Goal: Task Accomplishment & Management: Manage account settings

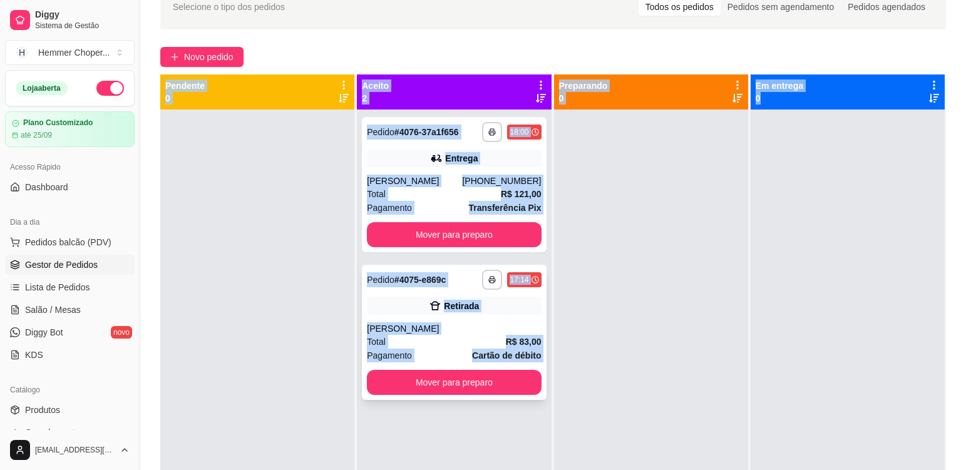
scroll to position [188, 0]
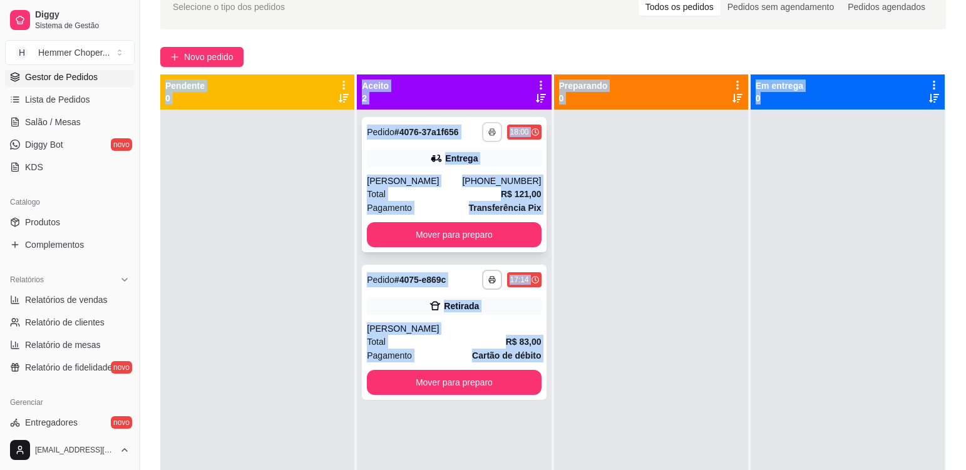
click at [496, 131] on button "button" at bounding box center [492, 132] width 20 height 20
click at [469, 177] on button "Cozinha" at bounding box center [455, 176] width 91 height 20
click at [491, 279] on icon "button" at bounding box center [493, 280] width 6 height 3
click at [461, 326] on button "Cozinha" at bounding box center [455, 323] width 88 height 19
click at [509, 240] on button "Mover para preparo" at bounding box center [454, 234] width 174 height 25
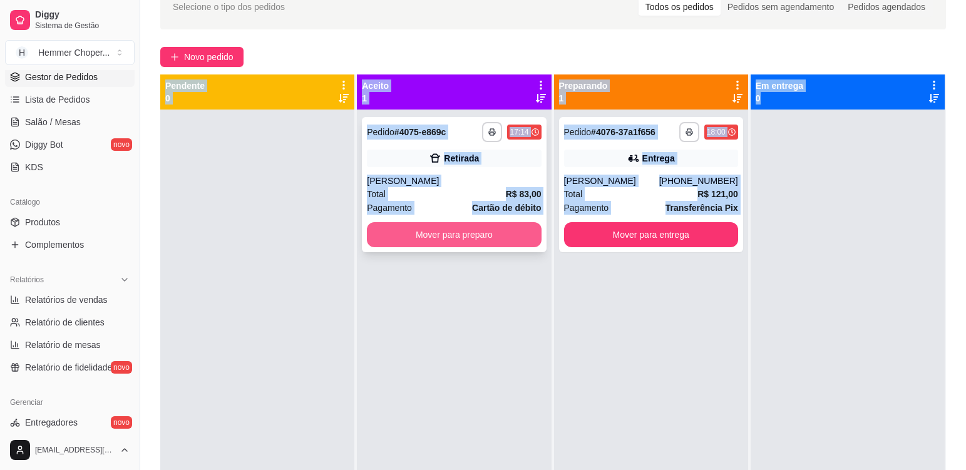
click at [502, 242] on button "Mover para preparo" at bounding box center [454, 234] width 174 height 25
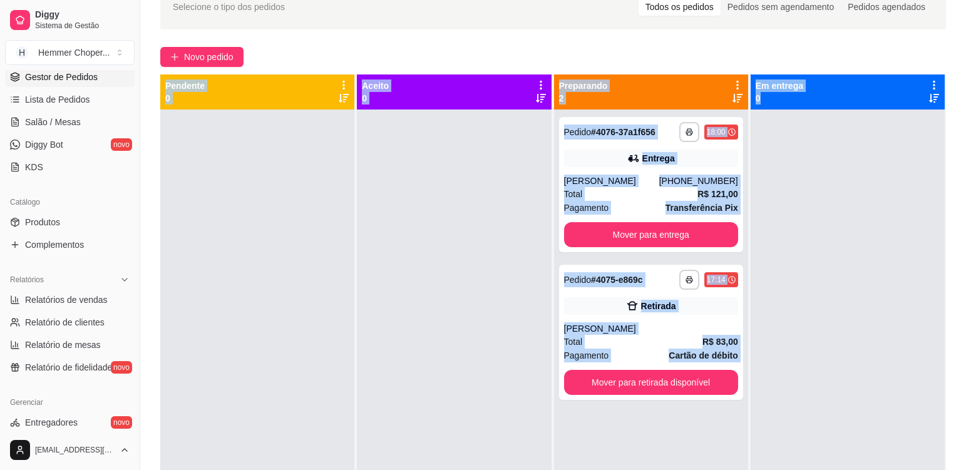
click at [394, 287] on div at bounding box center [454, 345] width 194 height 470
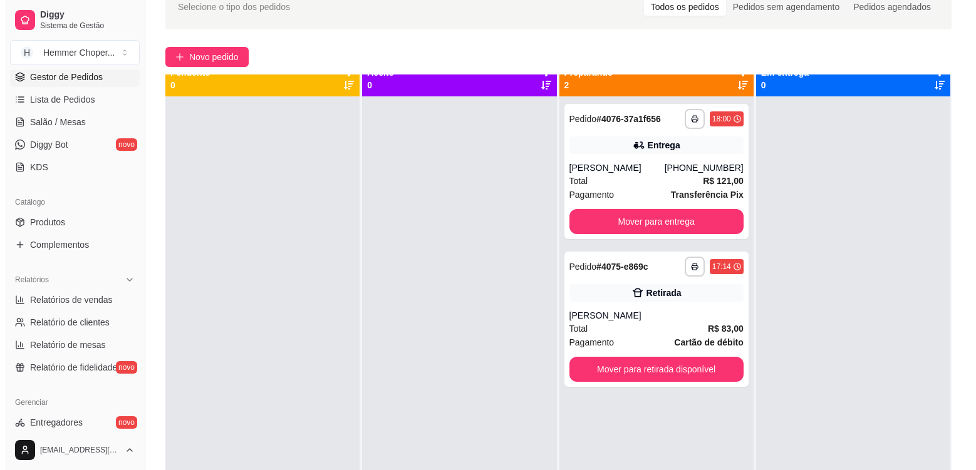
scroll to position [35, 0]
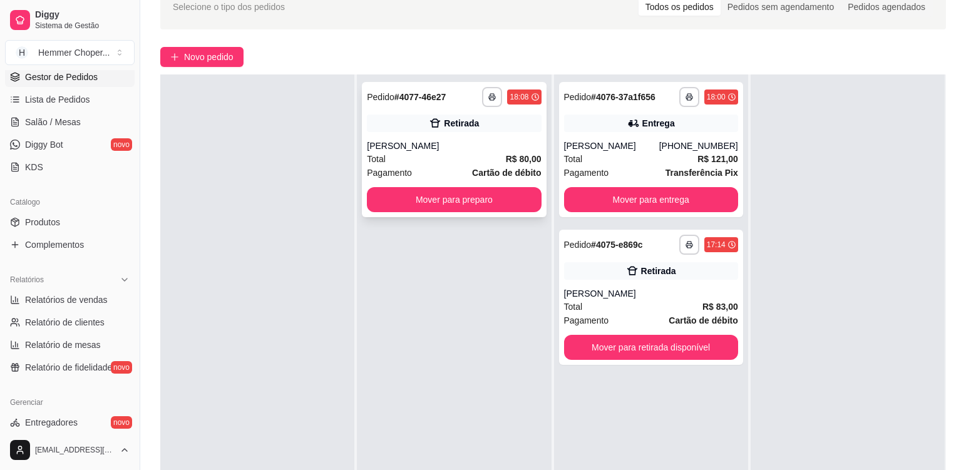
click at [436, 155] on div "Total R$ 80,00" at bounding box center [454, 159] width 174 height 14
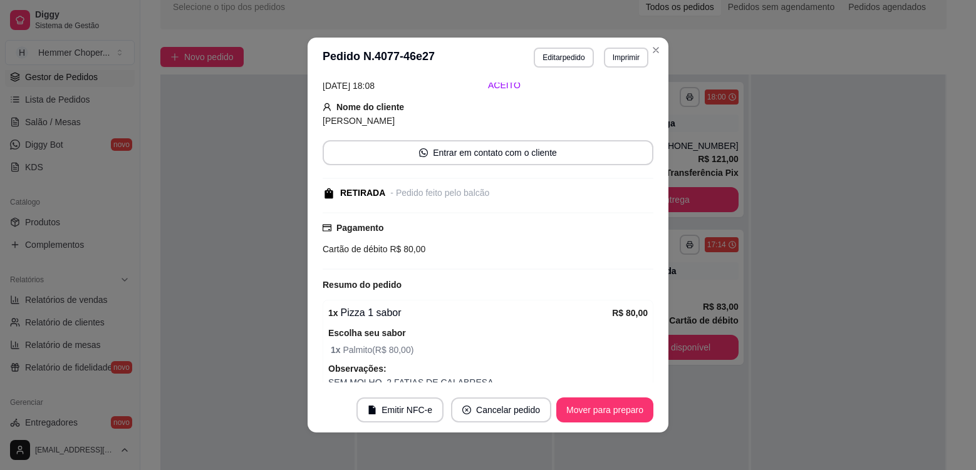
scroll to position [0, 0]
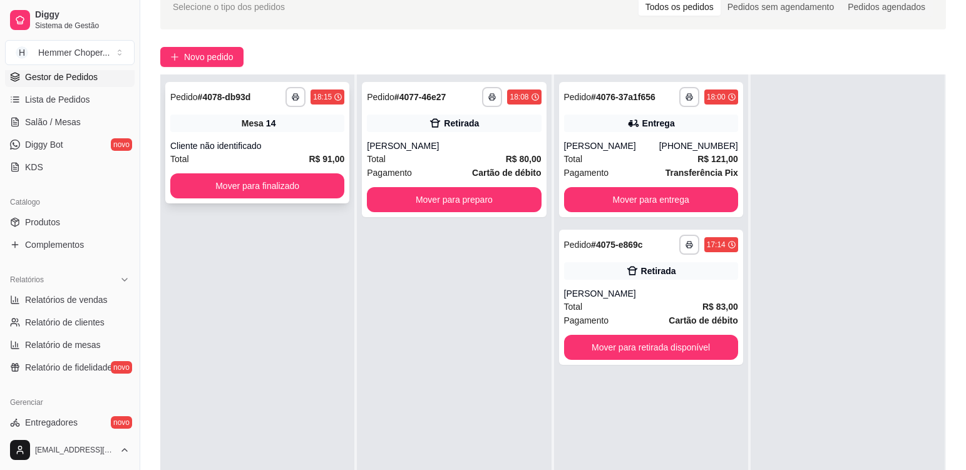
click at [295, 149] on div "Cliente não identificado" at bounding box center [257, 146] width 174 height 13
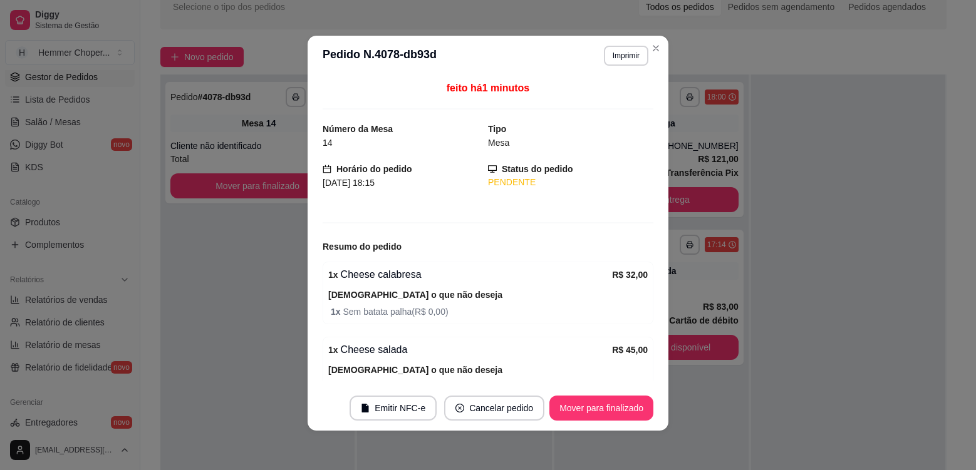
scroll to position [3, 0]
click at [620, 59] on button "Imprimir" at bounding box center [626, 55] width 44 height 20
click at [620, 100] on button "Cozinha" at bounding box center [599, 99] width 91 height 20
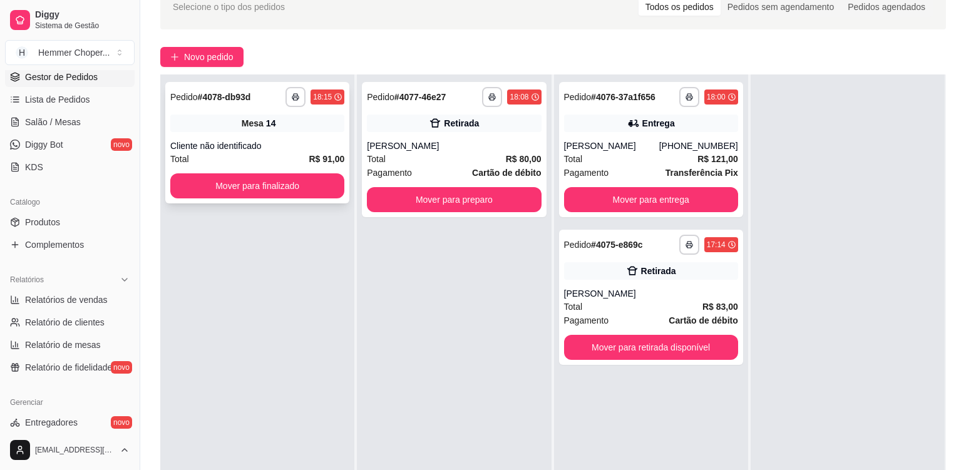
click at [269, 128] on div "14" at bounding box center [271, 123] width 10 height 13
click at [455, 165] on div "Total R$ 80,00" at bounding box center [454, 159] width 174 height 14
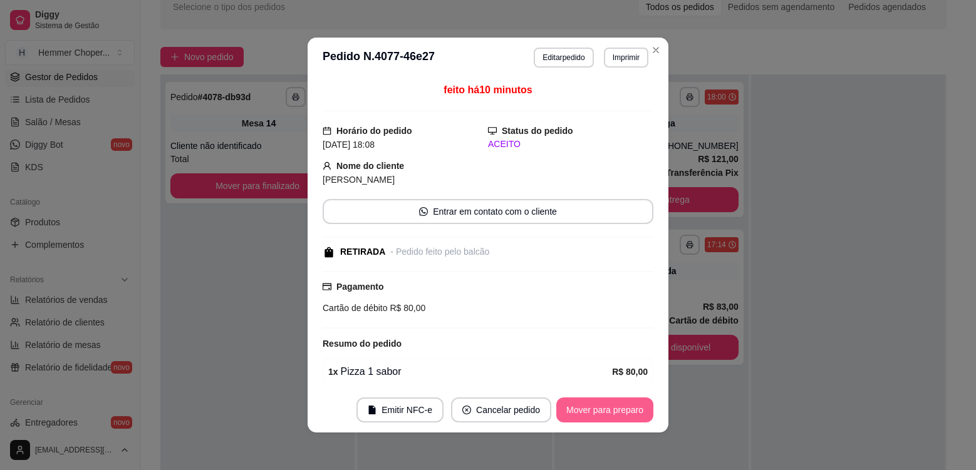
click at [599, 411] on button "Mover para preparo" at bounding box center [604, 410] width 97 height 25
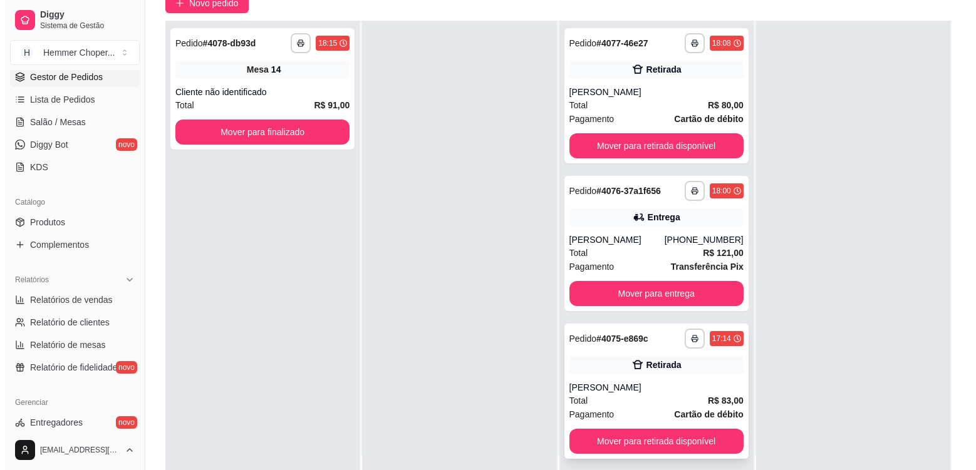
scroll to position [191, 0]
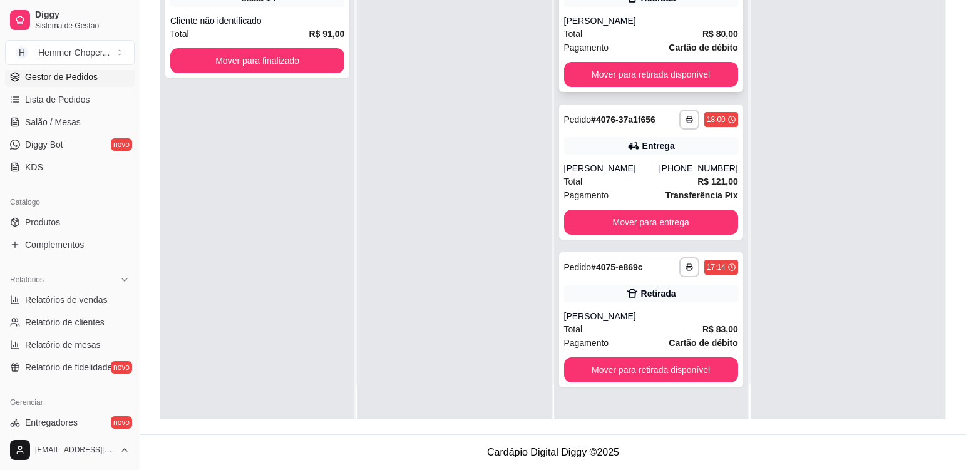
click at [627, 28] on div "Total R$ 80,00" at bounding box center [651, 34] width 174 height 14
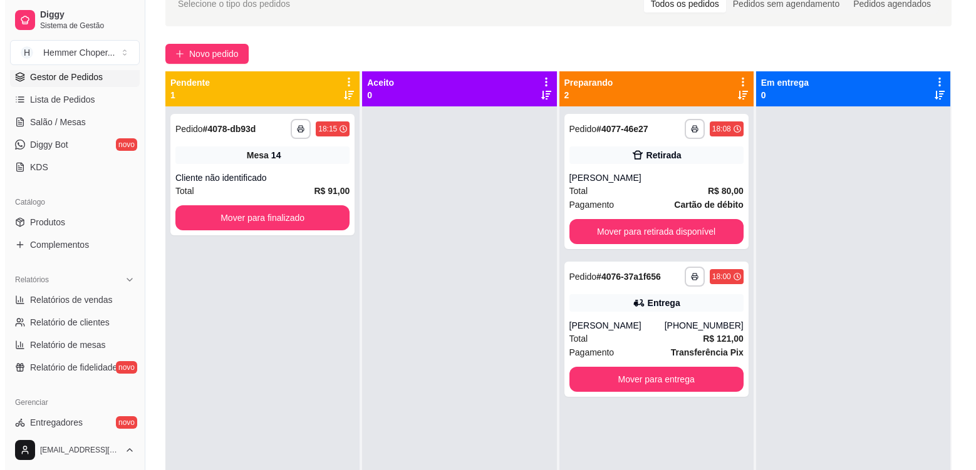
scroll to position [66, 0]
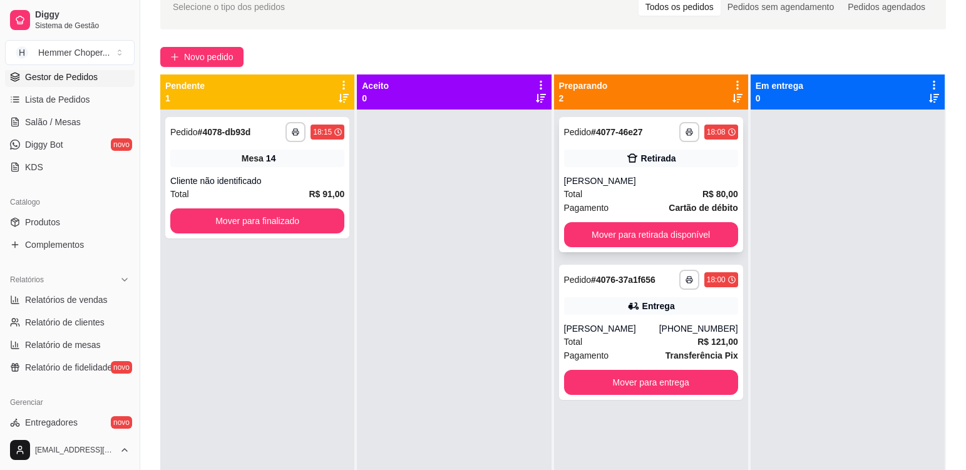
click at [643, 185] on div "[PERSON_NAME]" at bounding box center [651, 181] width 174 height 13
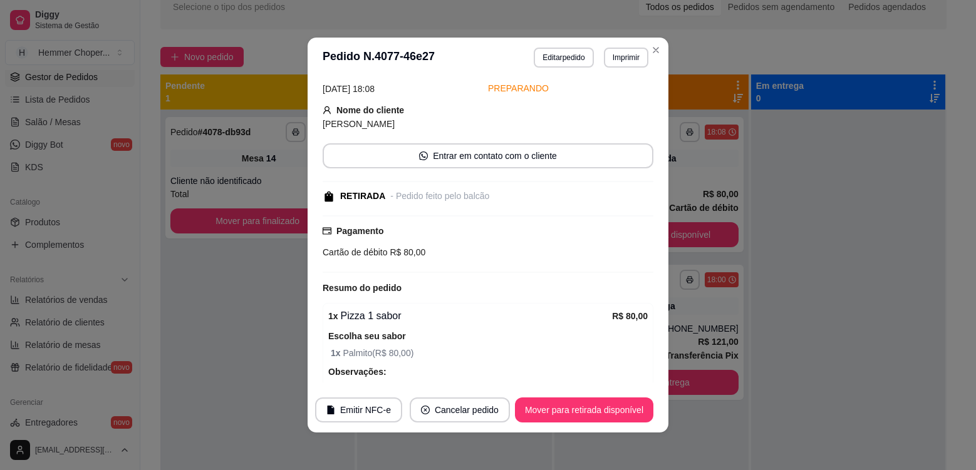
scroll to position [120, 0]
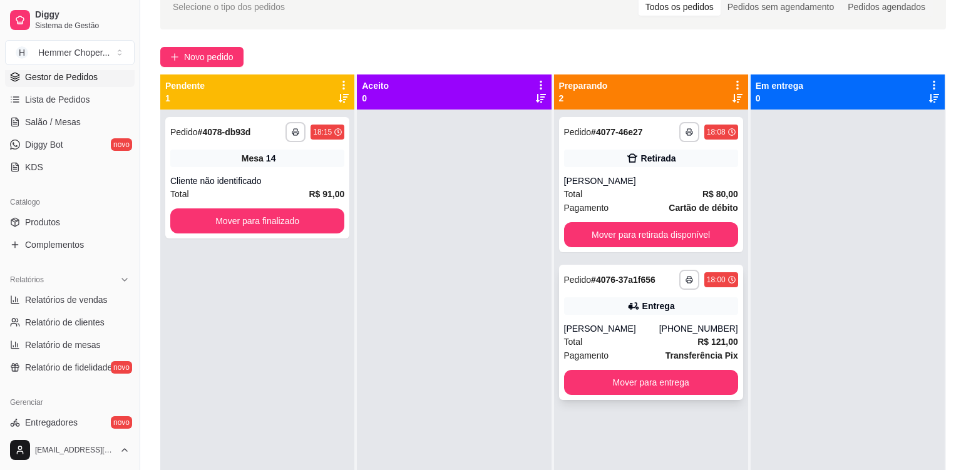
click at [631, 336] on div "Total R$ 121,00" at bounding box center [651, 342] width 174 height 14
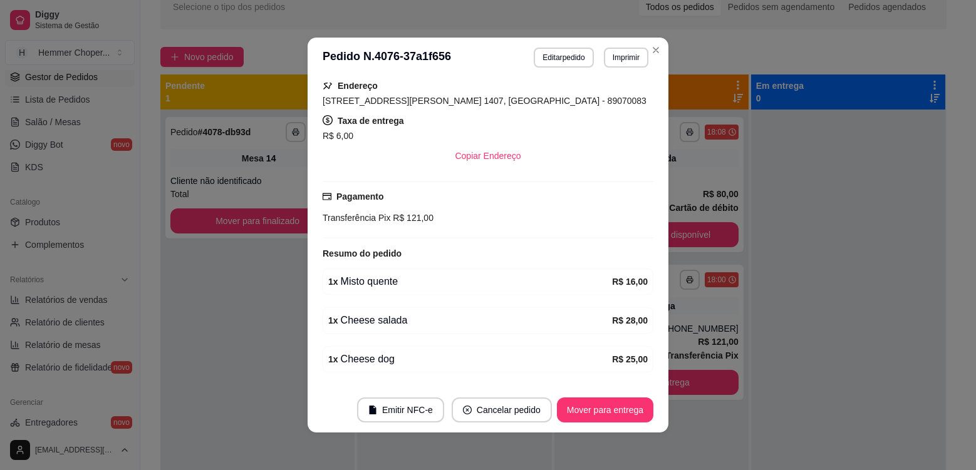
scroll to position [364, 0]
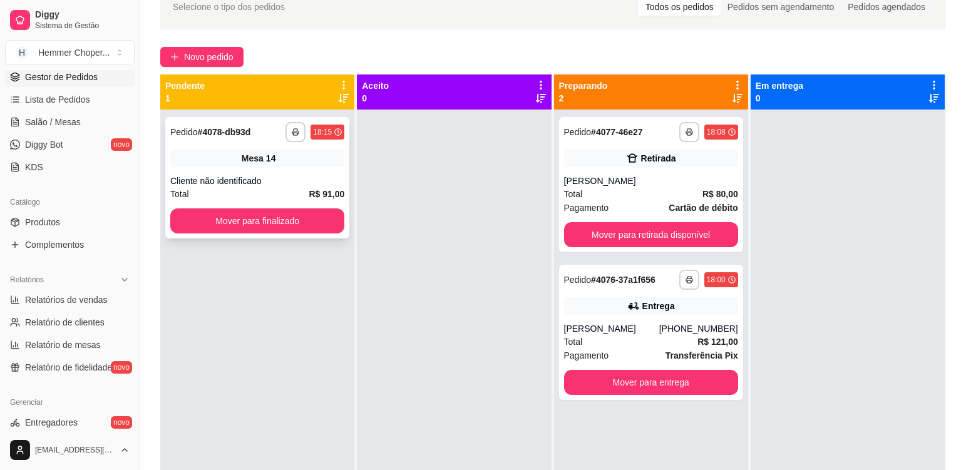
click at [291, 167] on div "Mesa 14" at bounding box center [257, 159] width 174 height 18
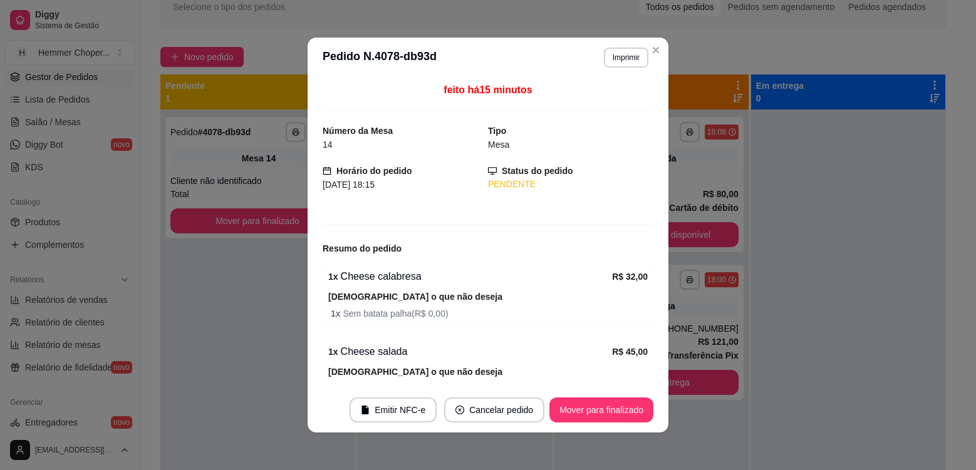
scroll to position [3, 0]
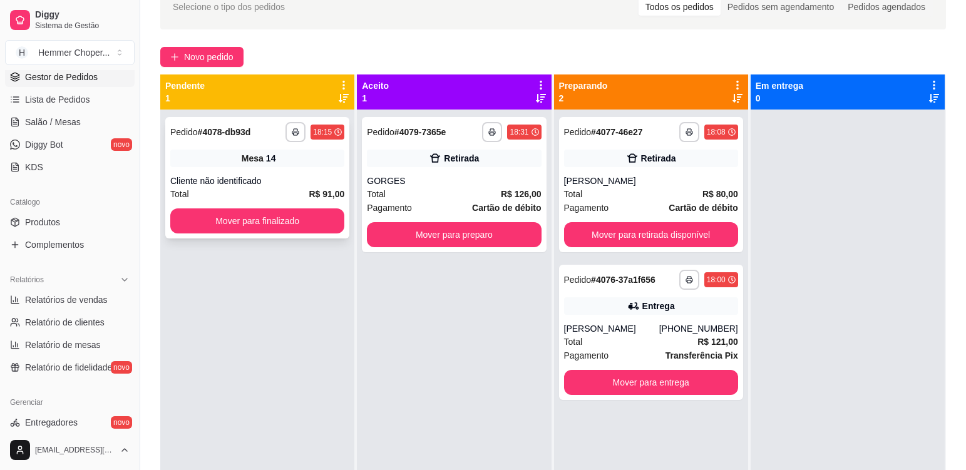
click at [207, 173] on div "**********" at bounding box center [257, 177] width 184 height 121
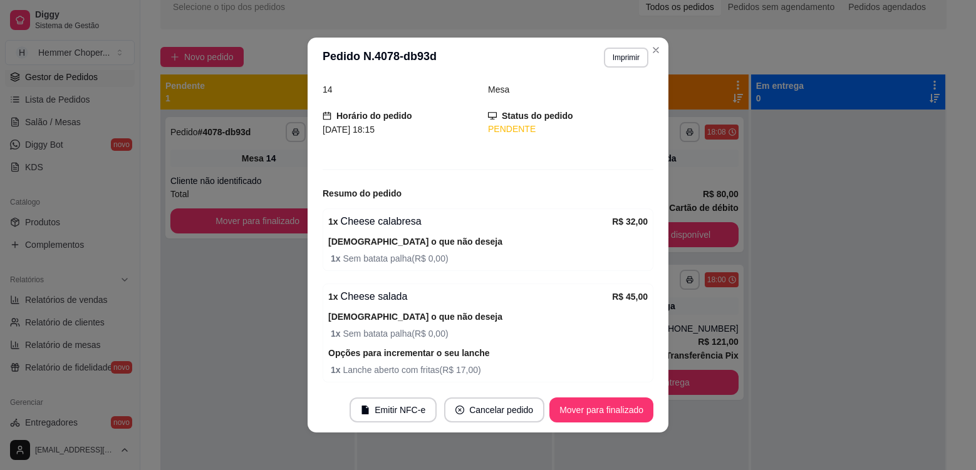
scroll to position [125, 0]
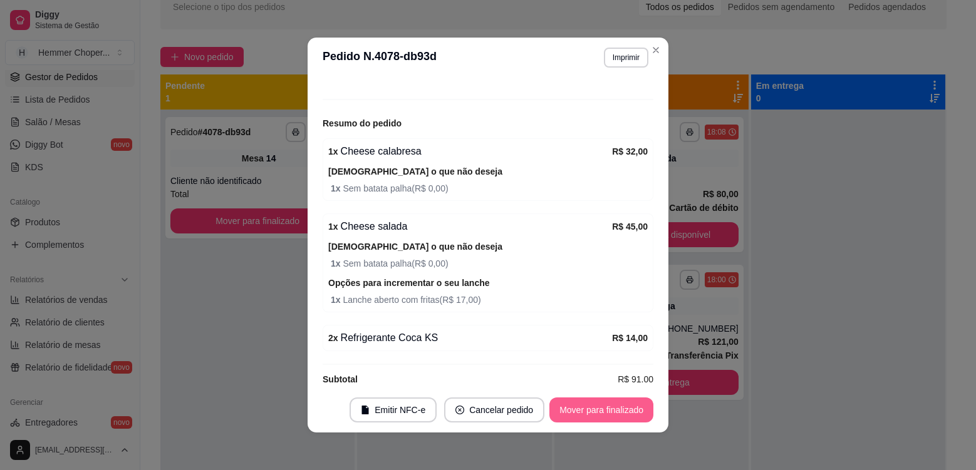
click at [581, 408] on button "Mover para finalizado" at bounding box center [601, 410] width 104 height 25
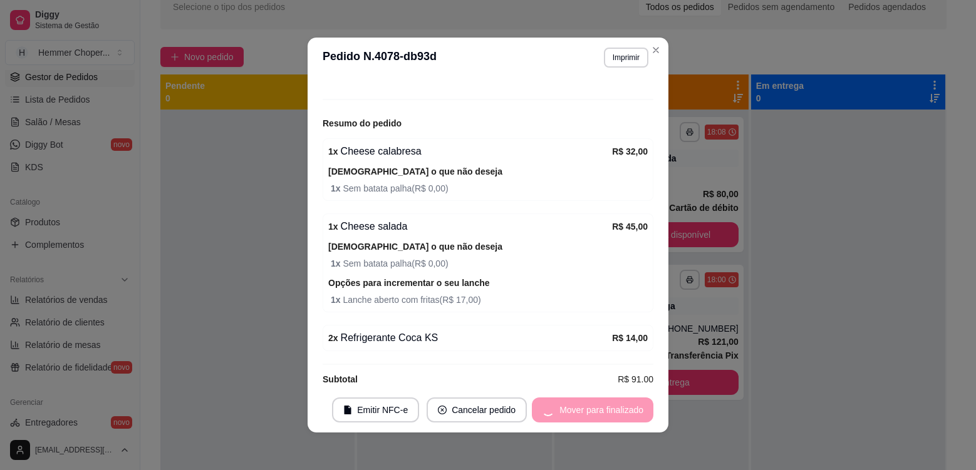
scroll to position [84, 0]
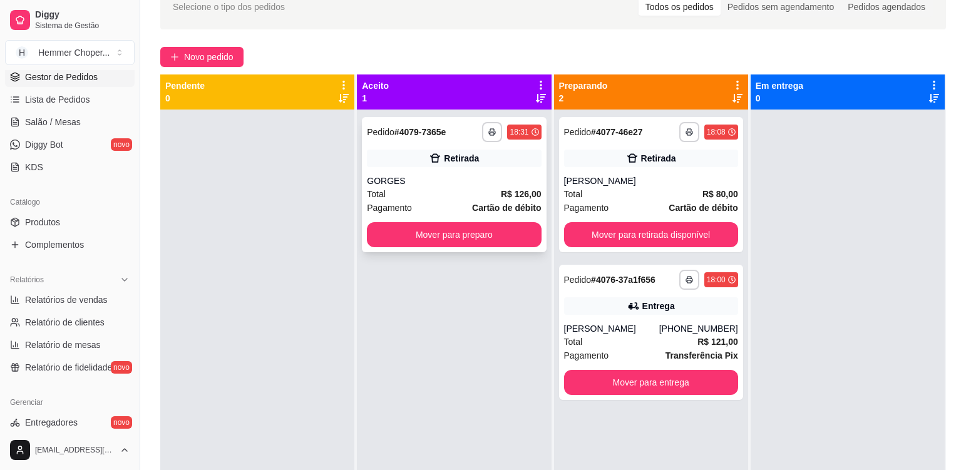
click at [410, 186] on div "GORGES" at bounding box center [454, 181] width 174 height 13
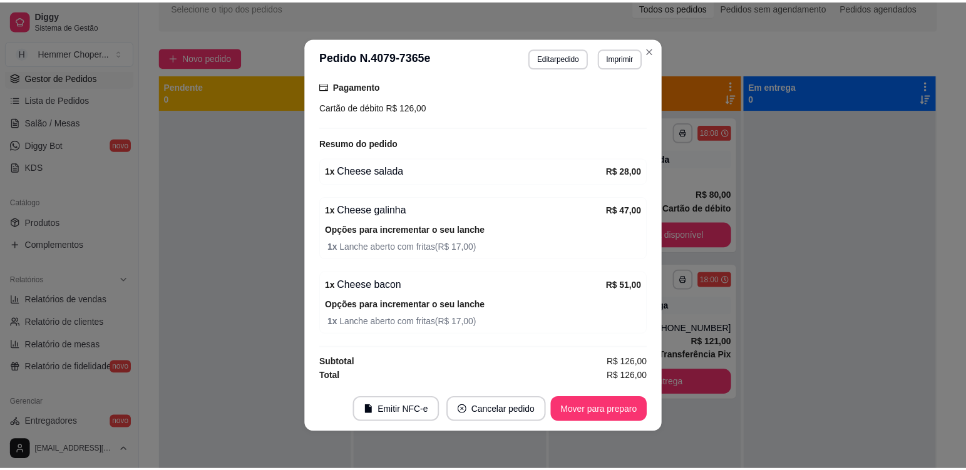
scroll to position [202, 0]
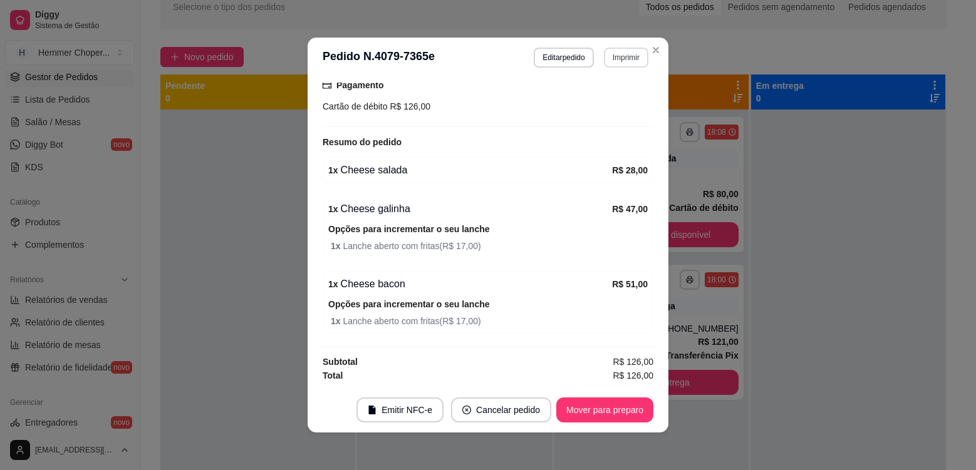
click at [619, 54] on button "Imprimir" at bounding box center [626, 58] width 44 height 20
click at [611, 95] on button "Cozinha" at bounding box center [599, 101] width 91 height 20
click at [632, 411] on button "Mover para preparo" at bounding box center [604, 410] width 97 height 25
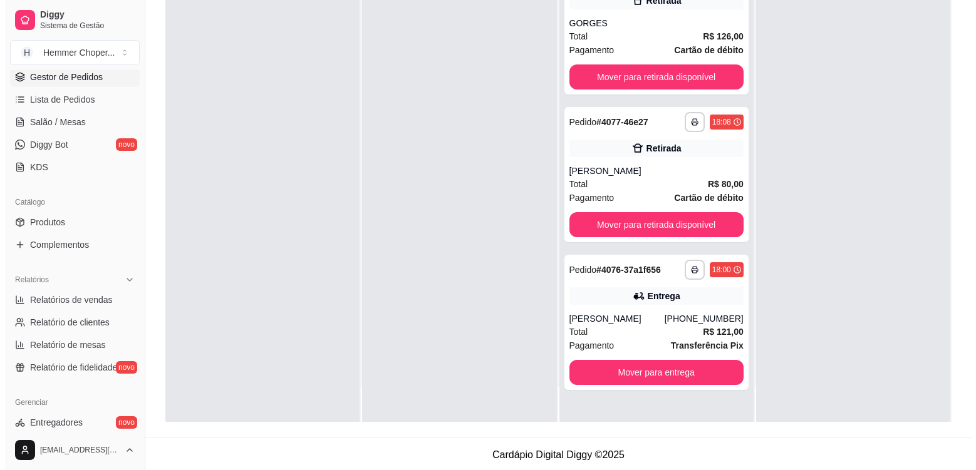
scroll to position [191, 0]
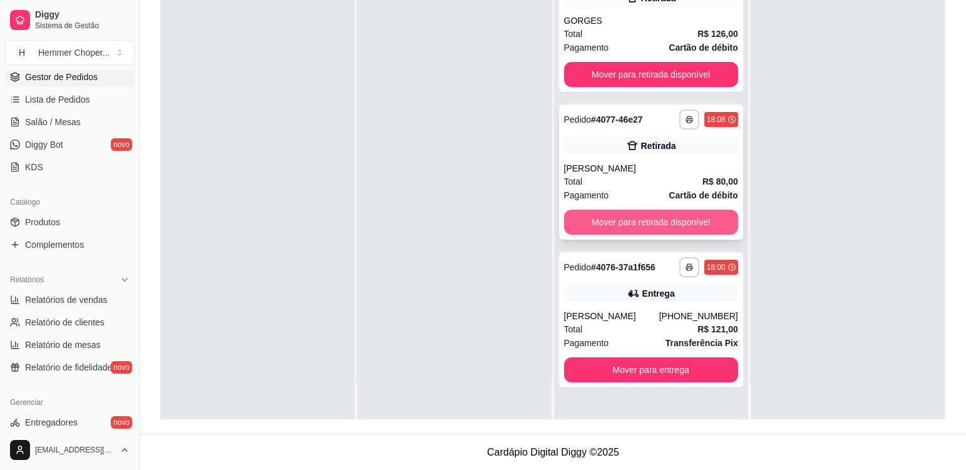
click at [693, 222] on button "Mover para retirada disponível" at bounding box center [651, 222] width 174 height 25
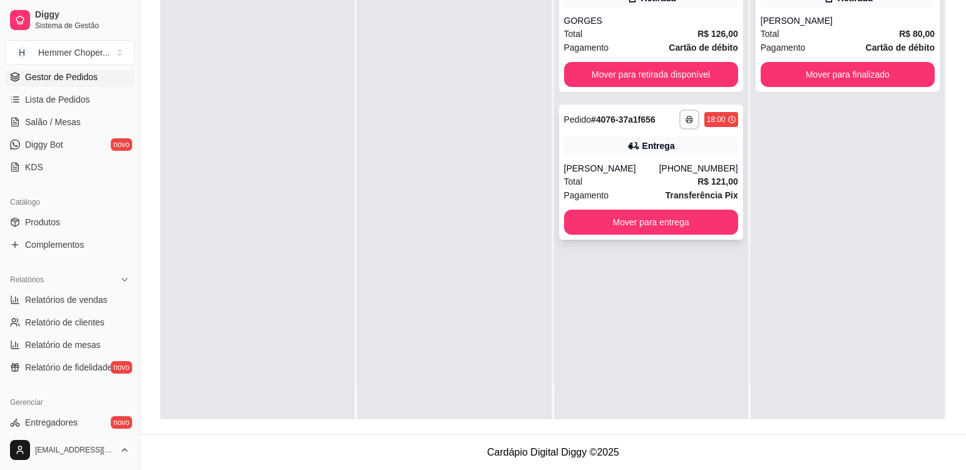
click at [617, 180] on div "Total R$ 121,00" at bounding box center [651, 182] width 174 height 14
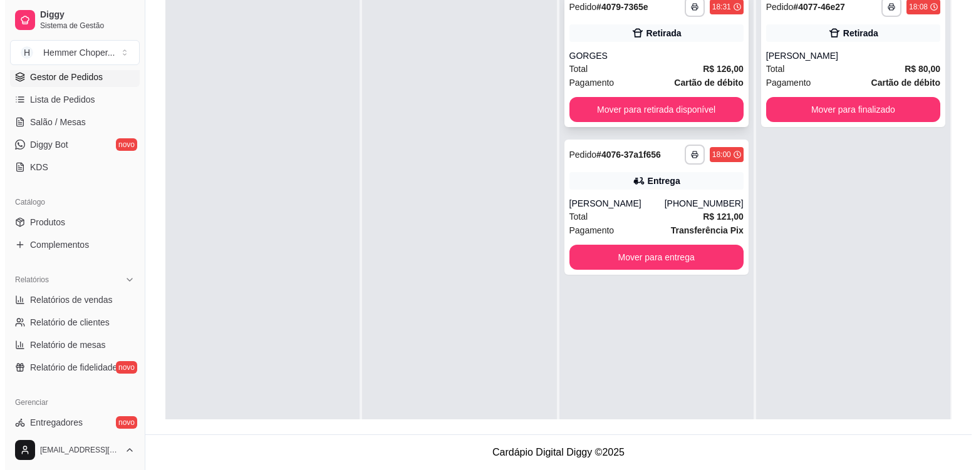
scroll to position [128, 0]
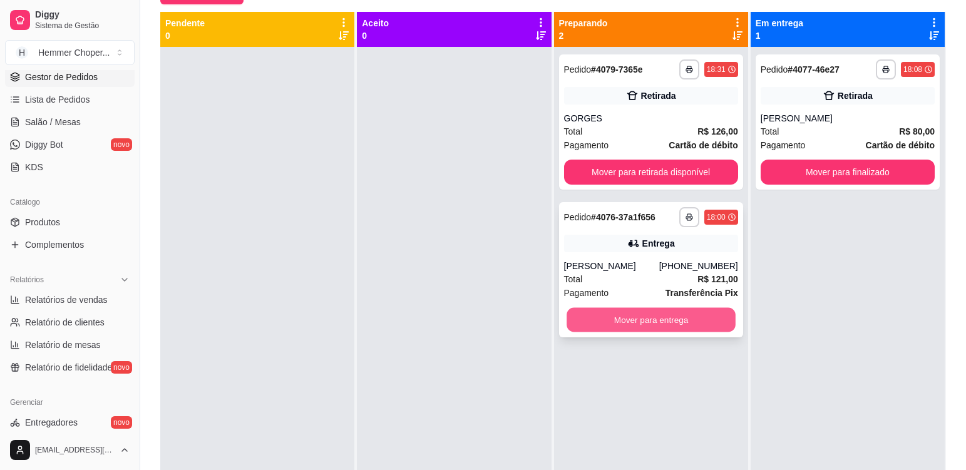
click at [681, 322] on button "Mover para entrega" at bounding box center [651, 320] width 169 height 24
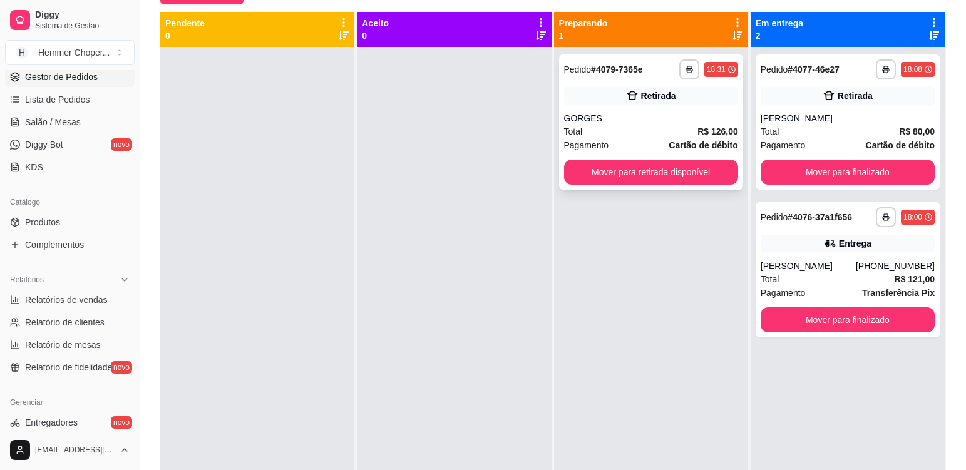
click at [636, 131] on div "Total R$ 126,00" at bounding box center [651, 132] width 174 height 14
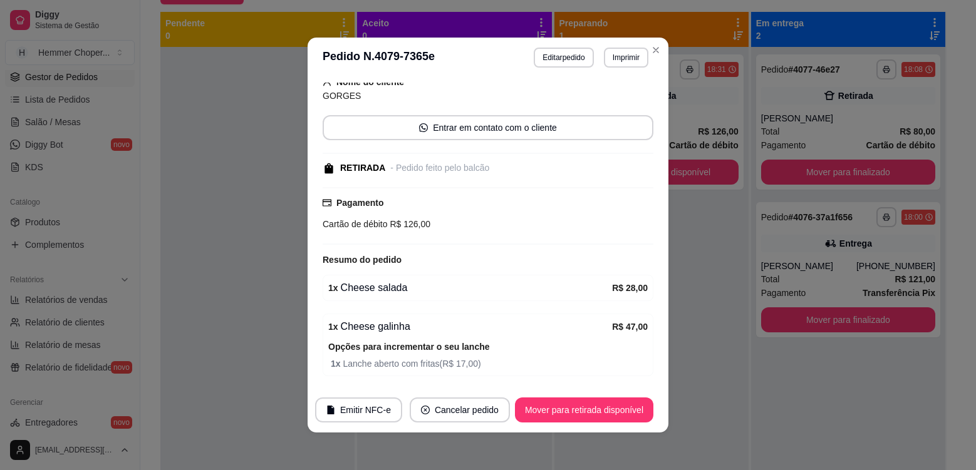
scroll to position [188, 0]
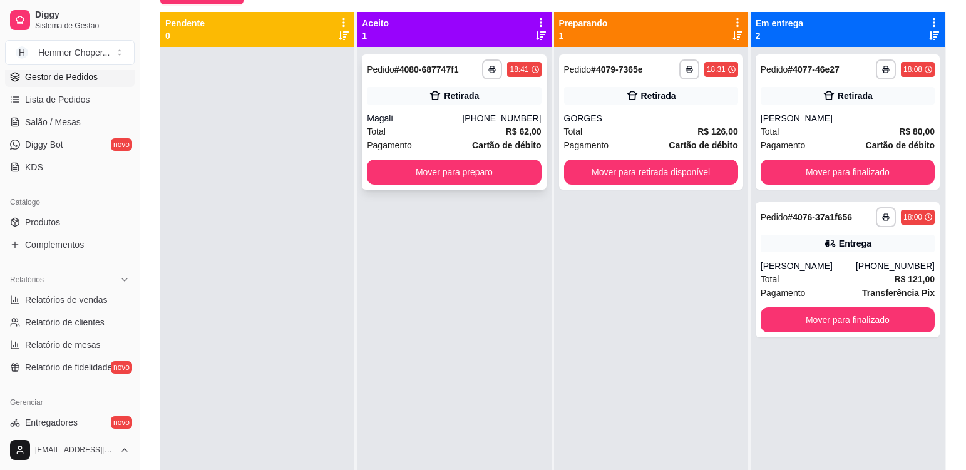
click at [438, 131] on div "Total R$ 62,00" at bounding box center [454, 132] width 174 height 14
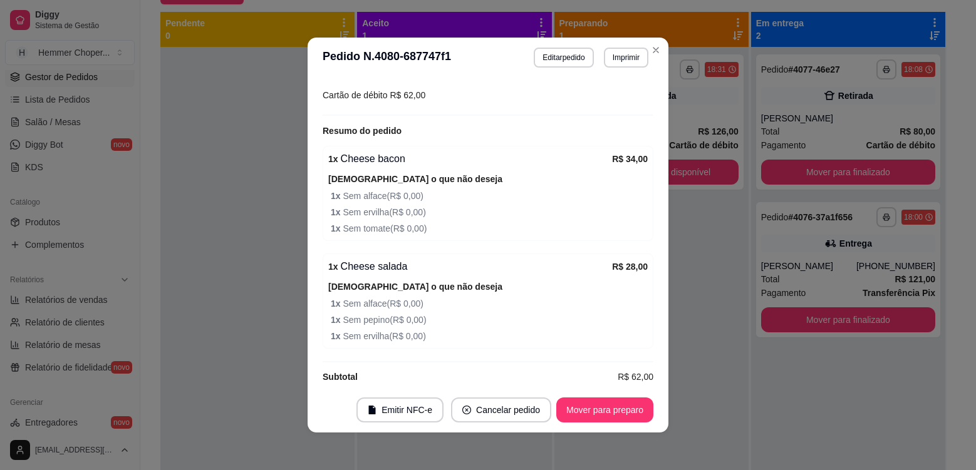
scroll to position [265, 0]
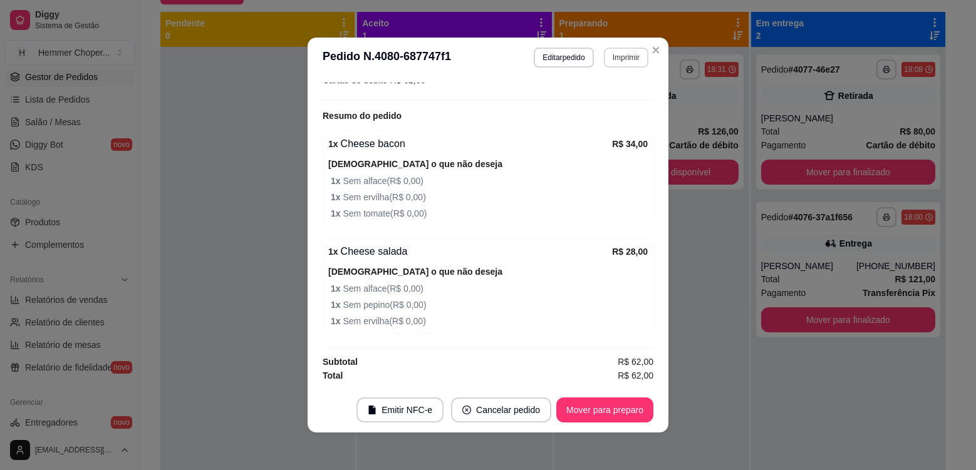
click at [616, 58] on button "Imprimir" at bounding box center [626, 58] width 44 height 20
click at [609, 102] on button "Cozinha" at bounding box center [599, 101] width 91 height 20
click at [632, 411] on button "Mover para preparo" at bounding box center [604, 410] width 97 height 25
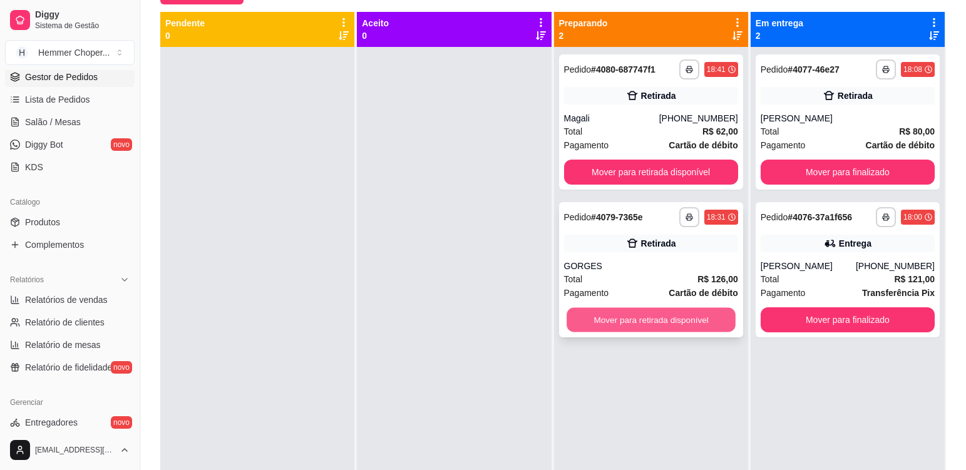
click at [627, 322] on button "Mover para retirada disponível" at bounding box center [651, 320] width 169 height 24
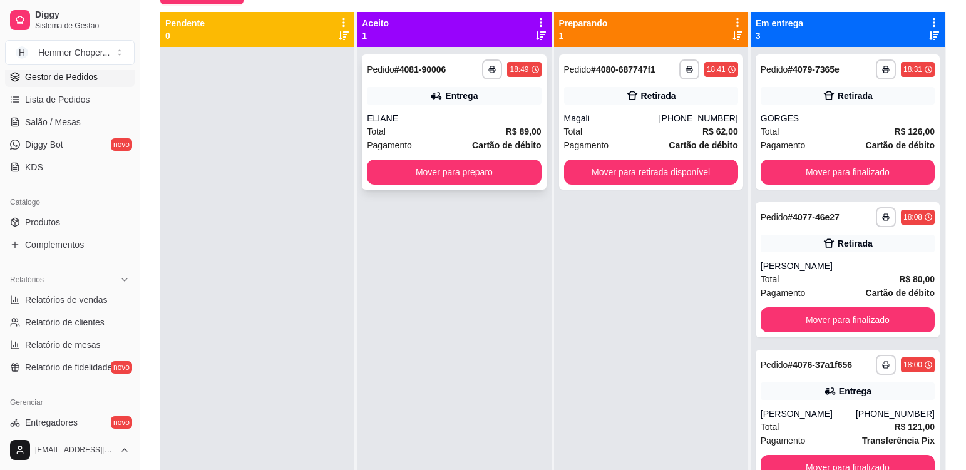
click at [472, 146] on strong "Cartão de débito" at bounding box center [506, 145] width 69 height 10
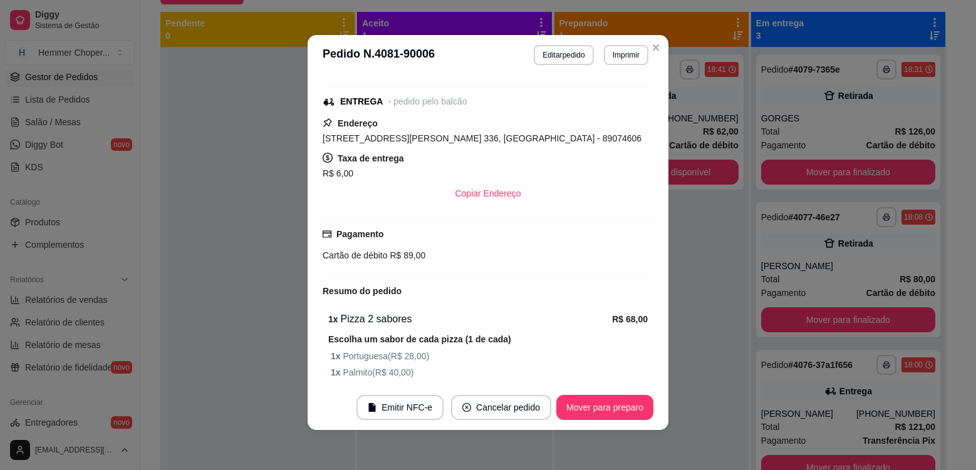
scroll to position [302, 0]
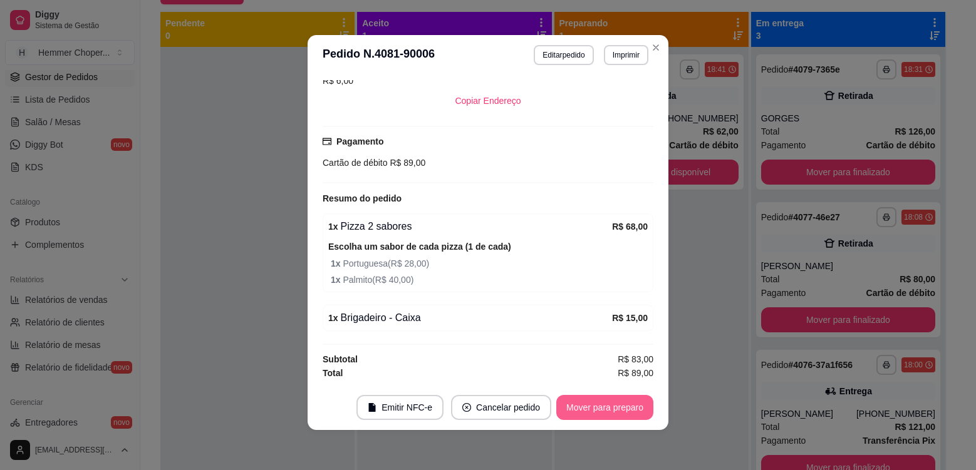
click at [598, 408] on button "Mover para preparo" at bounding box center [604, 407] width 97 height 25
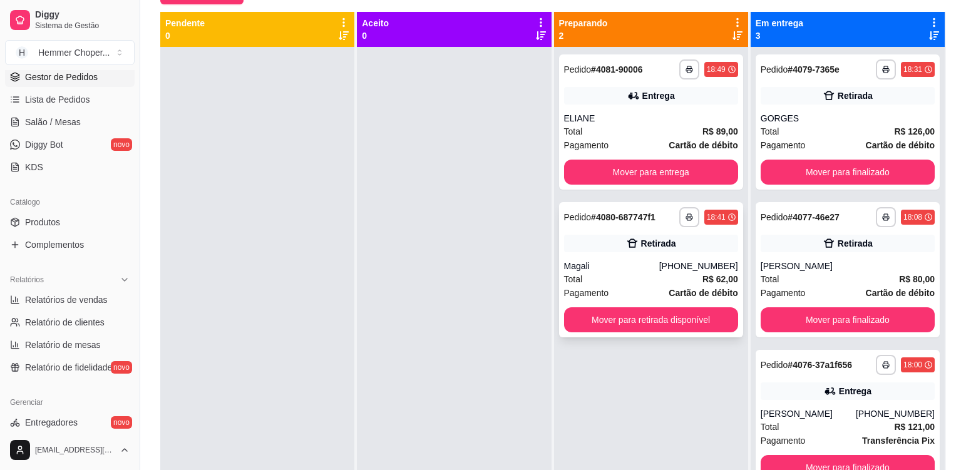
click at [615, 272] on div "Magali" at bounding box center [611, 266] width 95 height 13
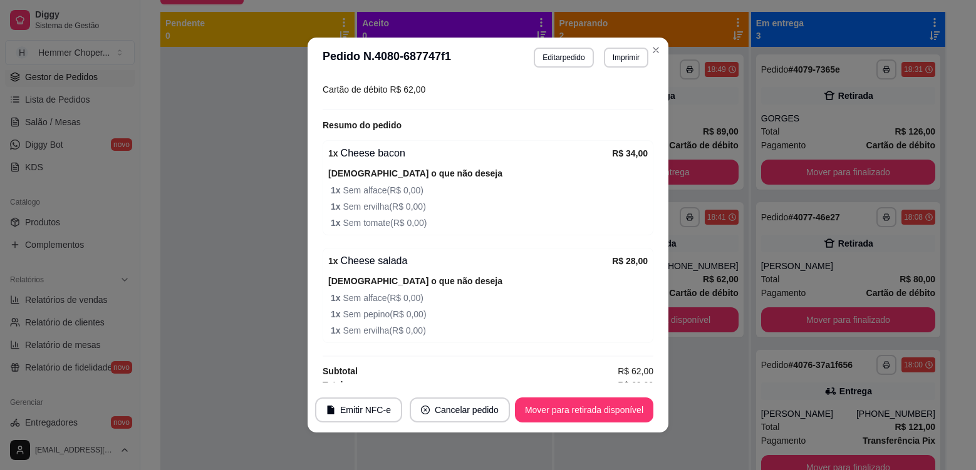
scroll to position [265, 0]
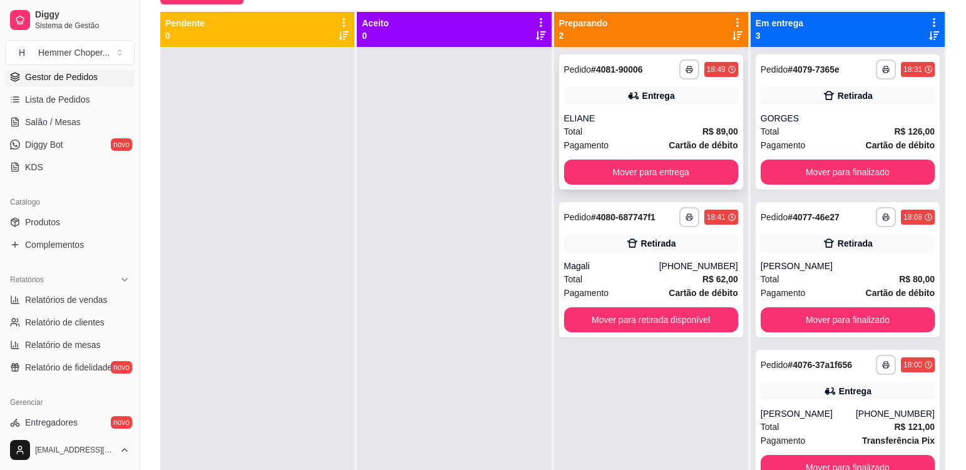
click at [640, 135] on div "Total R$ 89,00" at bounding box center [651, 132] width 174 height 14
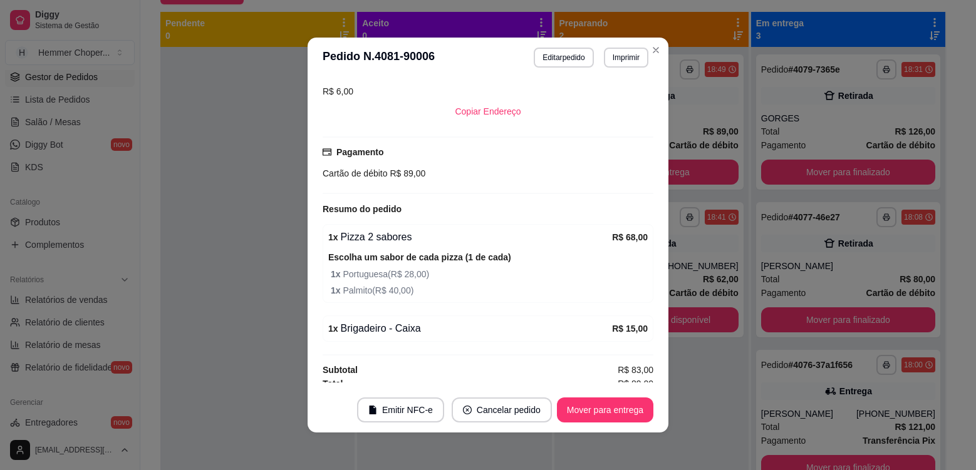
scroll to position [302, 0]
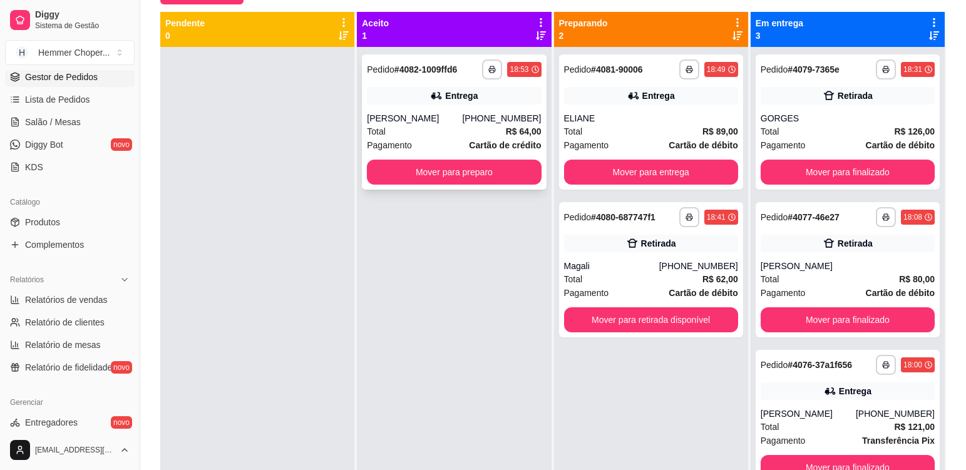
click at [460, 131] on div "Total R$ 64,00" at bounding box center [454, 132] width 174 height 14
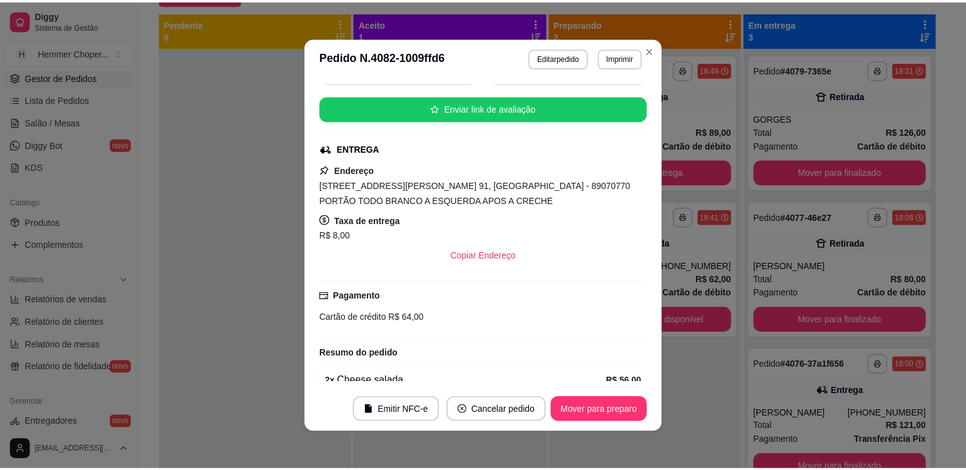
scroll to position [299, 0]
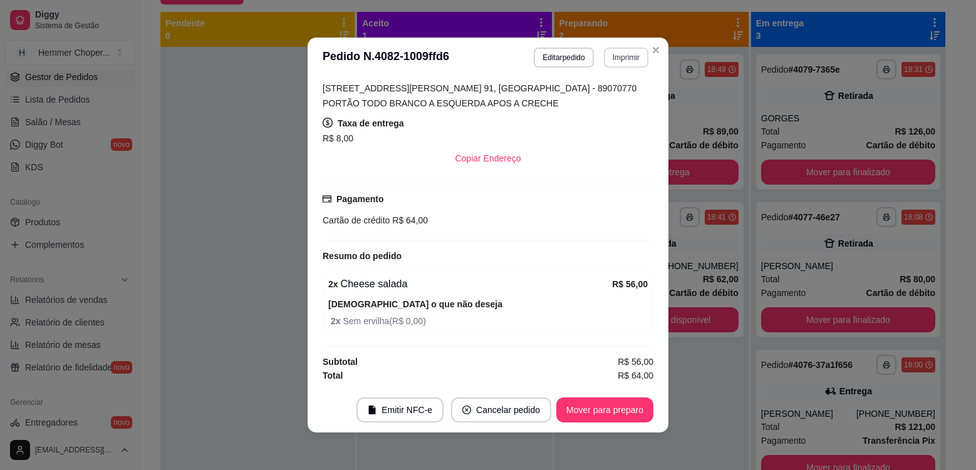
click at [617, 56] on button "Imprimir" at bounding box center [626, 58] width 44 height 20
click at [600, 102] on button "Cozinha" at bounding box center [599, 100] width 88 height 19
click at [612, 406] on button "Mover para preparo" at bounding box center [604, 410] width 97 height 25
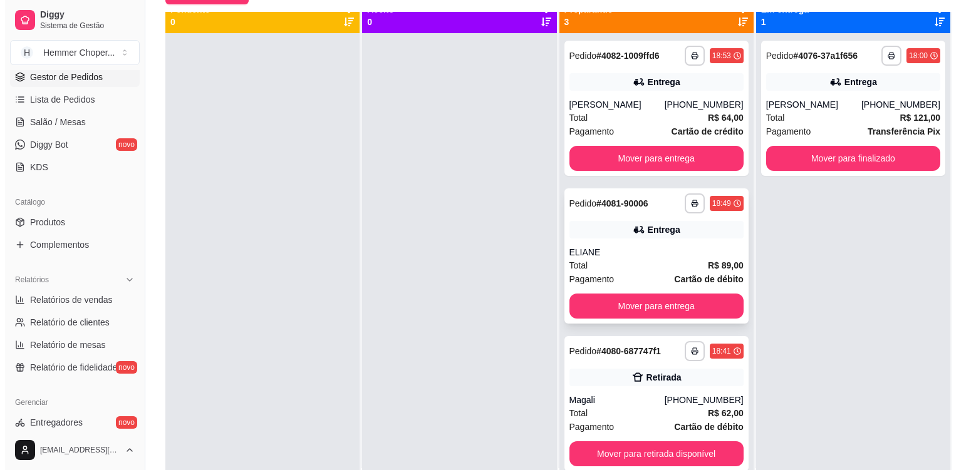
scroll to position [35, 0]
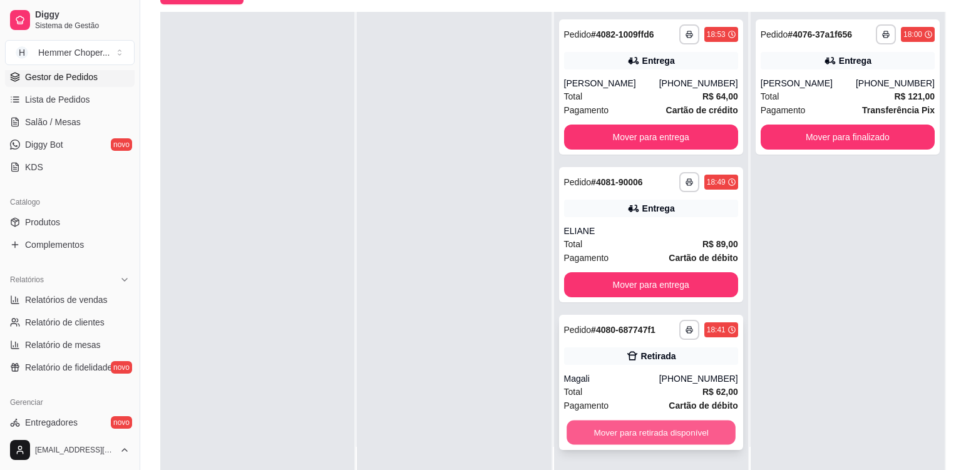
click at [667, 432] on button "Mover para retirada disponível" at bounding box center [651, 433] width 169 height 24
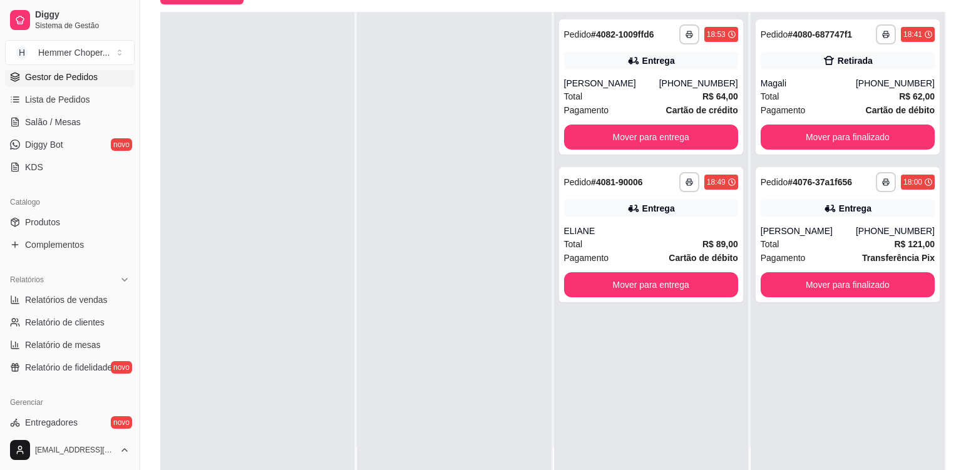
click at [503, 286] on div at bounding box center [454, 247] width 194 height 470
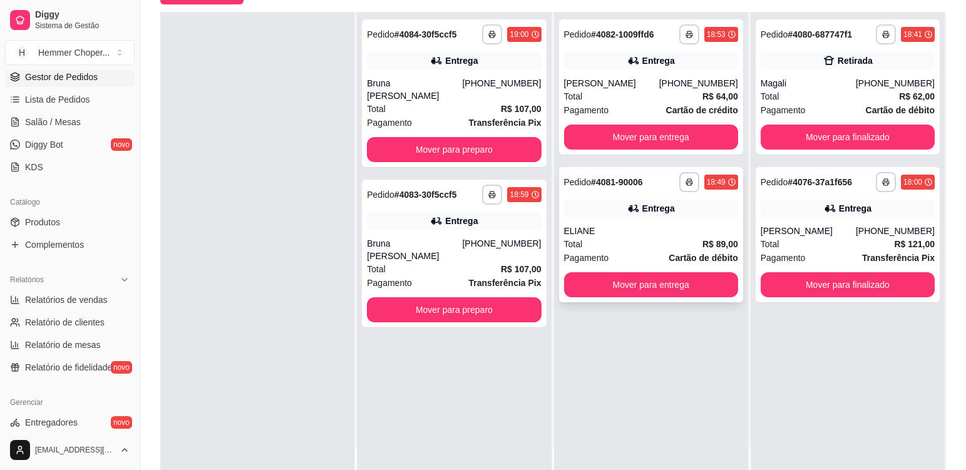
click at [631, 239] on div "Total R$ 89,00" at bounding box center [651, 244] width 174 height 14
click at [776, 250] on div "Total R$ 121,00" at bounding box center [848, 244] width 174 height 14
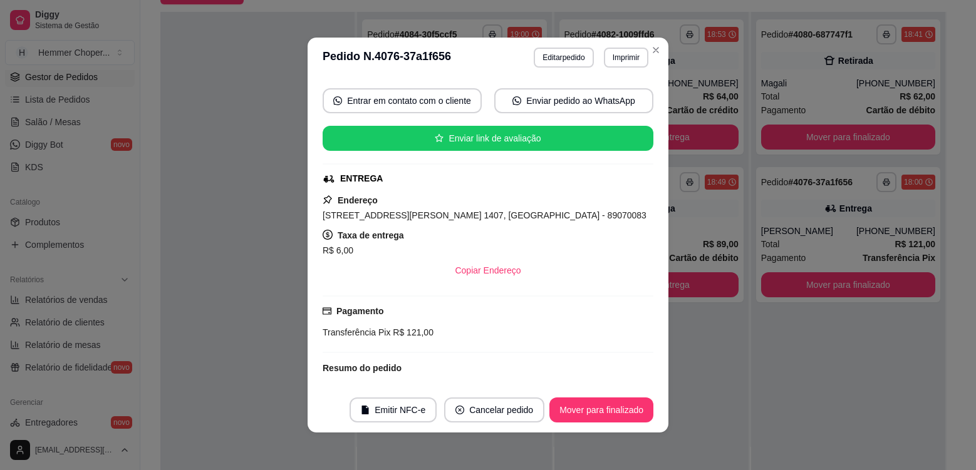
scroll to position [188, 0]
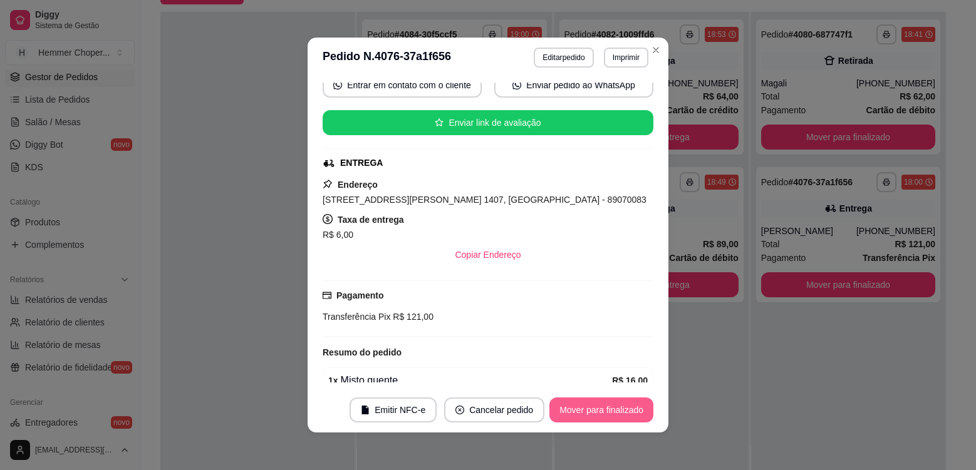
click at [597, 406] on button "Mover para finalizado" at bounding box center [601, 410] width 104 height 25
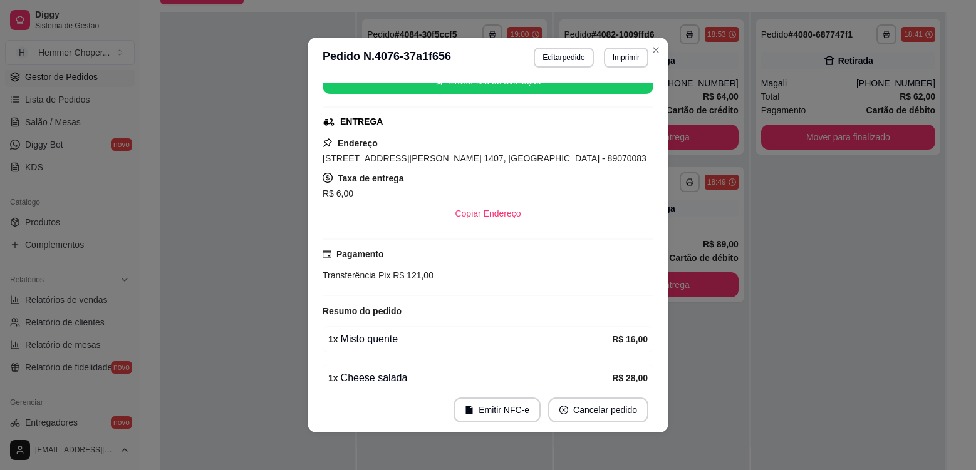
scroll to position [147, 0]
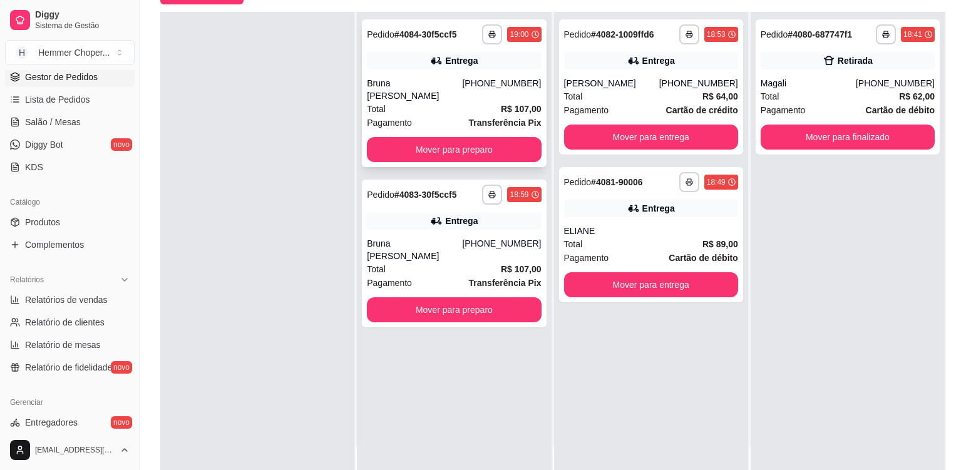
click at [456, 87] on div "Bruna [PERSON_NAME]" at bounding box center [414, 89] width 95 height 25
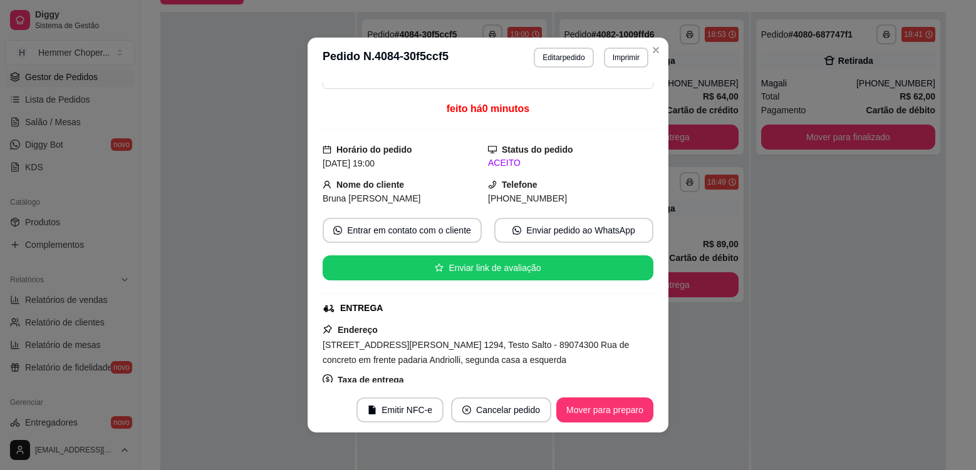
scroll to position [125, 0]
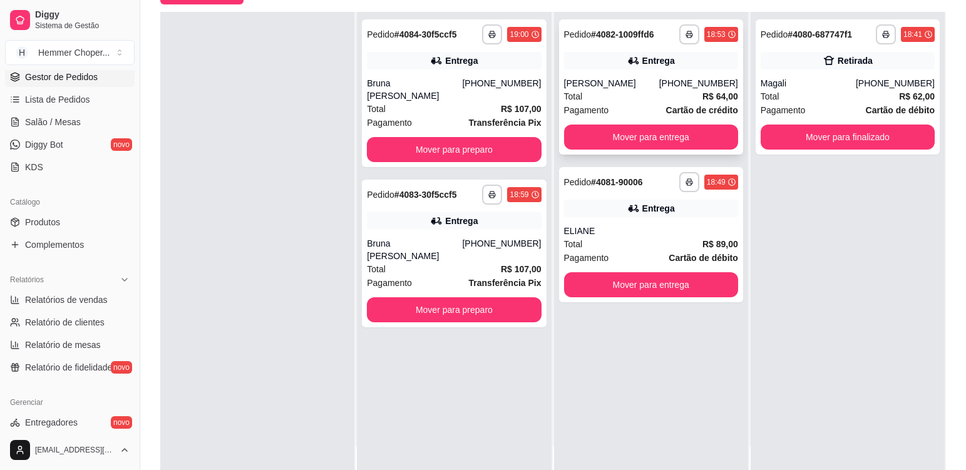
click at [627, 91] on div "Total R$ 64,00" at bounding box center [651, 97] width 174 height 14
click at [450, 237] on div "Bruna [PERSON_NAME]" at bounding box center [414, 249] width 95 height 25
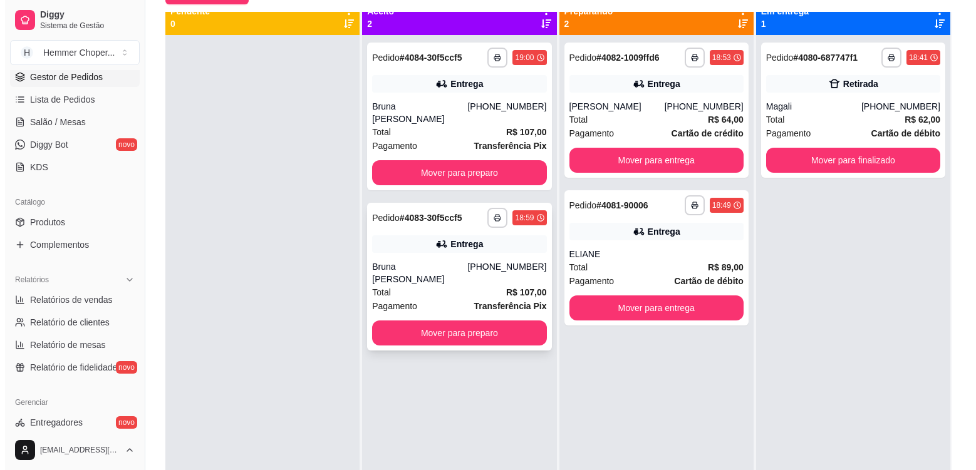
scroll to position [0, 0]
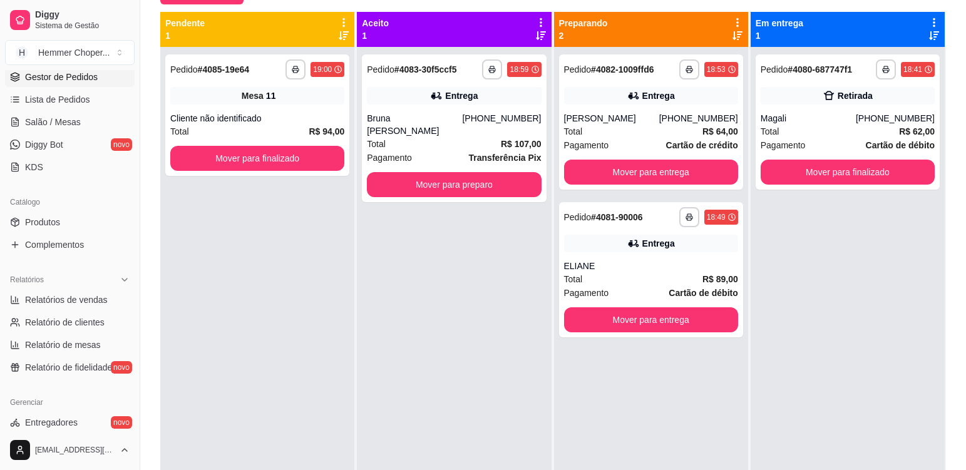
click at [535, 24] on icon at bounding box center [540, 22] width 11 height 11
click at [410, 272] on div "**********" at bounding box center [454, 282] width 194 height 470
click at [539, 34] on icon at bounding box center [541, 35] width 10 height 9
click at [536, 40] on icon at bounding box center [541, 36] width 10 height 10
click at [536, 32] on icon at bounding box center [541, 35] width 10 height 9
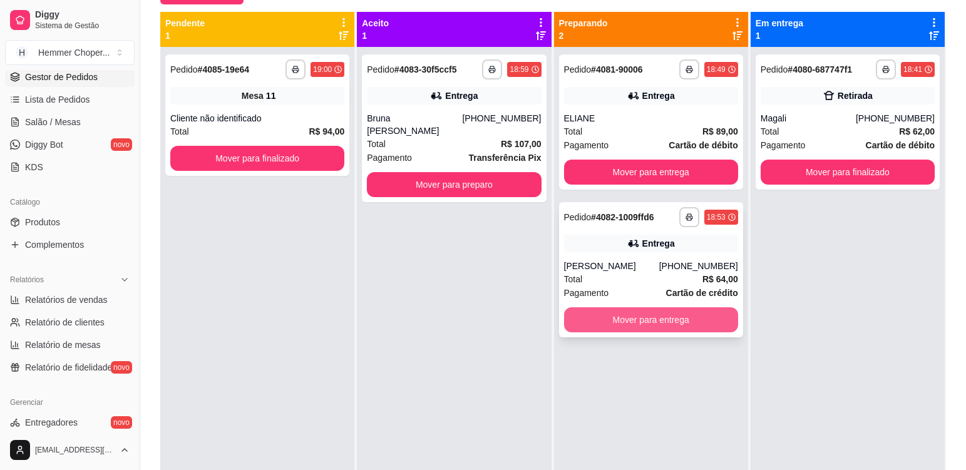
click at [642, 322] on button "Mover para entrega" at bounding box center [651, 319] width 174 height 25
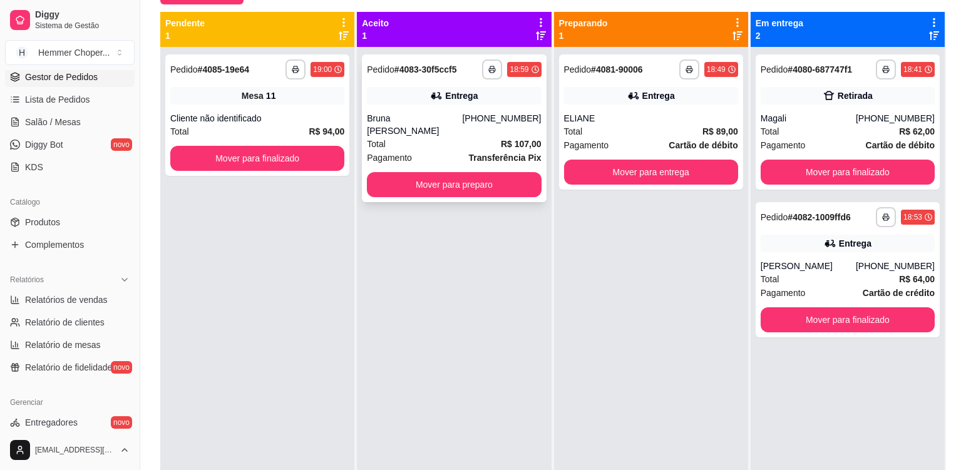
click at [430, 140] on div "**********" at bounding box center [454, 128] width 184 height 148
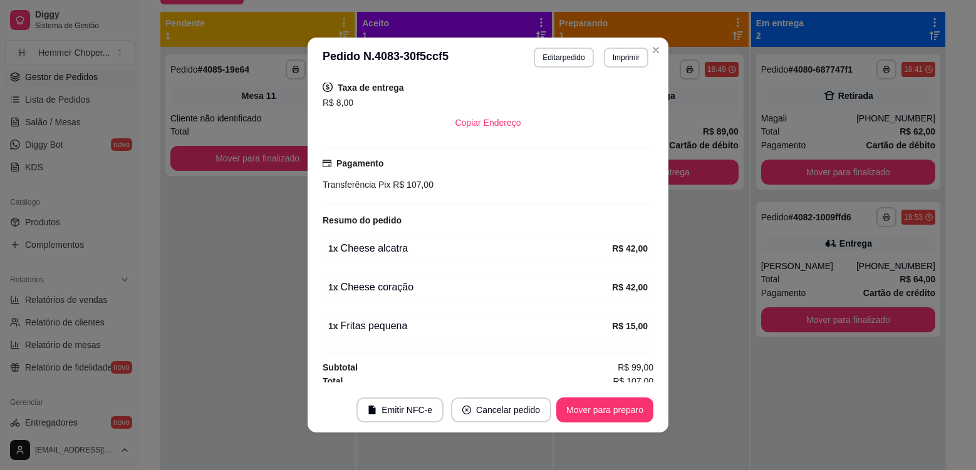
scroll to position [341, 0]
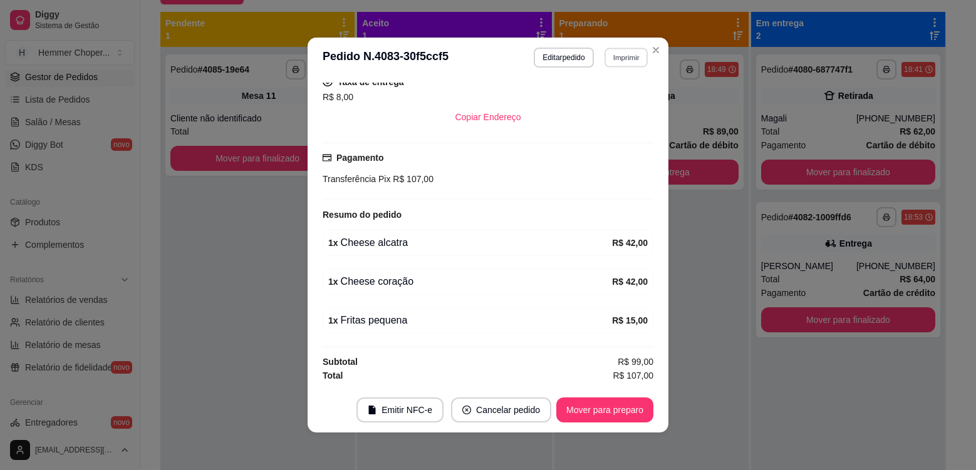
click at [614, 56] on button "Imprimir" at bounding box center [625, 57] width 43 height 19
click at [619, 106] on button "Cozinha" at bounding box center [599, 100] width 88 height 19
click at [630, 409] on button "Mover para preparo" at bounding box center [604, 410] width 97 height 25
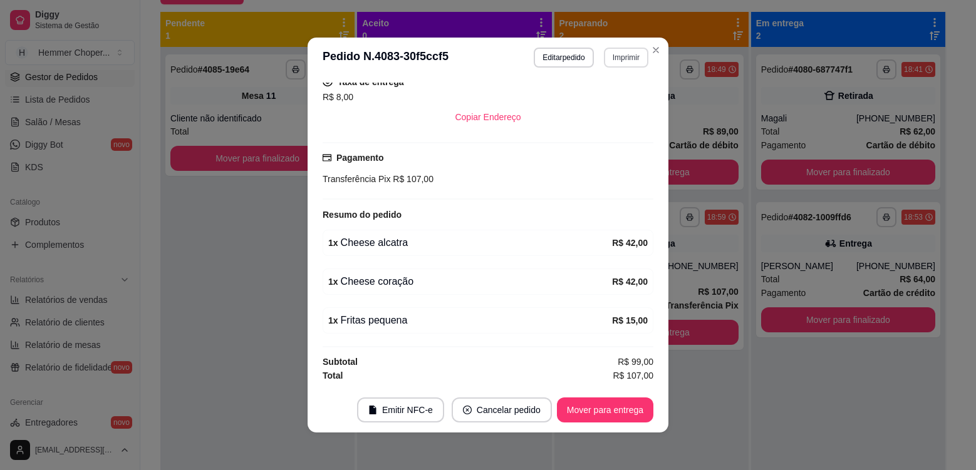
click at [614, 60] on button "Imprimir" at bounding box center [626, 58] width 44 height 20
click at [604, 104] on button "Cozinha" at bounding box center [599, 101] width 91 height 20
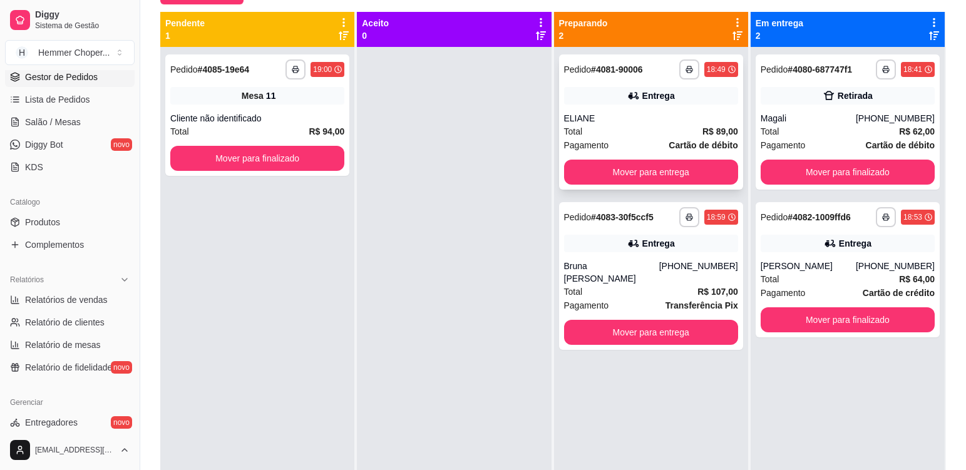
click at [649, 137] on div "Total R$ 89,00" at bounding box center [651, 132] width 174 height 14
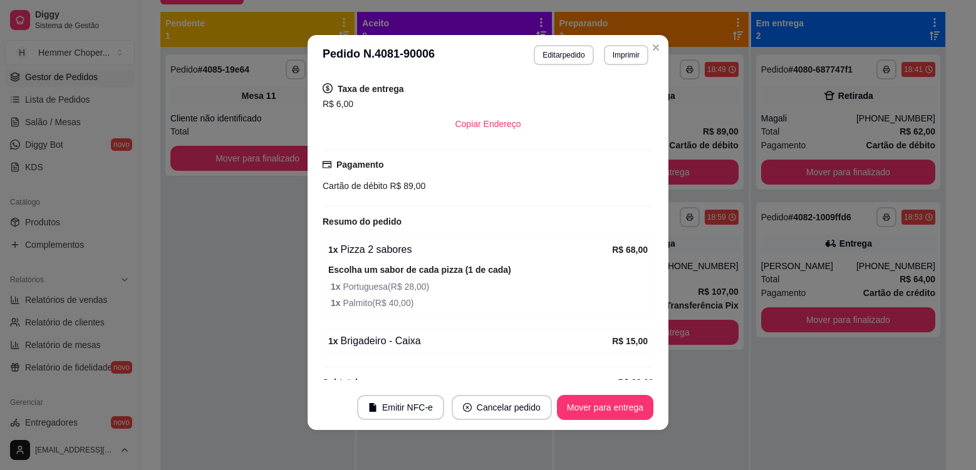
scroll to position [302, 0]
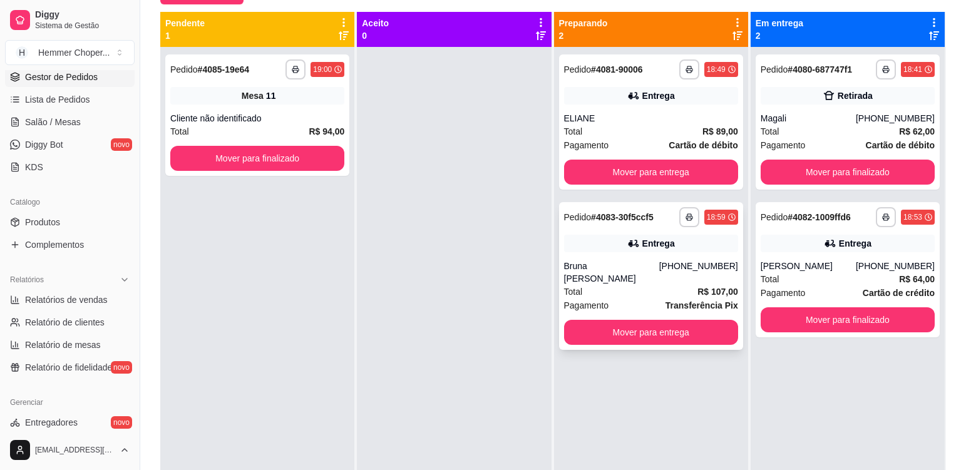
click at [678, 244] on div "Entrega" at bounding box center [651, 244] width 174 height 18
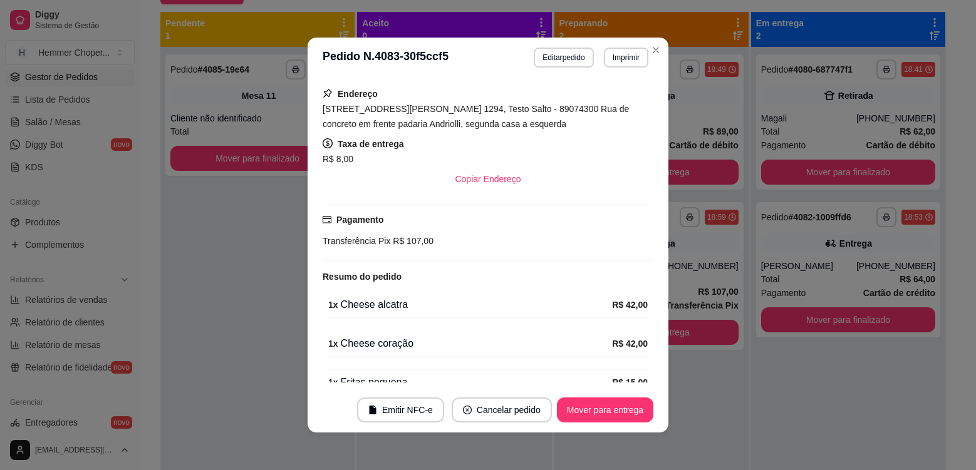
scroll to position [341, 0]
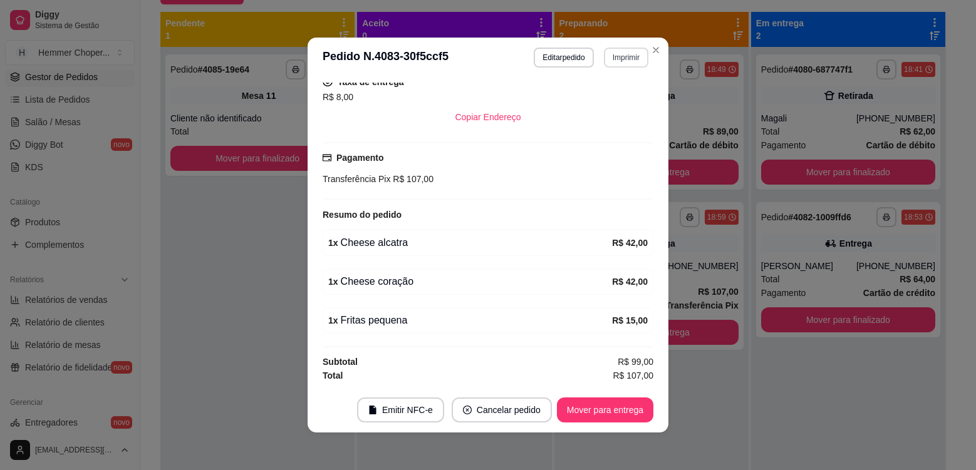
click at [618, 54] on button "Imprimir" at bounding box center [626, 58] width 44 height 20
click at [600, 101] on button "Cozinha" at bounding box center [599, 100] width 88 height 19
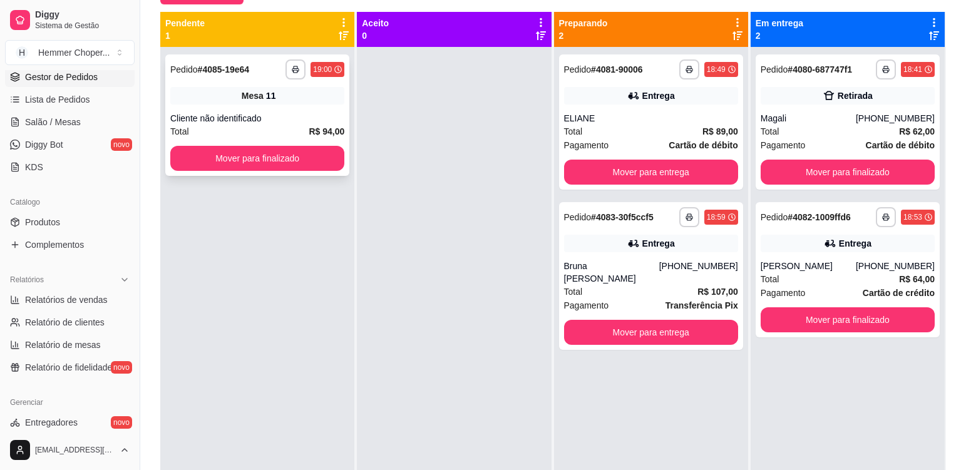
click at [294, 112] on div "Cliente não identificado" at bounding box center [257, 118] width 174 height 13
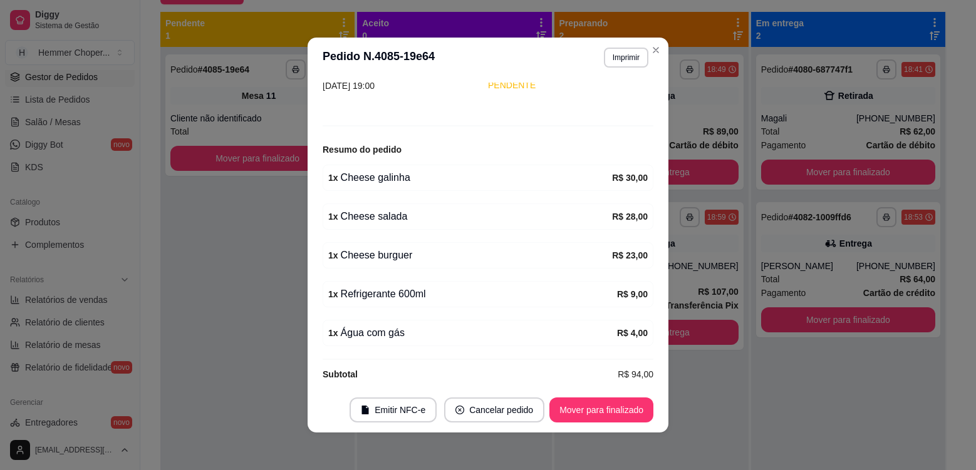
scroll to position [111, 0]
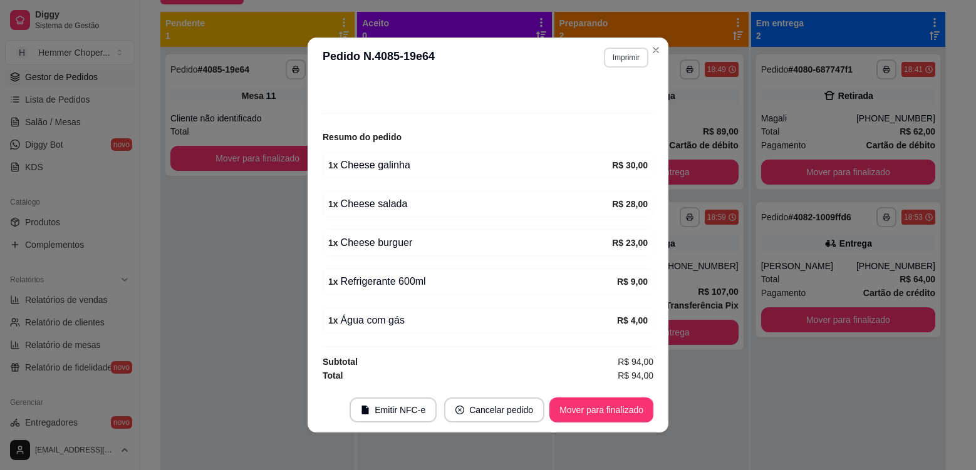
click at [621, 54] on button "Imprimir" at bounding box center [626, 58] width 44 height 20
click at [600, 104] on button "Cozinha" at bounding box center [599, 101] width 91 height 20
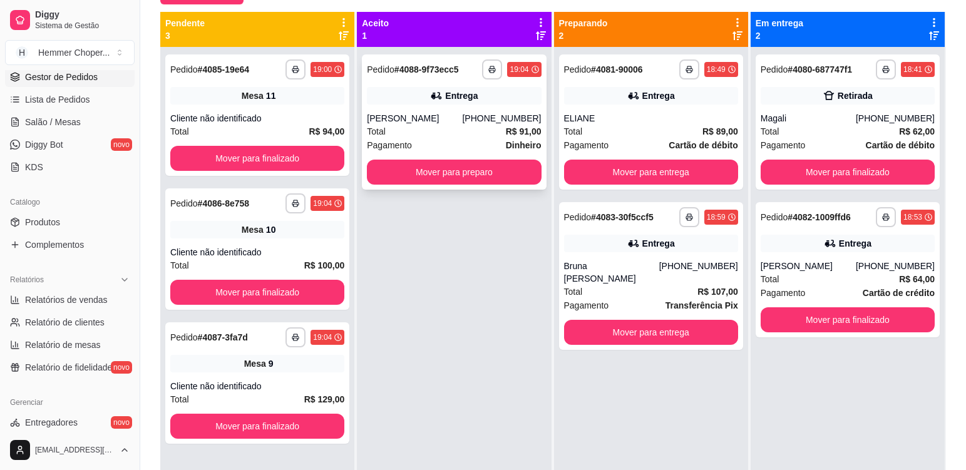
click at [432, 135] on div "Total R$ 91,00" at bounding box center [454, 132] width 174 height 14
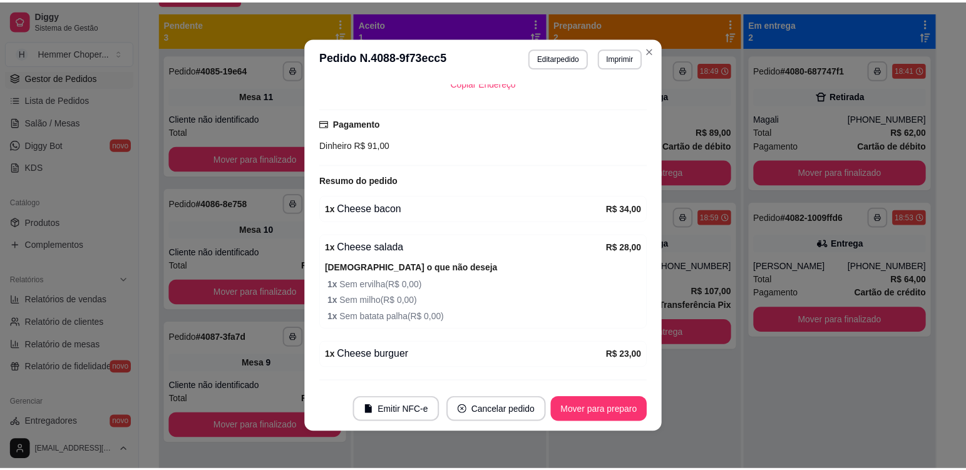
scroll to position [376, 0]
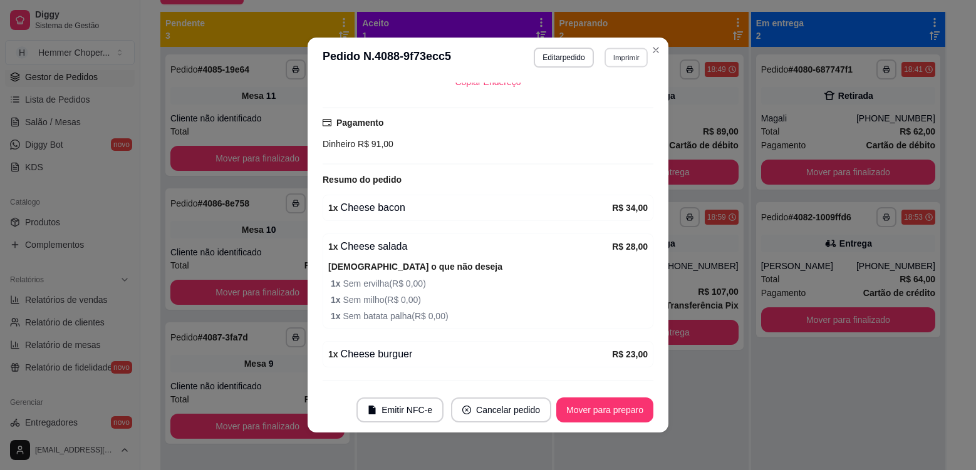
click at [623, 59] on button "Imprimir" at bounding box center [625, 57] width 43 height 19
click at [622, 101] on button "Cozinha" at bounding box center [599, 101] width 91 height 20
click at [631, 407] on button "Mover para preparo" at bounding box center [604, 410] width 94 height 24
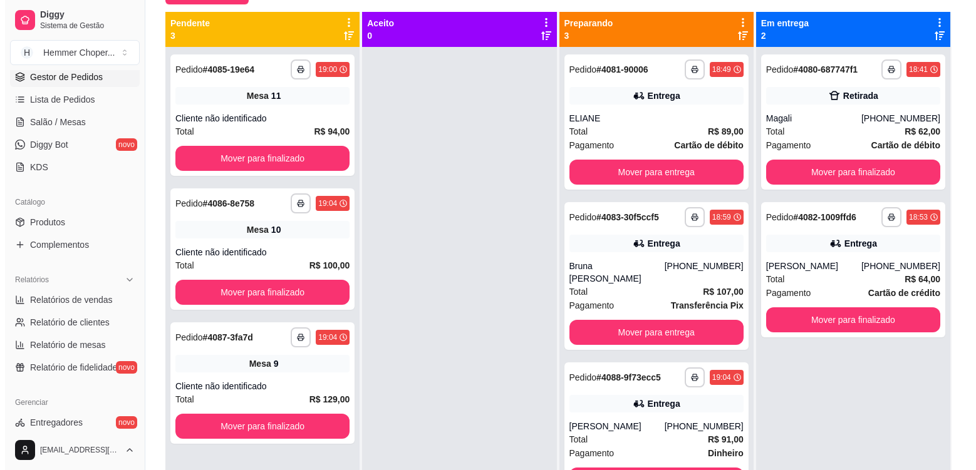
scroll to position [35, 0]
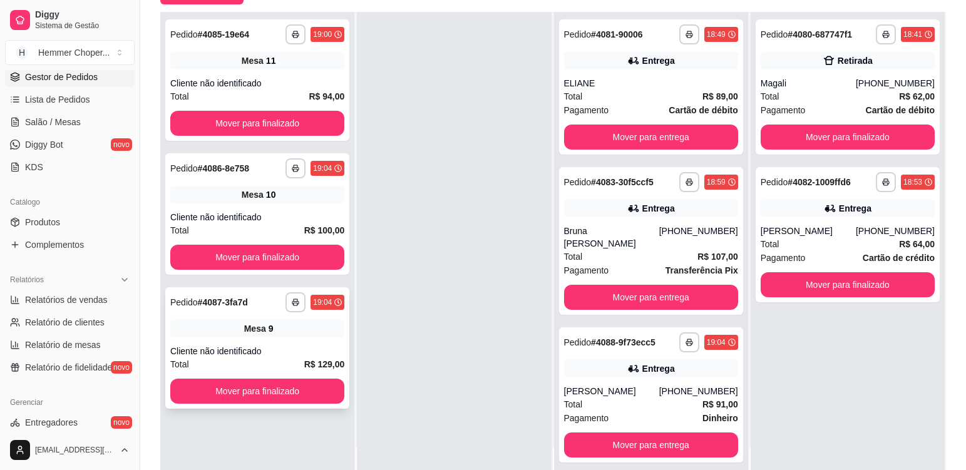
click at [305, 336] on div "Mesa 9" at bounding box center [257, 329] width 174 height 18
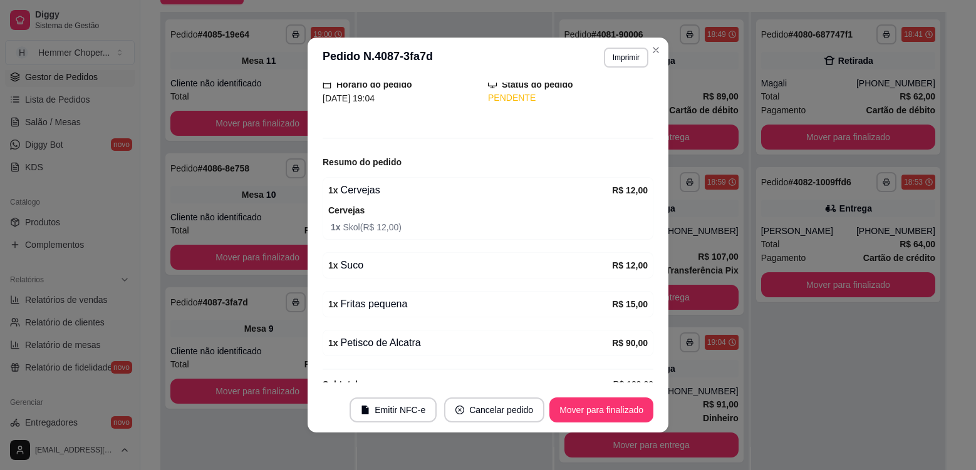
scroll to position [109, 0]
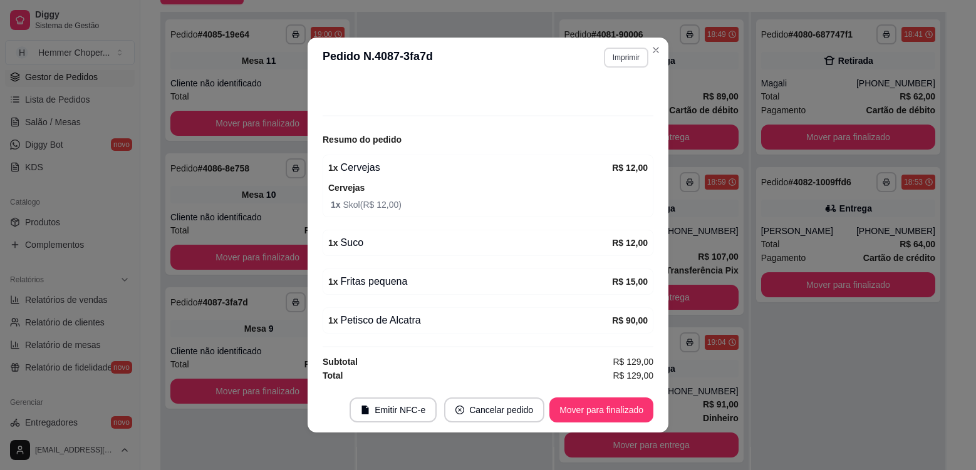
click at [617, 61] on button "Imprimir" at bounding box center [626, 58] width 44 height 20
click at [597, 101] on button "Cozinha" at bounding box center [599, 101] width 91 height 20
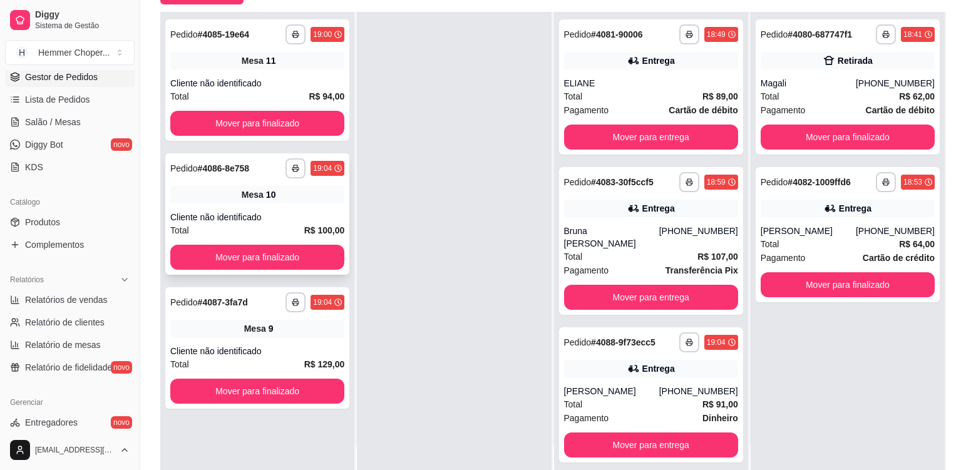
click at [280, 207] on div "**********" at bounding box center [257, 213] width 184 height 121
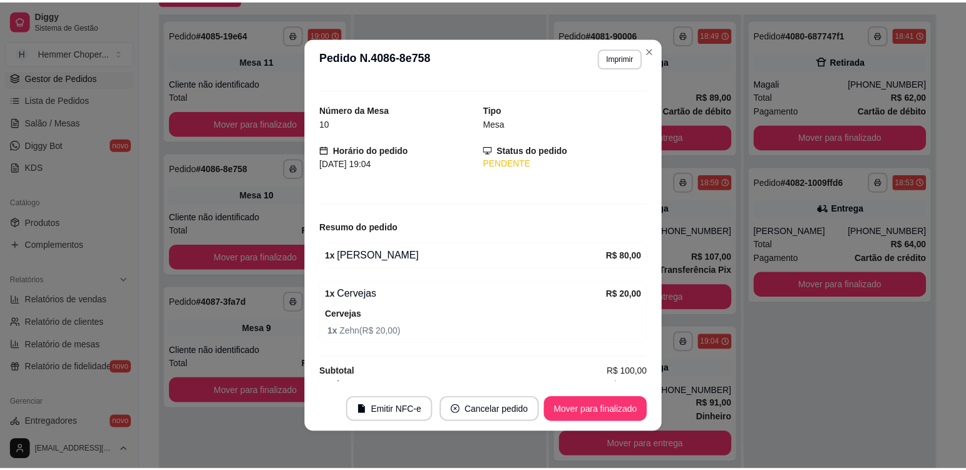
scroll to position [31, 0]
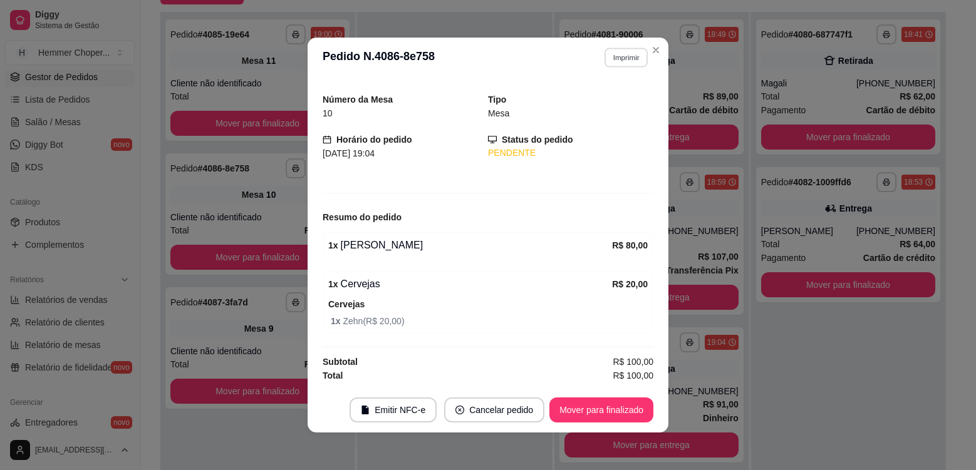
click at [615, 60] on button "Imprimir" at bounding box center [625, 57] width 43 height 19
click at [604, 103] on button "Cozinha" at bounding box center [599, 100] width 88 height 19
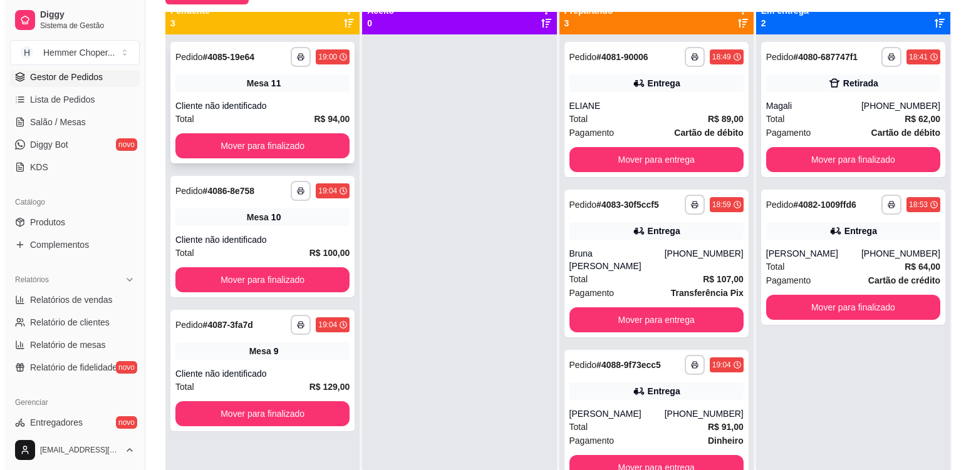
scroll to position [0, 0]
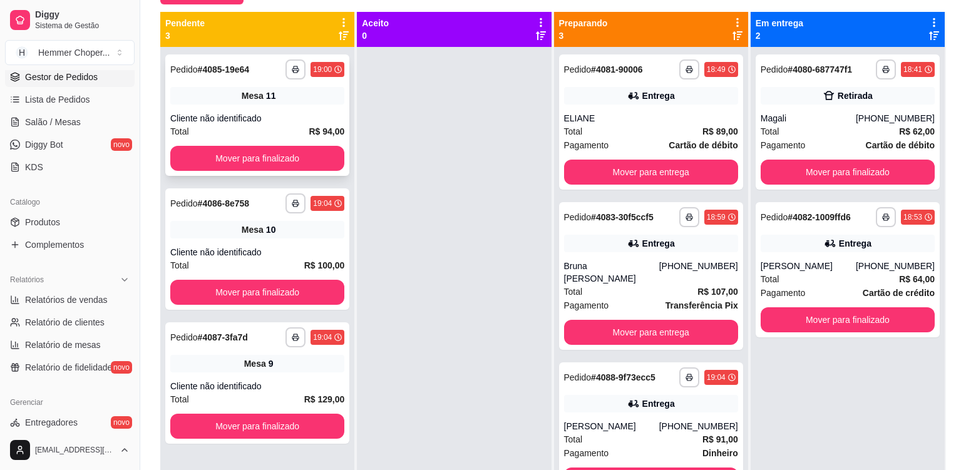
click at [285, 117] on div "Cliente não identificado" at bounding box center [257, 118] width 174 height 13
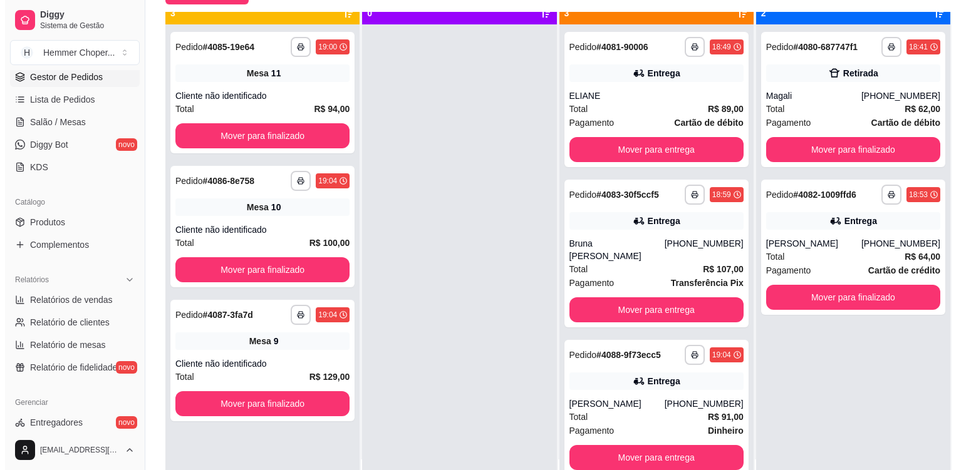
scroll to position [35, 0]
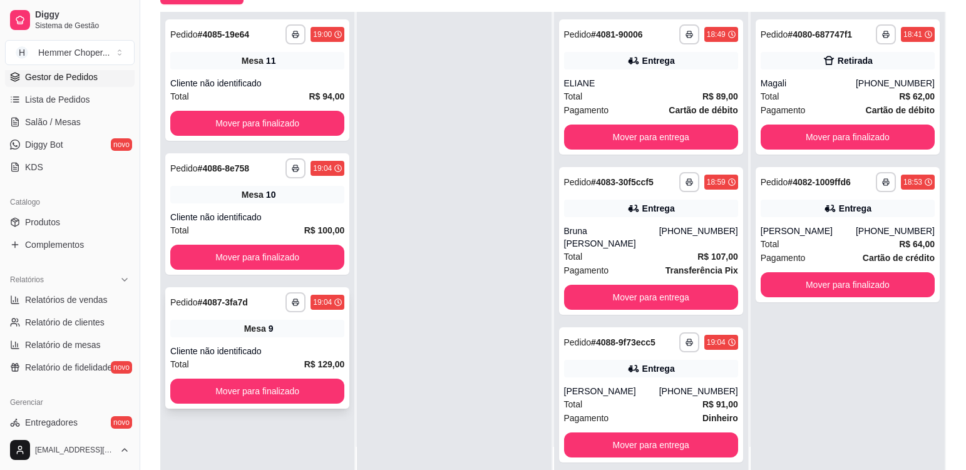
click at [262, 340] on div "**********" at bounding box center [257, 347] width 184 height 121
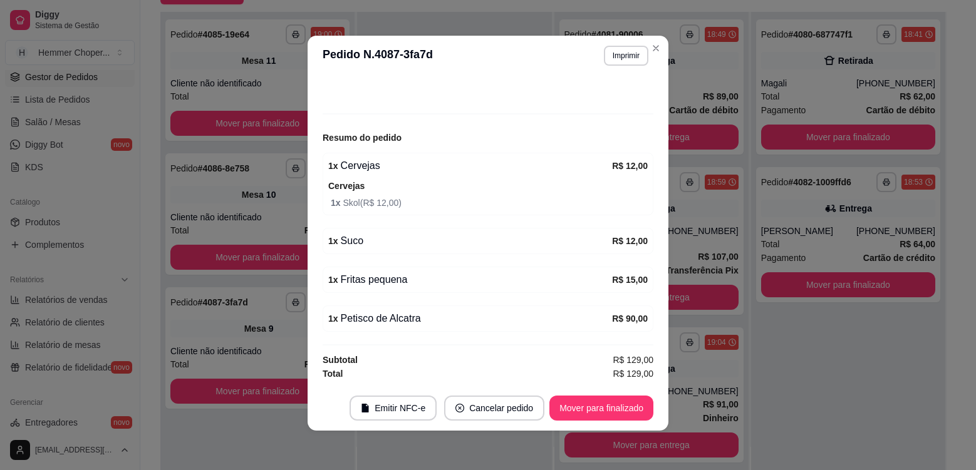
scroll to position [3, 0]
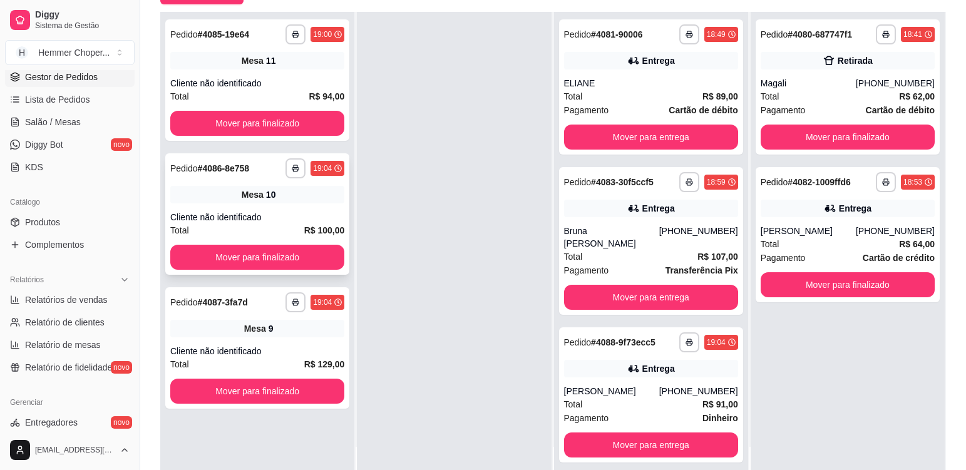
click at [312, 212] on div "Cliente não identificado" at bounding box center [257, 217] width 174 height 13
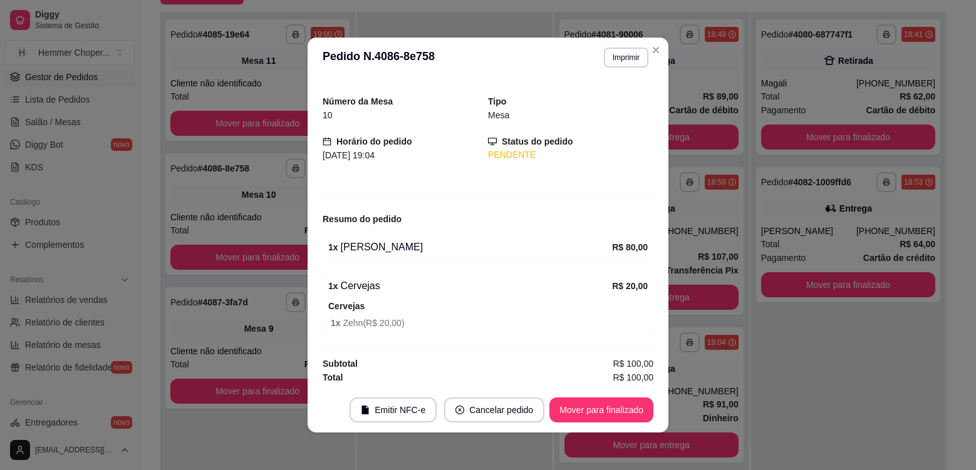
scroll to position [31, 0]
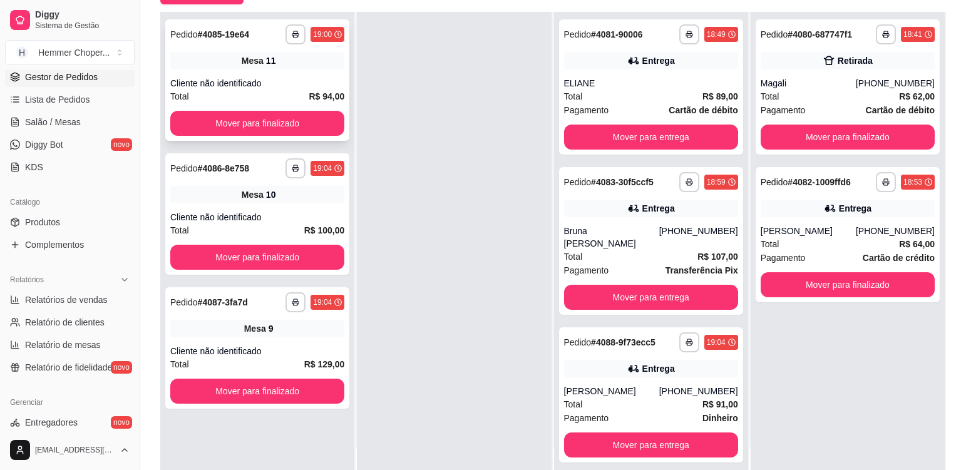
click at [308, 70] on div "**********" at bounding box center [257, 79] width 184 height 121
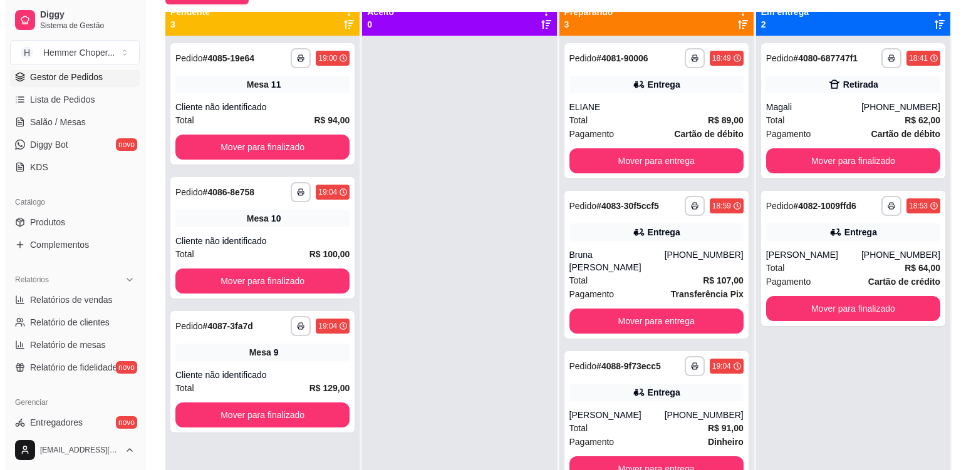
scroll to position [0, 0]
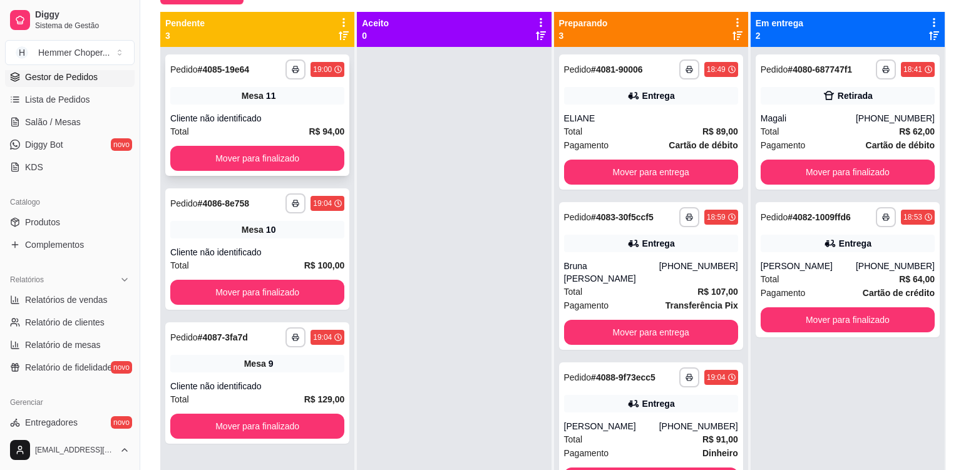
click at [332, 105] on div "**********" at bounding box center [257, 114] width 184 height 121
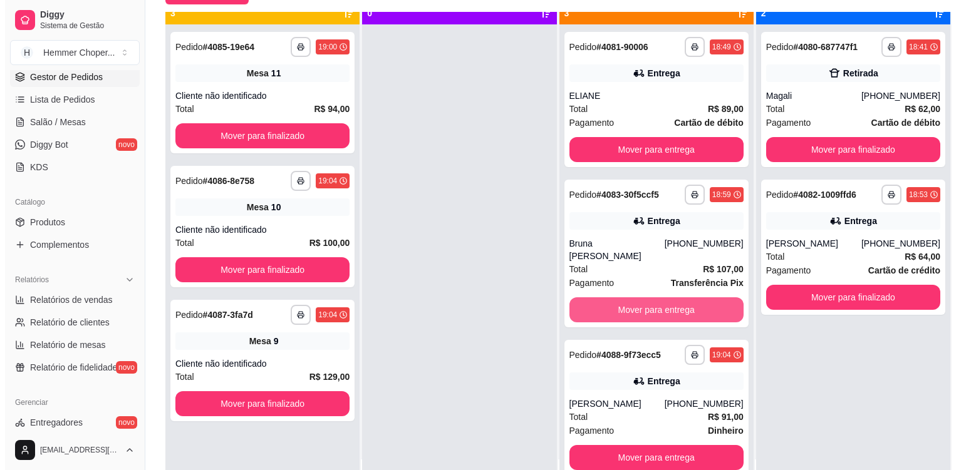
scroll to position [35, 0]
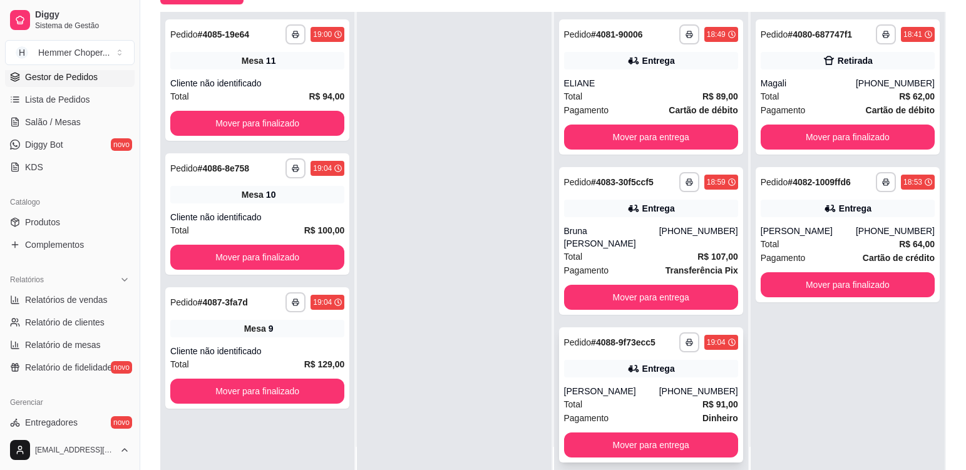
click at [655, 398] on div "Total R$ 91,00" at bounding box center [651, 405] width 174 height 14
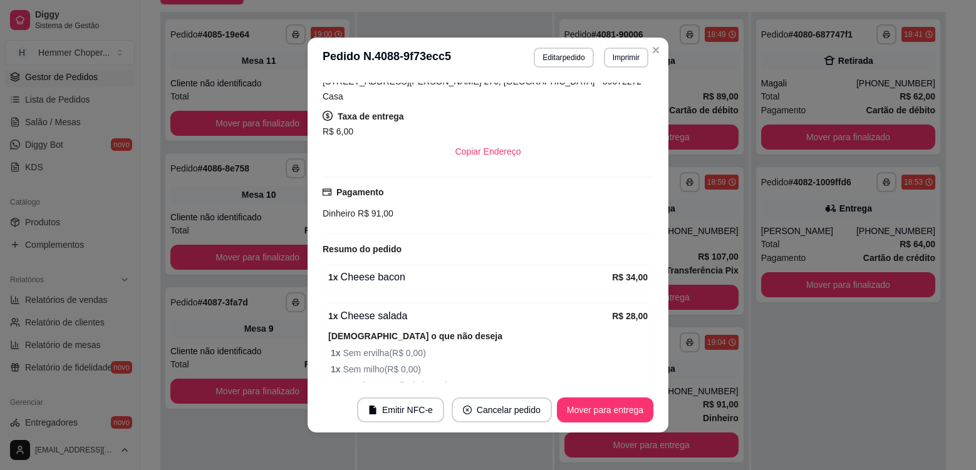
scroll to position [394, 0]
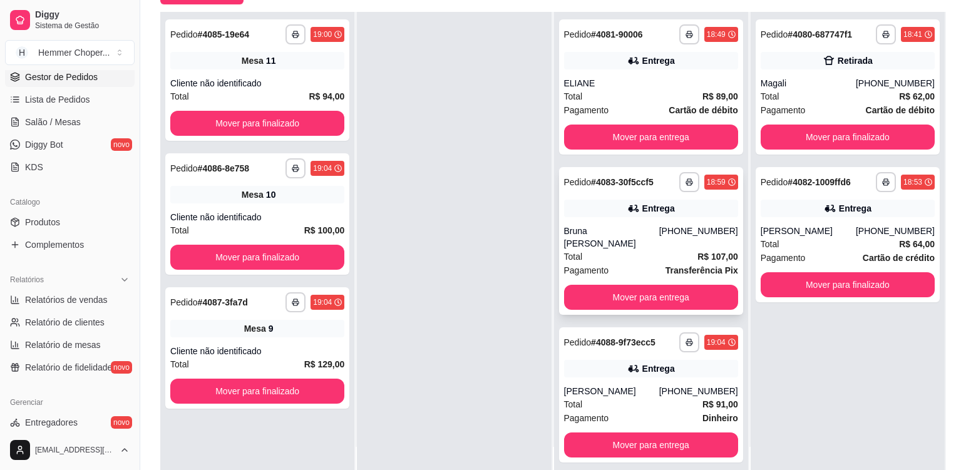
click at [647, 264] on div "Pagamento Transferência Pix" at bounding box center [651, 271] width 174 height 14
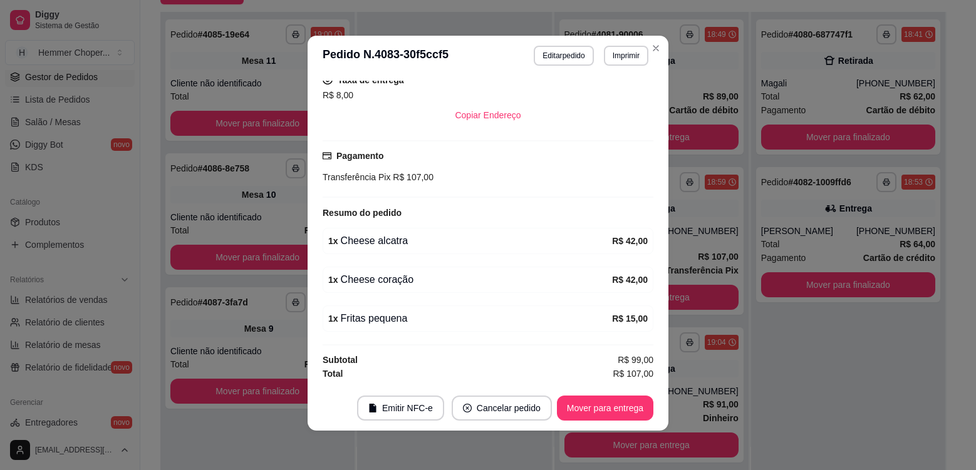
scroll to position [3, 0]
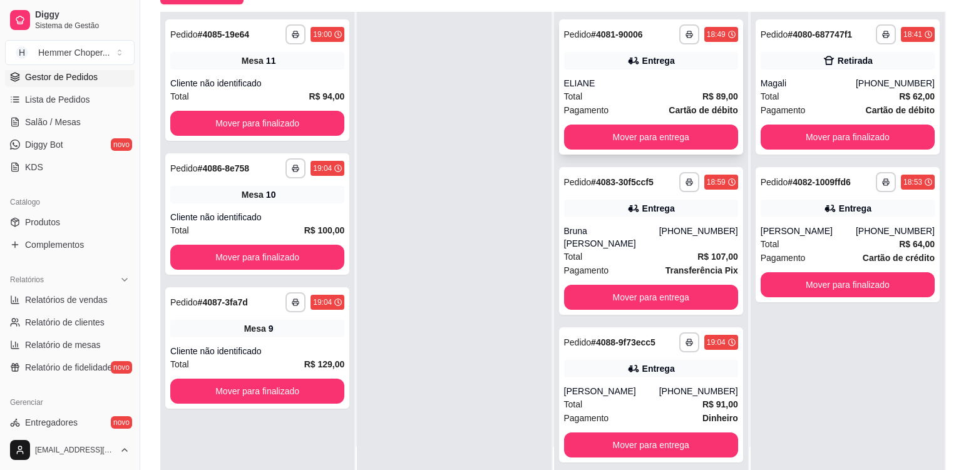
click at [619, 91] on div "Total R$ 89,00" at bounding box center [651, 97] width 174 height 14
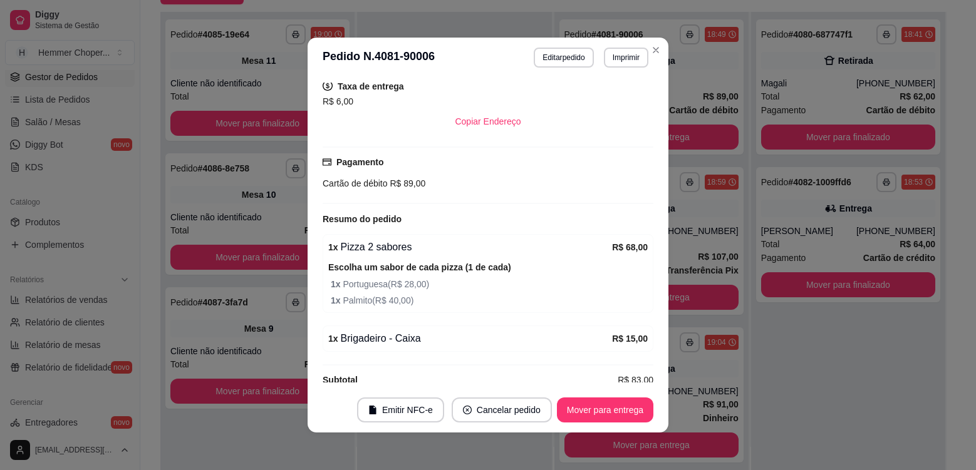
scroll to position [302, 0]
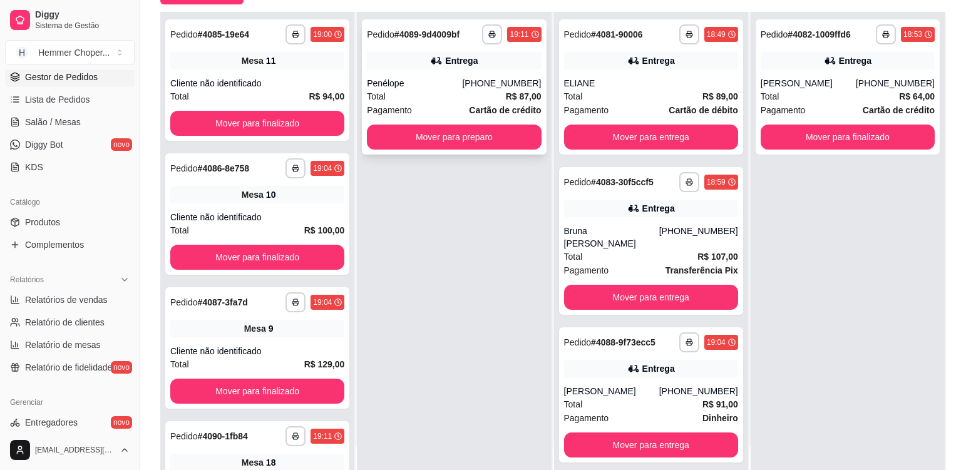
click at [443, 94] on div "Total R$ 87,00" at bounding box center [454, 97] width 174 height 14
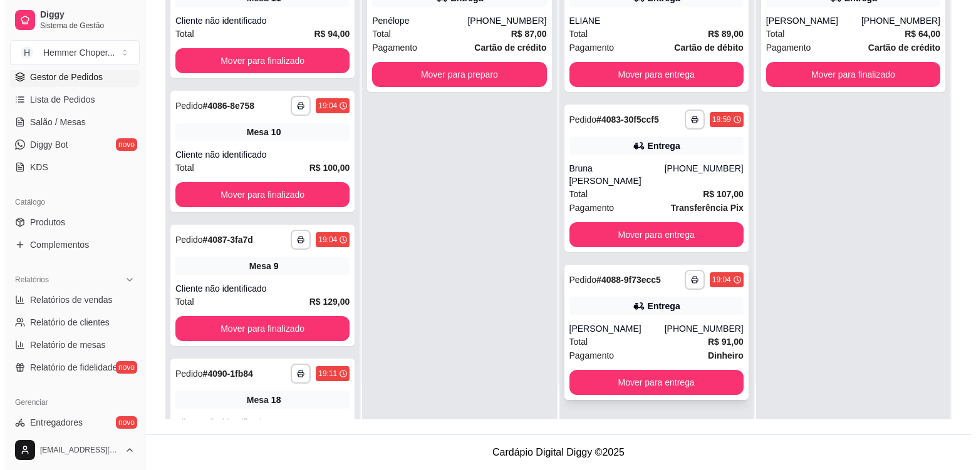
scroll to position [0, 0]
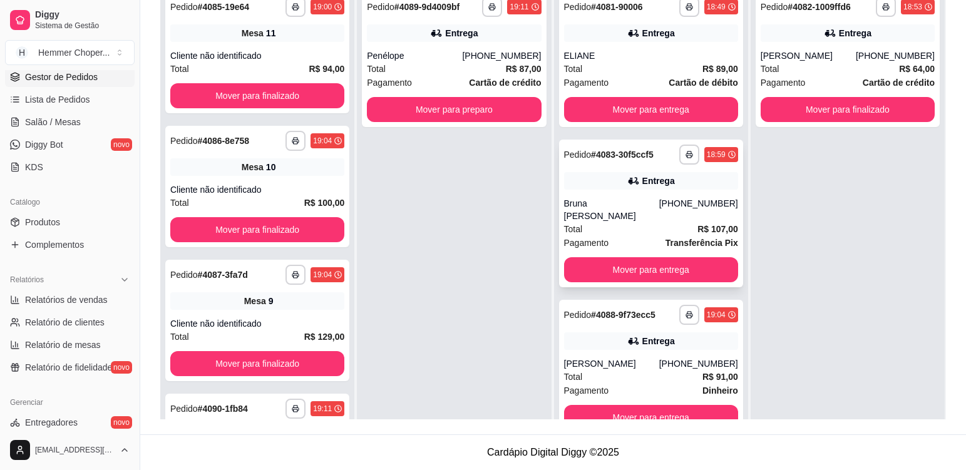
click at [634, 222] on div "Total R$ 107,00" at bounding box center [651, 229] width 174 height 14
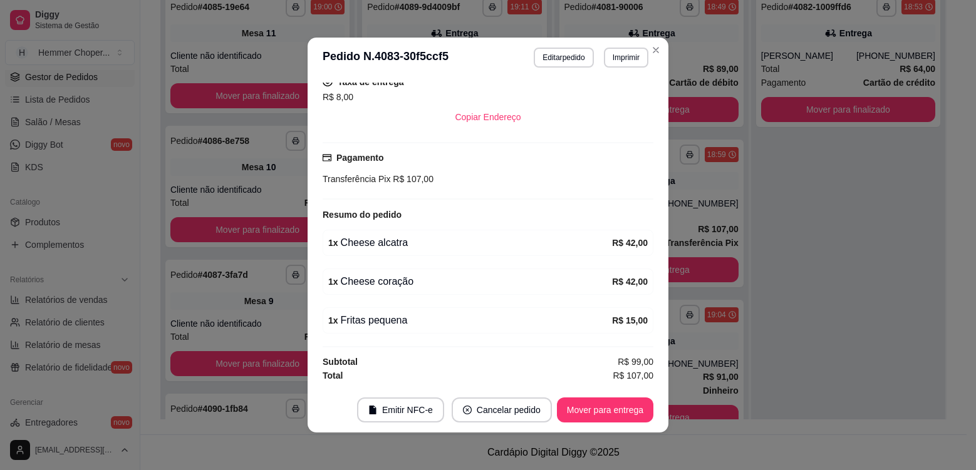
scroll to position [3, 0]
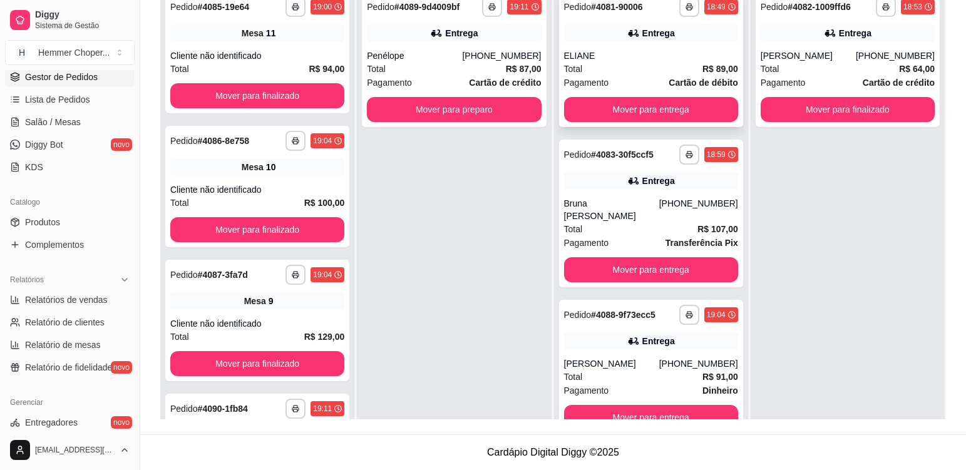
click at [655, 48] on div "**********" at bounding box center [651, 59] width 184 height 135
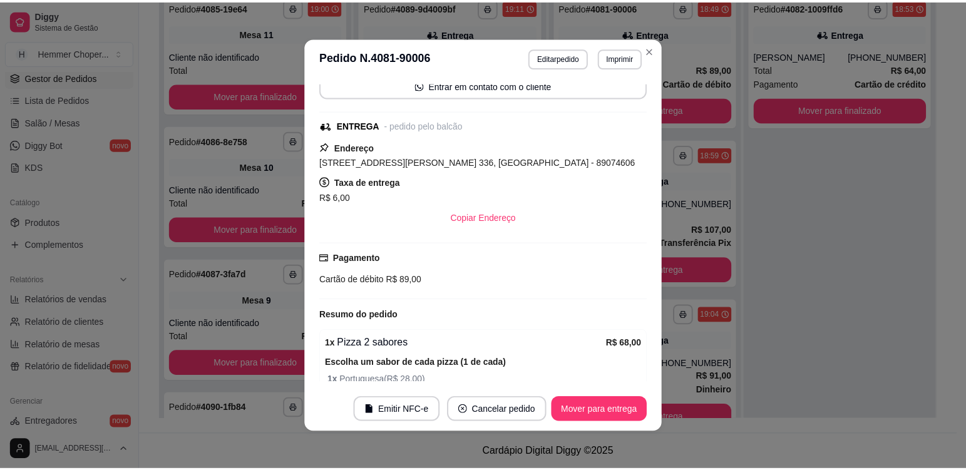
scroll to position [302, 0]
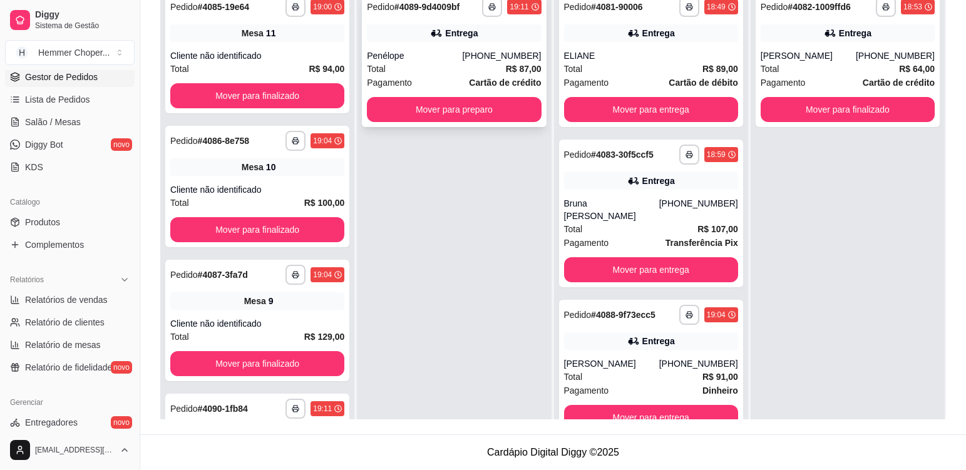
click at [433, 71] on div "Total R$ 87,00" at bounding box center [454, 69] width 174 height 14
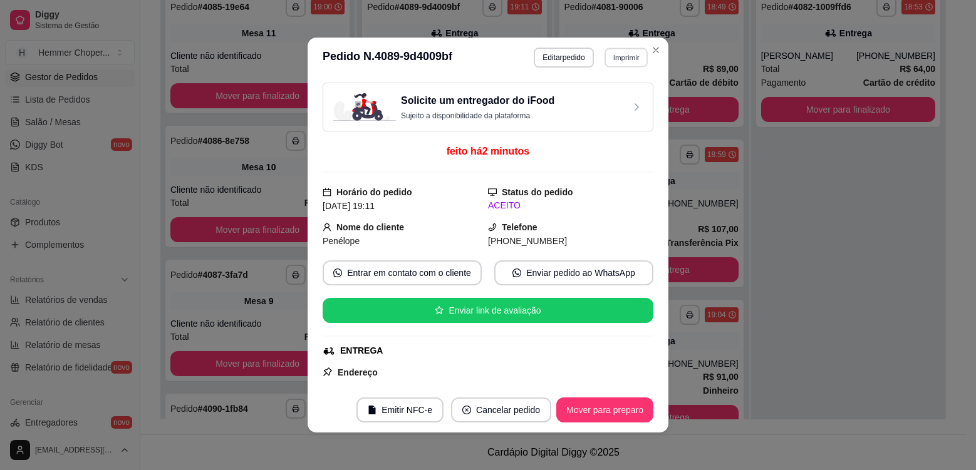
click at [628, 63] on button "Imprimir" at bounding box center [625, 57] width 43 height 19
click at [599, 108] on button "Cozinha" at bounding box center [599, 100] width 88 height 19
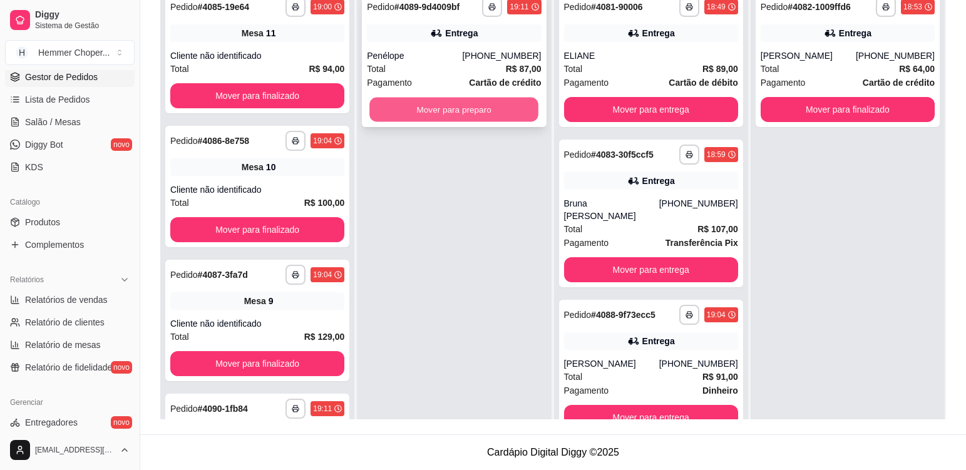
click at [480, 111] on button "Mover para preparo" at bounding box center [453, 110] width 169 height 24
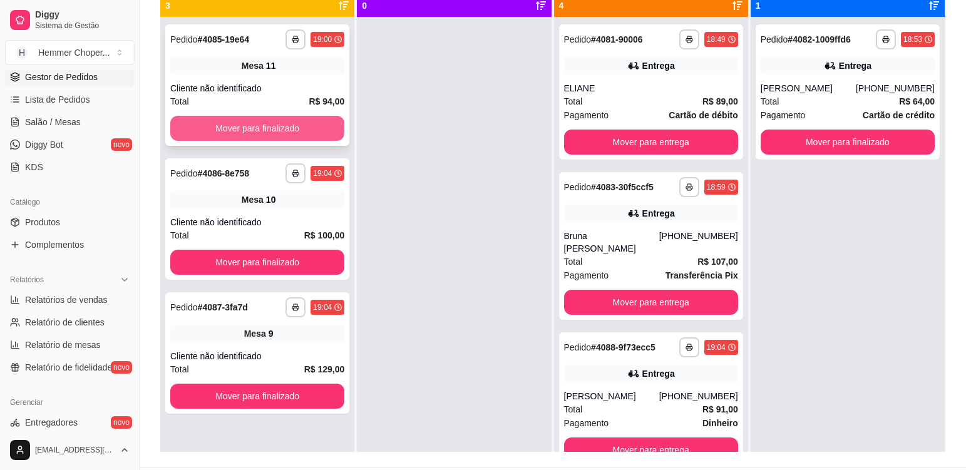
scroll to position [128, 0]
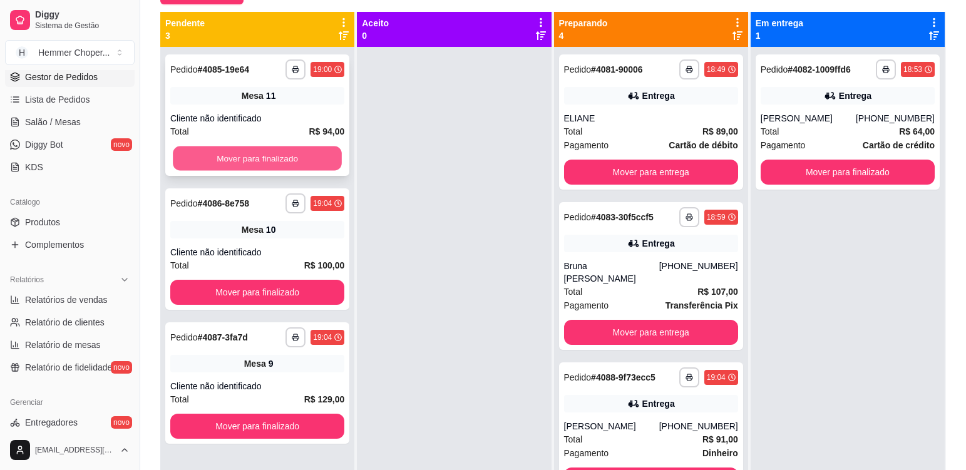
click at [283, 157] on button "Mover para finalizado" at bounding box center [257, 159] width 169 height 24
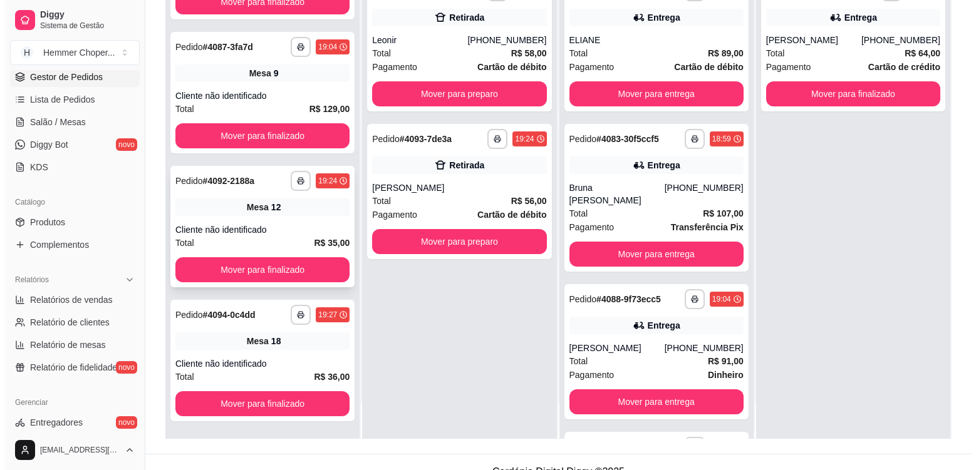
scroll to position [191, 0]
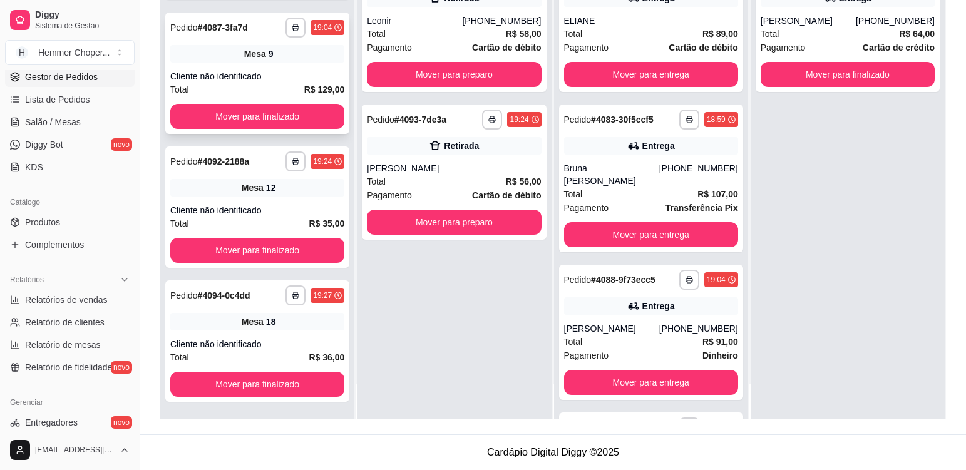
click at [286, 68] on div "**********" at bounding box center [257, 73] width 184 height 121
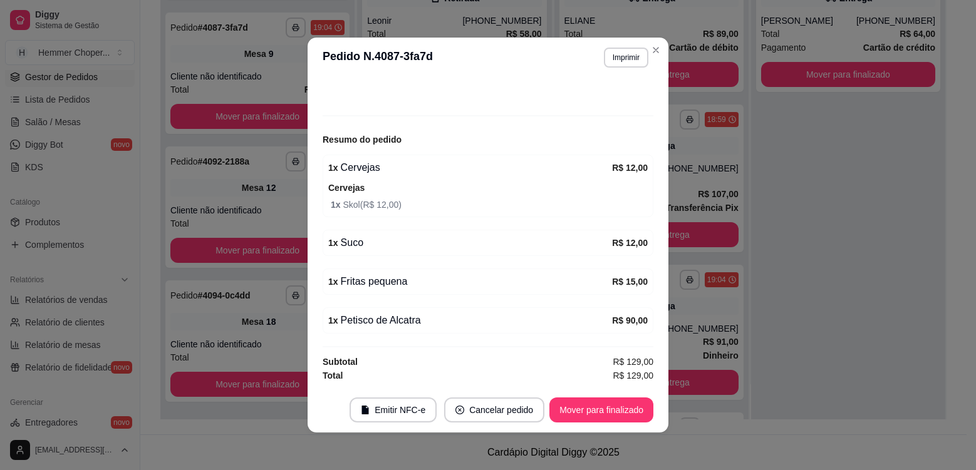
scroll to position [3, 0]
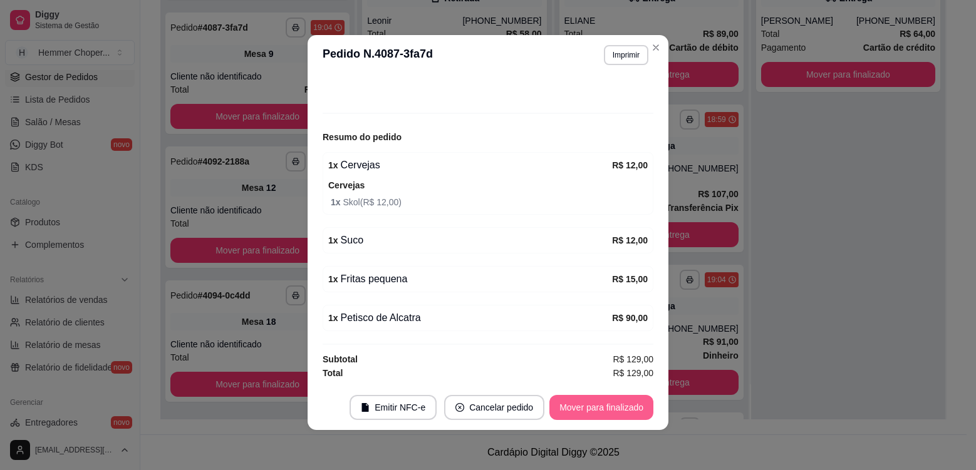
click at [588, 413] on button "Mover para finalizado" at bounding box center [601, 407] width 104 height 25
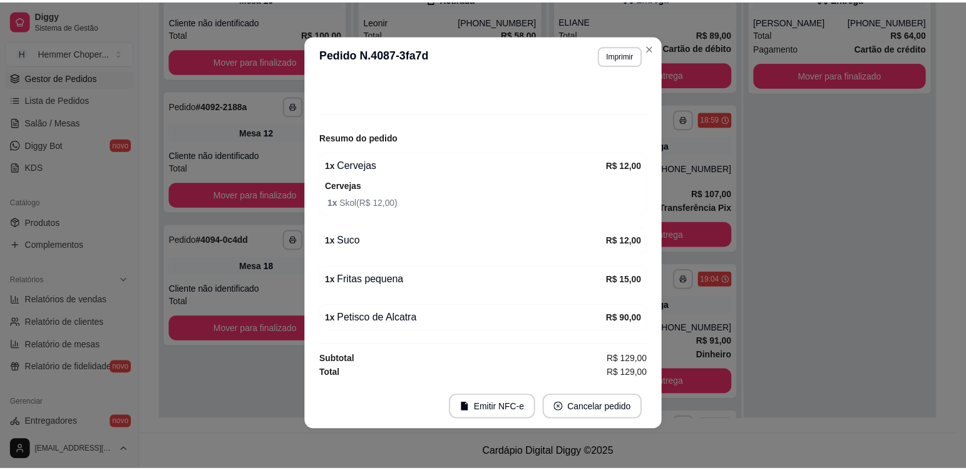
scroll to position [68, 0]
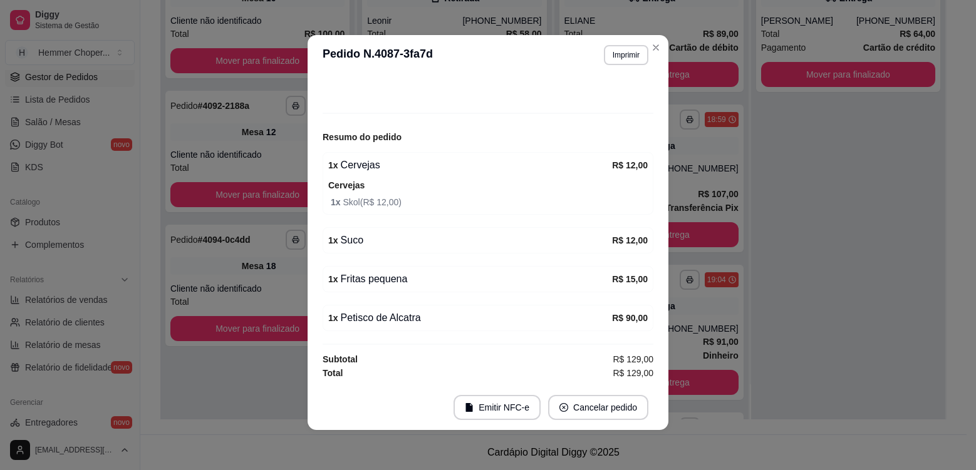
drag, startPoint x: 662, startPoint y: 426, endPoint x: 441, endPoint y: 394, distance: 223.2
click at [661, 426] on footer "Emitir NFC-e Cancelar pedido" at bounding box center [487, 407] width 361 height 45
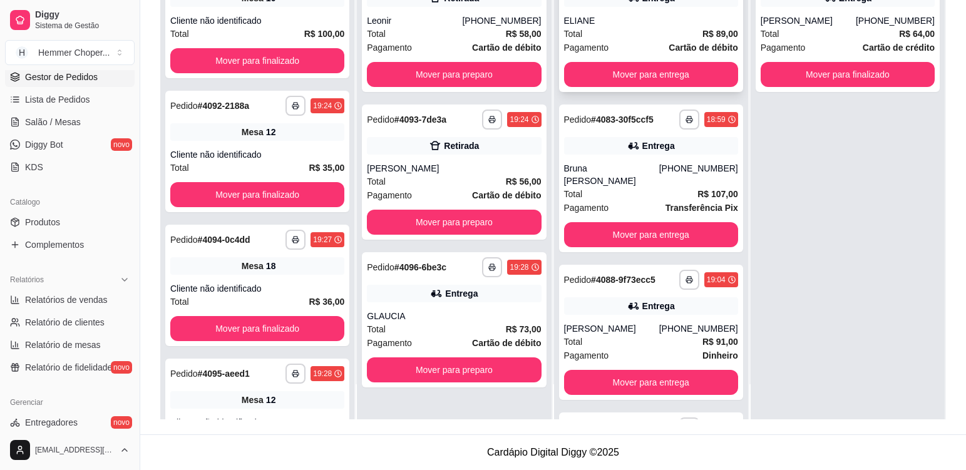
click at [632, 36] on div "Total R$ 89,00" at bounding box center [651, 34] width 174 height 14
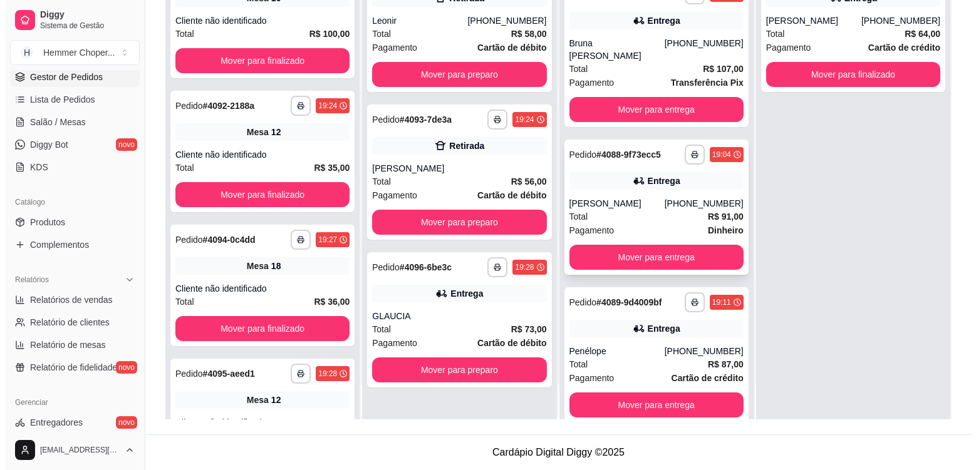
scroll to position [146, 0]
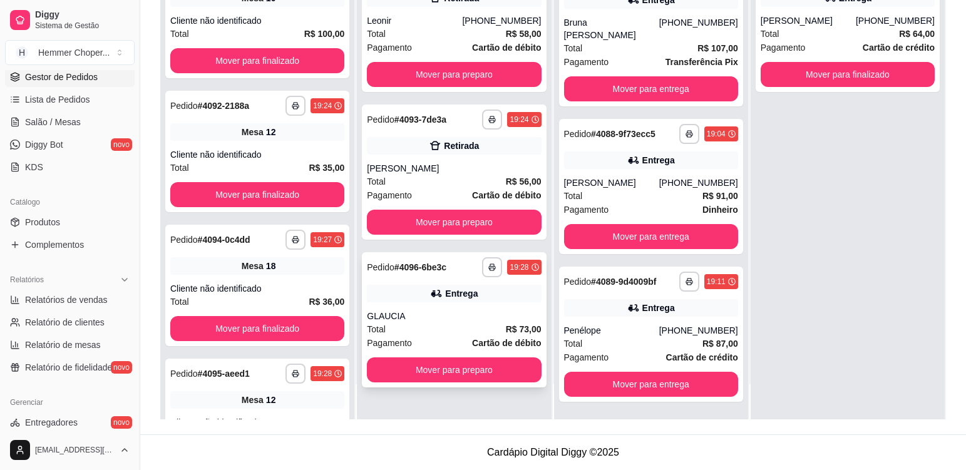
click at [448, 332] on div "Total R$ 73,00" at bounding box center [454, 329] width 174 height 14
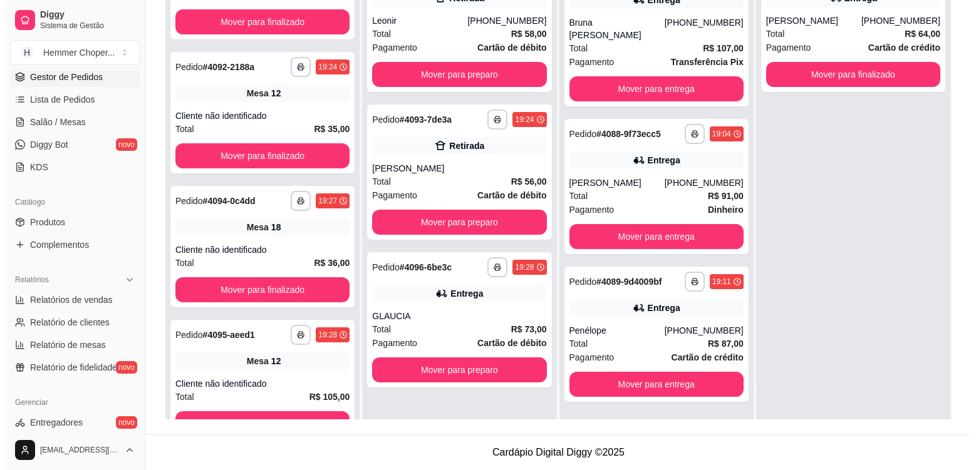
scroll to position [78, 0]
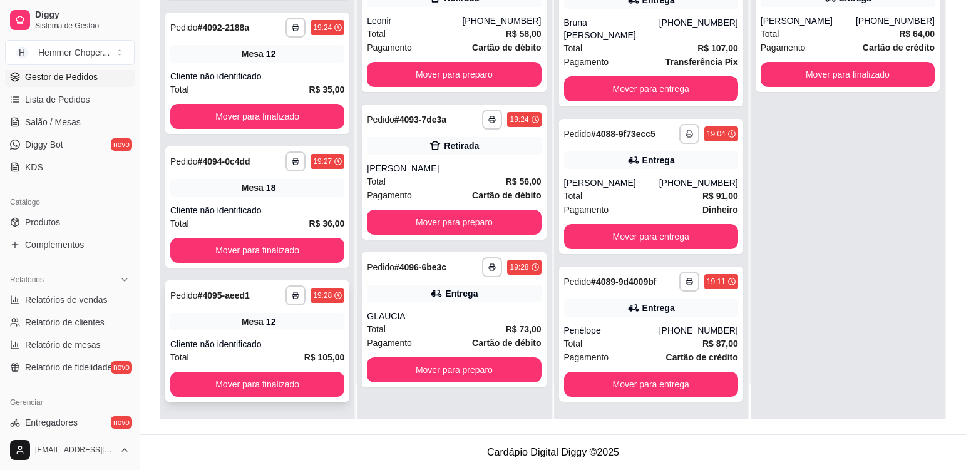
click at [290, 326] on div "Mesa 12" at bounding box center [257, 322] width 174 height 18
click at [270, 207] on div "Cliente não identificado" at bounding box center [257, 210] width 174 height 13
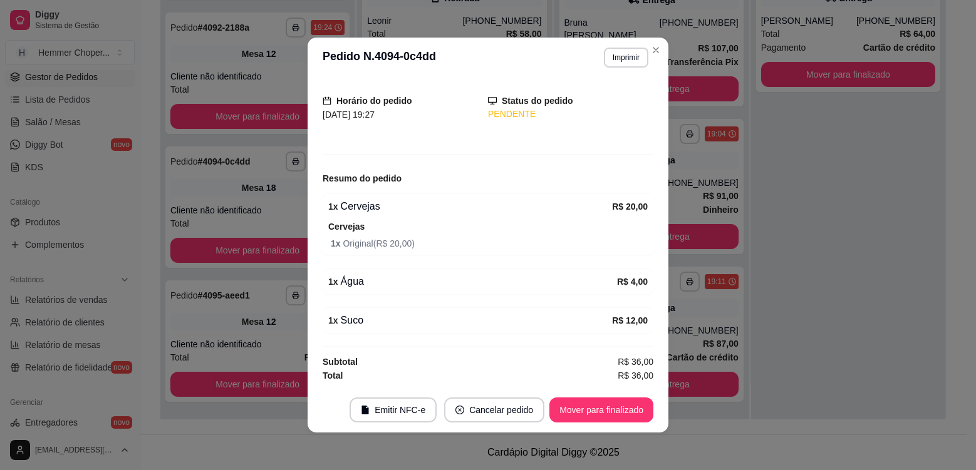
scroll to position [3, 0]
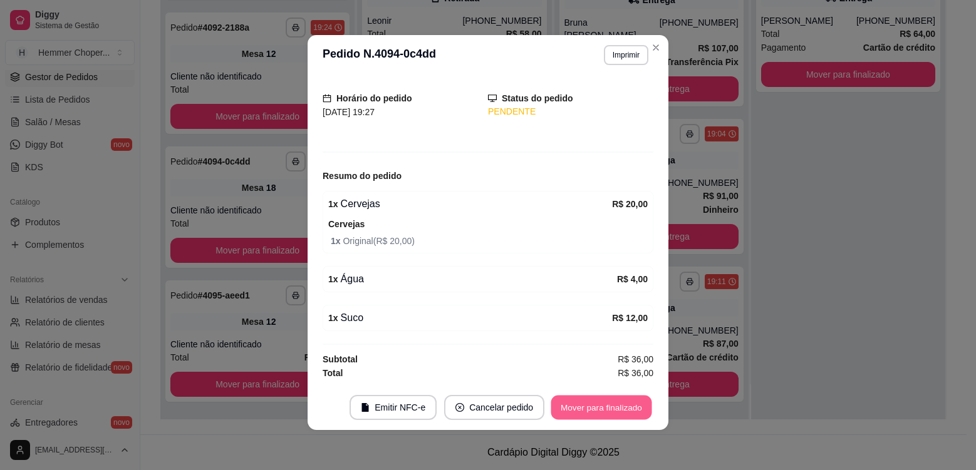
click at [594, 413] on button "Mover para finalizado" at bounding box center [601, 408] width 101 height 24
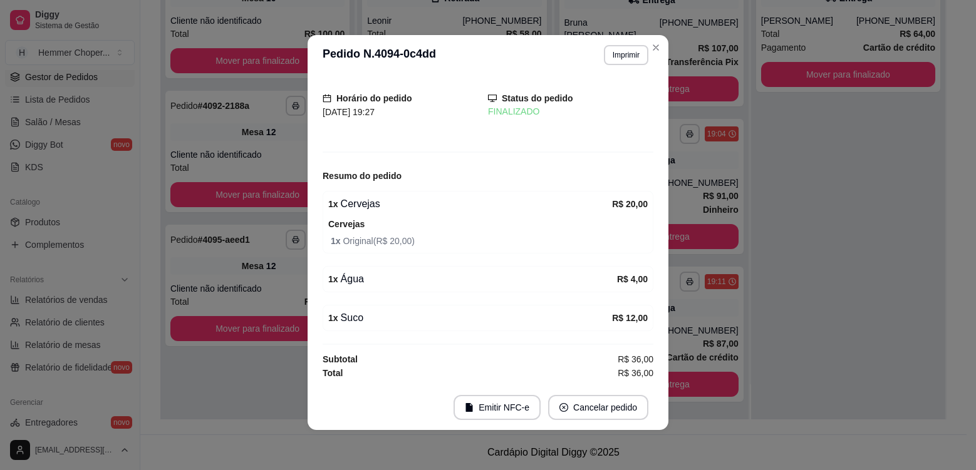
scroll to position [29, 0]
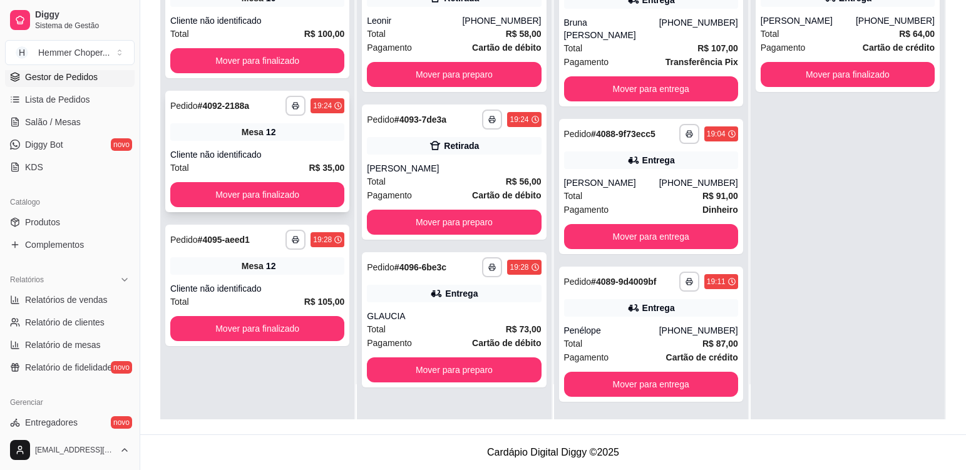
click at [276, 143] on div "**********" at bounding box center [257, 151] width 184 height 121
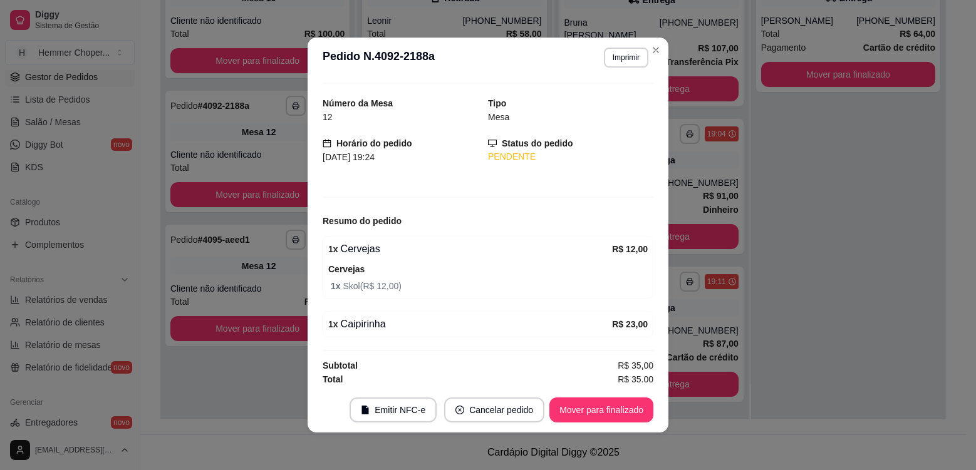
scroll to position [31, 0]
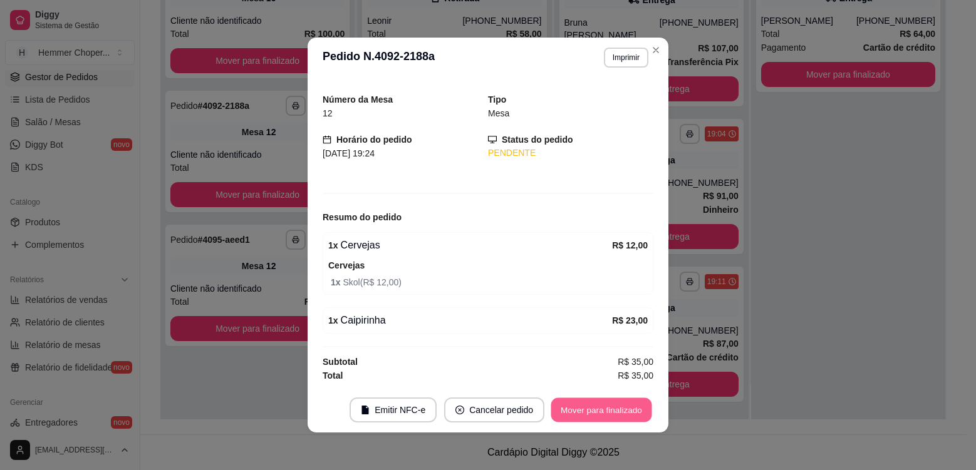
click at [585, 412] on button "Mover para finalizado" at bounding box center [601, 410] width 101 height 24
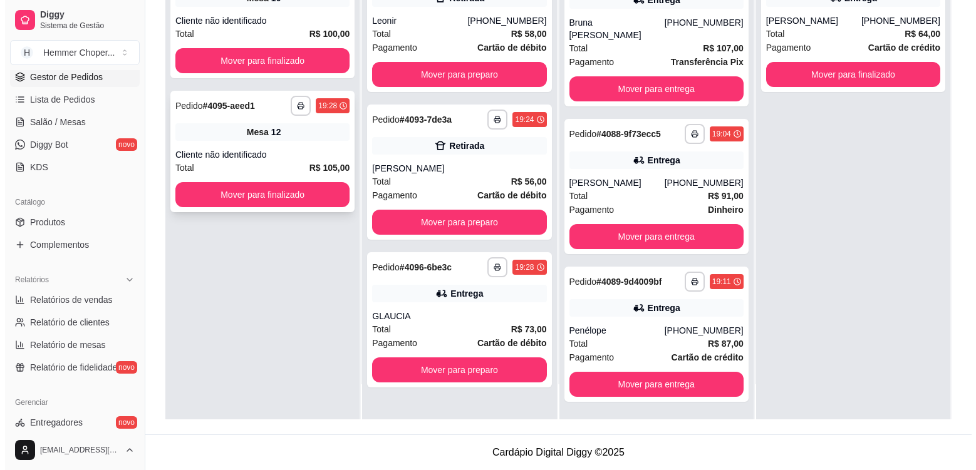
scroll to position [0, 0]
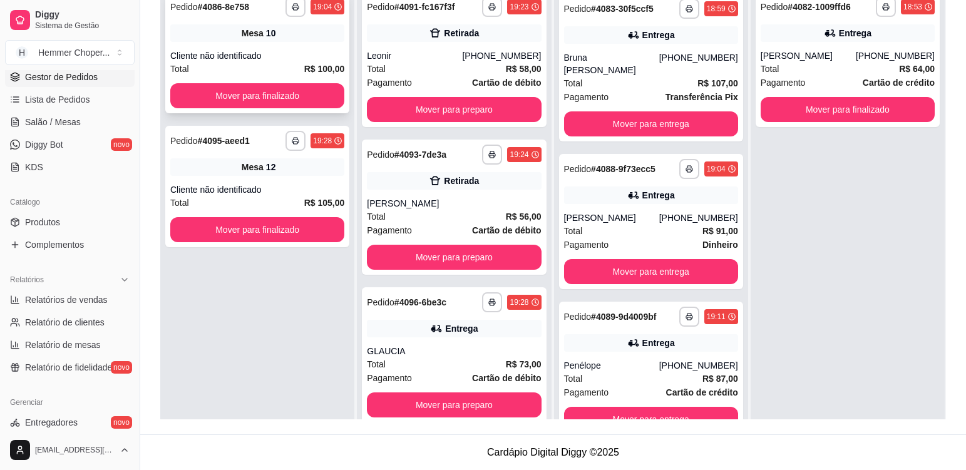
click at [316, 44] on div "**********" at bounding box center [257, 52] width 184 height 121
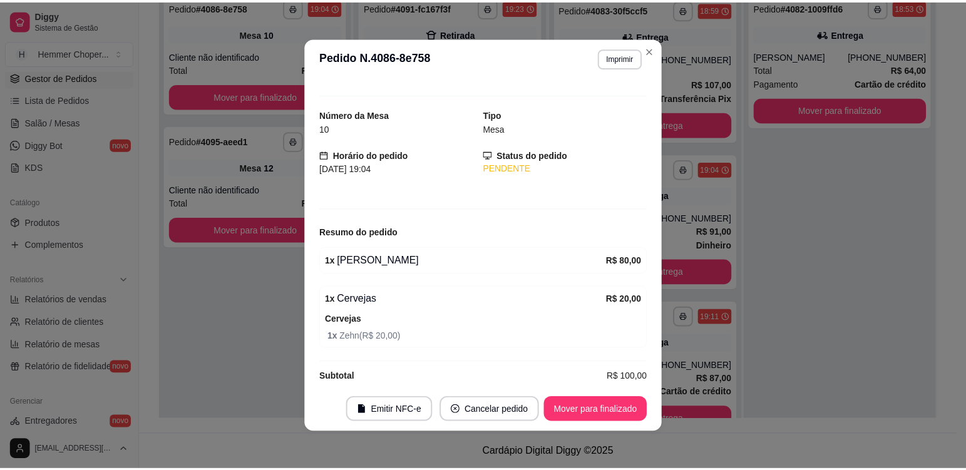
scroll to position [31, 0]
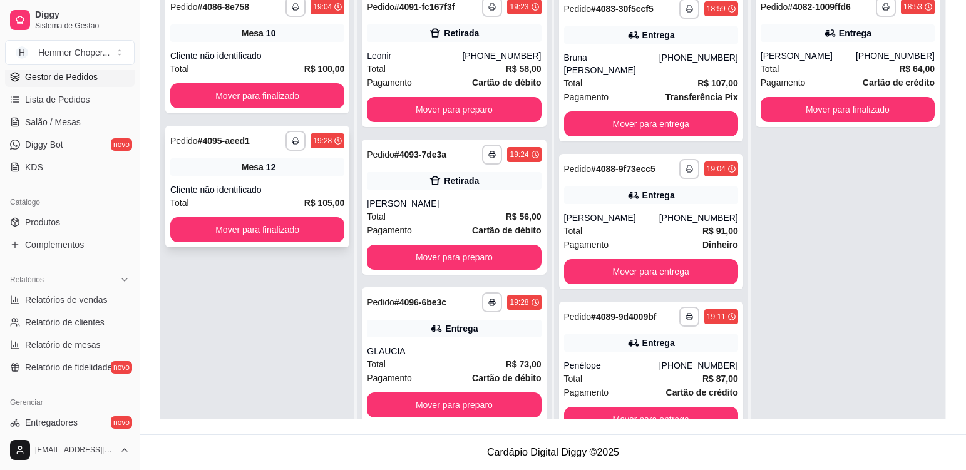
click at [303, 174] on div "Mesa 12" at bounding box center [257, 167] width 174 height 18
click at [269, 178] on div "**********" at bounding box center [257, 186] width 184 height 121
click at [277, 44] on div "**********" at bounding box center [257, 52] width 184 height 121
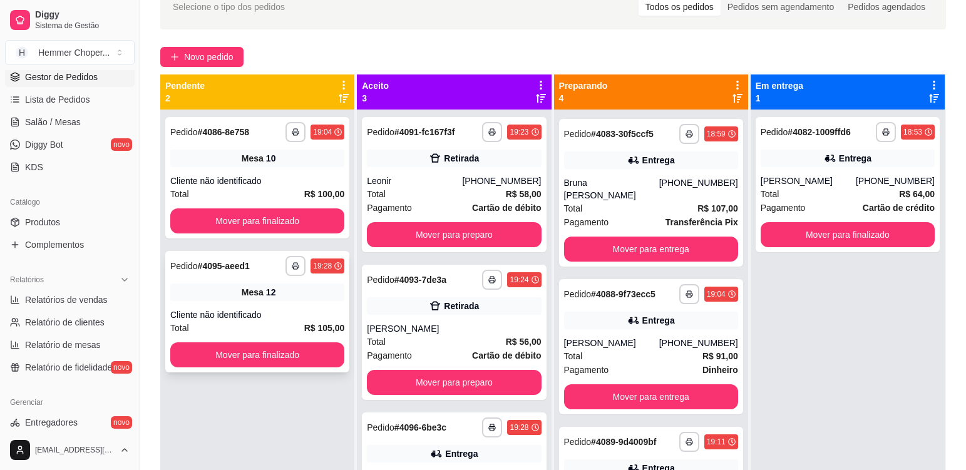
click at [297, 293] on div "Mesa 12" at bounding box center [257, 293] width 174 height 18
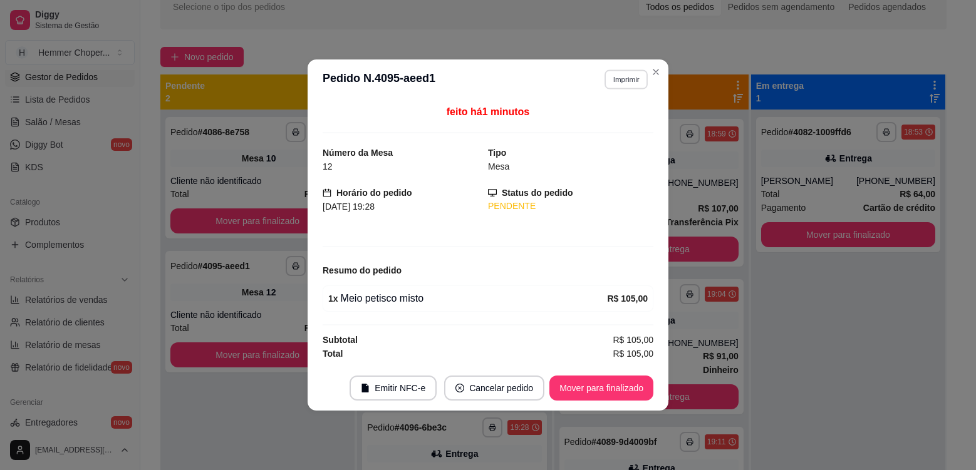
click at [619, 86] on button "Imprimir" at bounding box center [625, 79] width 43 height 19
click at [617, 125] on button "Cozinha" at bounding box center [604, 122] width 88 height 19
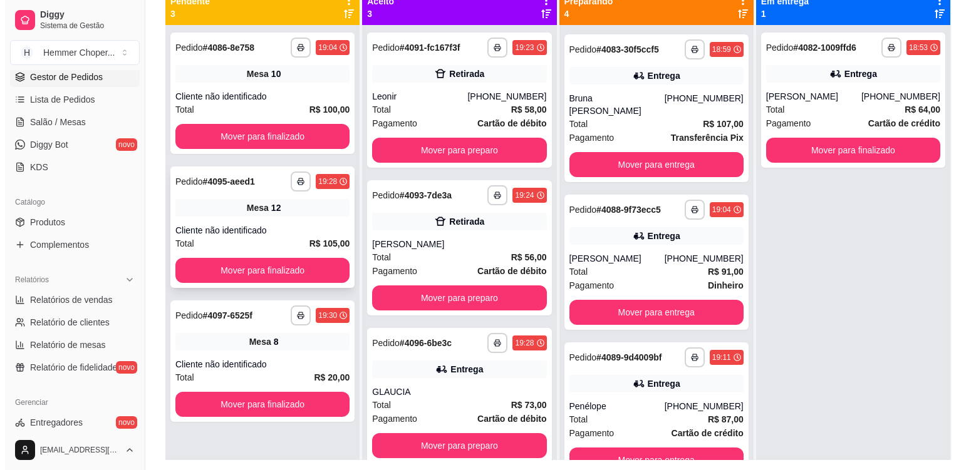
scroll to position [128, 0]
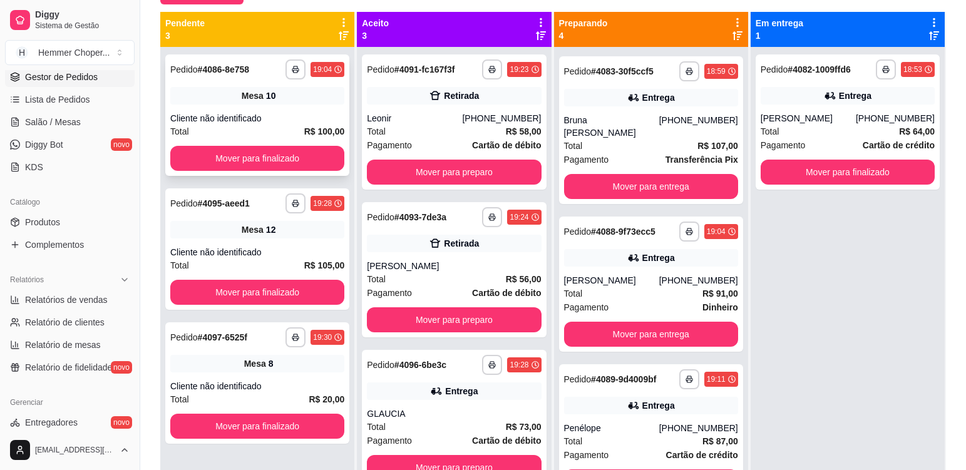
click at [258, 95] on span "Mesa" at bounding box center [253, 96] width 22 height 13
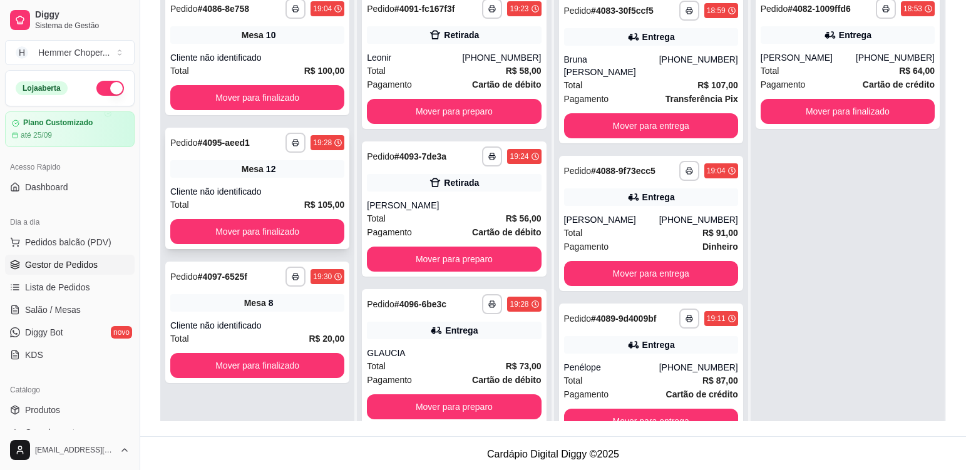
scroll to position [191, 0]
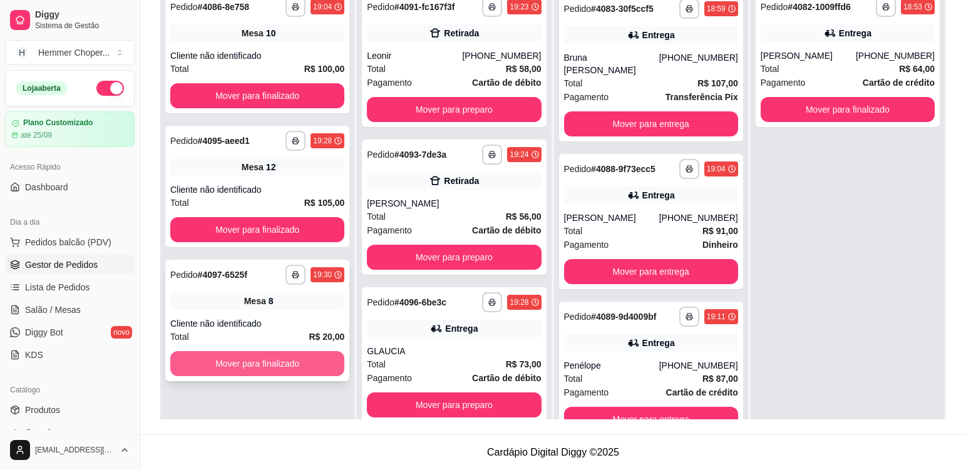
click at [262, 352] on button "Mover para finalizado" at bounding box center [257, 363] width 174 height 25
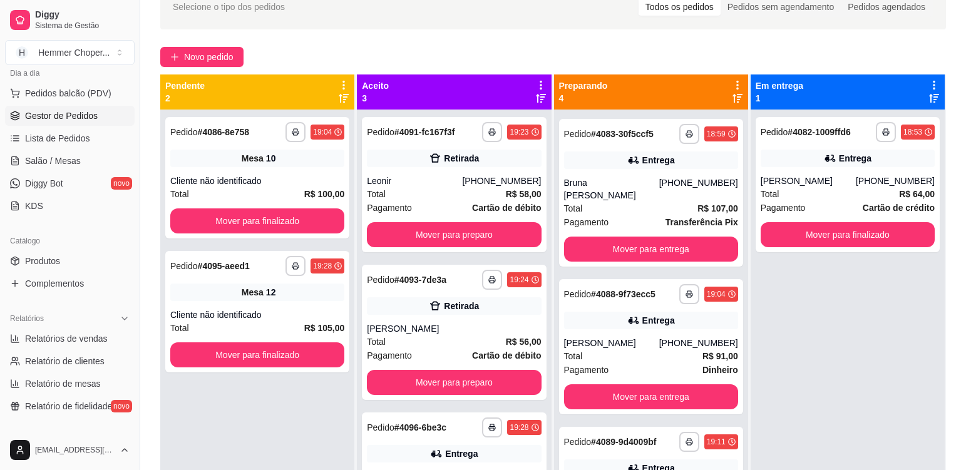
scroll to position [0, 0]
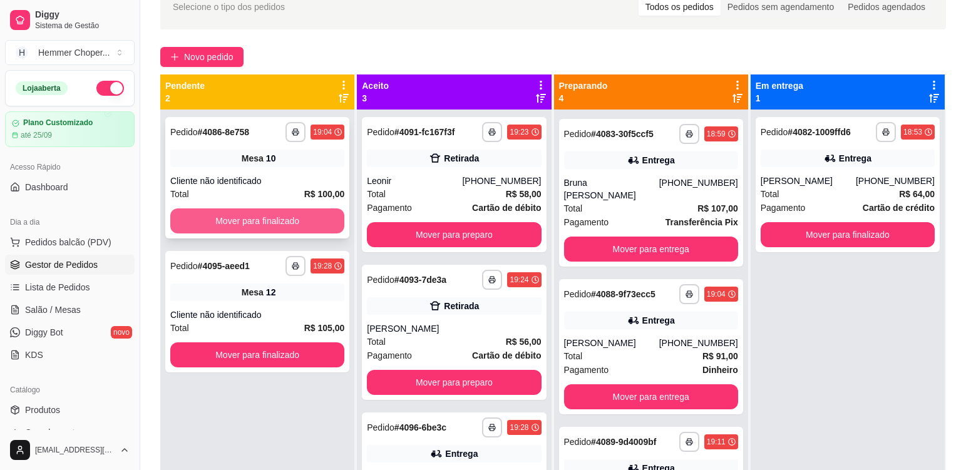
click at [259, 218] on button "Mover para finalizado" at bounding box center [257, 221] width 174 height 25
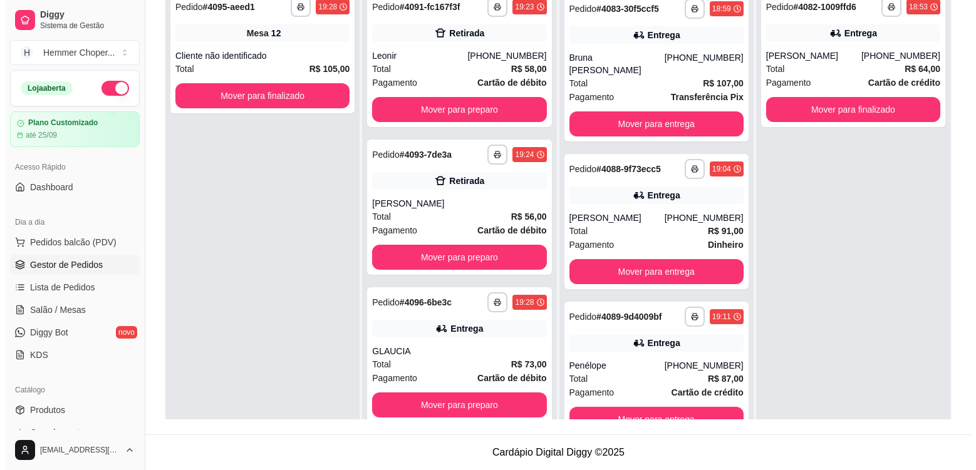
scroll to position [128, 0]
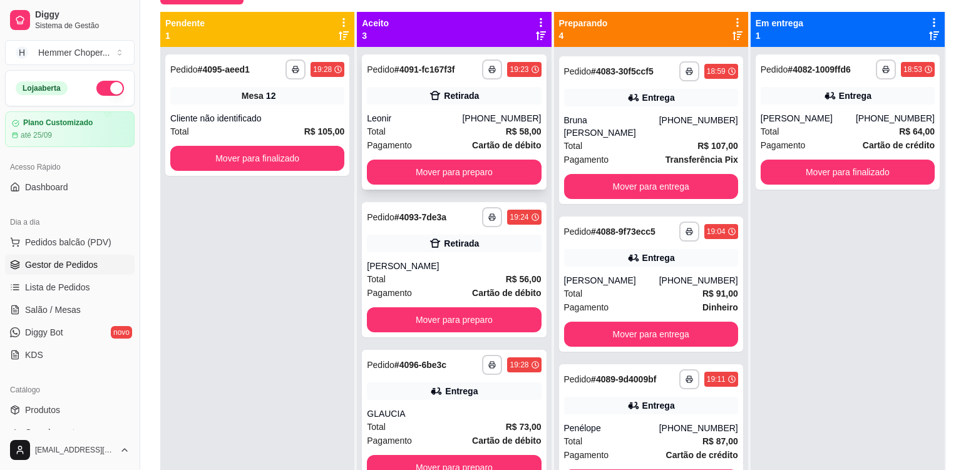
click at [428, 123] on div "Leonir" at bounding box center [414, 118] width 95 height 13
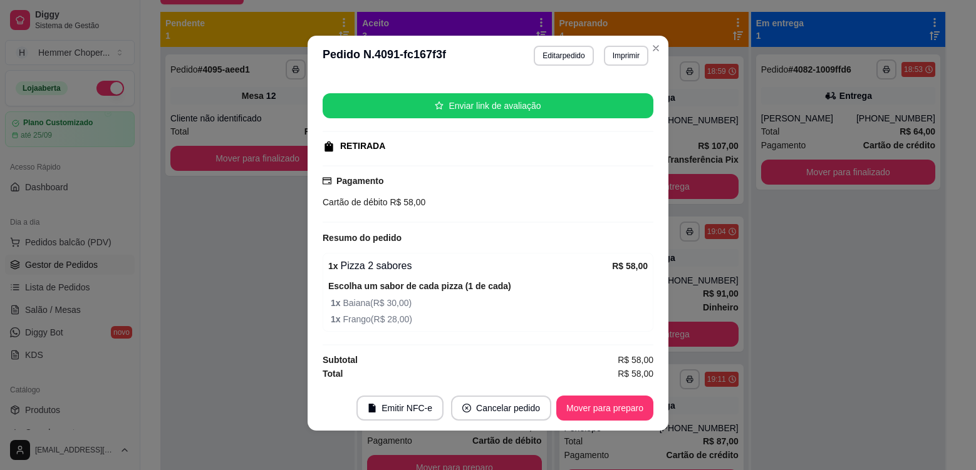
scroll to position [3, 0]
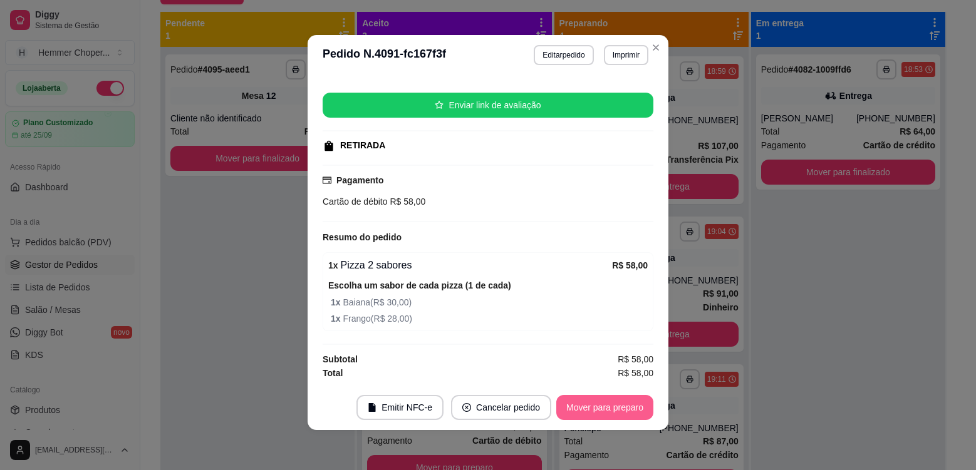
click at [627, 409] on button "Mover para preparo" at bounding box center [604, 407] width 97 height 25
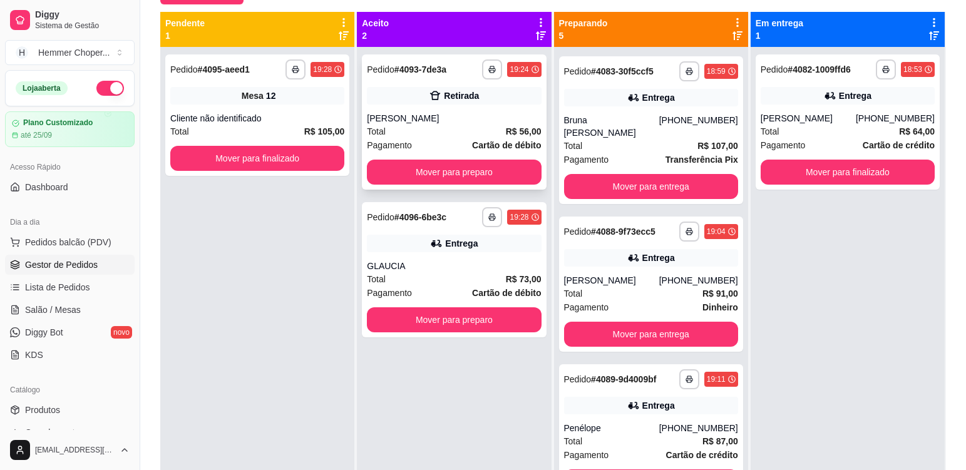
click at [415, 132] on div "Total R$ 56,00" at bounding box center [454, 132] width 174 height 14
click at [433, 275] on div "Total R$ 73,00" at bounding box center [454, 279] width 174 height 14
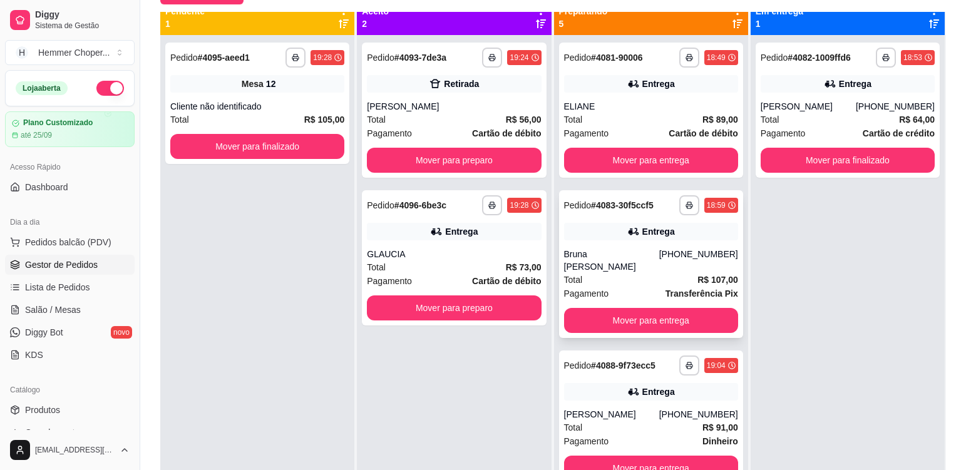
scroll to position [0, 0]
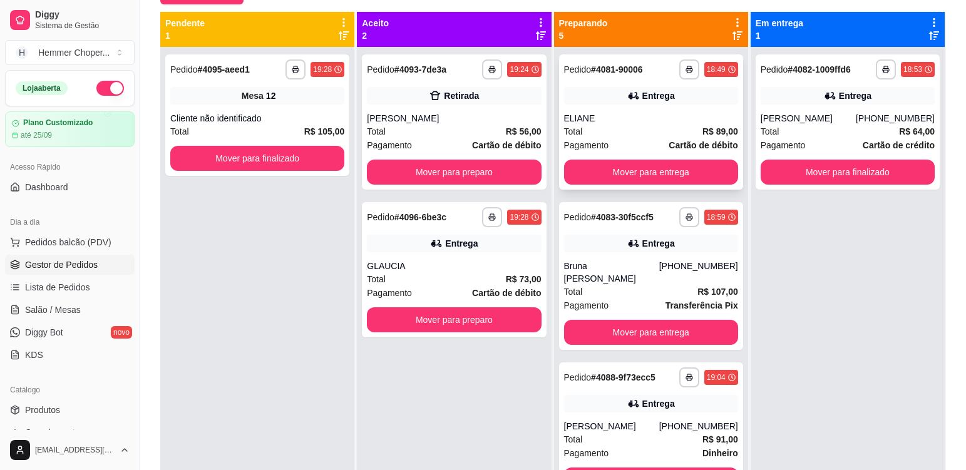
click at [629, 118] on div "ELIANE" at bounding box center [651, 118] width 174 height 13
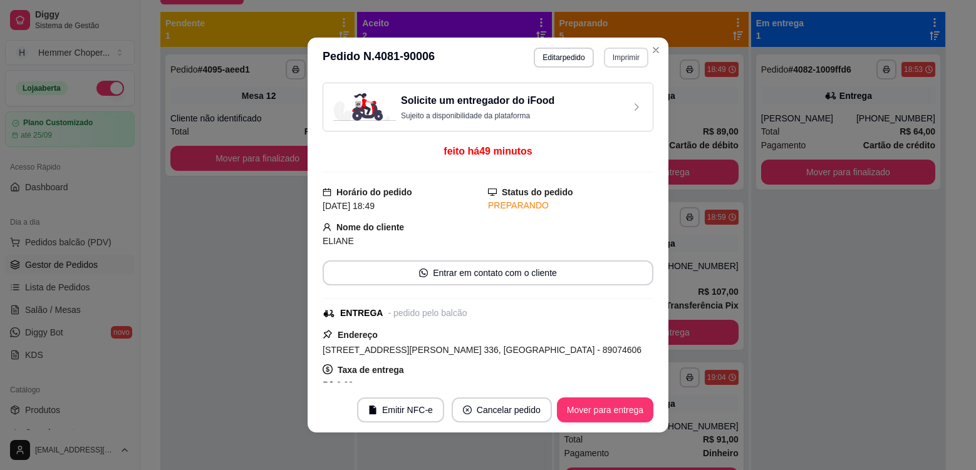
click at [624, 59] on button "Imprimir" at bounding box center [626, 58] width 44 height 20
click at [609, 105] on button "Cozinha" at bounding box center [599, 101] width 91 height 20
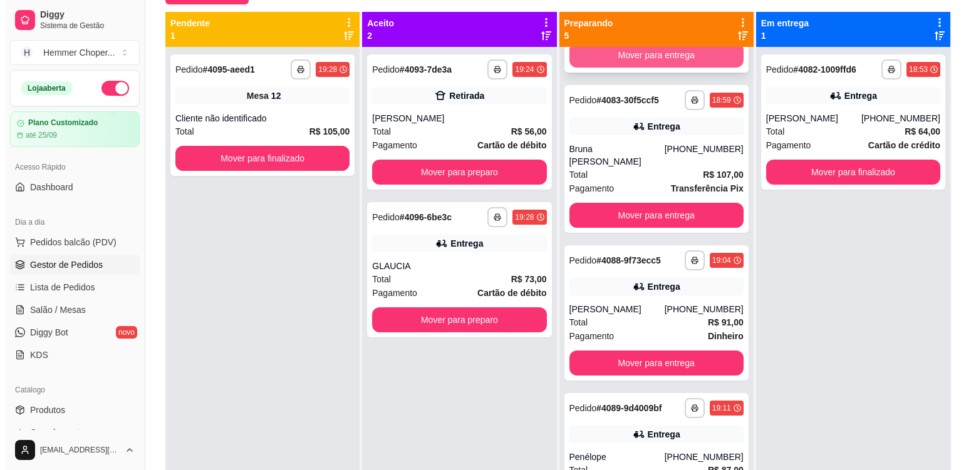
scroll to position [125, 0]
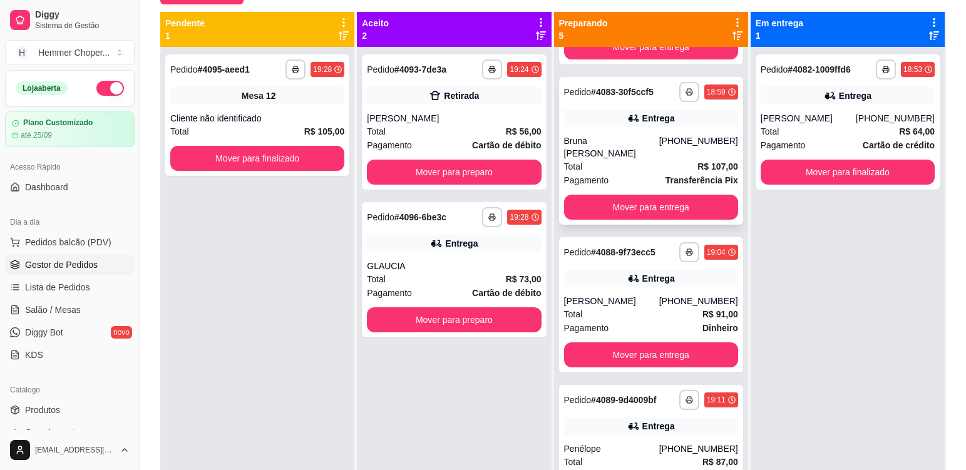
click at [639, 160] on div "Total R$ 107,00" at bounding box center [651, 167] width 174 height 14
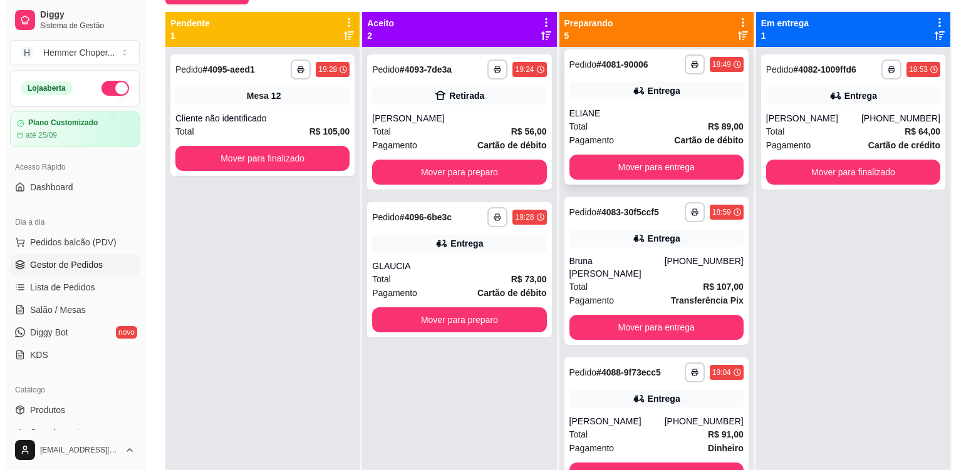
scroll to position [0, 0]
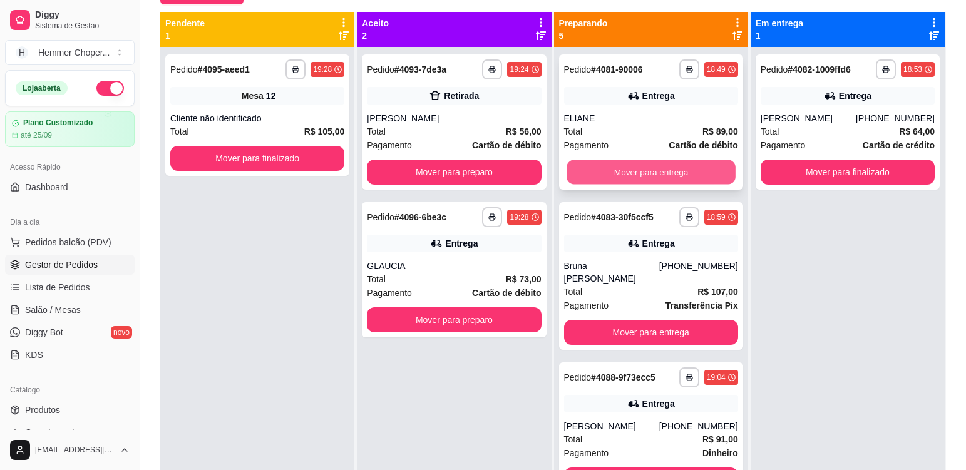
click at [644, 168] on button "Mover para entrega" at bounding box center [651, 172] width 169 height 24
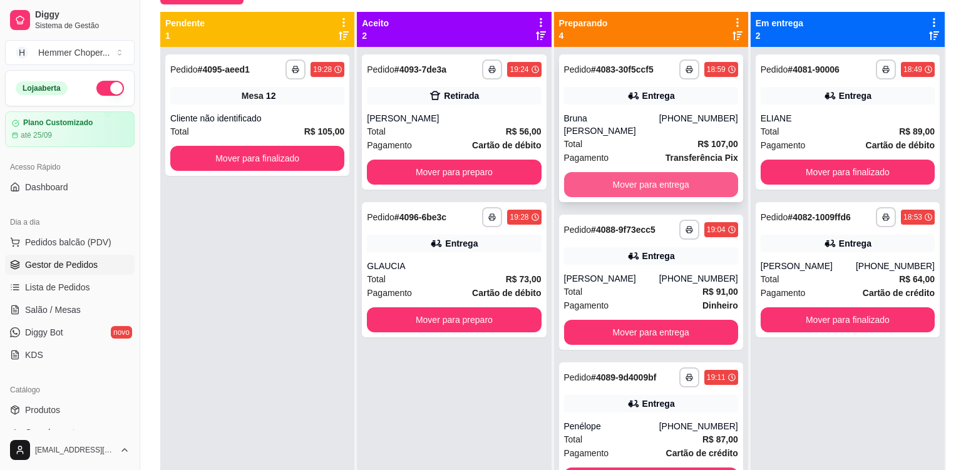
click at [642, 173] on button "Mover para entrega" at bounding box center [651, 184] width 174 height 25
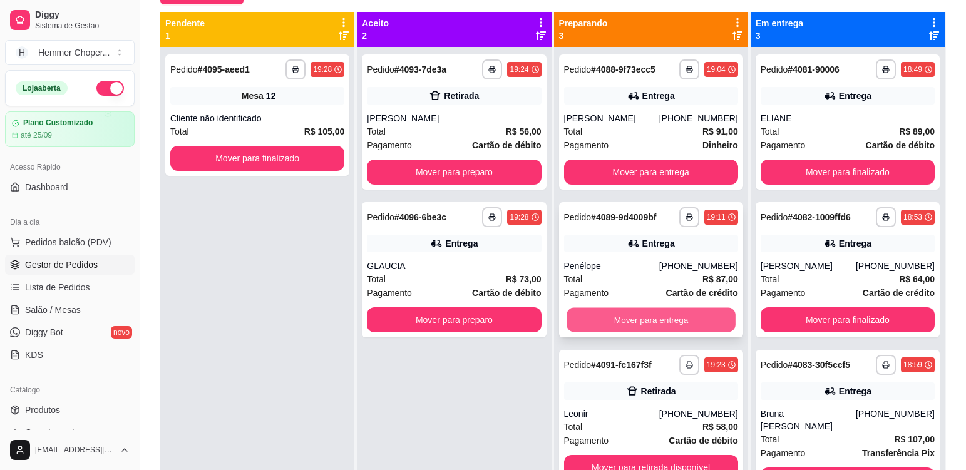
click at [634, 327] on button "Mover para entrega" at bounding box center [651, 320] width 169 height 24
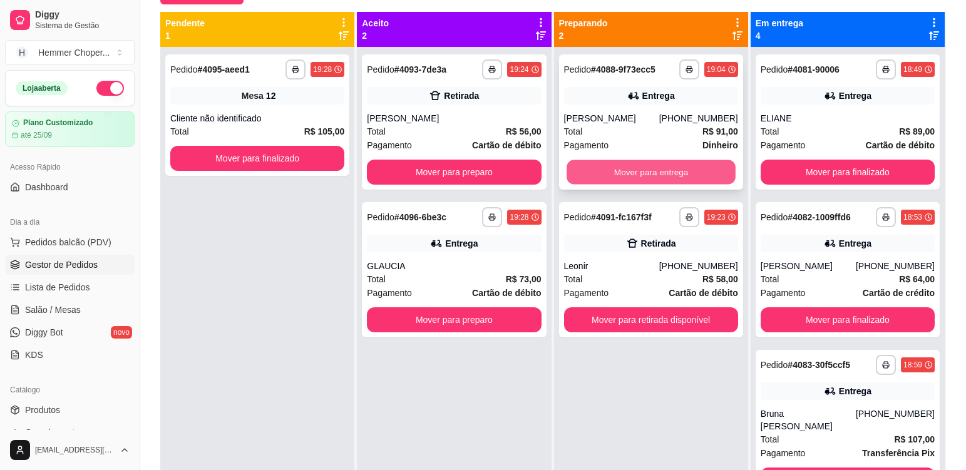
click at [642, 175] on button "Mover para entrega" at bounding box center [651, 172] width 169 height 24
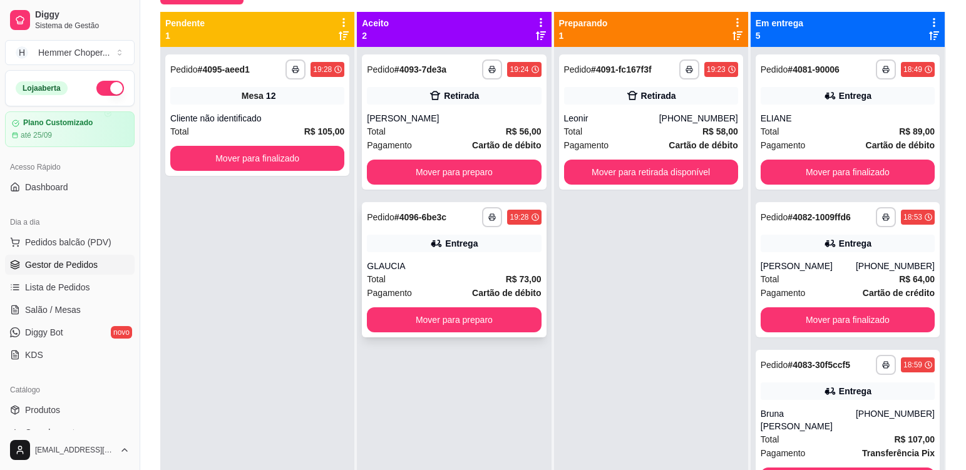
click at [431, 277] on div "Total R$ 73,00" at bounding box center [454, 279] width 174 height 14
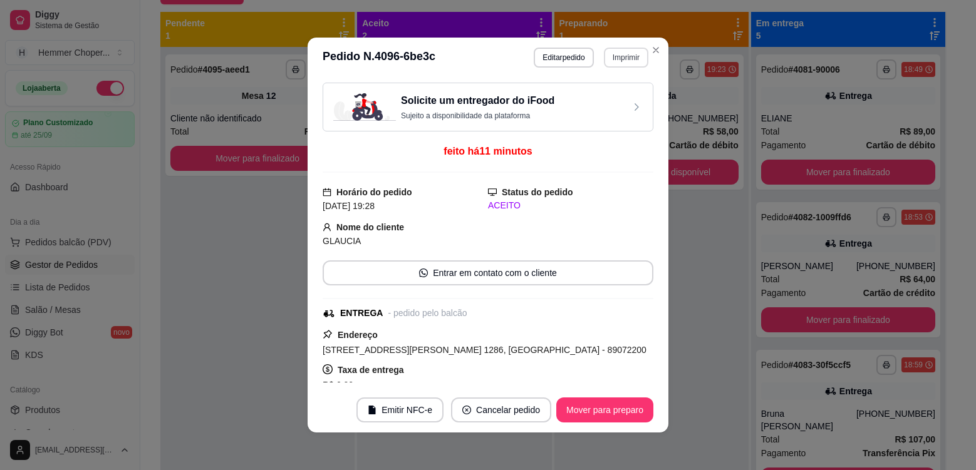
click at [623, 59] on button "Imprimir" at bounding box center [626, 58] width 44 height 20
click at [619, 101] on button "Cozinha" at bounding box center [599, 101] width 91 height 20
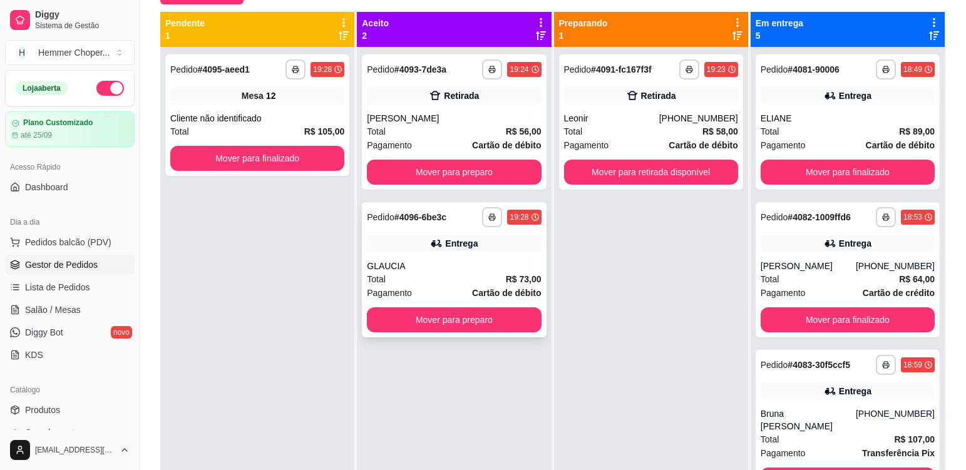
click at [447, 281] on div "Total R$ 73,00" at bounding box center [454, 279] width 174 height 14
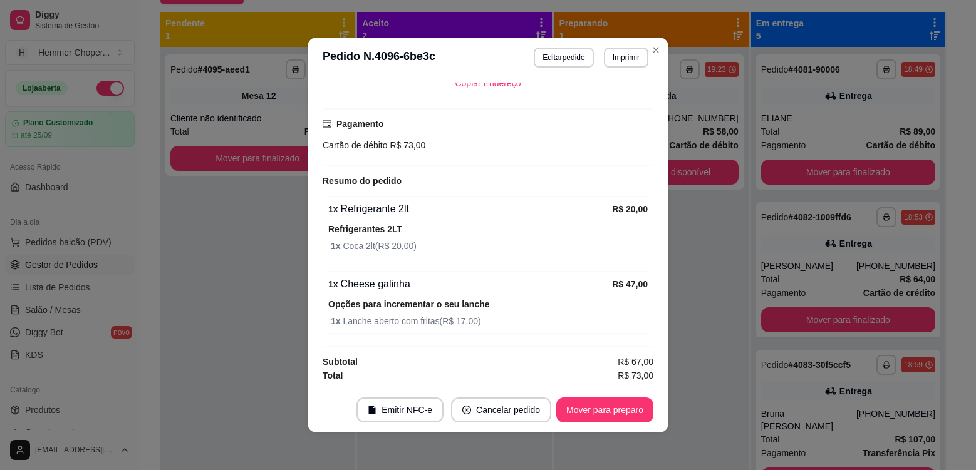
scroll to position [3, 0]
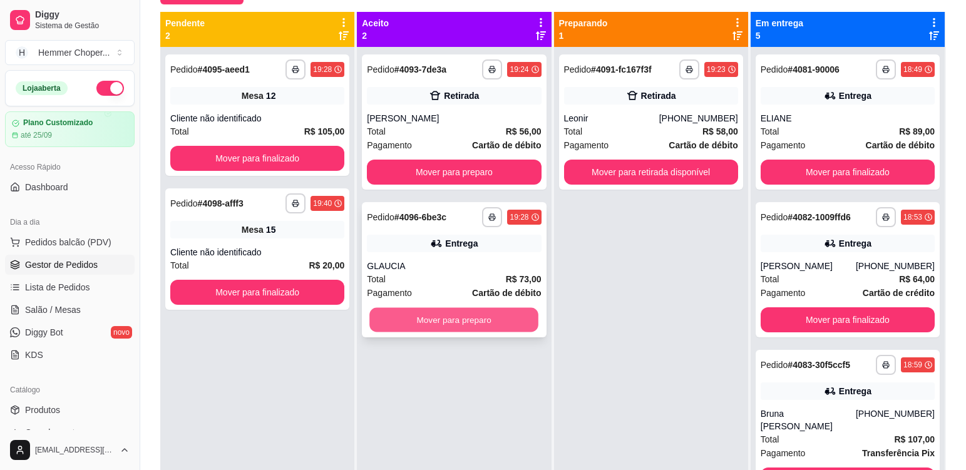
click at [436, 320] on button "Mover para preparo" at bounding box center [453, 320] width 169 height 24
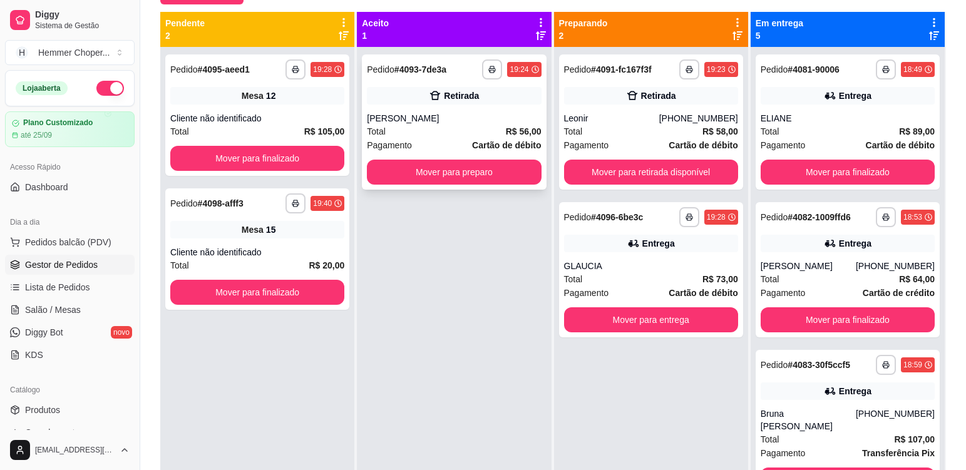
click at [451, 123] on div "[PERSON_NAME]" at bounding box center [454, 118] width 174 height 13
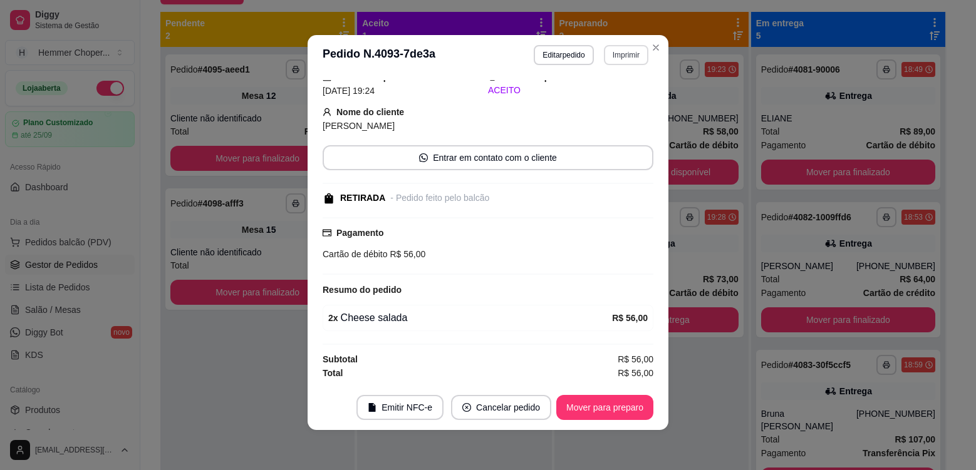
click at [628, 50] on button "Imprimir" at bounding box center [626, 55] width 44 height 20
click at [616, 105] on button "Cozinha" at bounding box center [599, 99] width 91 height 20
click at [589, 416] on button "Mover para preparo" at bounding box center [604, 407] width 97 height 25
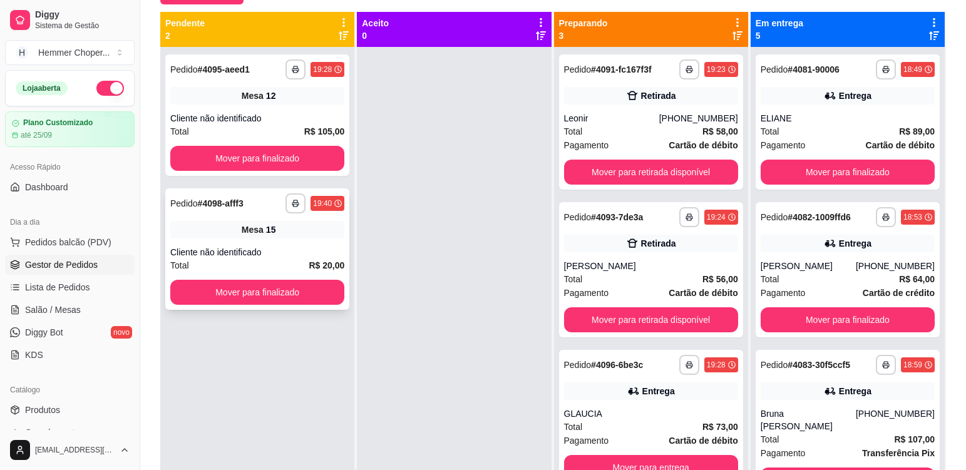
click at [316, 252] on div "Cliente não identificado" at bounding box center [257, 252] width 174 height 13
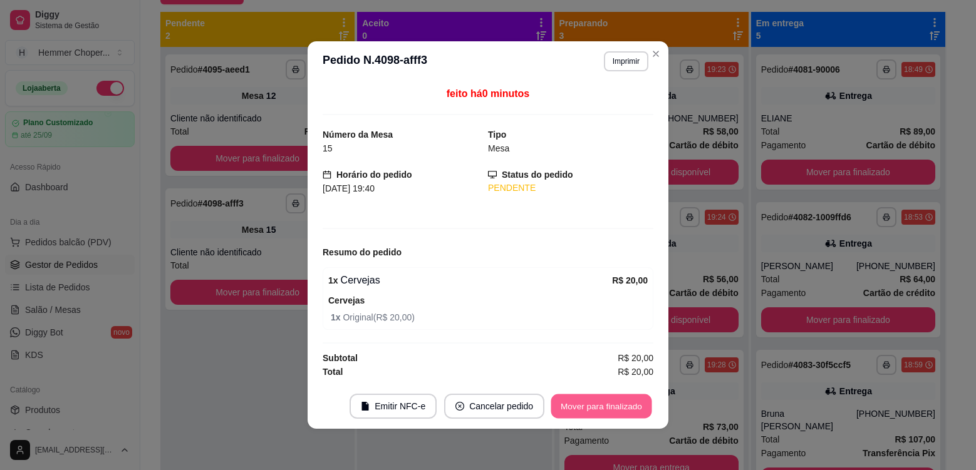
click at [601, 407] on button "Mover para finalizado" at bounding box center [601, 406] width 101 height 24
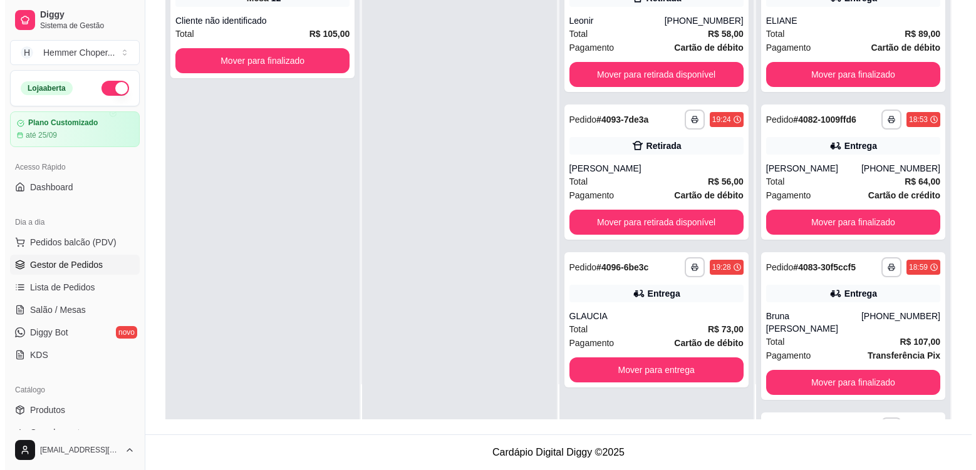
scroll to position [0, 0]
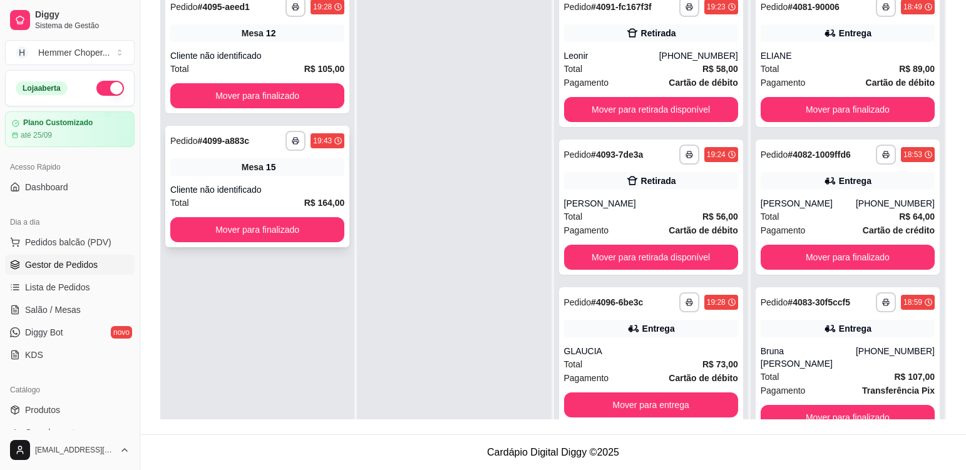
click at [333, 183] on div "Cliente não identificado" at bounding box center [257, 189] width 174 height 13
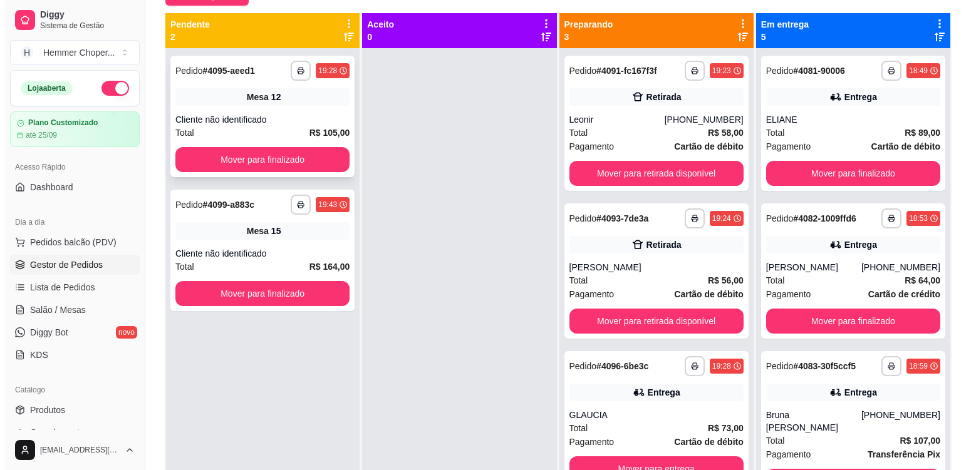
scroll to position [66, 0]
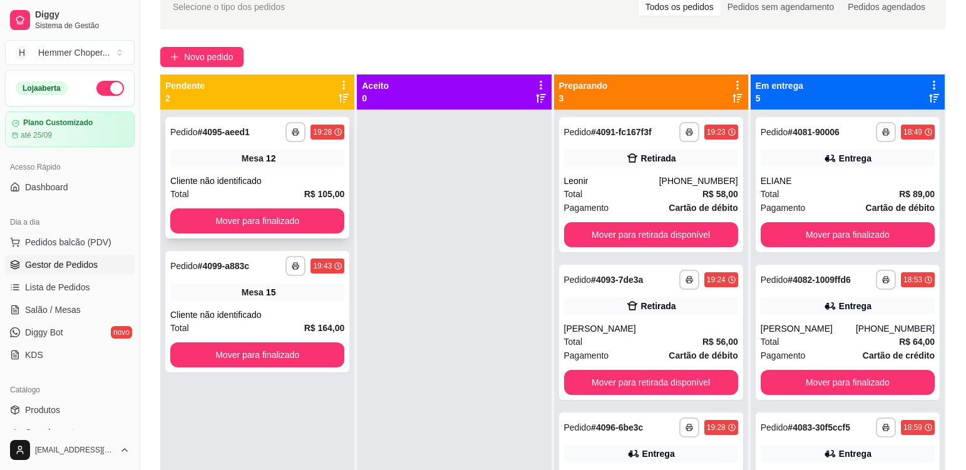
click at [294, 166] on div "Mesa 12" at bounding box center [257, 159] width 174 height 18
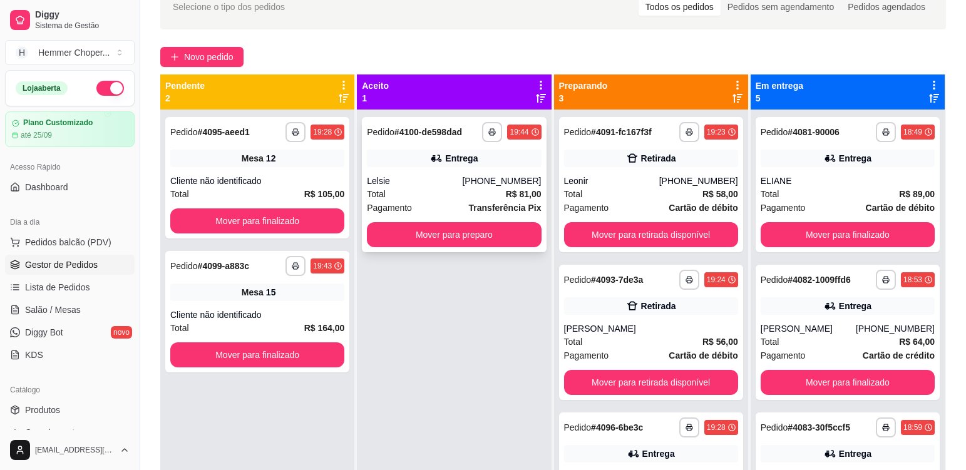
click at [436, 192] on div "Total R$ 81,00" at bounding box center [454, 194] width 174 height 14
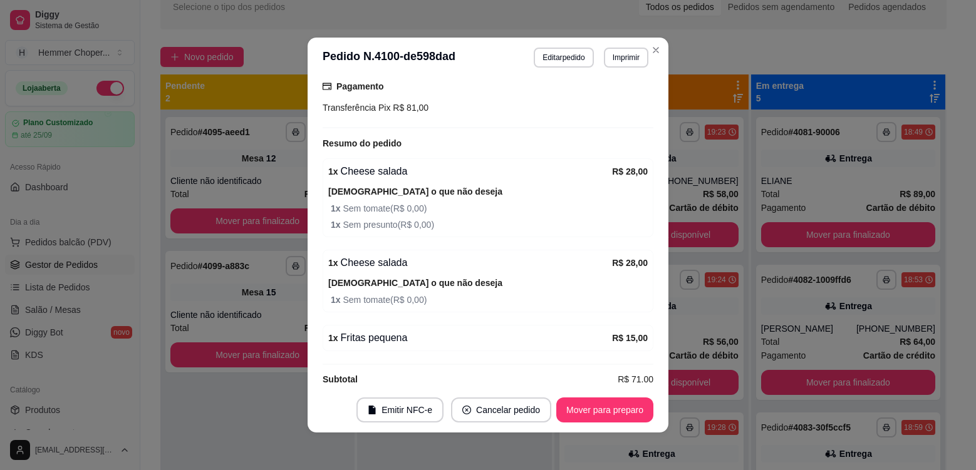
scroll to position [415, 0]
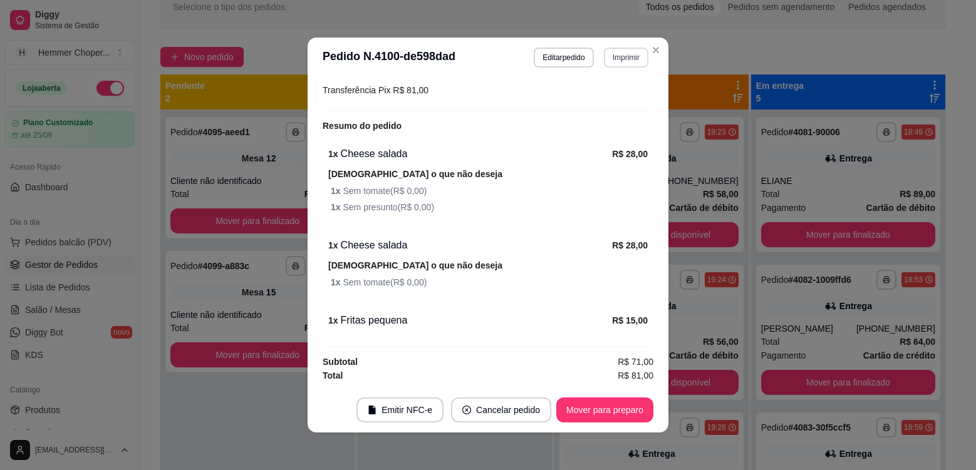
click at [624, 59] on button "Imprimir" at bounding box center [626, 58] width 44 height 20
click at [611, 106] on button "Cozinha" at bounding box center [599, 101] width 91 height 20
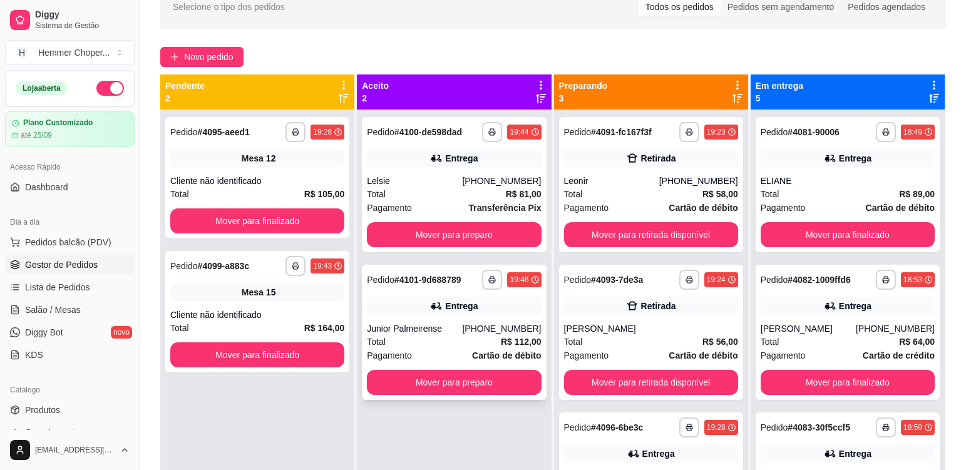
click at [462, 326] on div "Junior Palmeirense" at bounding box center [414, 328] width 95 height 13
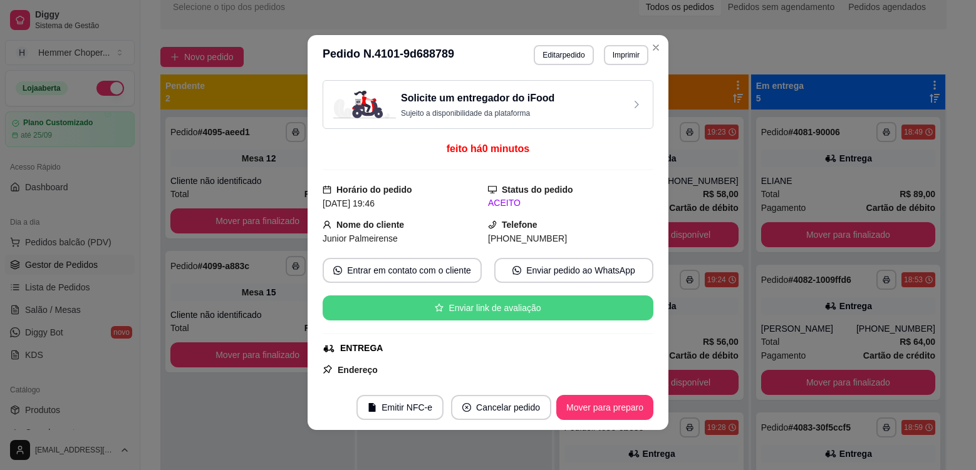
scroll to position [0, 0]
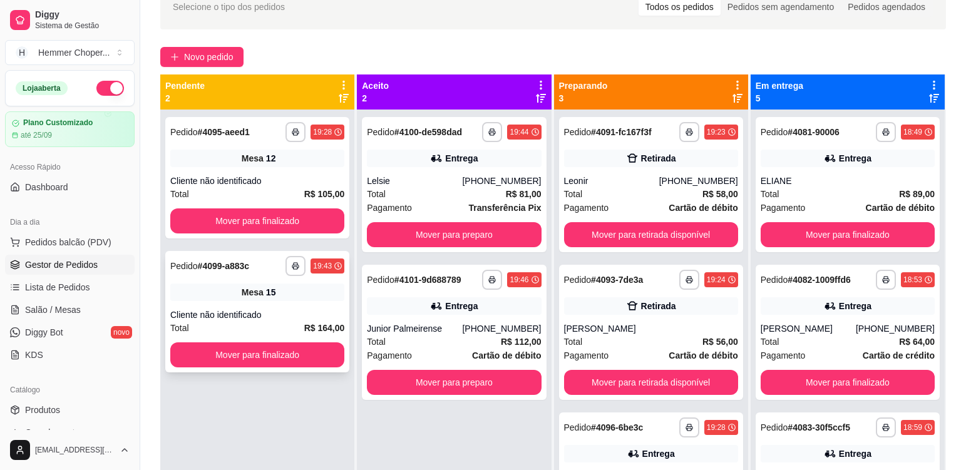
click at [284, 309] on div "Cliente não identificado" at bounding box center [257, 315] width 174 height 13
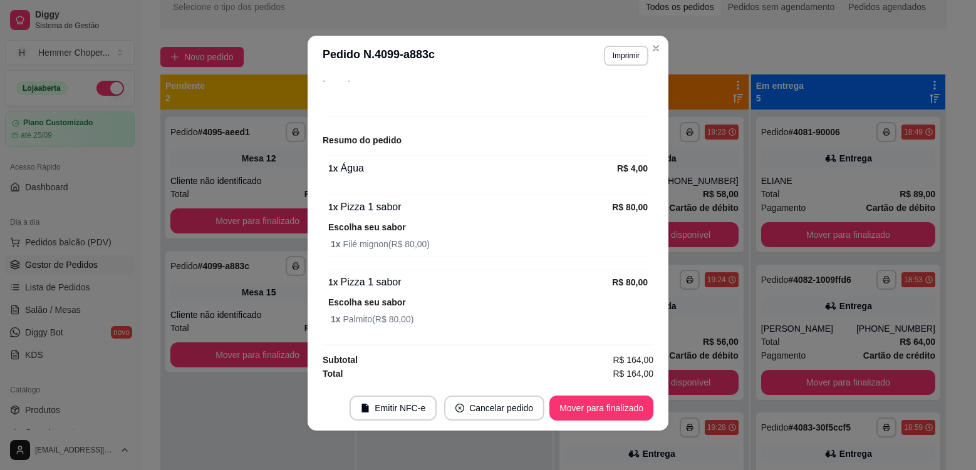
scroll to position [3, 0]
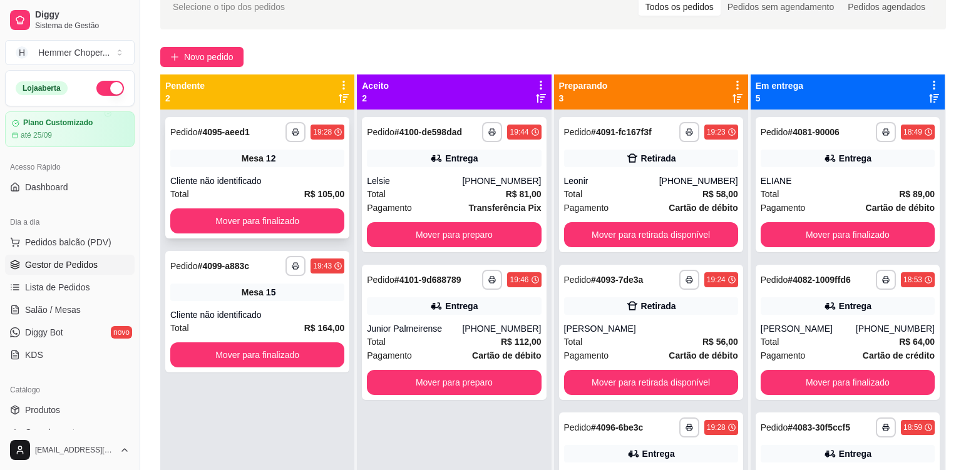
click at [282, 171] on div "**********" at bounding box center [257, 177] width 184 height 121
click at [261, 300] on div "Mesa 15" at bounding box center [257, 293] width 174 height 18
click at [415, 181] on div "Lelsie" at bounding box center [414, 181] width 95 height 13
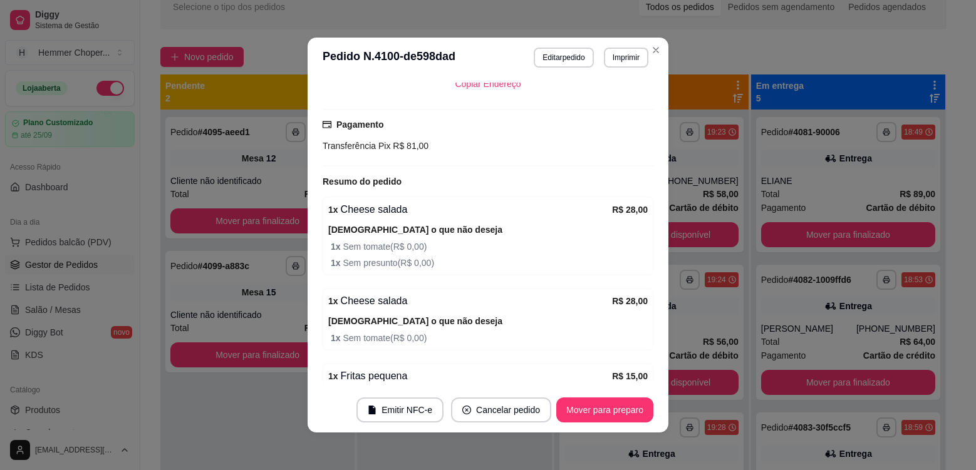
scroll to position [415, 0]
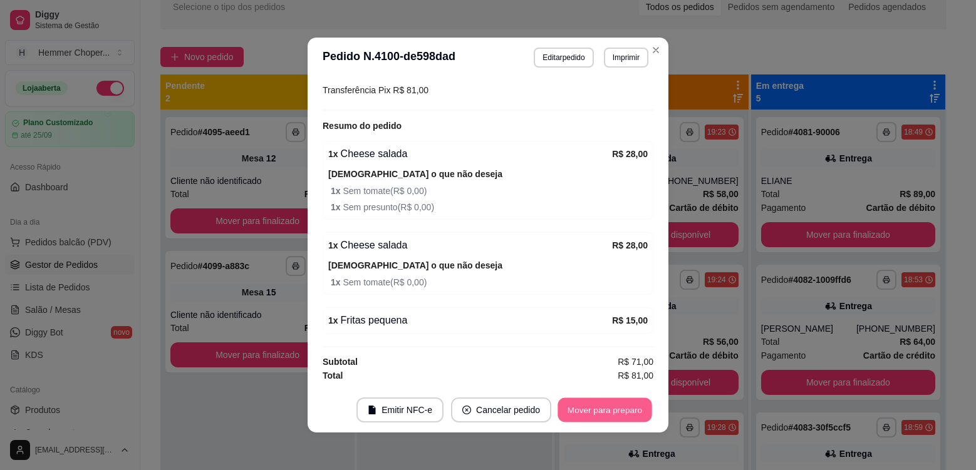
click at [589, 408] on button "Mover para preparo" at bounding box center [604, 410] width 94 height 24
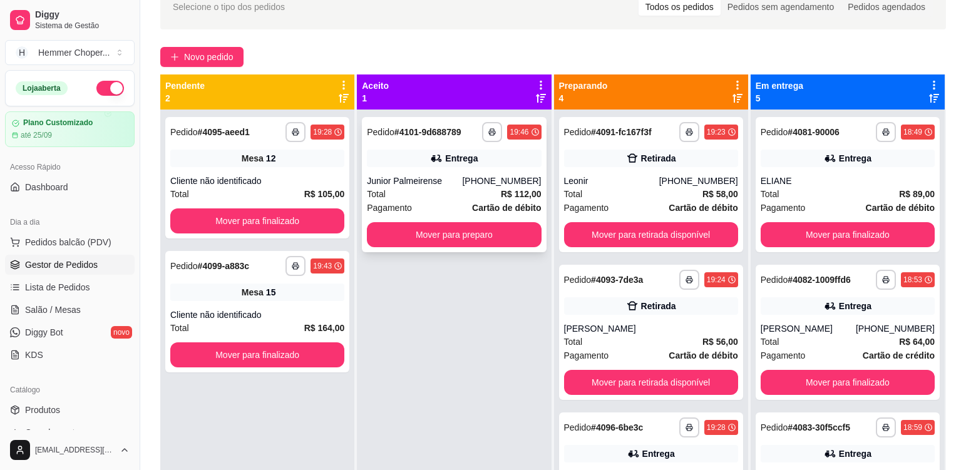
click at [441, 205] on div "Pagamento Cartão de débito" at bounding box center [454, 208] width 174 height 14
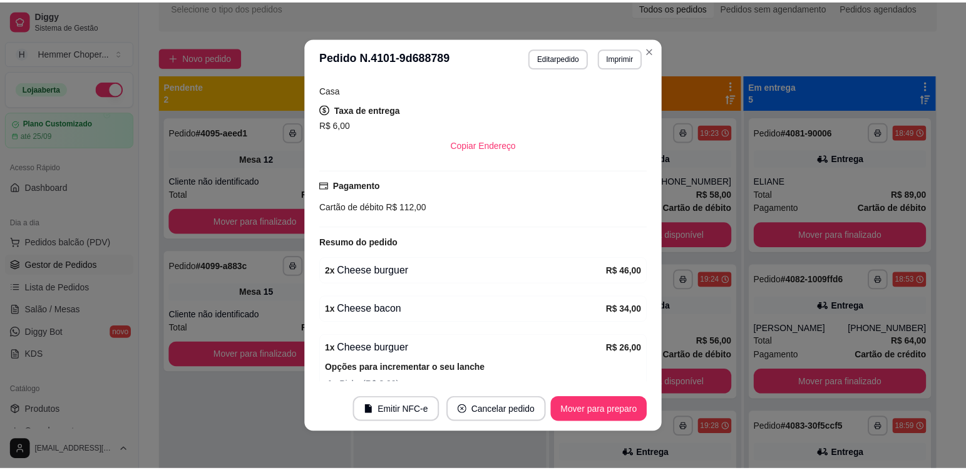
scroll to position [362, 0]
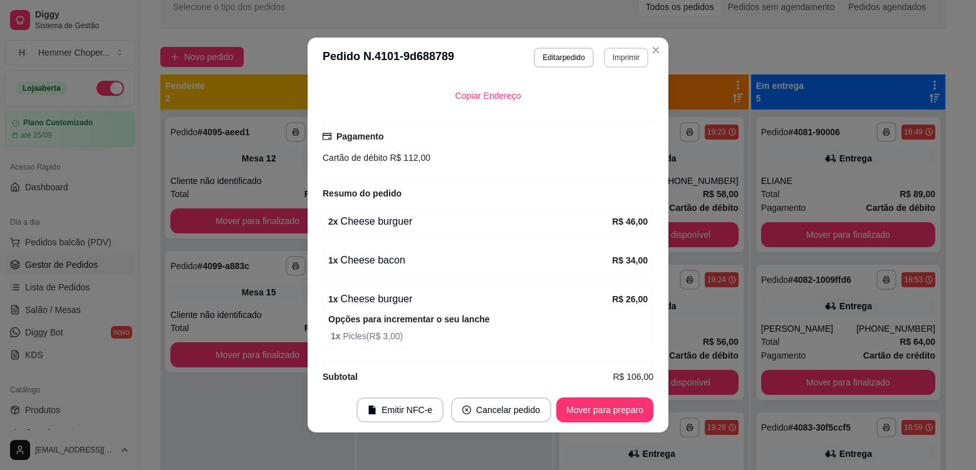
click at [619, 59] on button "Imprimir" at bounding box center [626, 58] width 44 height 20
click at [606, 100] on button "Cozinha" at bounding box center [599, 101] width 91 height 20
click at [607, 414] on button "Mover para preparo" at bounding box center [604, 410] width 97 height 25
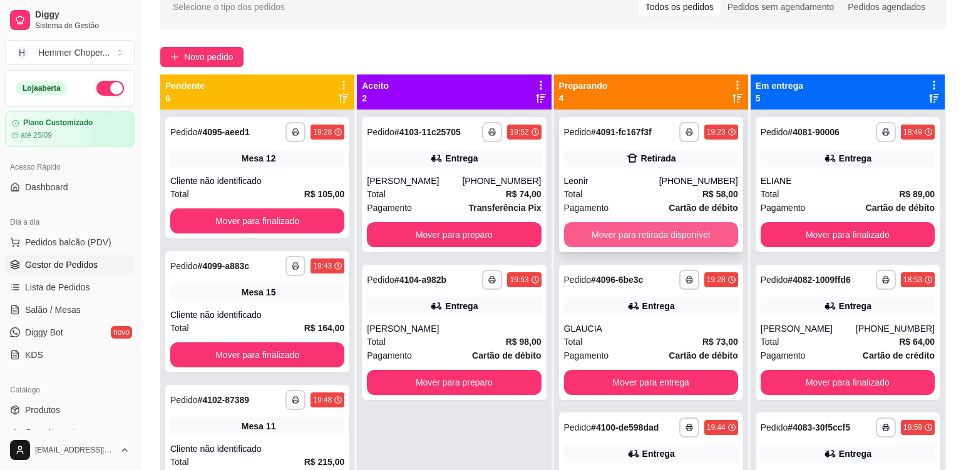
click at [670, 235] on button "Mover para retirada disponível" at bounding box center [651, 234] width 174 height 25
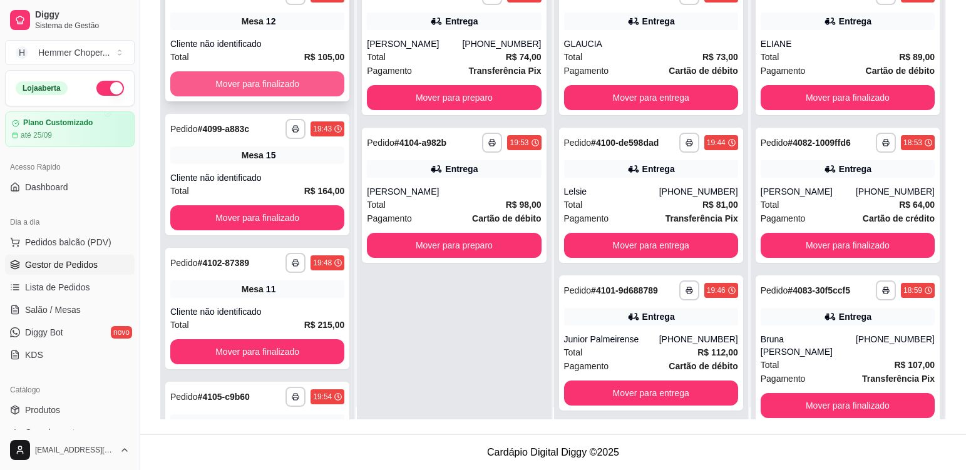
scroll to position [0, 0]
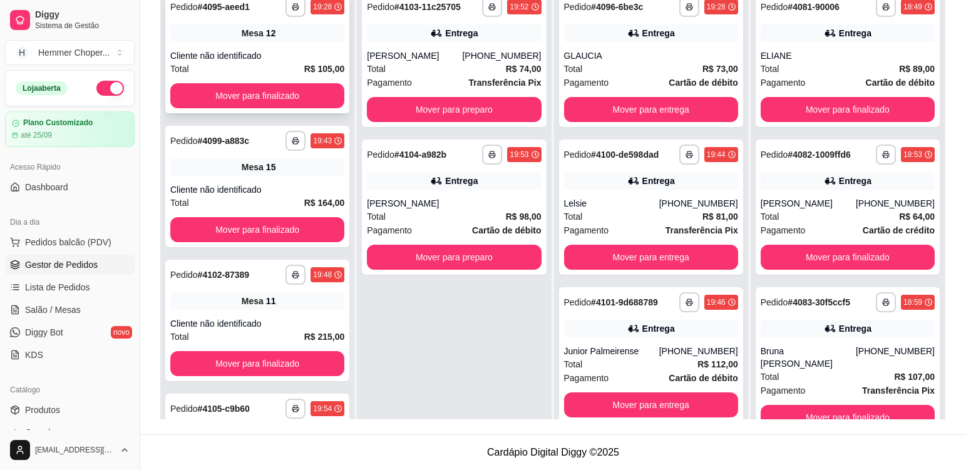
click at [284, 52] on div "Cliente não identificado" at bounding box center [257, 55] width 174 height 13
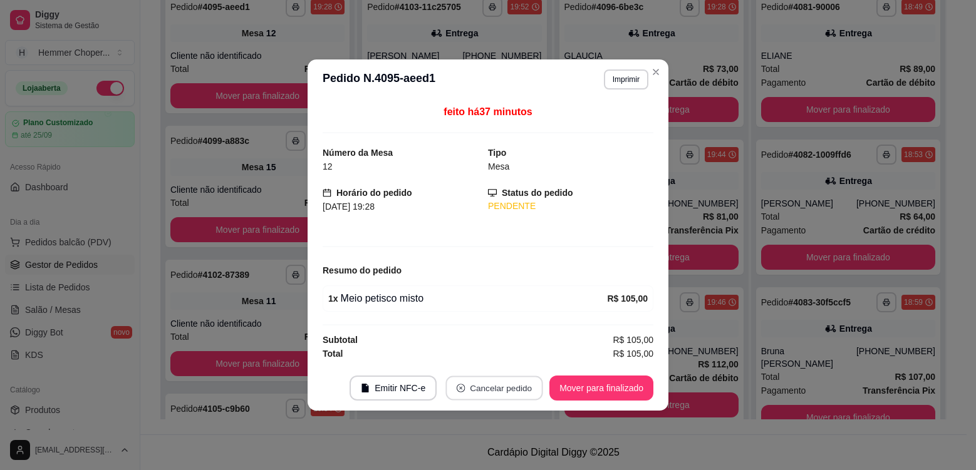
click at [497, 389] on button "Cancelar pedido" at bounding box center [494, 388] width 97 height 24
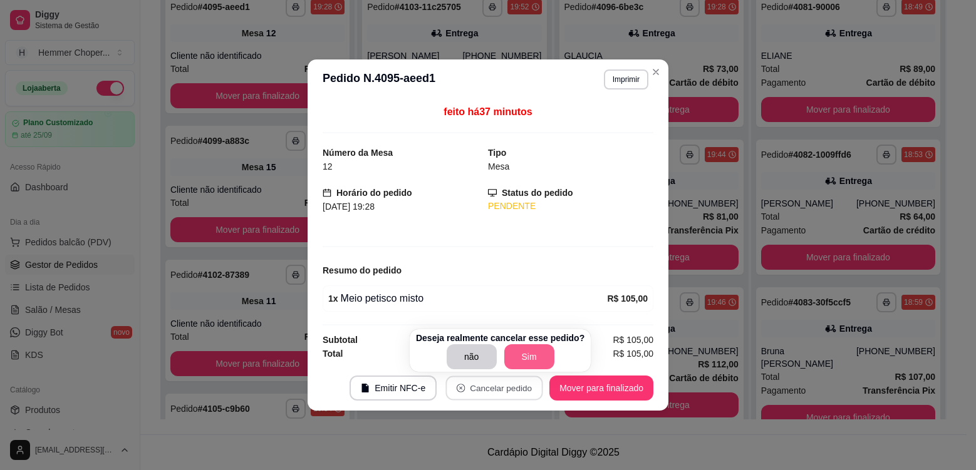
click at [508, 362] on button "Sim" at bounding box center [529, 356] width 50 height 25
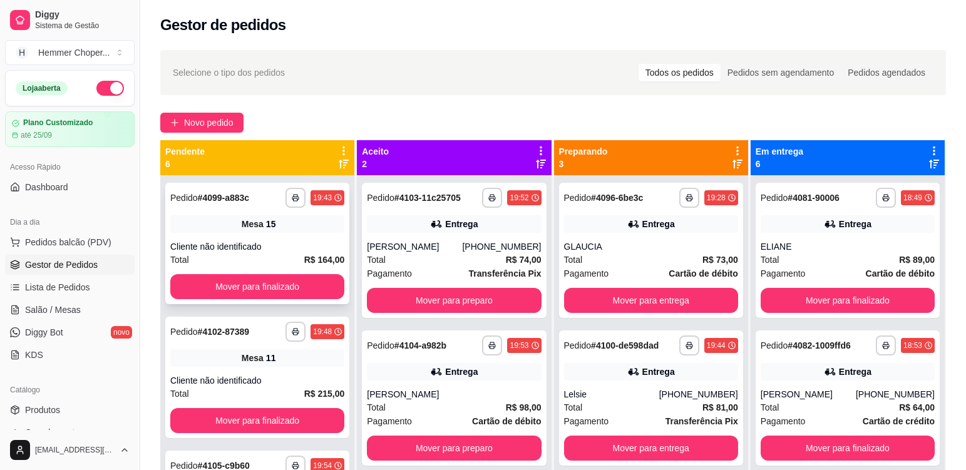
click at [315, 239] on div "**********" at bounding box center [257, 243] width 184 height 121
click at [288, 370] on div "**********" at bounding box center [257, 377] width 184 height 121
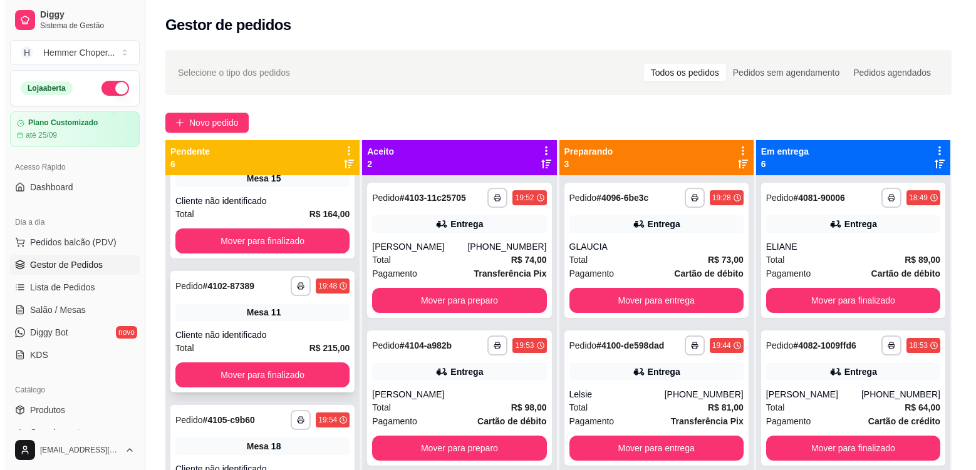
scroll to position [125, 0]
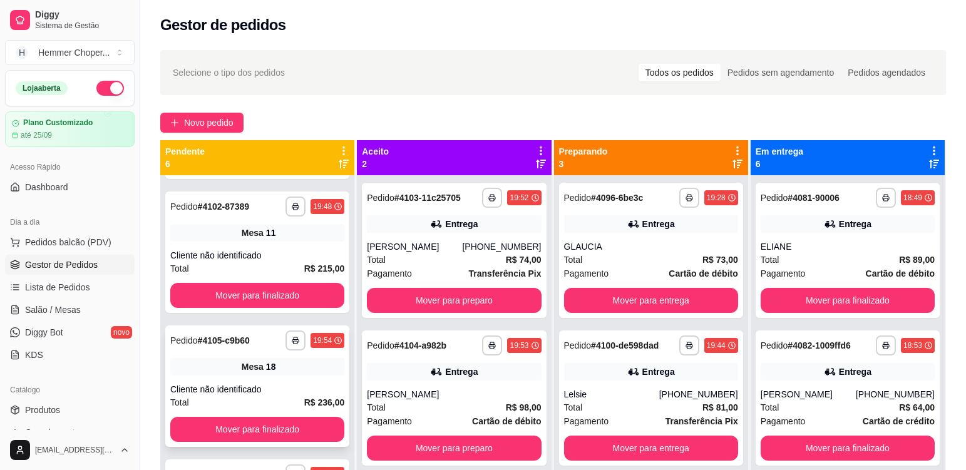
click at [286, 383] on div "**********" at bounding box center [257, 386] width 184 height 121
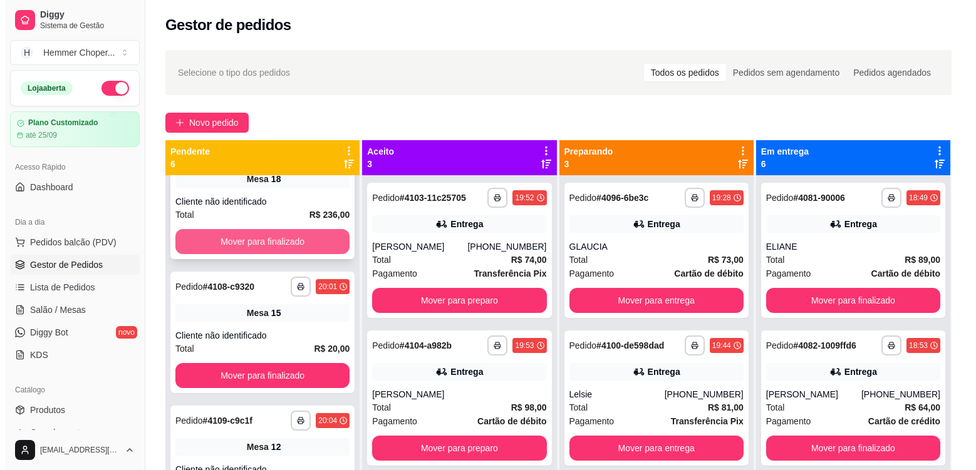
scroll to position [346, 0]
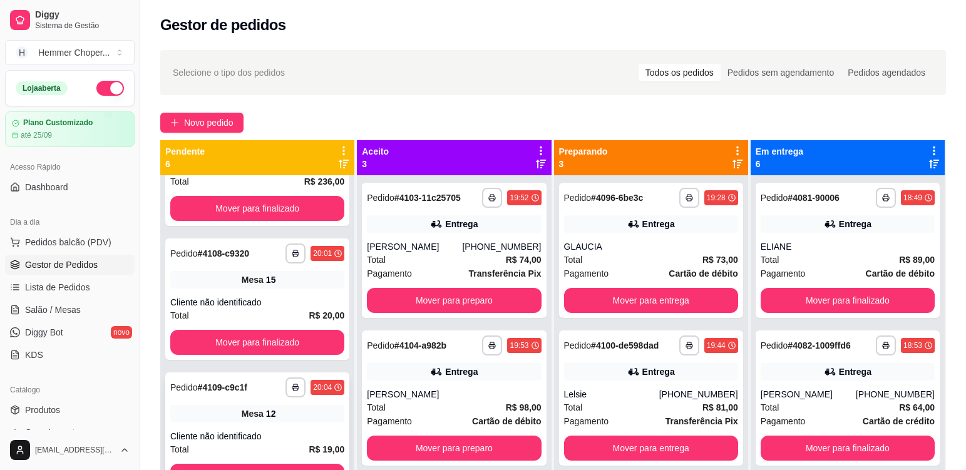
click at [297, 430] on div "**********" at bounding box center [257, 433] width 184 height 121
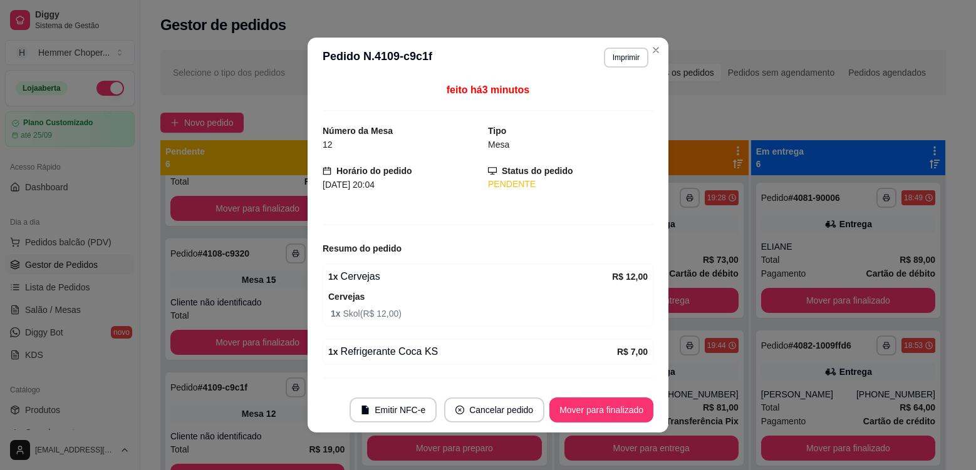
scroll to position [31, 0]
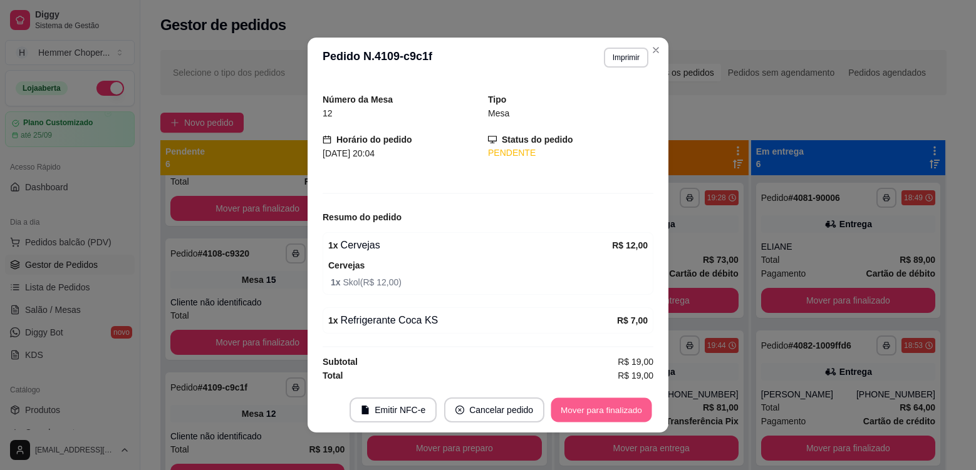
click at [600, 411] on button "Mover para finalizado" at bounding box center [601, 410] width 101 height 24
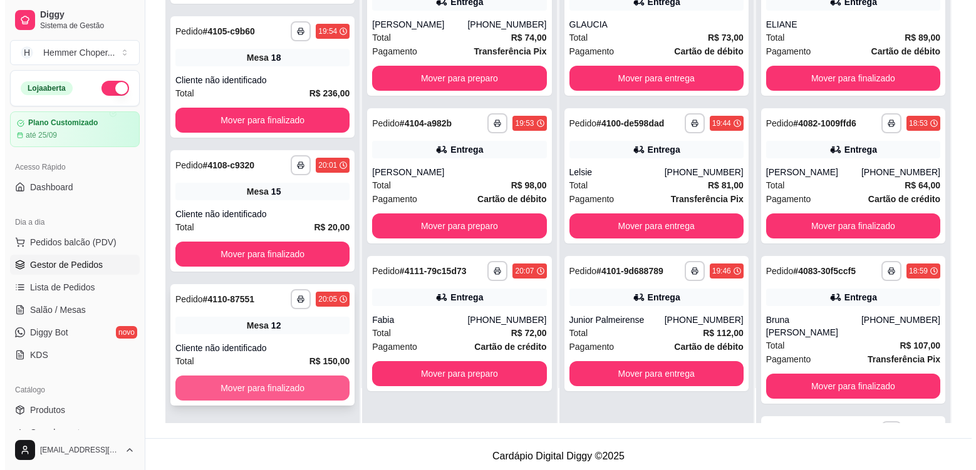
scroll to position [188, 0]
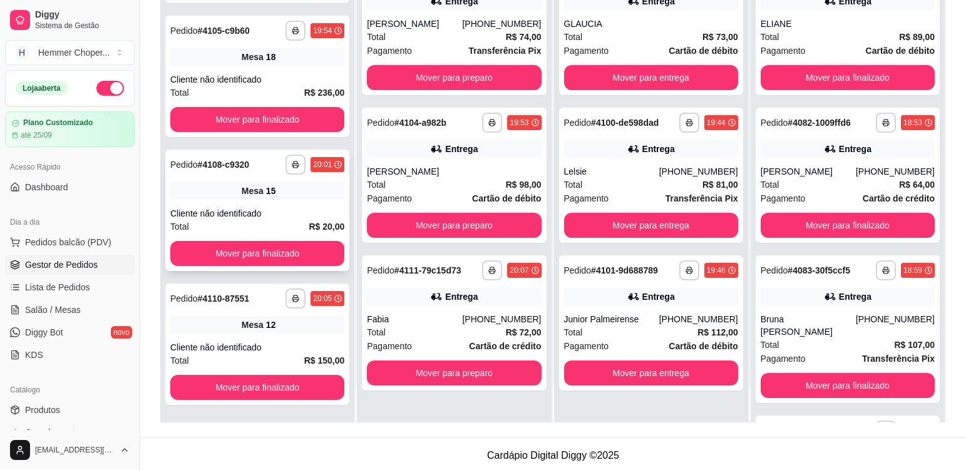
click at [287, 199] on div "Mesa 15" at bounding box center [257, 191] width 174 height 18
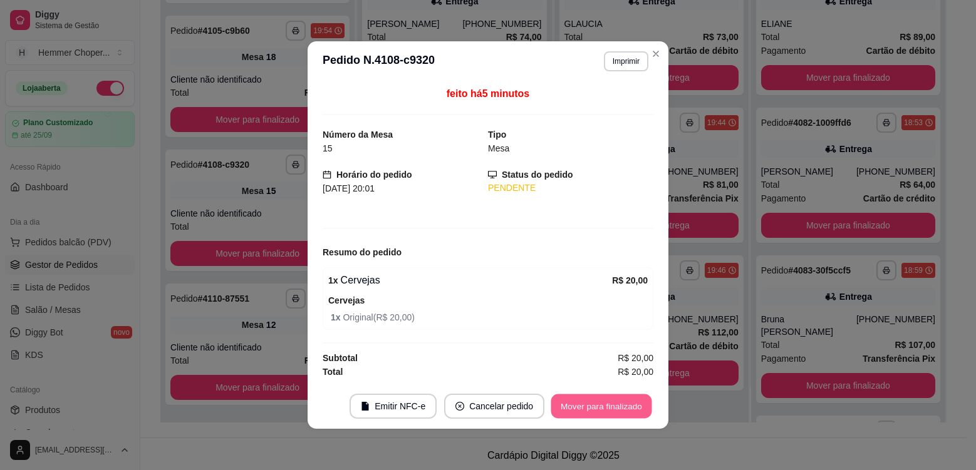
click at [589, 407] on button "Mover para finalizado" at bounding box center [601, 406] width 101 height 24
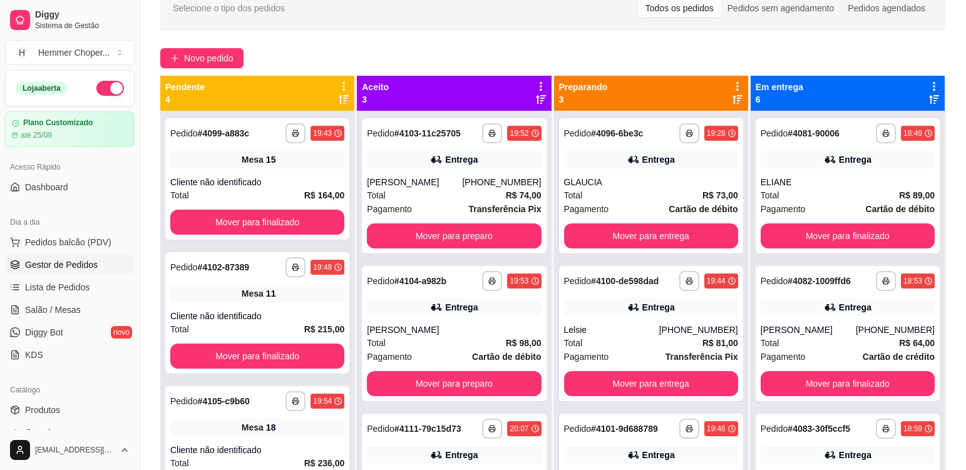
scroll to position [63, 0]
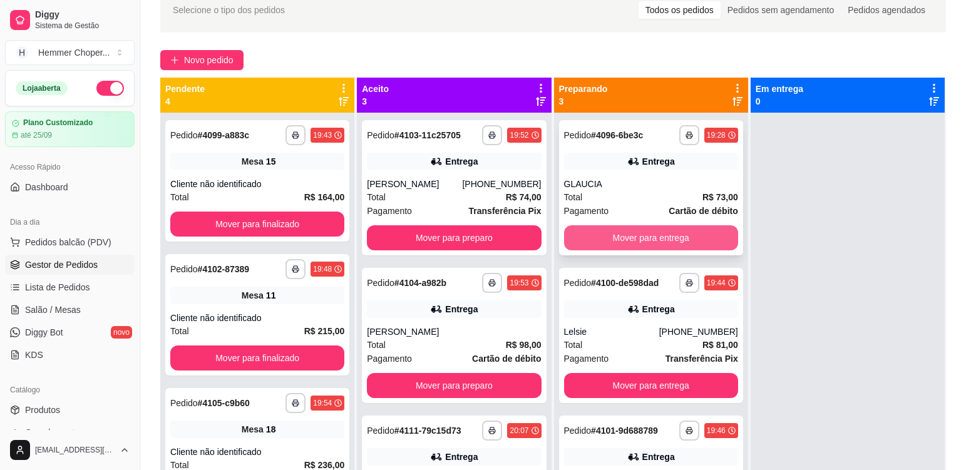
click at [613, 238] on button "Mover para entrega" at bounding box center [651, 237] width 174 height 25
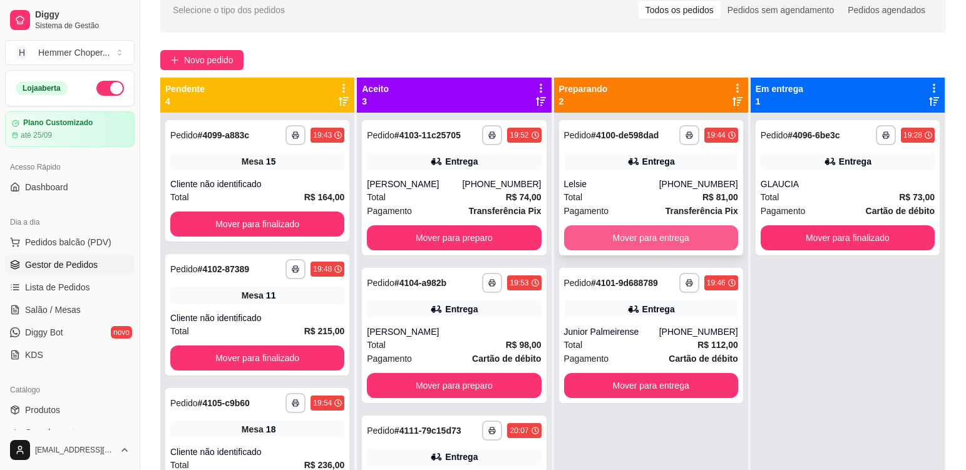
click at [669, 234] on button "Mover para entrega" at bounding box center [651, 237] width 174 height 25
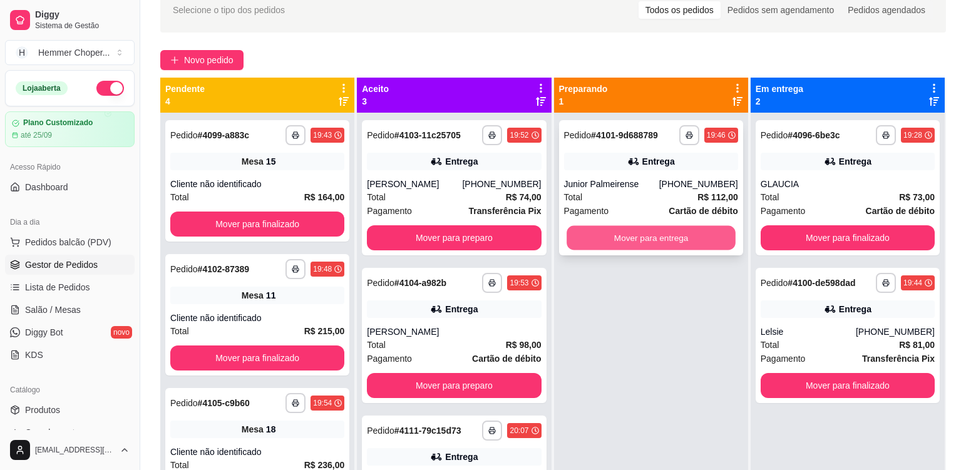
click at [678, 247] on button "Mover para entrega" at bounding box center [651, 238] width 169 height 24
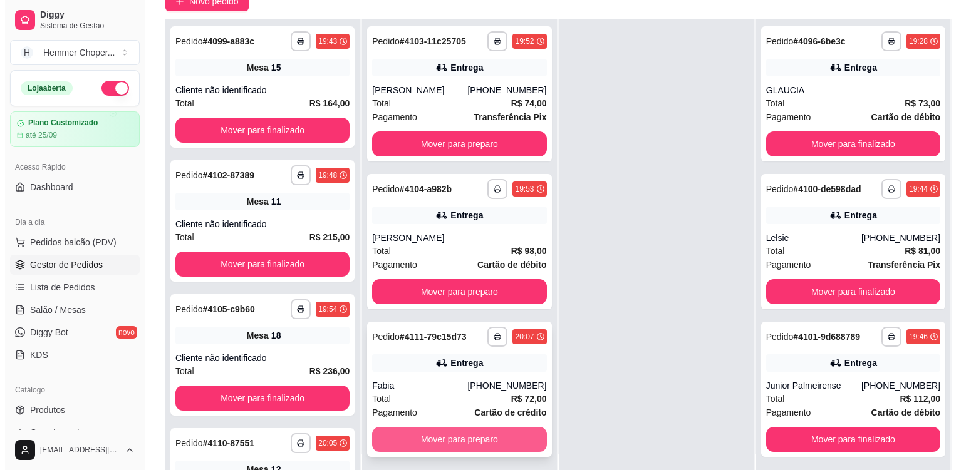
scroll to position [191, 0]
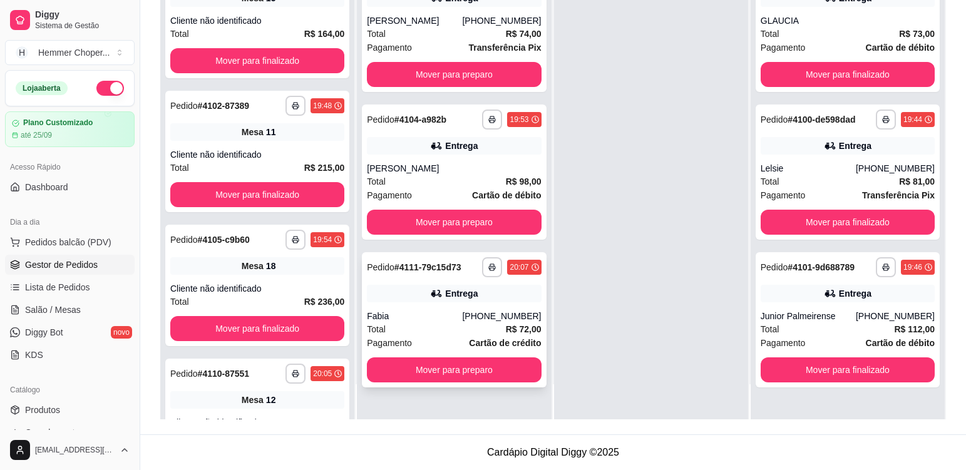
click at [415, 333] on div "Total R$ 72,00" at bounding box center [454, 329] width 174 height 14
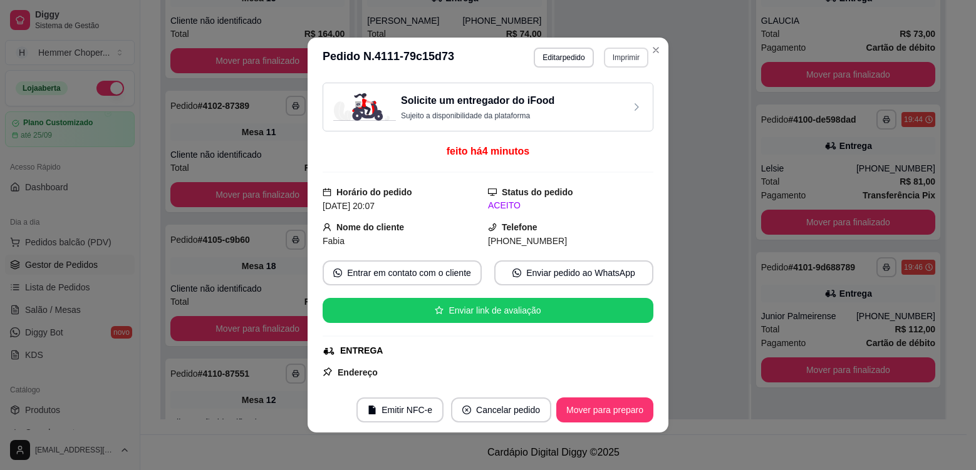
click at [636, 59] on button "Imprimir" at bounding box center [626, 58] width 44 height 20
click at [617, 105] on button "Cozinha" at bounding box center [599, 101] width 91 height 20
click at [607, 409] on button "Mover para preparo" at bounding box center [604, 410] width 97 height 25
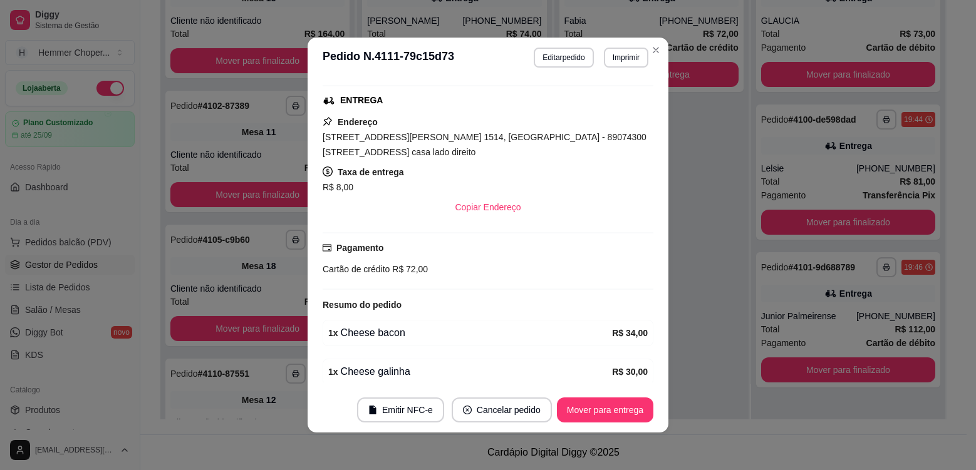
scroll to position [302, 0]
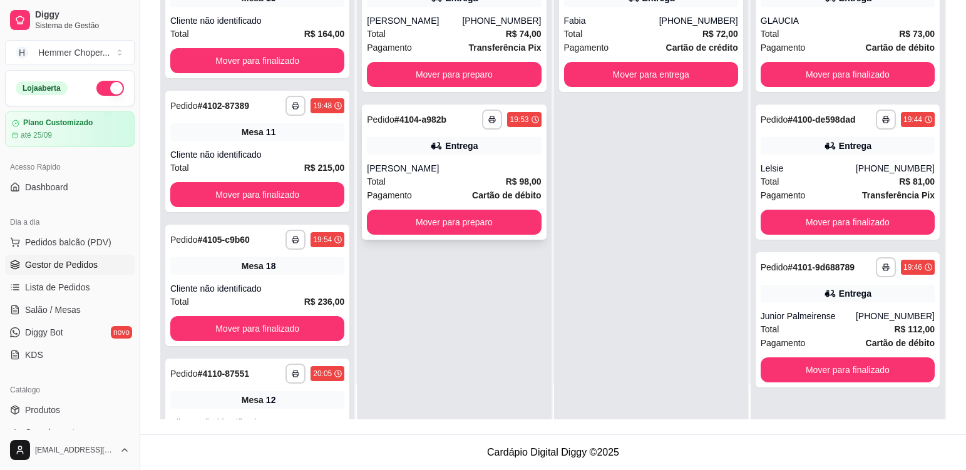
click at [460, 174] on div "[PERSON_NAME]" at bounding box center [454, 168] width 174 height 13
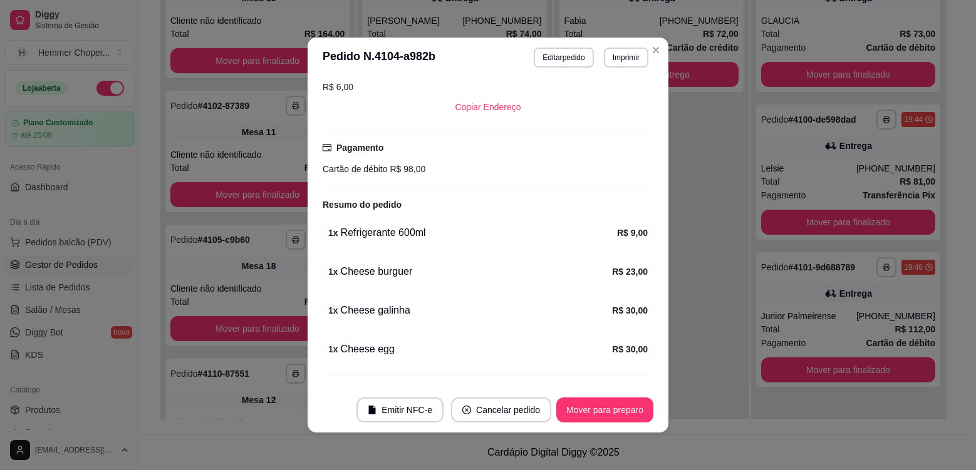
scroll to position [327, 0]
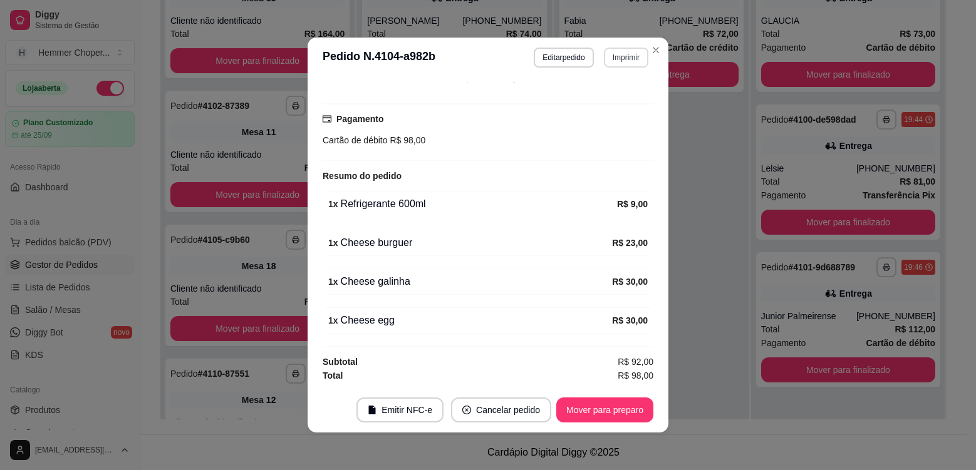
click at [634, 56] on button "Imprimir" at bounding box center [626, 58] width 44 height 20
click at [613, 105] on button "Cozinha" at bounding box center [599, 101] width 91 height 20
click at [629, 408] on button "Mover para preparo" at bounding box center [604, 410] width 94 height 24
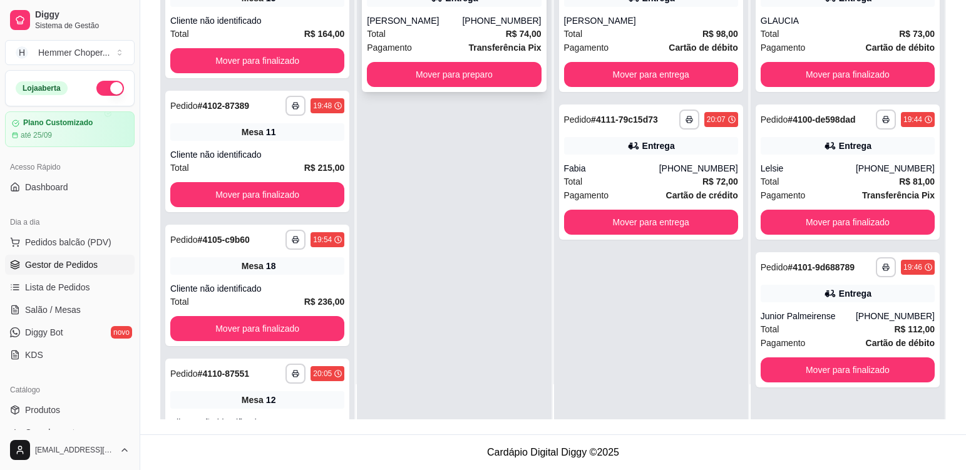
click at [448, 36] on div "Total R$ 74,00" at bounding box center [454, 34] width 174 height 14
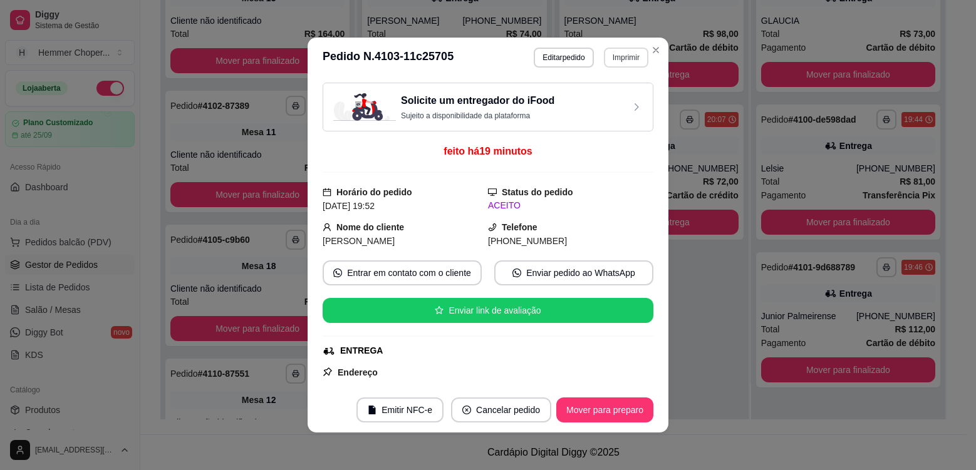
click at [624, 59] on button "Imprimir" at bounding box center [626, 58] width 44 height 20
click at [603, 108] on button "Cozinha" at bounding box center [599, 100] width 88 height 19
click at [629, 408] on button "Mover para preparo" at bounding box center [604, 410] width 97 height 25
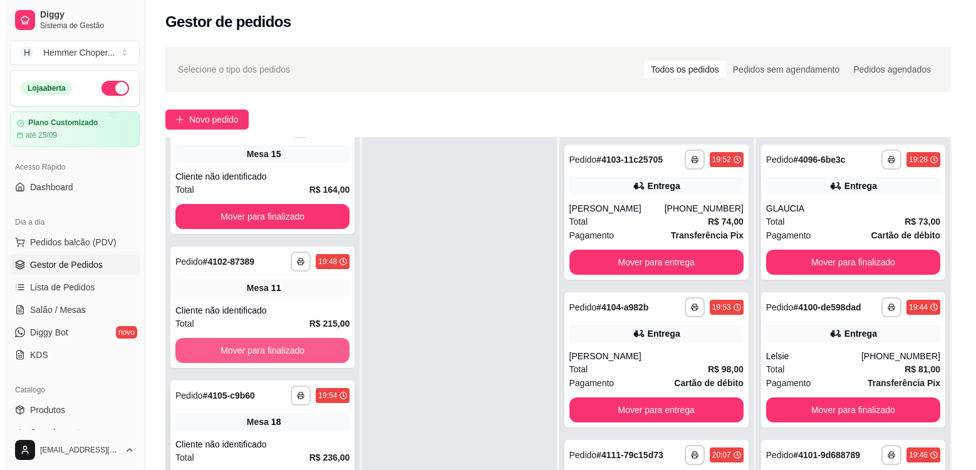
scroll to position [63, 0]
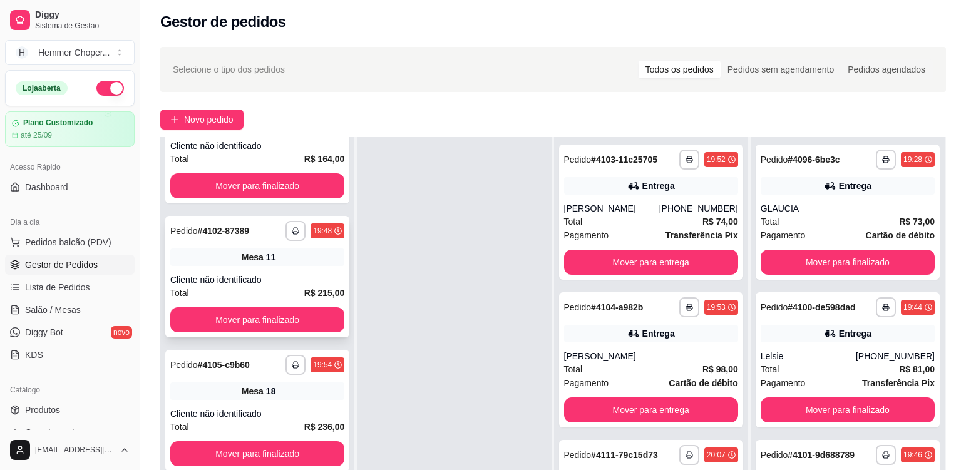
click at [274, 263] on div "Mesa 11" at bounding box center [257, 258] width 174 height 18
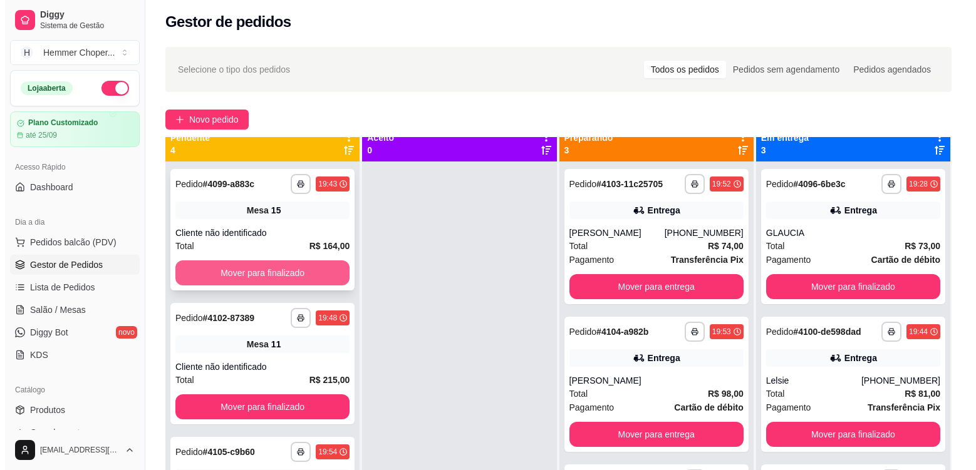
scroll to position [0, 0]
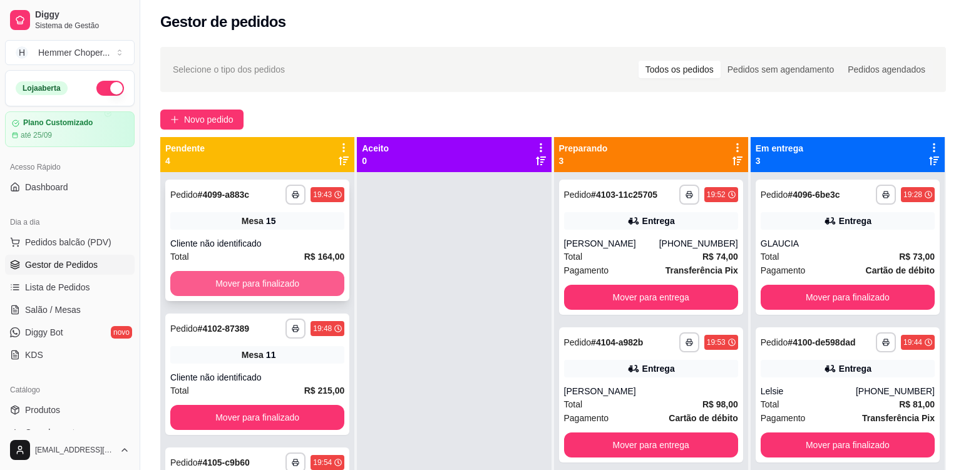
click at [261, 280] on button "Mover para finalizado" at bounding box center [257, 283] width 174 height 25
click at [314, 238] on div "Cliente não identificado" at bounding box center [257, 243] width 174 height 13
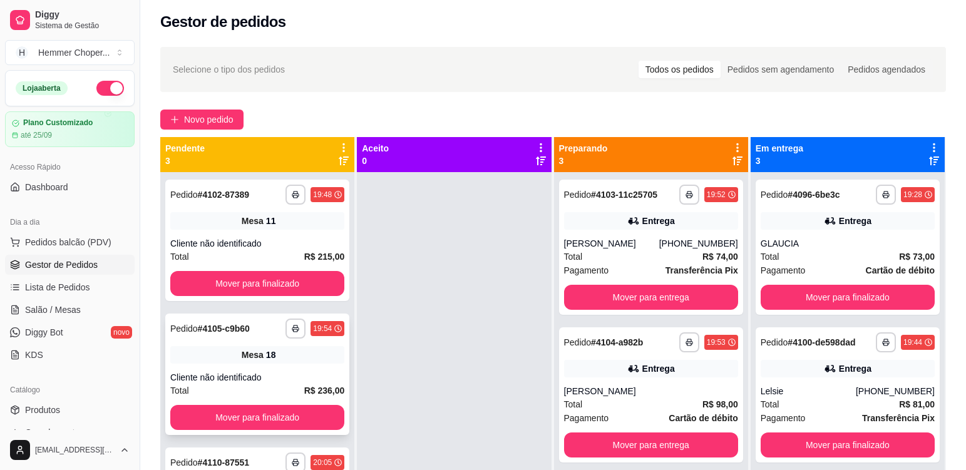
click at [311, 351] on div "Mesa 18" at bounding box center [257, 355] width 174 height 18
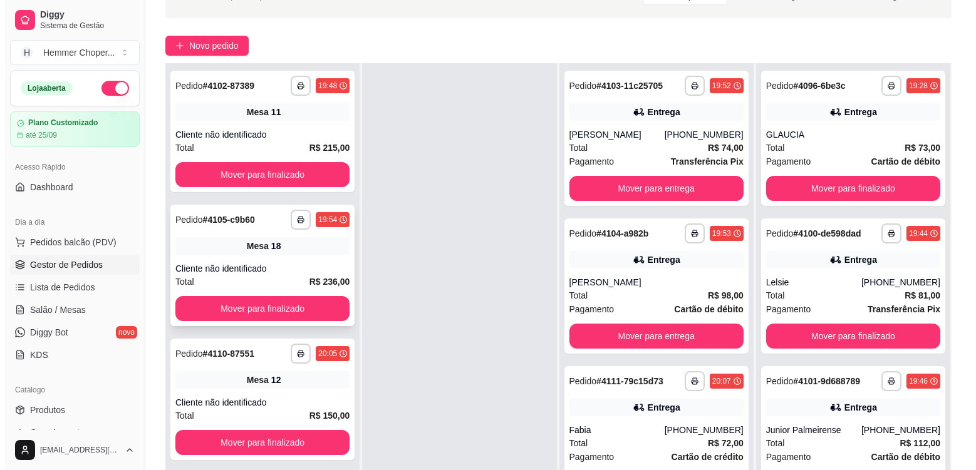
scroll to position [191, 0]
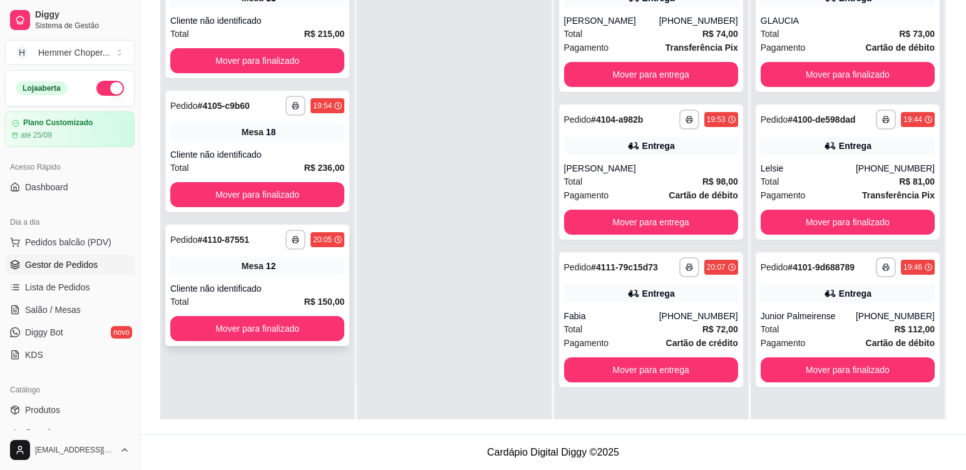
click at [301, 272] on div "Mesa 12" at bounding box center [257, 266] width 174 height 18
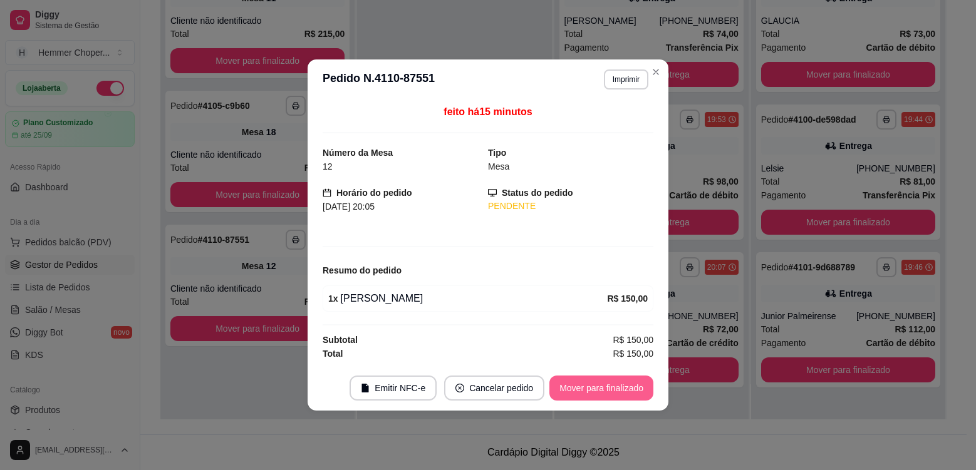
click at [634, 385] on button "Mover para finalizado" at bounding box center [601, 388] width 104 height 25
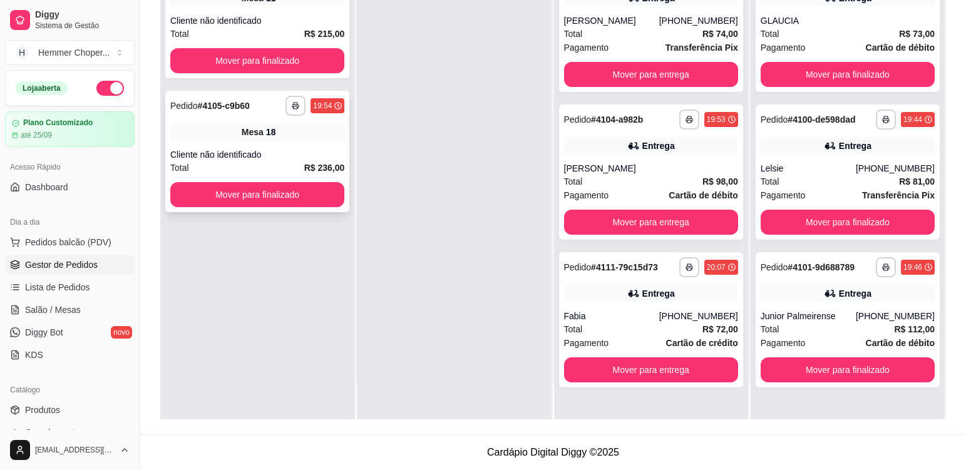
click at [273, 138] on div "Mesa 18" at bounding box center [257, 132] width 174 height 18
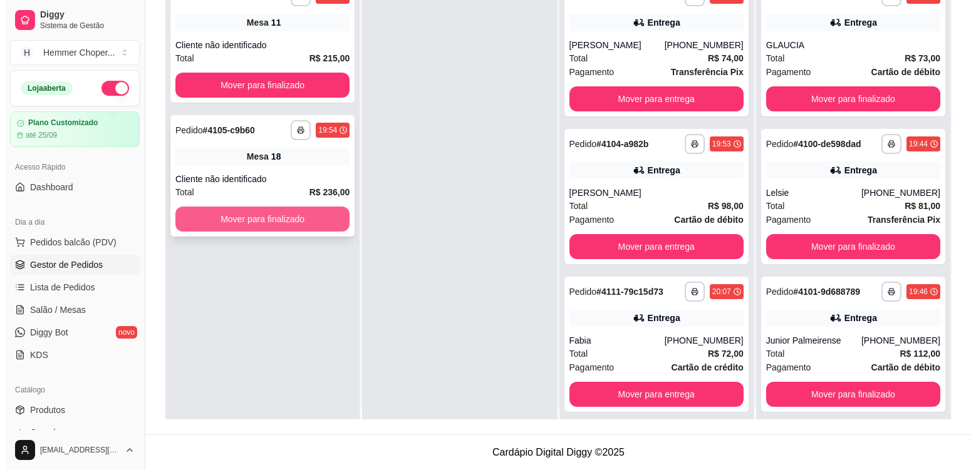
scroll to position [0, 0]
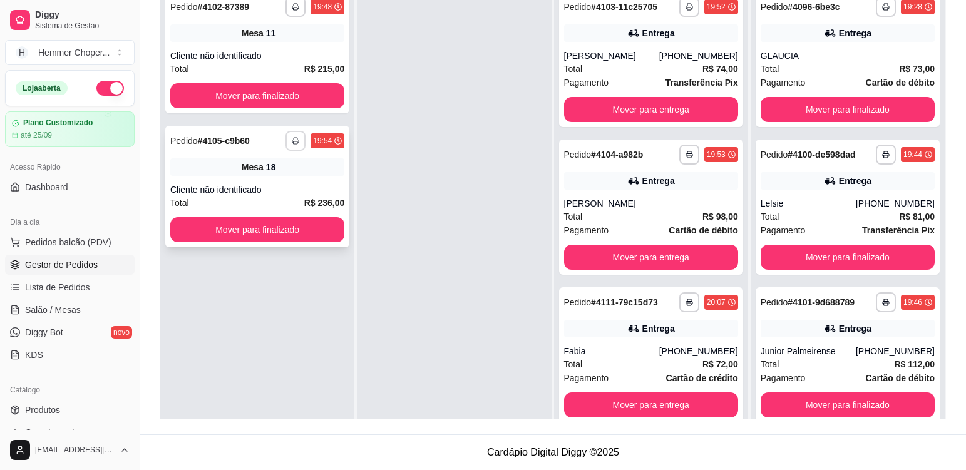
click at [295, 138] on icon "button" at bounding box center [296, 141] width 8 height 8
click at [271, 184] on button "Cozinha" at bounding box center [260, 185] width 91 height 20
click at [279, 39] on div "Mesa 11" at bounding box center [257, 33] width 174 height 18
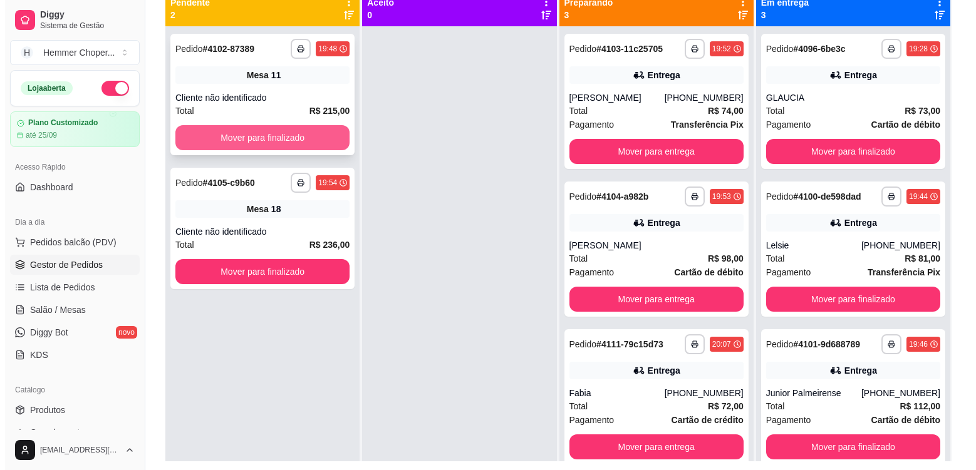
scroll to position [128, 0]
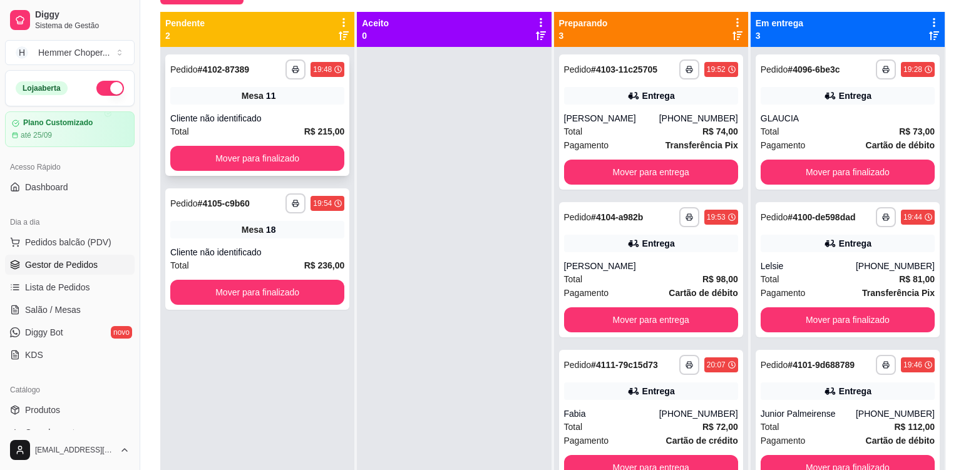
click at [253, 103] on div "Mesa 11" at bounding box center [257, 96] width 174 height 18
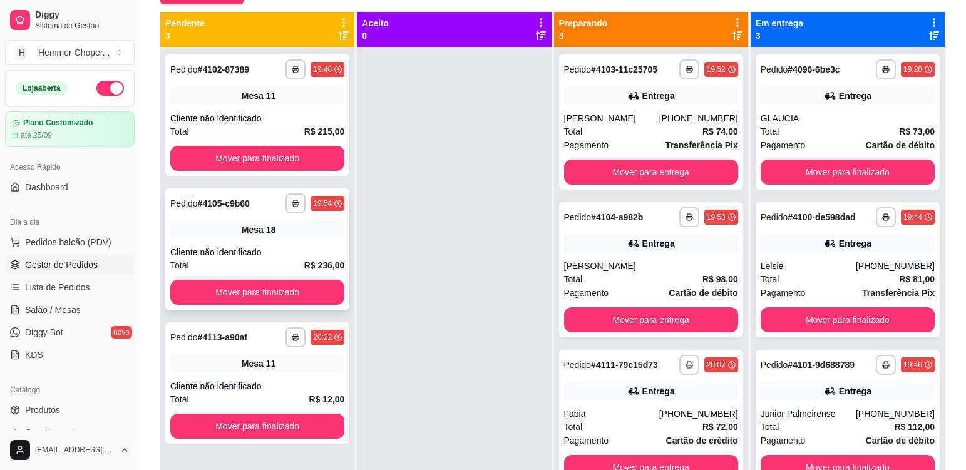
scroll to position [35, 0]
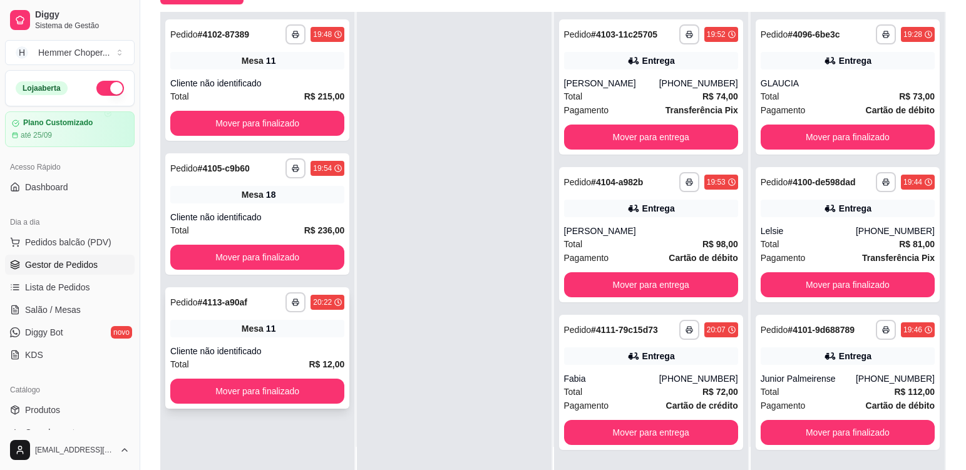
click at [244, 344] on div "**********" at bounding box center [257, 347] width 184 height 121
click at [282, 337] on div "Mesa 11" at bounding box center [257, 329] width 174 height 18
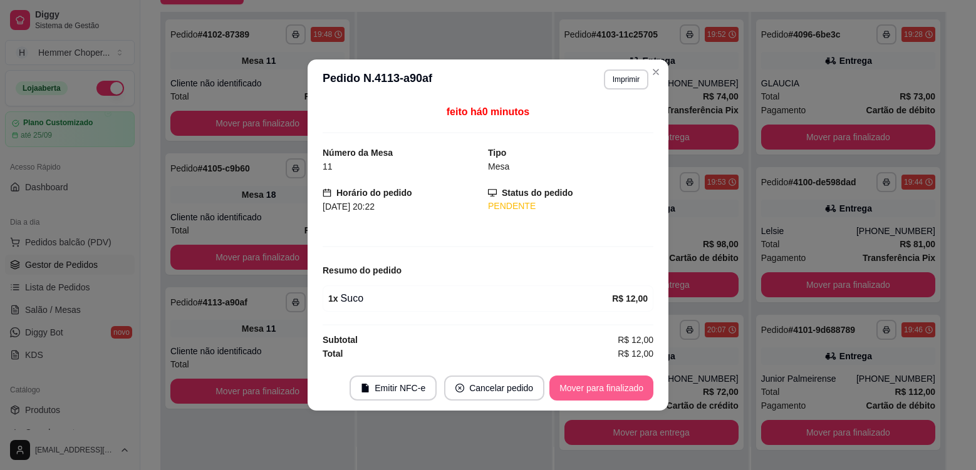
click at [611, 388] on button "Mover para finalizado" at bounding box center [601, 388] width 104 height 25
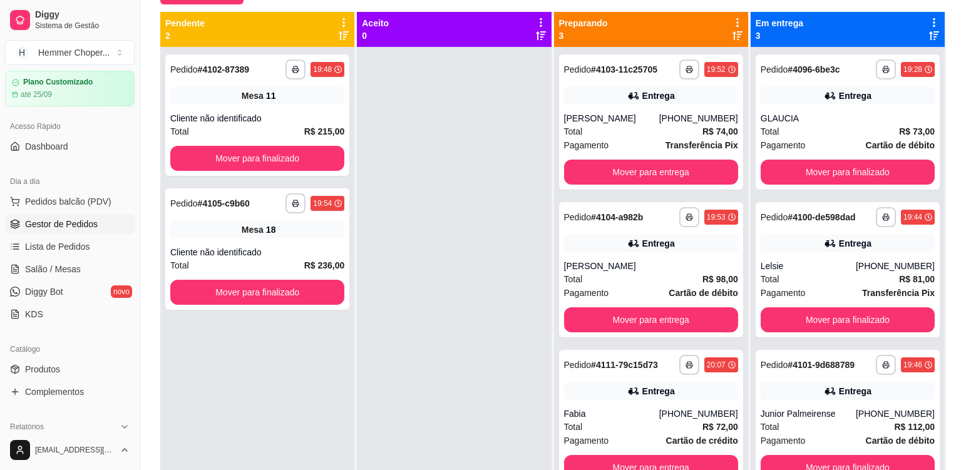
scroll to position [63, 0]
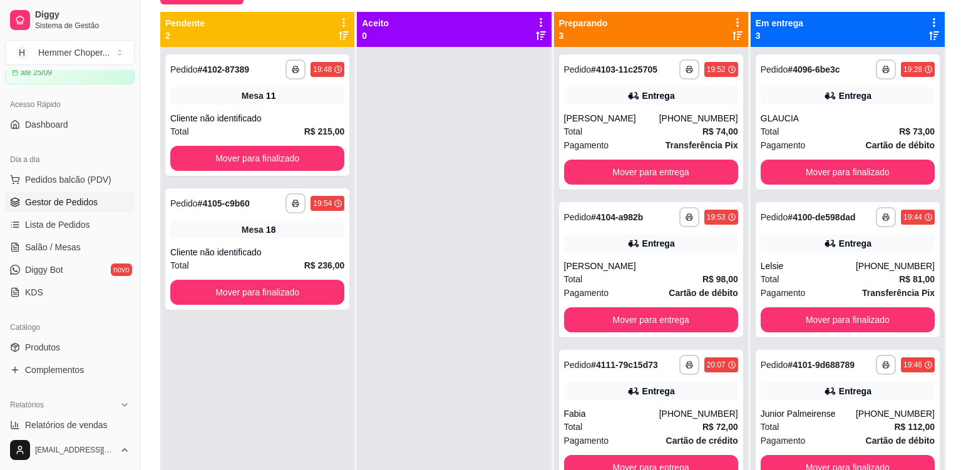
click at [72, 200] on span "Gestor de Pedidos" at bounding box center [61, 202] width 73 height 13
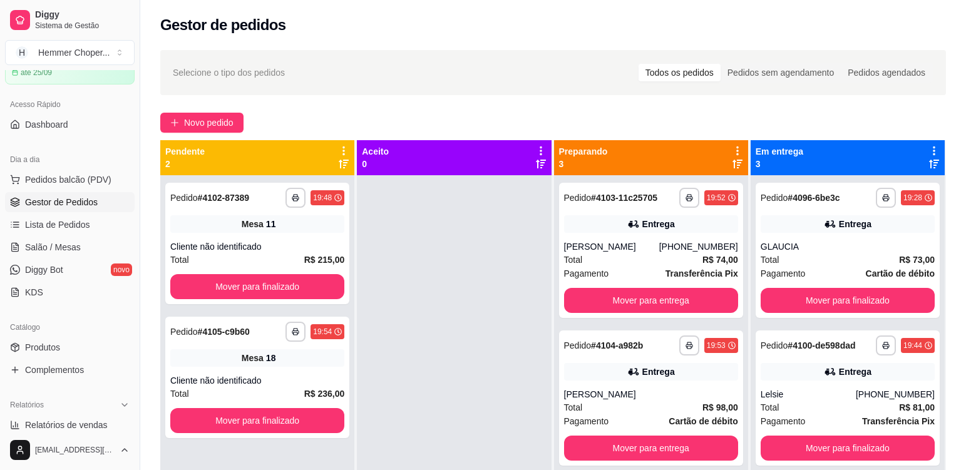
click at [671, 72] on div "Todos os pedidos" at bounding box center [680, 73] width 82 height 18
click at [639, 64] on input "Todos os pedidos" at bounding box center [639, 64] width 0 height 0
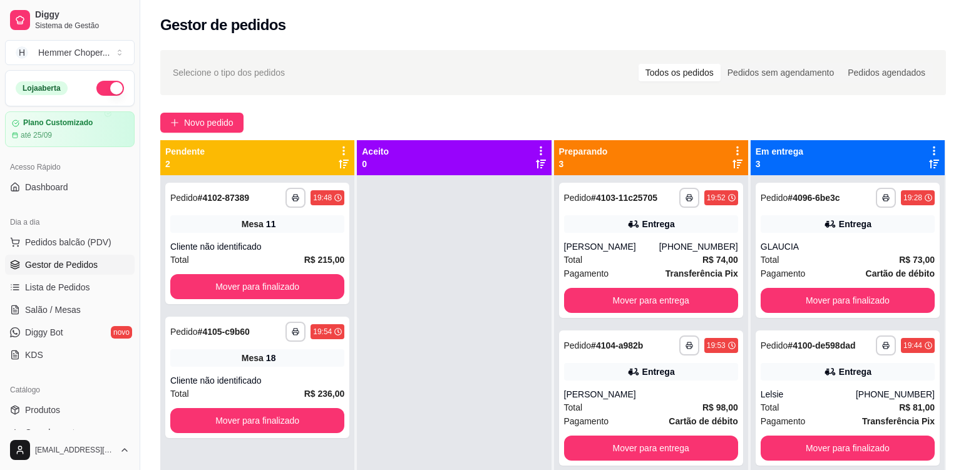
click at [72, 260] on span "Gestor de Pedidos" at bounding box center [61, 265] width 73 height 13
click at [309, 238] on div "**********" at bounding box center [257, 243] width 184 height 121
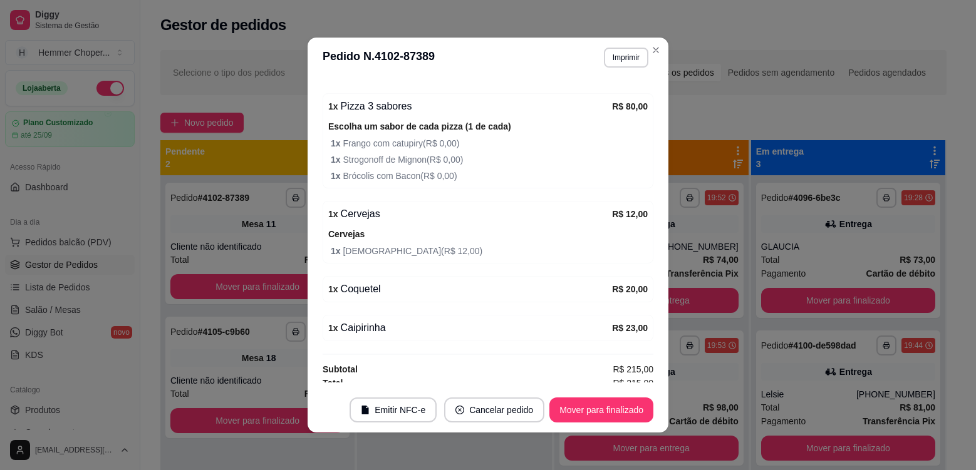
scroll to position [286, 0]
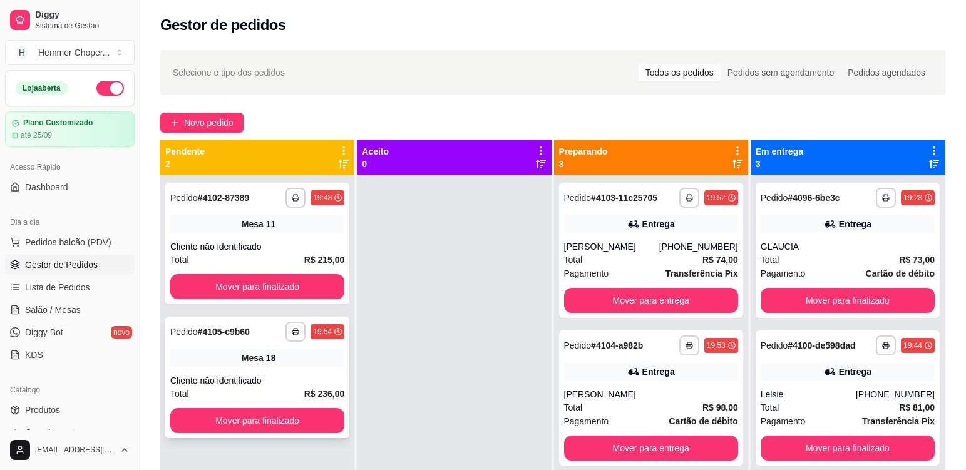
click at [302, 374] on div "**********" at bounding box center [257, 377] width 184 height 121
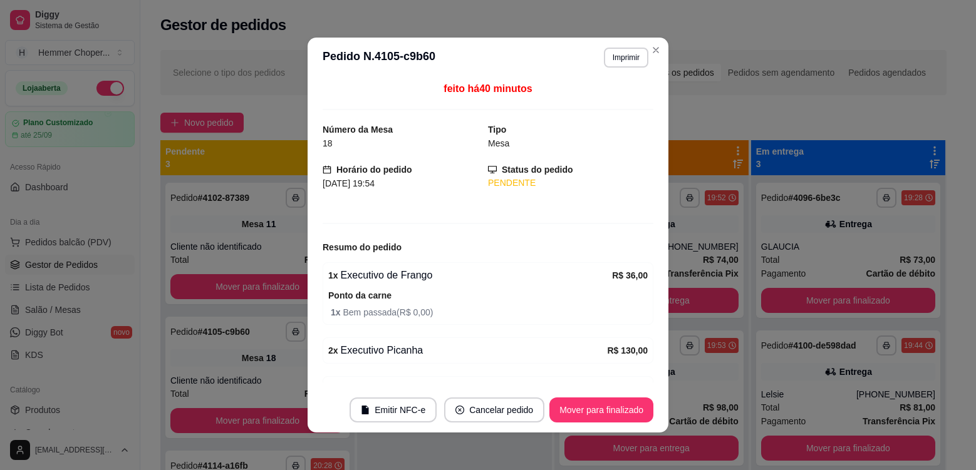
scroll to position [0, 0]
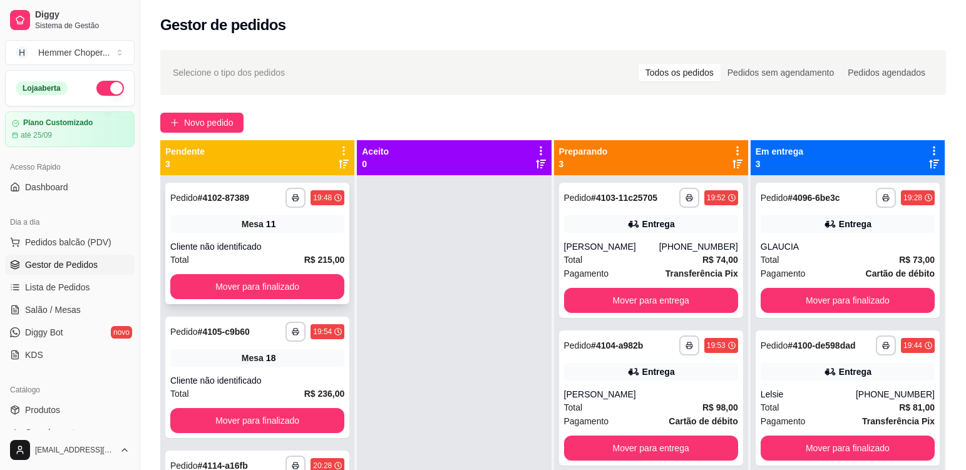
click at [298, 237] on div "**********" at bounding box center [257, 243] width 184 height 121
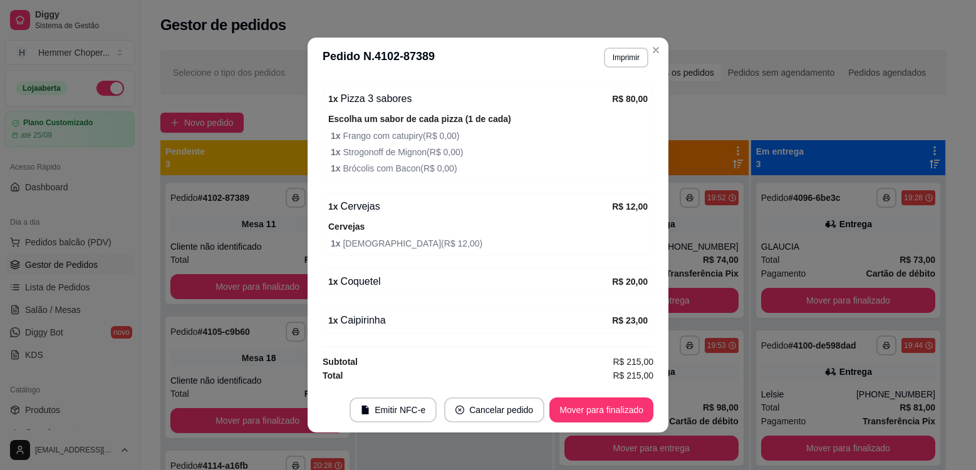
scroll to position [3, 0]
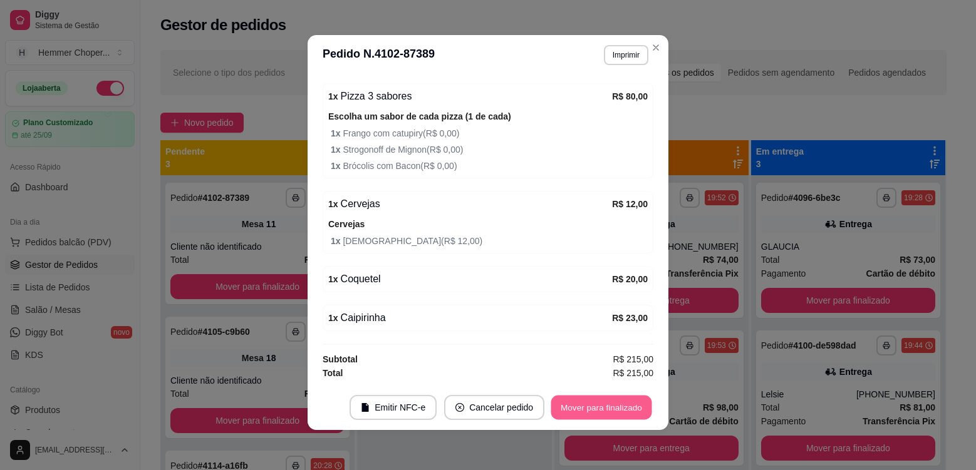
click at [628, 412] on button "Mover para finalizado" at bounding box center [601, 408] width 101 height 24
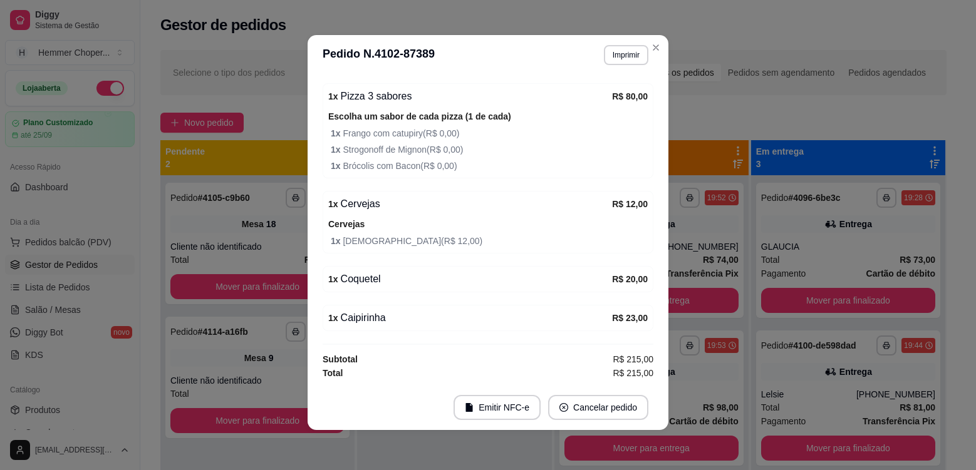
scroll to position [244, 0]
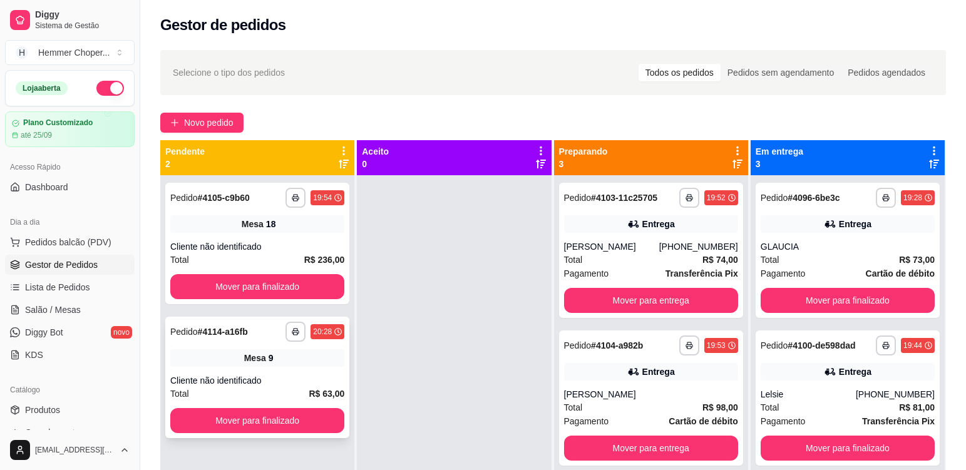
click at [308, 378] on div "Cliente não identificado" at bounding box center [257, 380] width 174 height 13
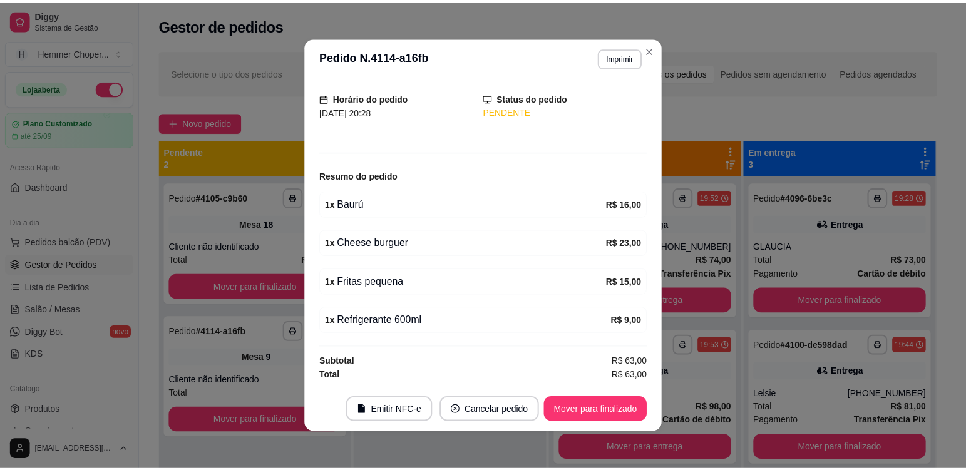
scroll to position [3, 0]
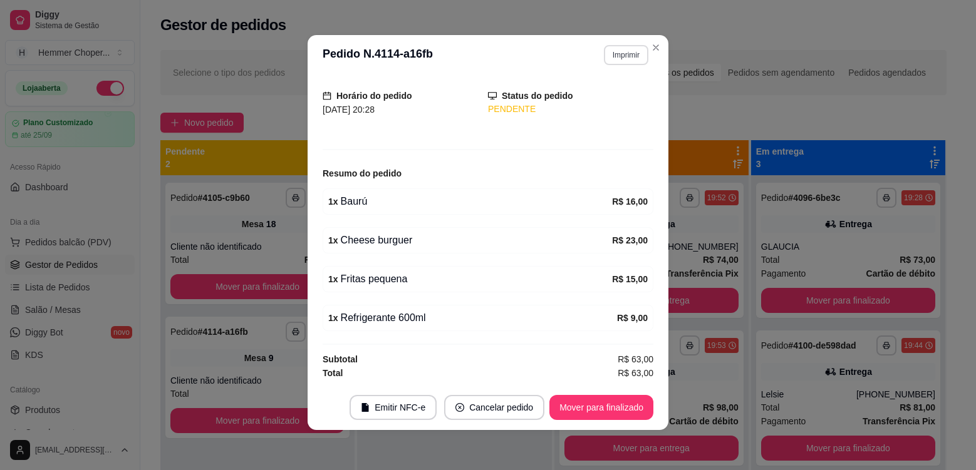
click at [628, 49] on button "Imprimir" at bounding box center [626, 55] width 44 height 20
click at [603, 105] on button "Cozinha" at bounding box center [599, 98] width 88 height 19
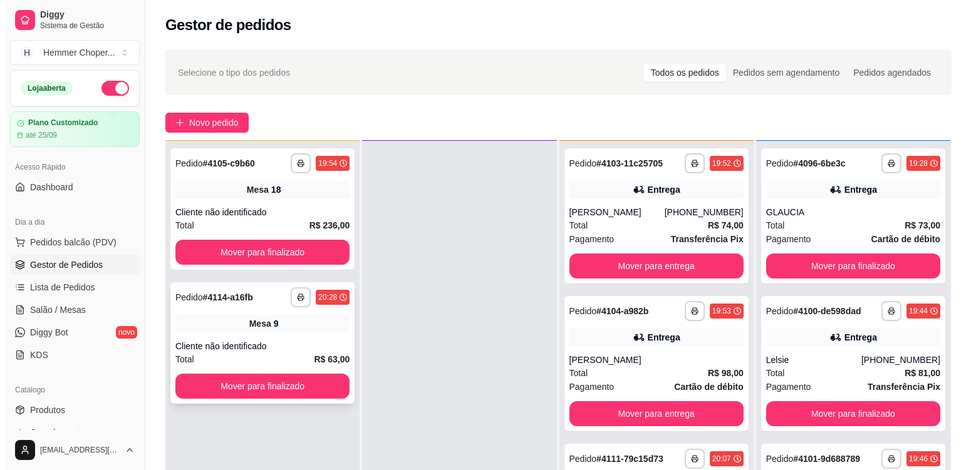
scroll to position [35, 0]
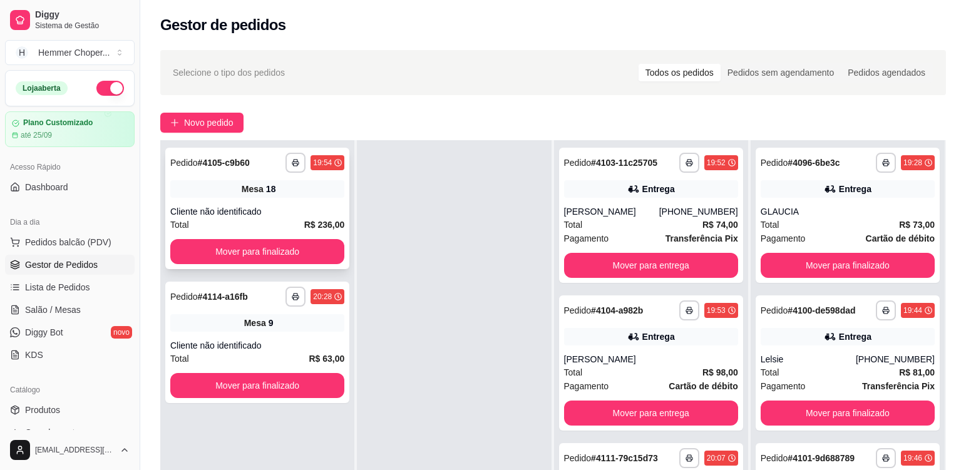
click at [300, 210] on div "Cliente não identificado" at bounding box center [257, 211] width 174 height 13
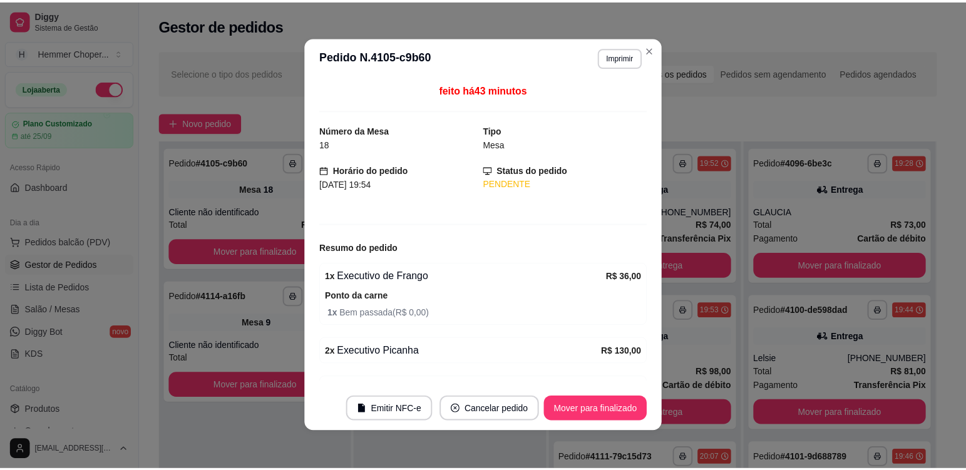
scroll to position [0, 0]
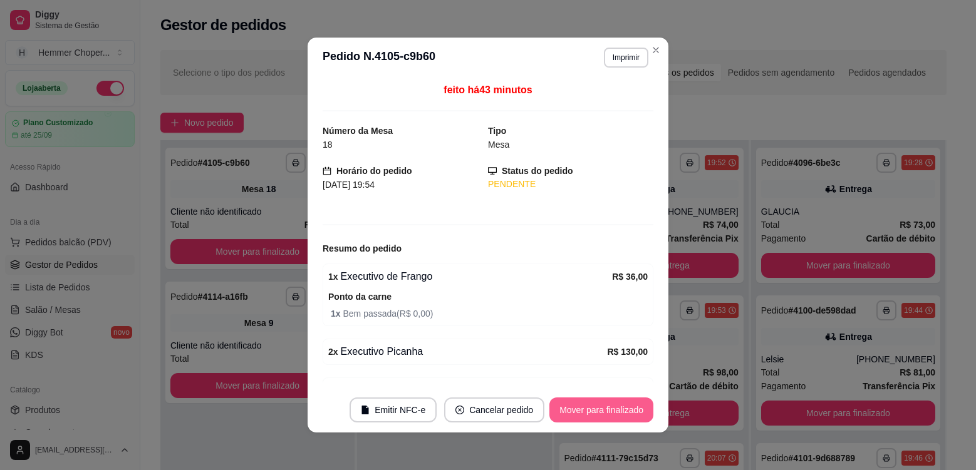
click at [623, 407] on button "Mover para finalizado" at bounding box center [601, 410] width 104 height 25
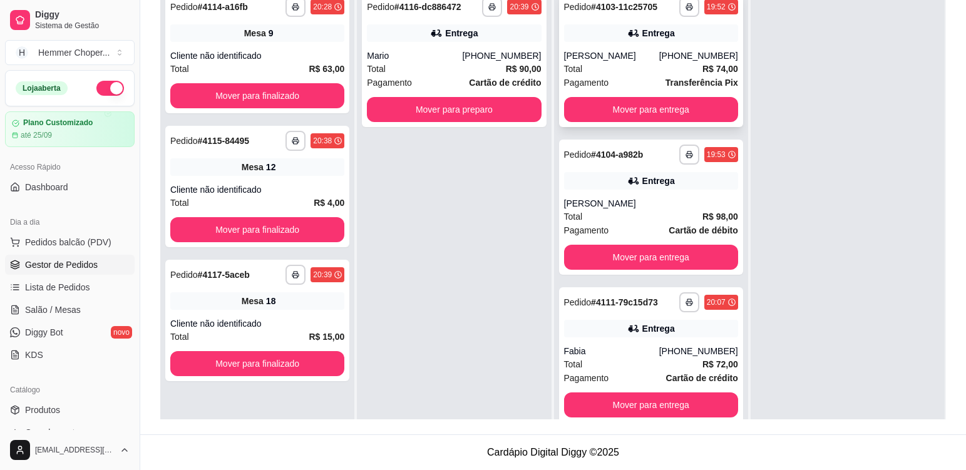
click at [638, 64] on div "Total R$ 74,00" at bounding box center [651, 69] width 174 height 14
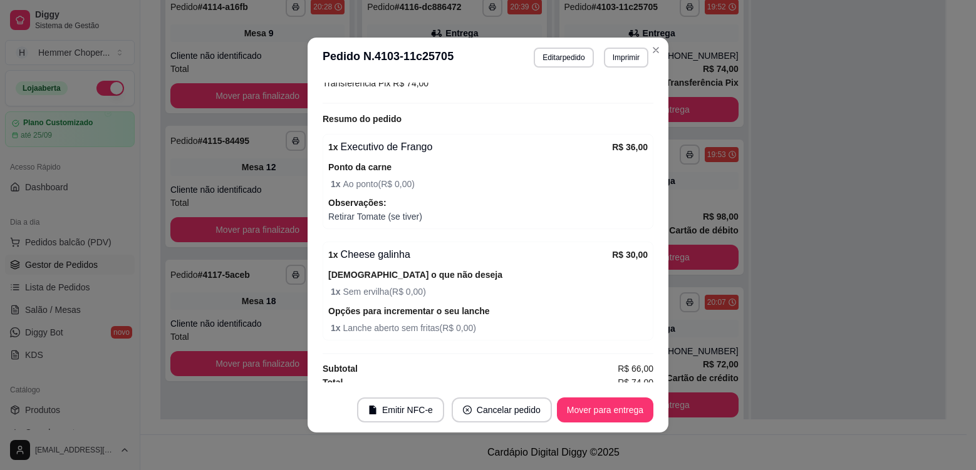
scroll to position [438, 0]
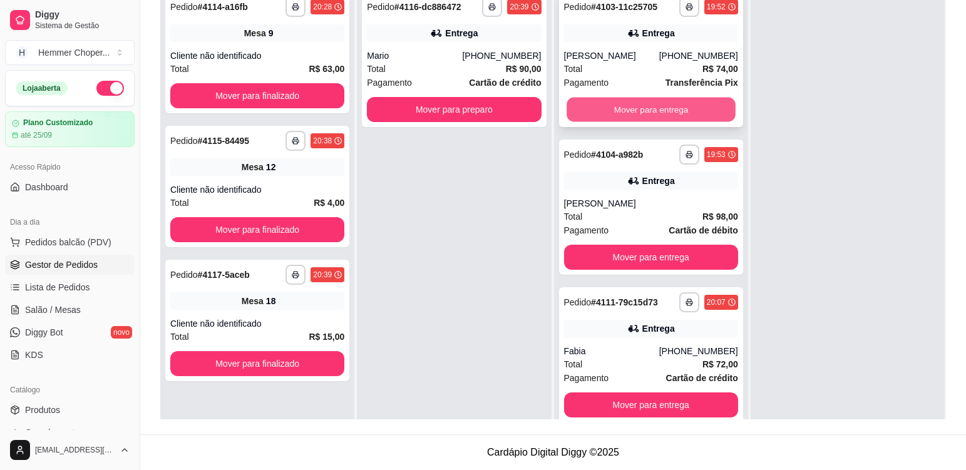
click at [667, 117] on button "Mover para entrega" at bounding box center [651, 110] width 169 height 24
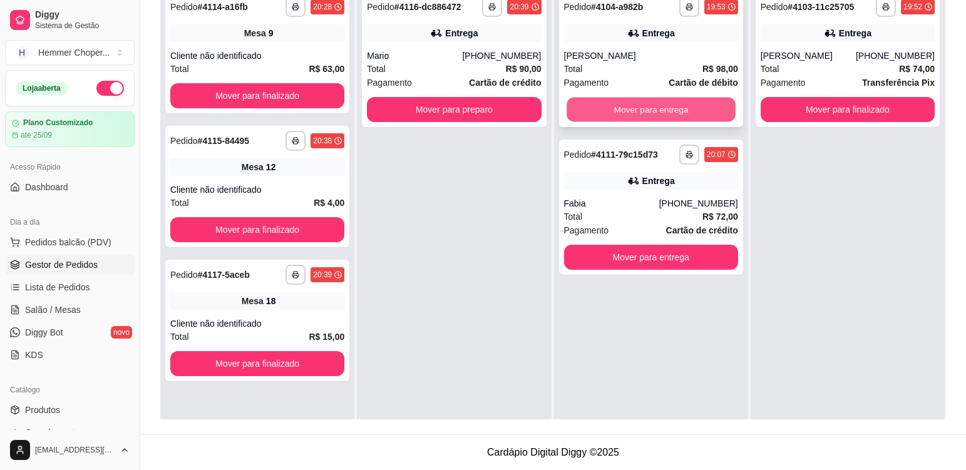
click at [589, 109] on button "Mover para entrega" at bounding box center [651, 110] width 169 height 24
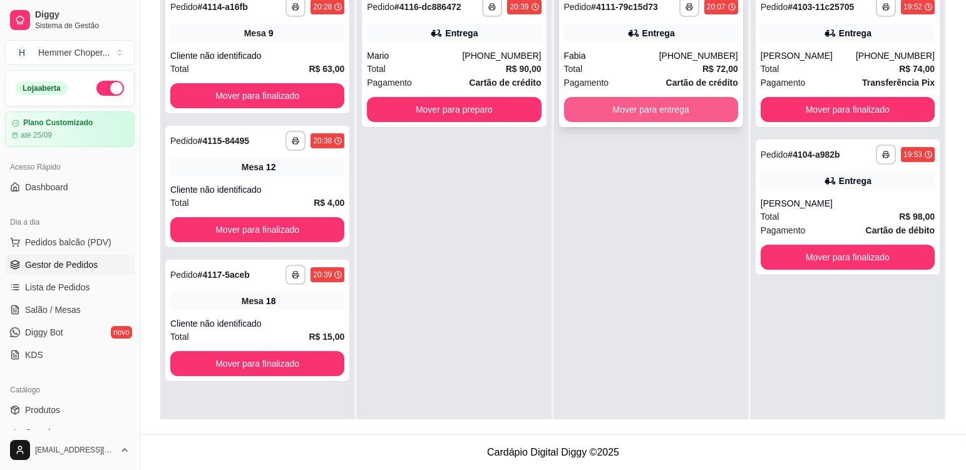
click at [620, 116] on button "Mover para entrega" at bounding box center [651, 109] width 174 height 25
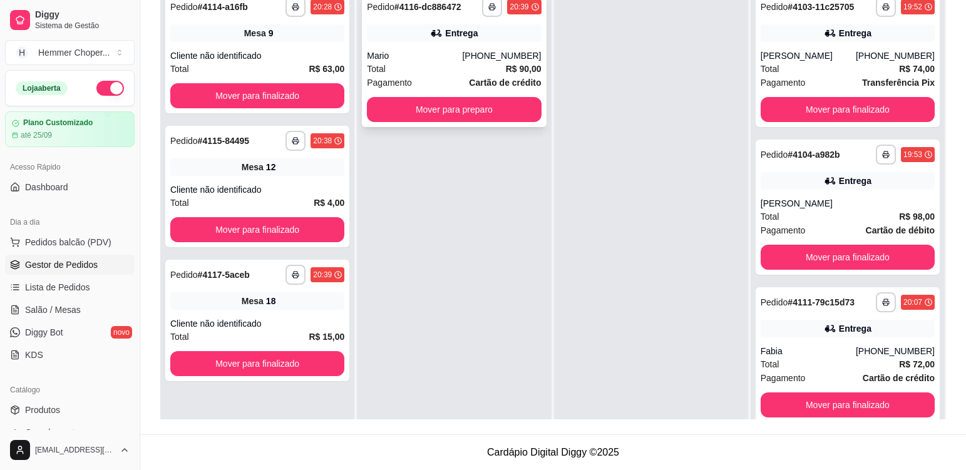
click at [442, 58] on div "Mario" at bounding box center [414, 55] width 95 height 13
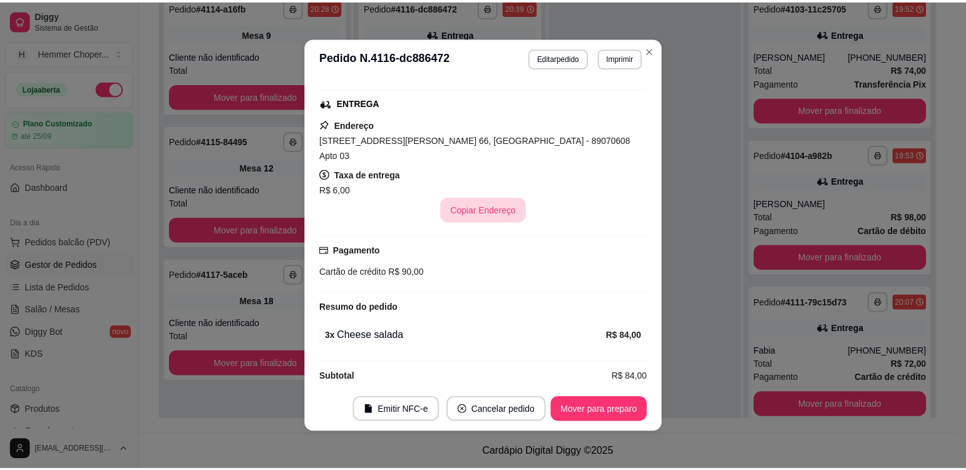
scroll to position [3, 0]
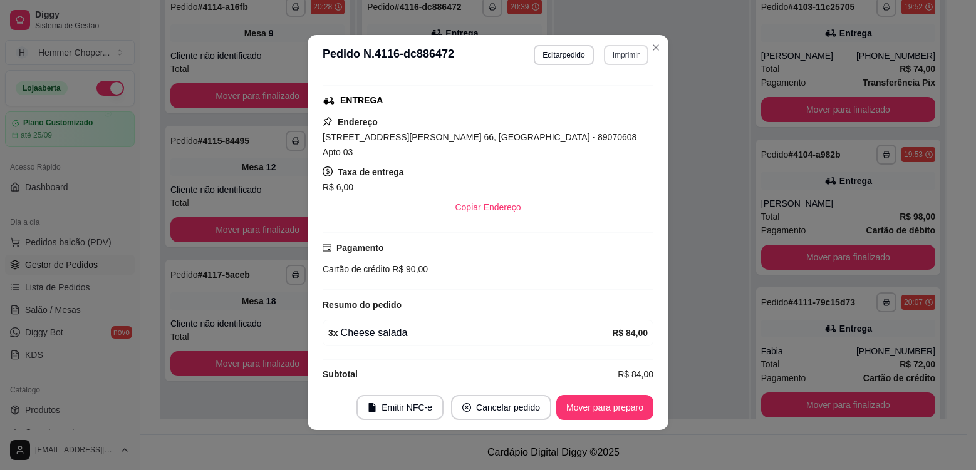
click at [626, 55] on button "Imprimir" at bounding box center [626, 55] width 44 height 20
click at [606, 105] on button "Cozinha" at bounding box center [599, 98] width 88 height 19
click at [621, 406] on button "Mover para preparo" at bounding box center [604, 408] width 94 height 24
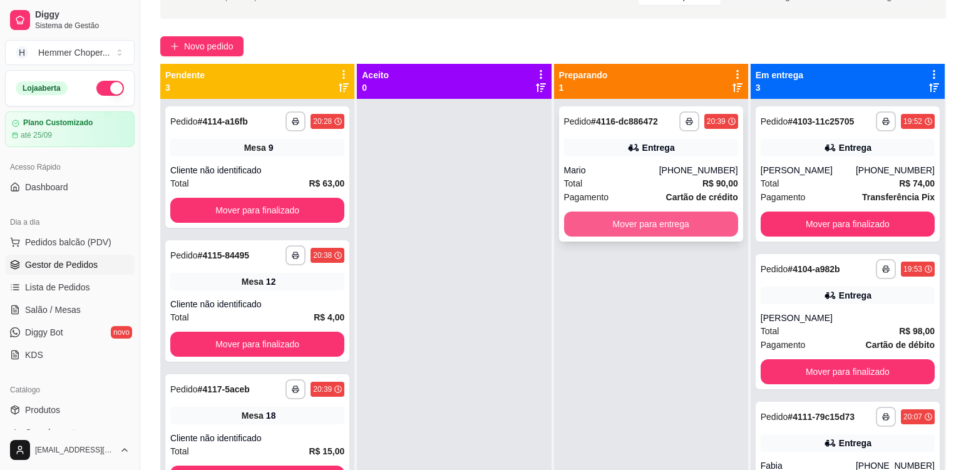
scroll to position [66, 0]
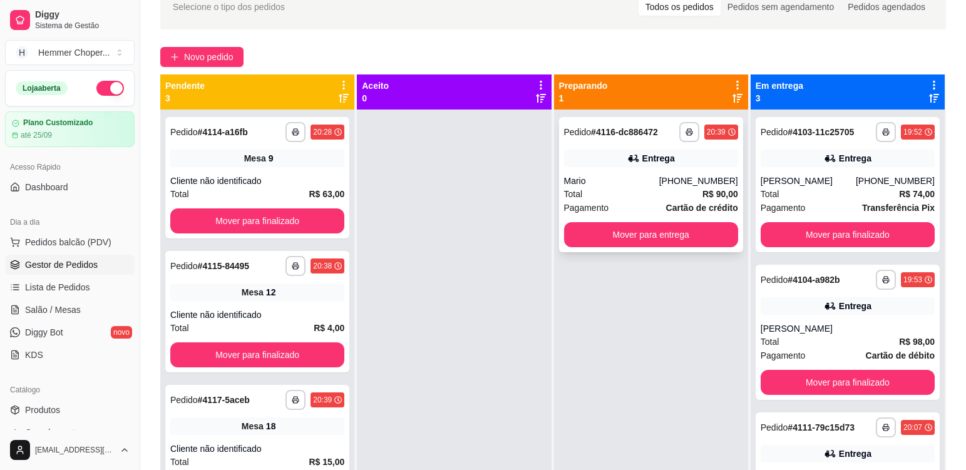
click at [603, 201] on span "Pagamento" at bounding box center [586, 208] width 45 height 14
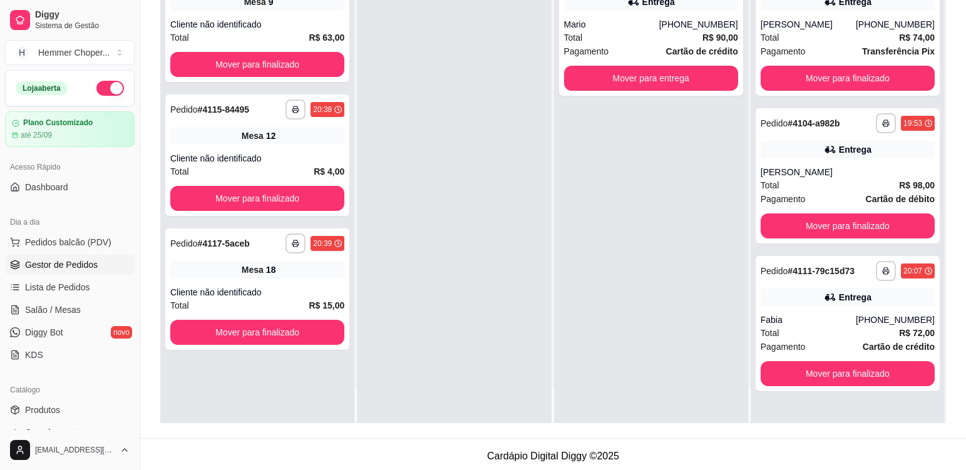
scroll to position [191, 0]
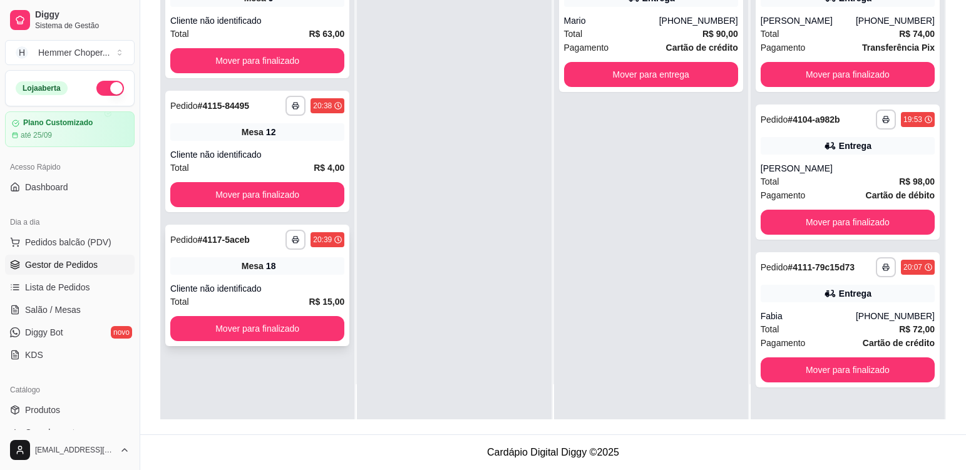
click at [319, 282] on div "Cliente não identificado" at bounding box center [257, 288] width 174 height 13
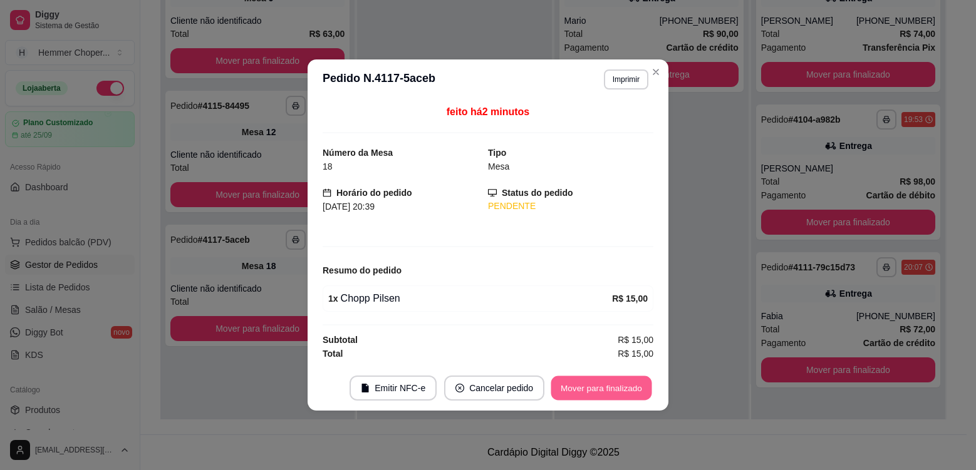
click at [604, 393] on button "Mover para finalizado" at bounding box center [601, 388] width 101 height 24
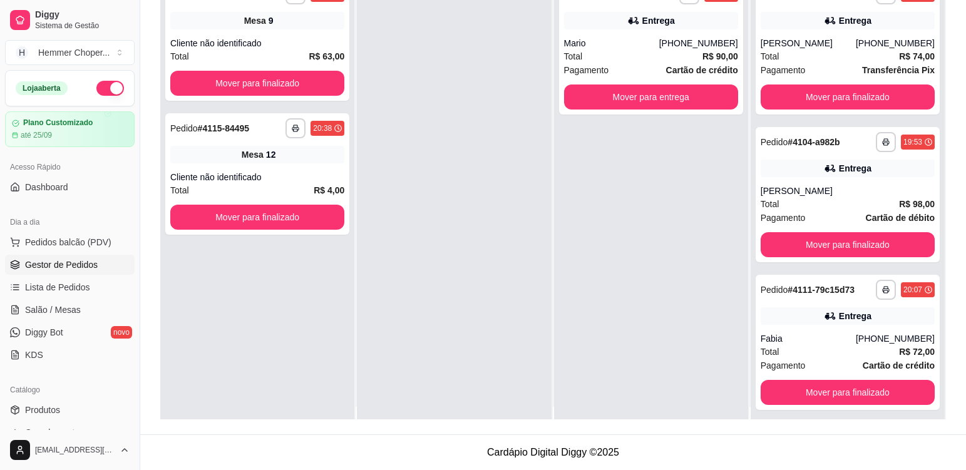
scroll to position [0, 0]
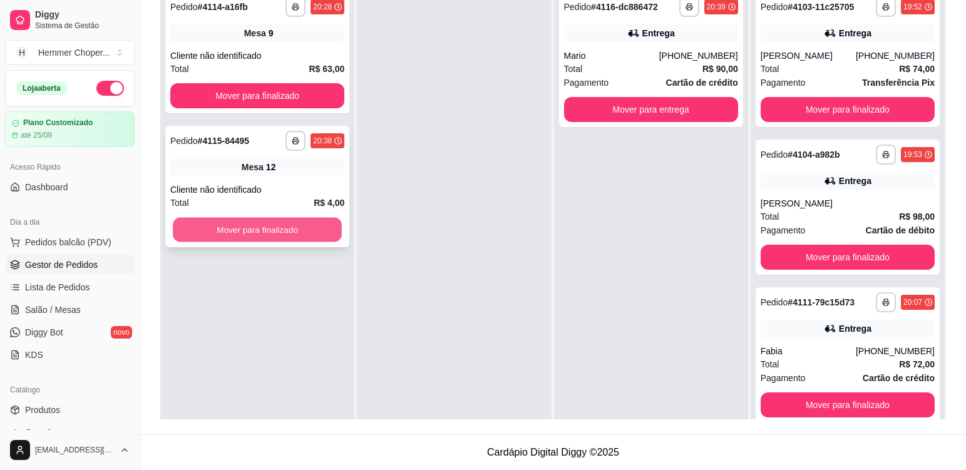
click at [289, 232] on button "Mover para finalizado" at bounding box center [257, 230] width 169 height 24
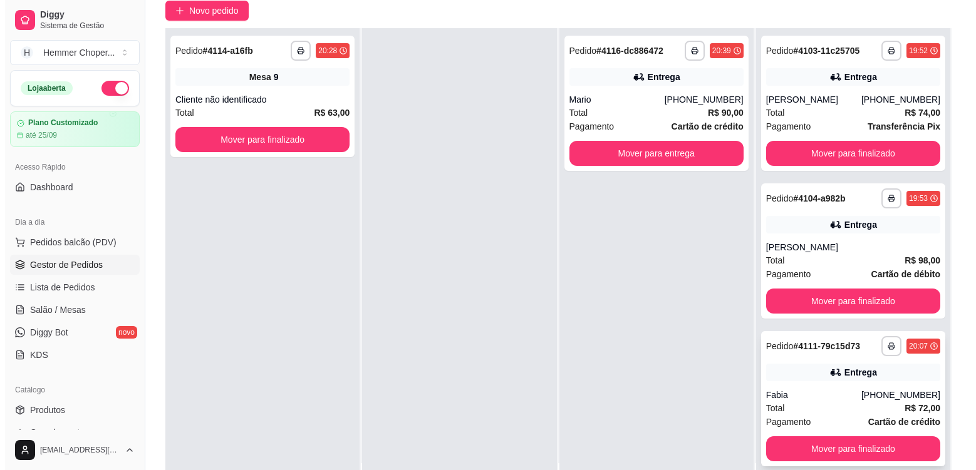
scroll to position [191, 0]
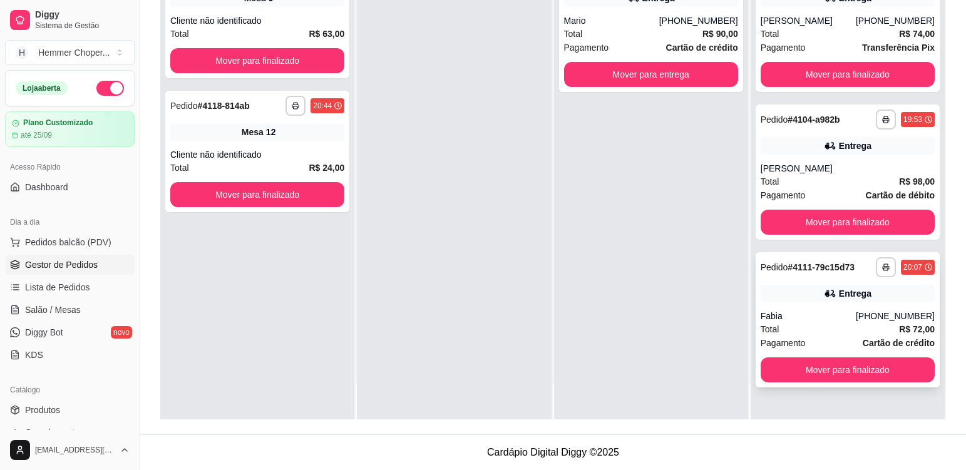
click at [824, 318] on div "Fabia" at bounding box center [808, 316] width 95 height 13
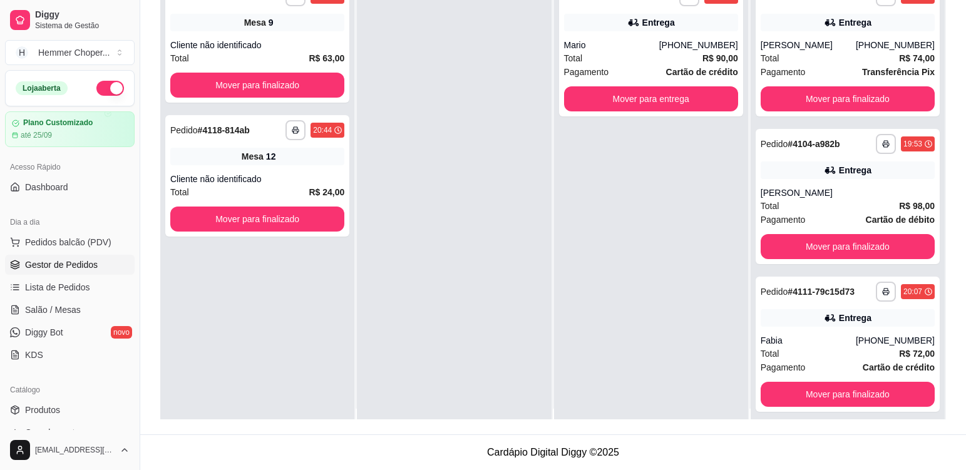
scroll to position [0, 0]
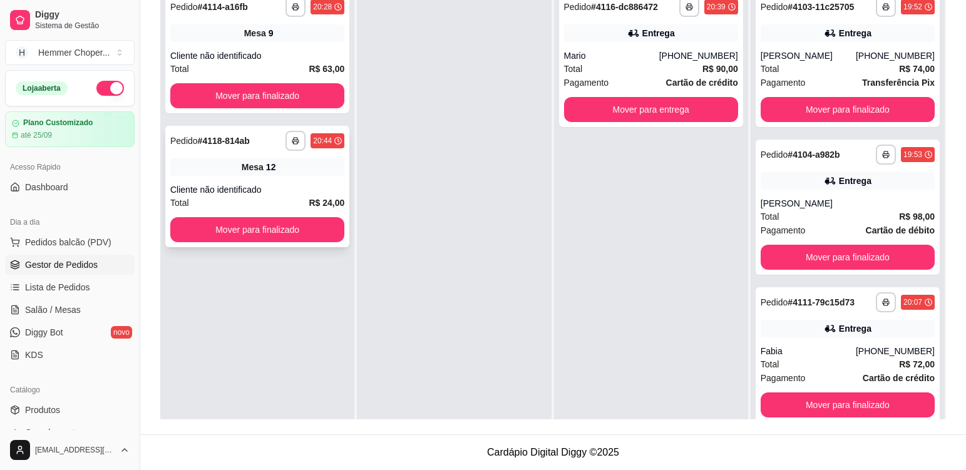
click at [297, 168] on div "Mesa 12" at bounding box center [257, 167] width 174 height 18
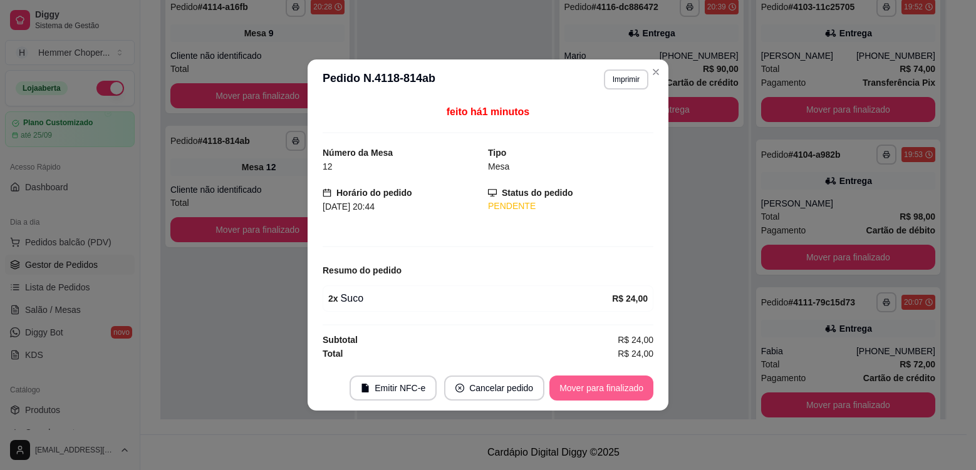
click at [632, 393] on button "Mover para finalizado" at bounding box center [601, 388] width 104 height 25
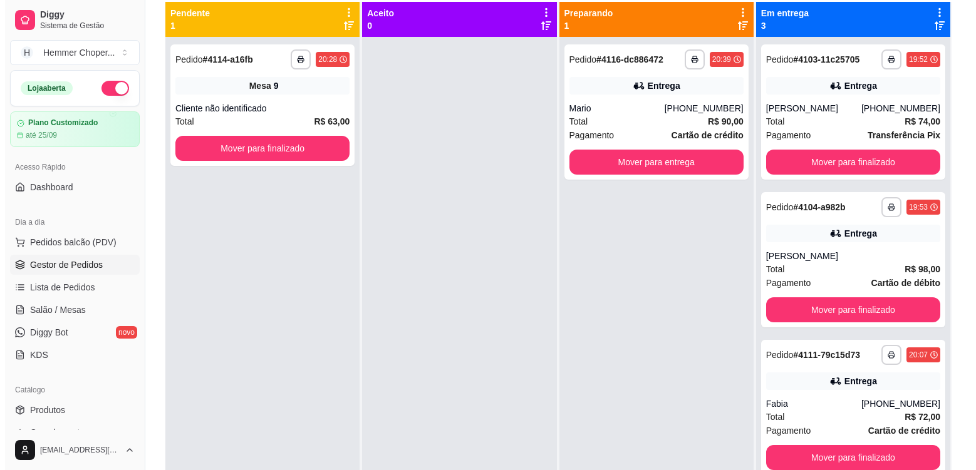
scroll to position [66, 0]
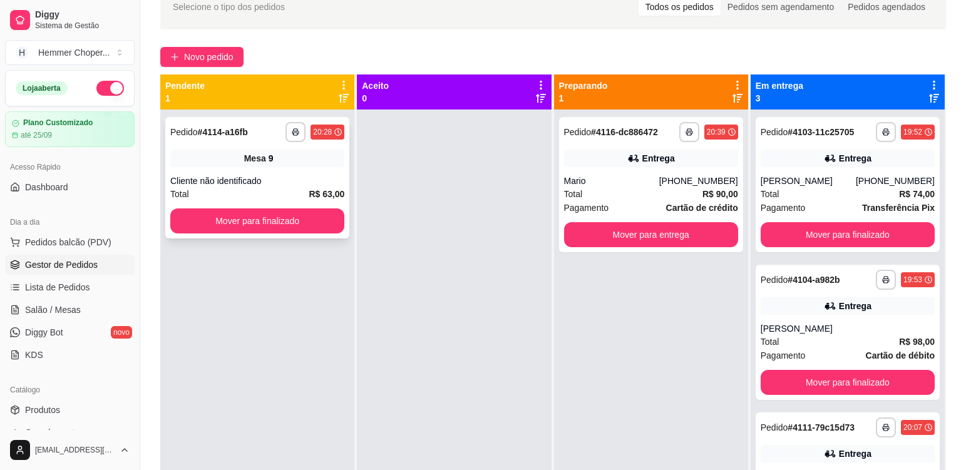
click at [303, 165] on div "Mesa 9" at bounding box center [257, 159] width 174 height 18
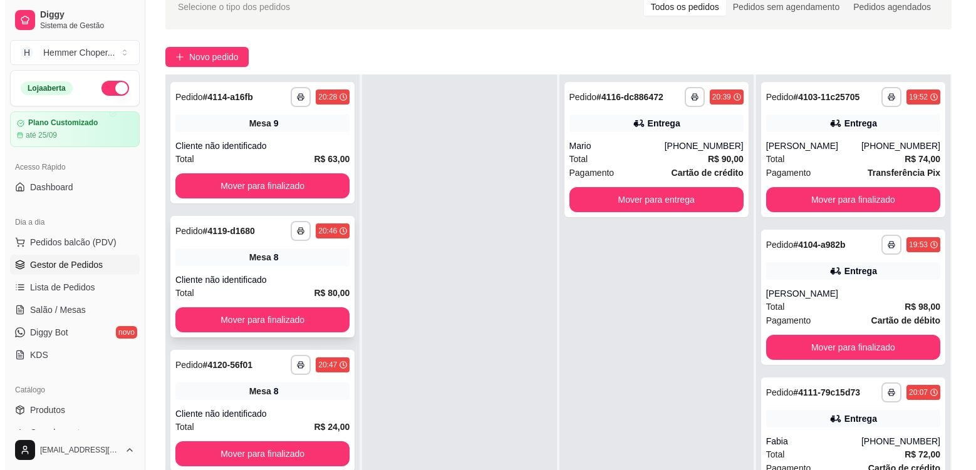
scroll to position [191, 0]
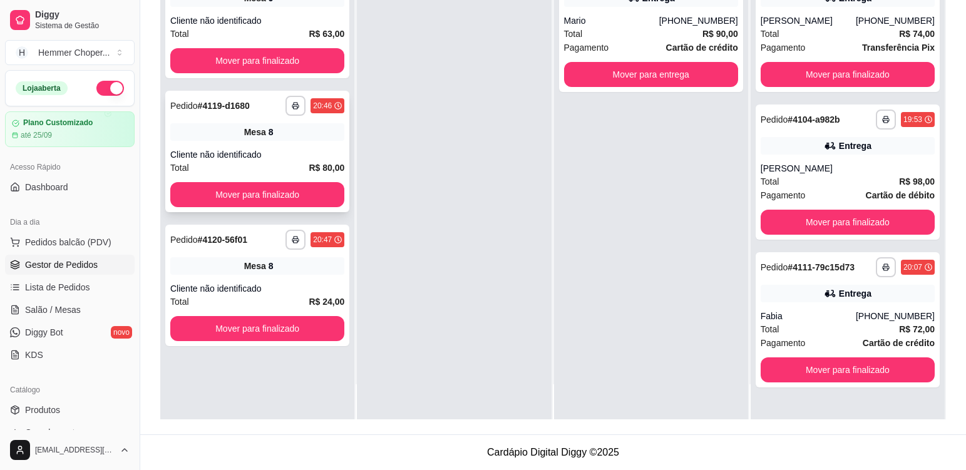
click at [276, 142] on div "**********" at bounding box center [257, 151] width 184 height 121
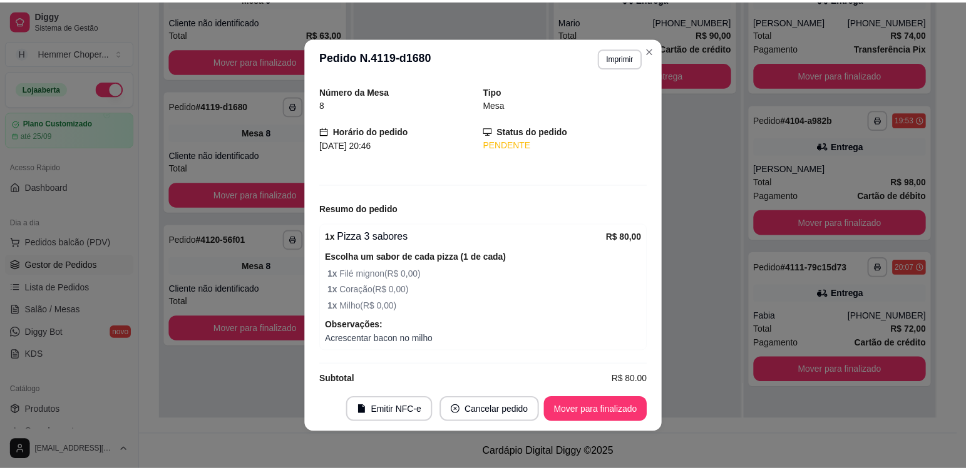
scroll to position [58, 0]
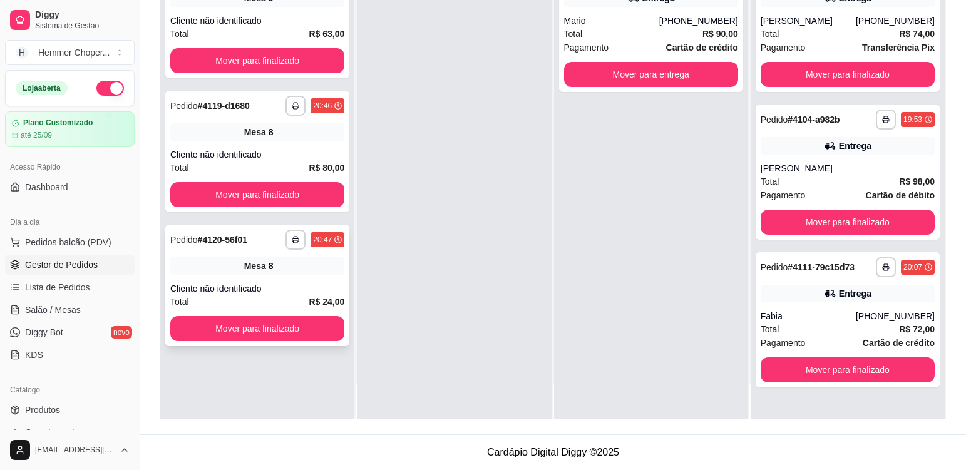
click at [285, 302] on div "Total R$ 24,00" at bounding box center [257, 302] width 174 height 14
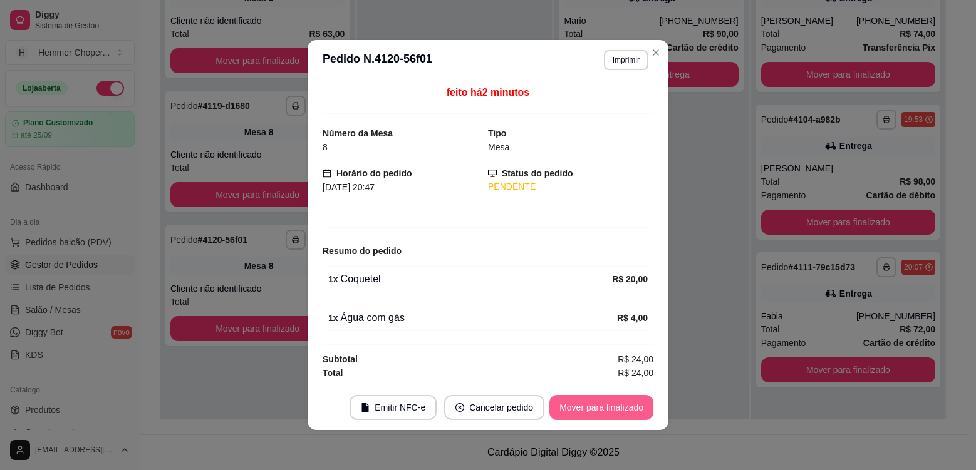
click at [623, 408] on button "Mover para finalizado" at bounding box center [601, 407] width 104 height 25
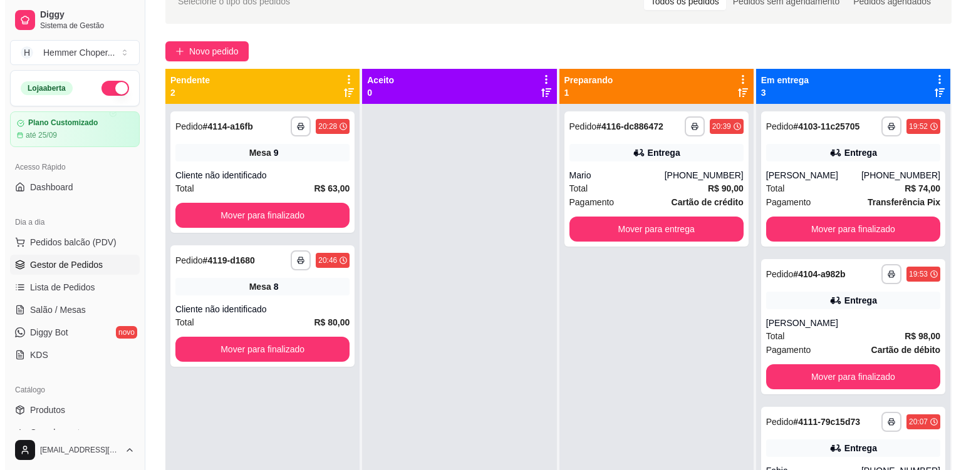
scroll to position [66, 0]
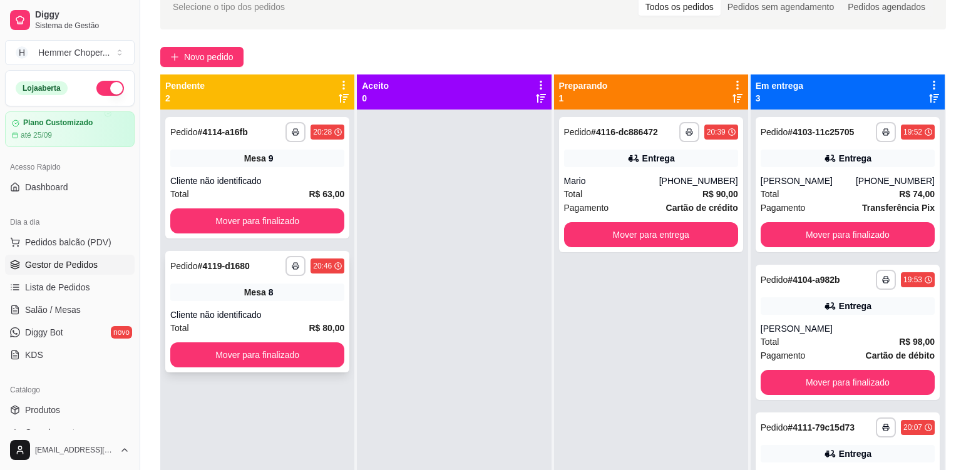
click at [299, 317] on div "Cliente não identificado" at bounding box center [257, 315] width 174 height 13
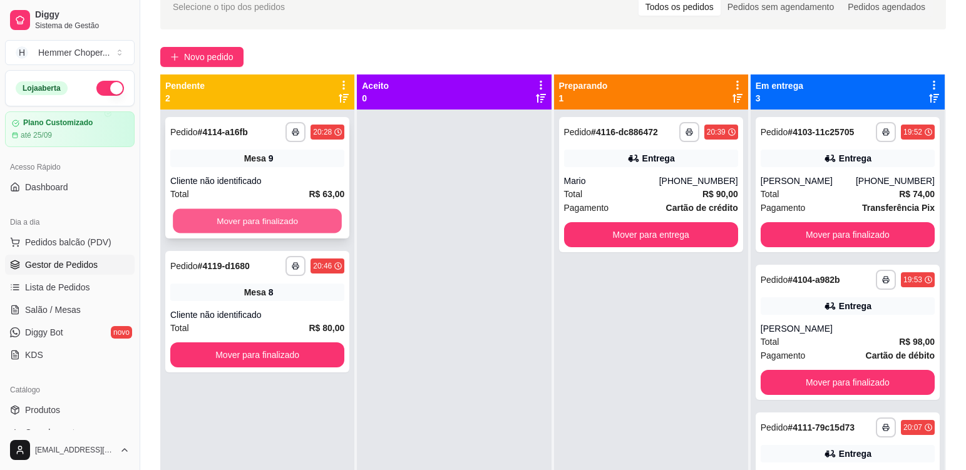
click at [302, 213] on button "Mover para finalizado" at bounding box center [257, 221] width 169 height 24
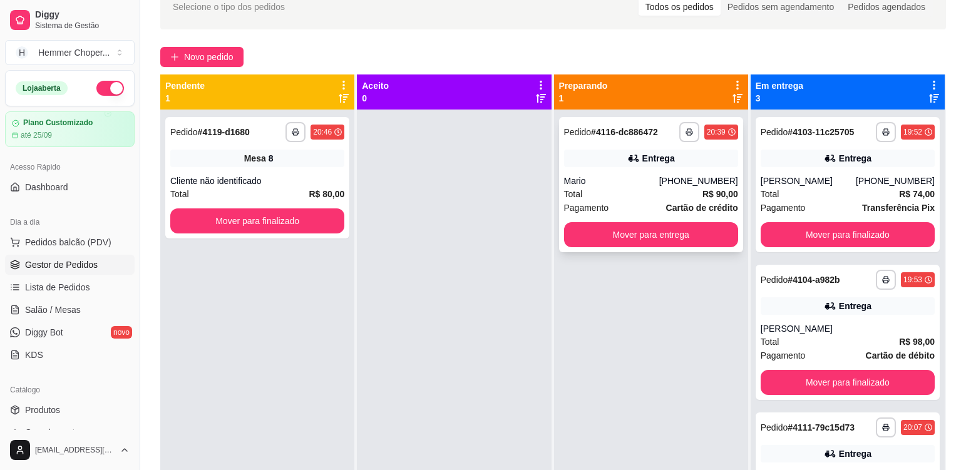
click at [605, 166] on div "Entrega" at bounding box center [651, 159] width 174 height 18
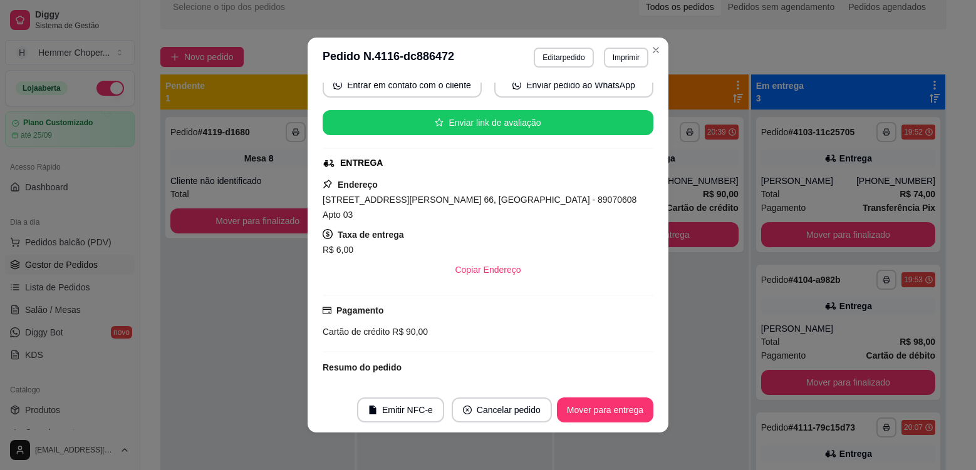
scroll to position [248, 0]
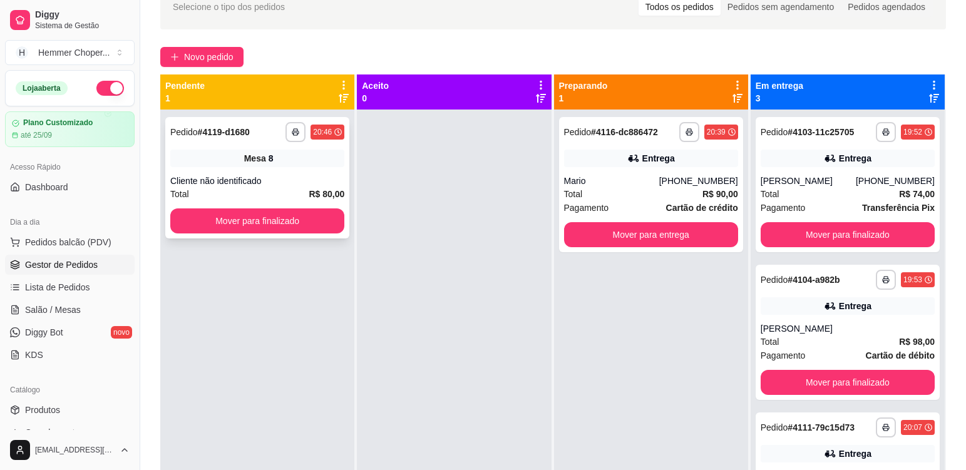
click at [291, 182] on div "Cliente não identificado" at bounding box center [257, 181] width 174 height 13
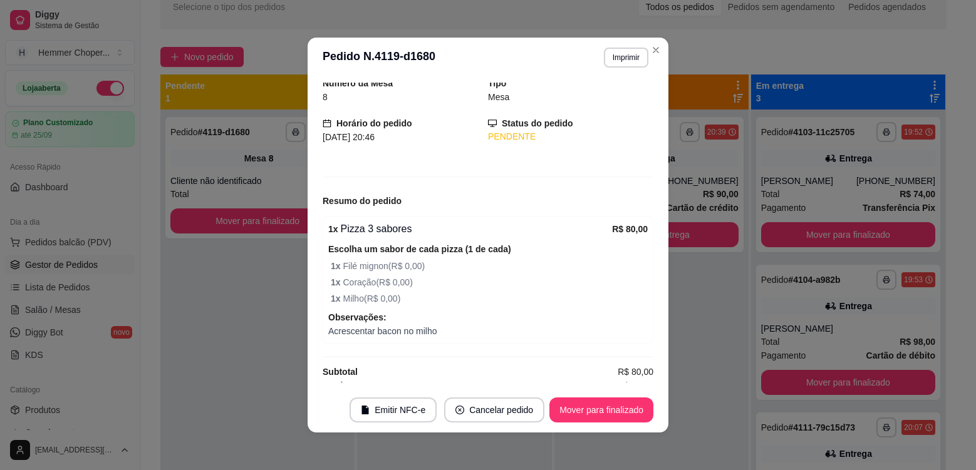
scroll to position [58, 0]
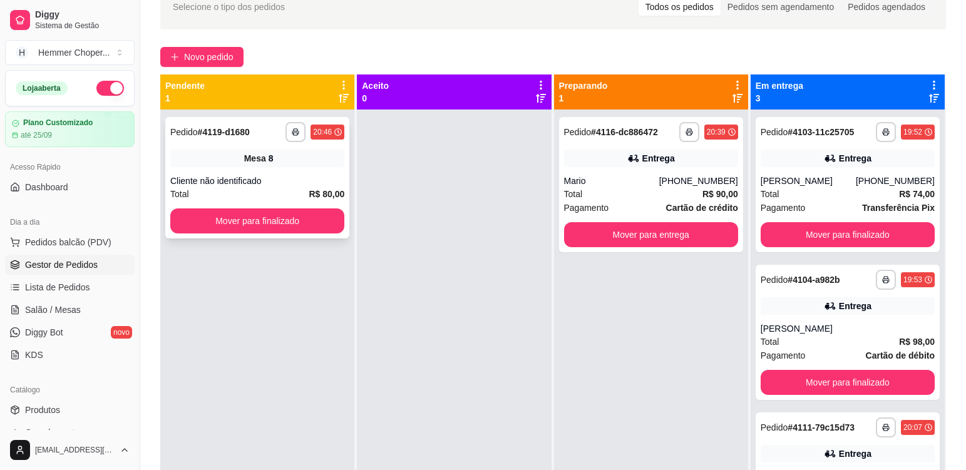
click at [307, 165] on div "Mesa 8" at bounding box center [257, 159] width 174 height 18
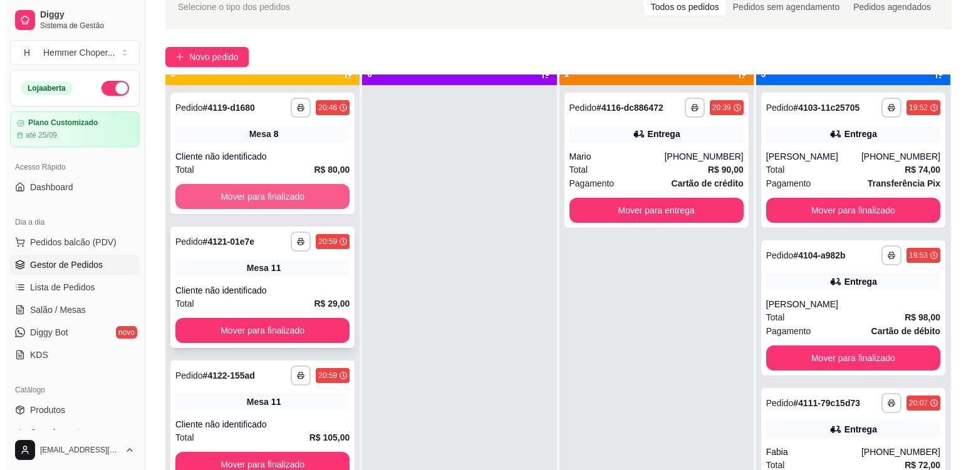
scroll to position [35, 0]
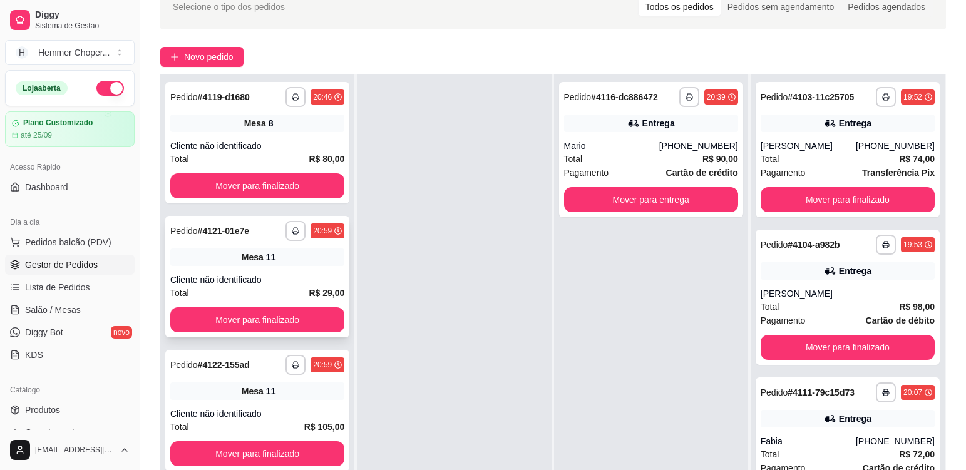
click at [317, 273] on div "**********" at bounding box center [257, 276] width 184 height 121
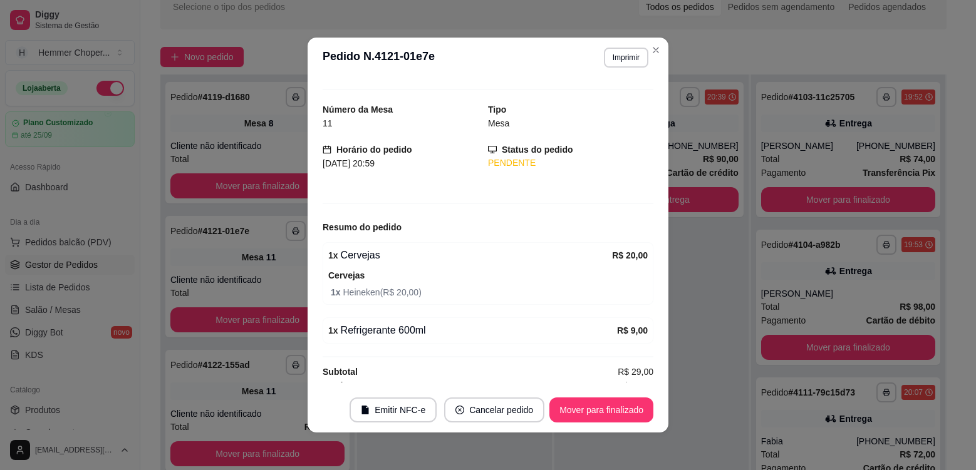
scroll to position [31, 0]
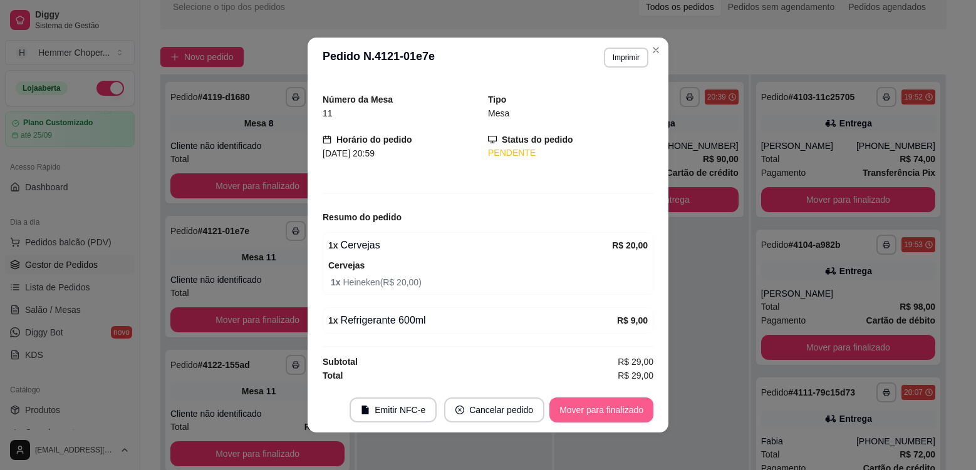
click at [594, 411] on button "Mover para finalizado" at bounding box center [601, 410] width 104 height 25
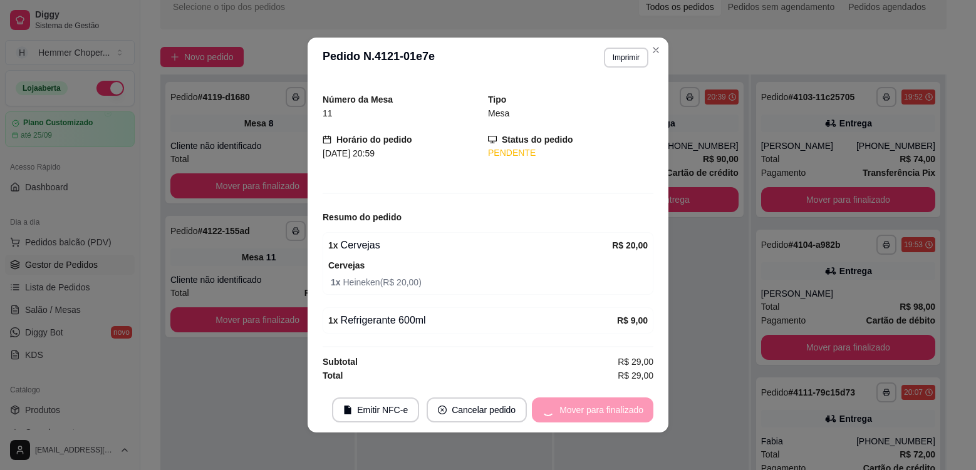
scroll to position [0, 0]
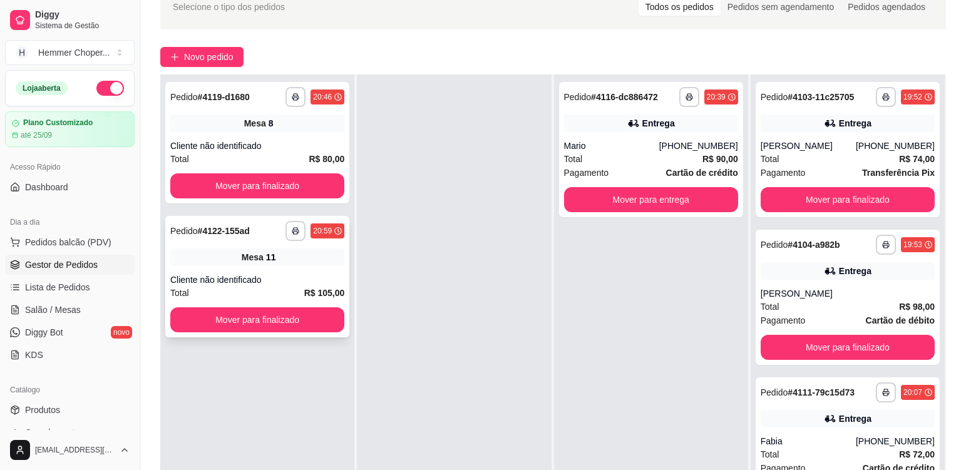
click at [287, 266] on div "**********" at bounding box center [257, 276] width 184 height 121
click at [296, 130] on div "Mesa 8" at bounding box center [257, 124] width 174 height 18
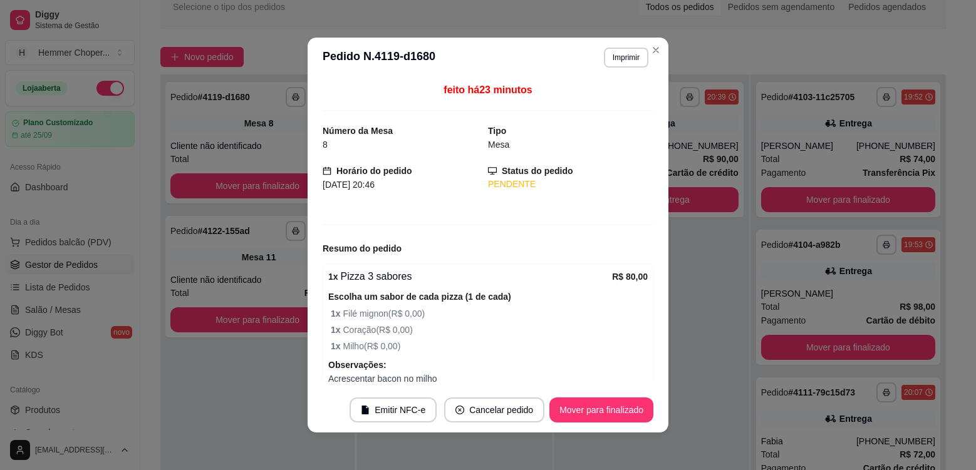
scroll to position [58, 0]
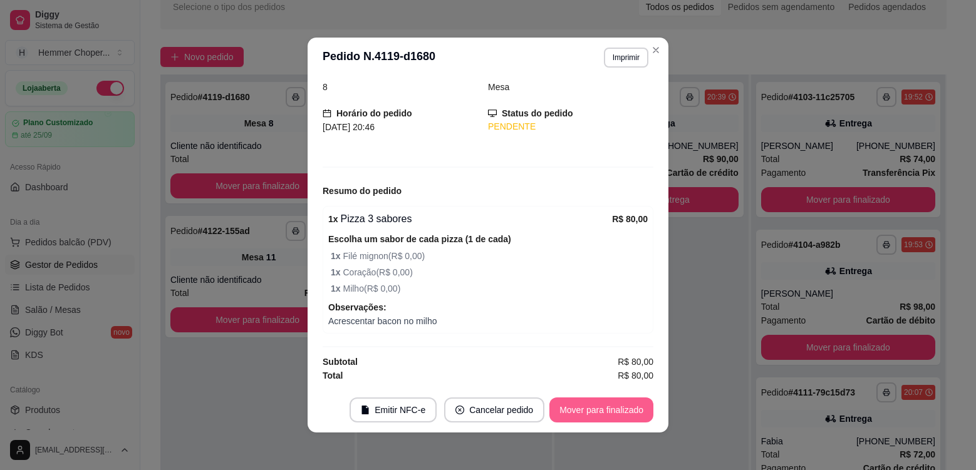
click at [600, 413] on button "Mover para finalizado" at bounding box center [601, 410] width 104 height 25
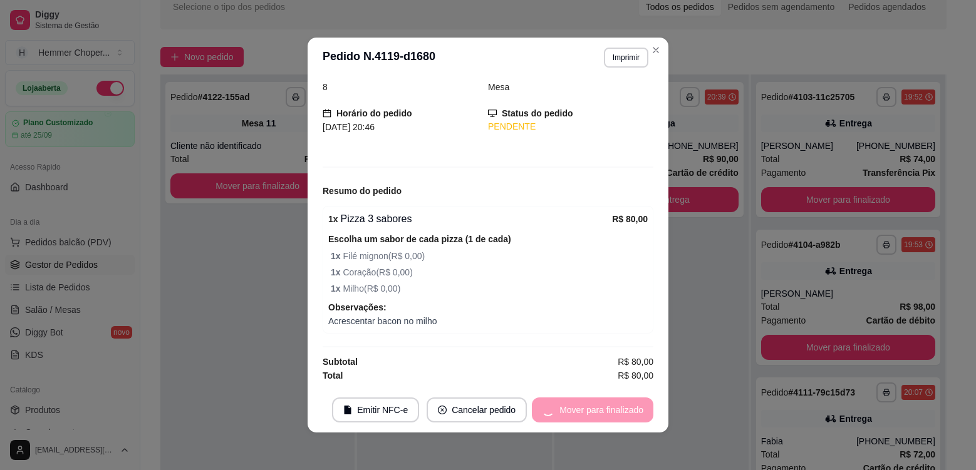
scroll to position [16, 0]
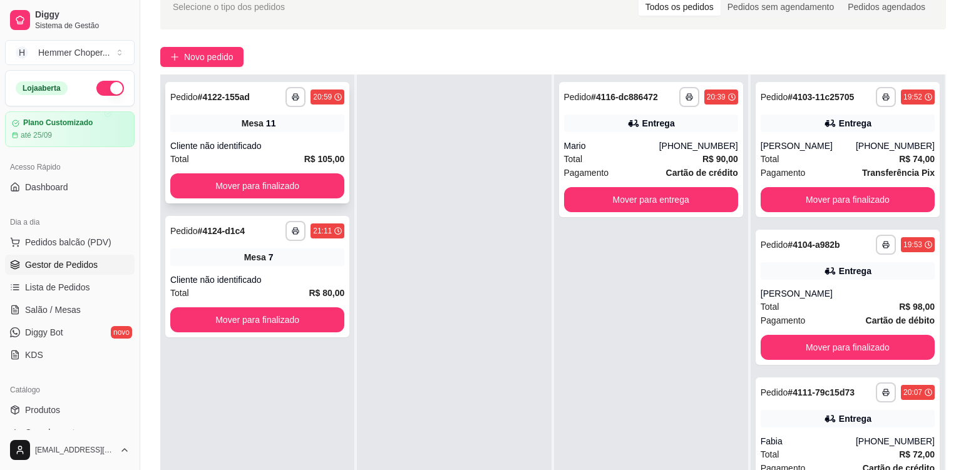
click at [321, 133] on div "**********" at bounding box center [257, 142] width 184 height 121
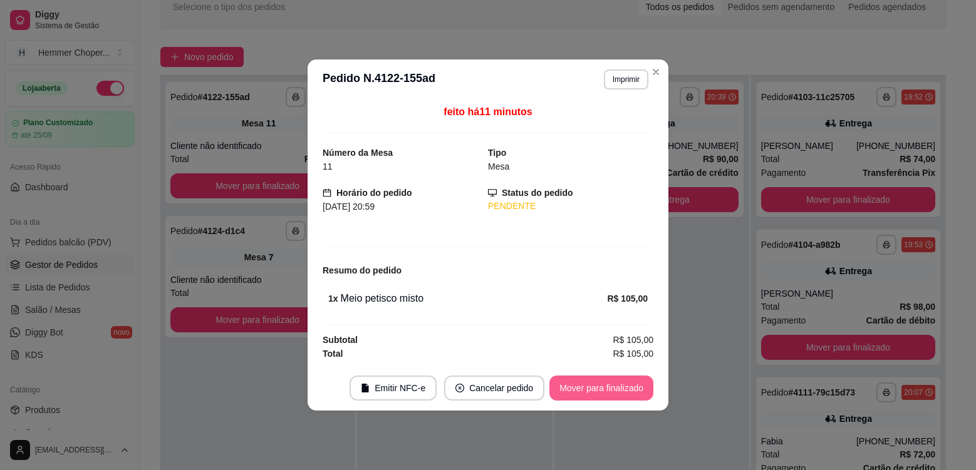
click at [593, 388] on button "Mover para finalizado" at bounding box center [601, 388] width 104 height 25
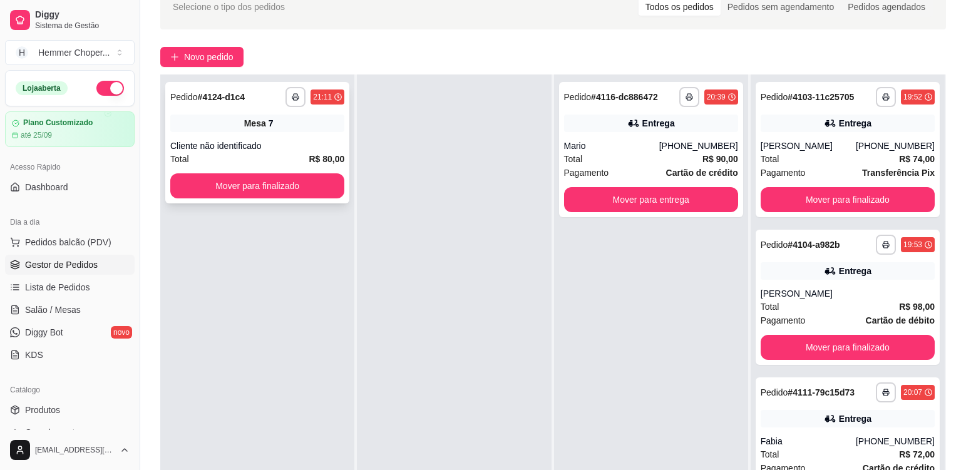
click at [307, 127] on div "Mesa 7" at bounding box center [257, 124] width 174 height 18
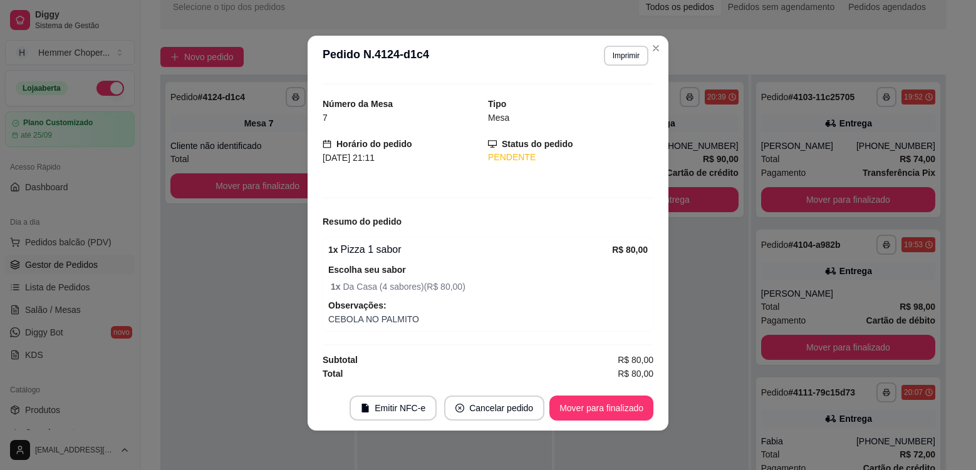
scroll to position [3, 0]
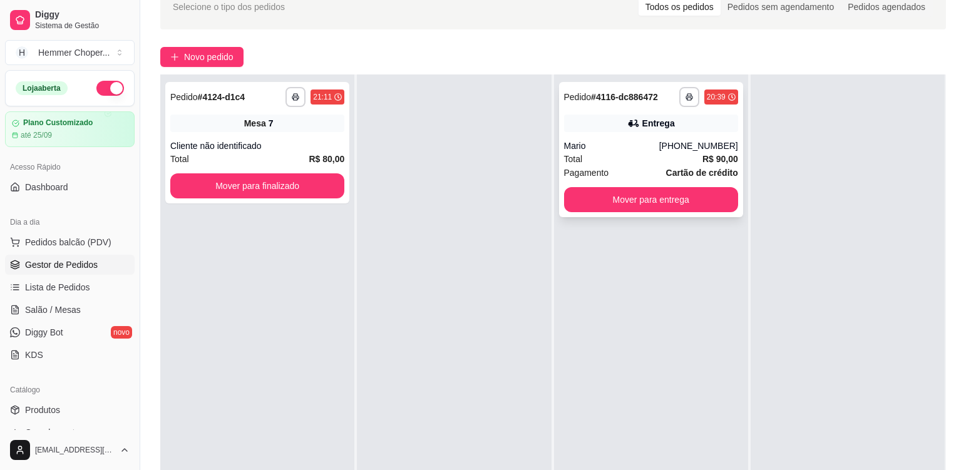
click at [632, 147] on div "Mario" at bounding box center [611, 146] width 95 height 13
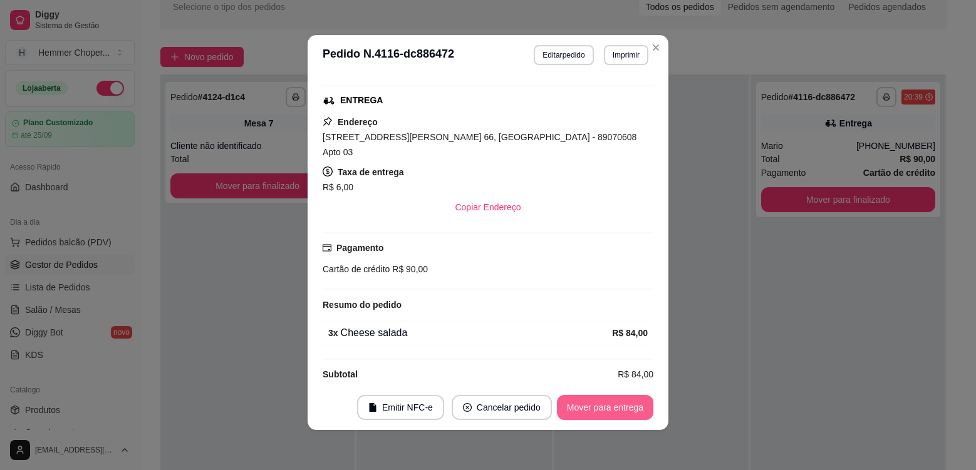
click at [629, 408] on button "Mover para entrega" at bounding box center [605, 407] width 96 height 25
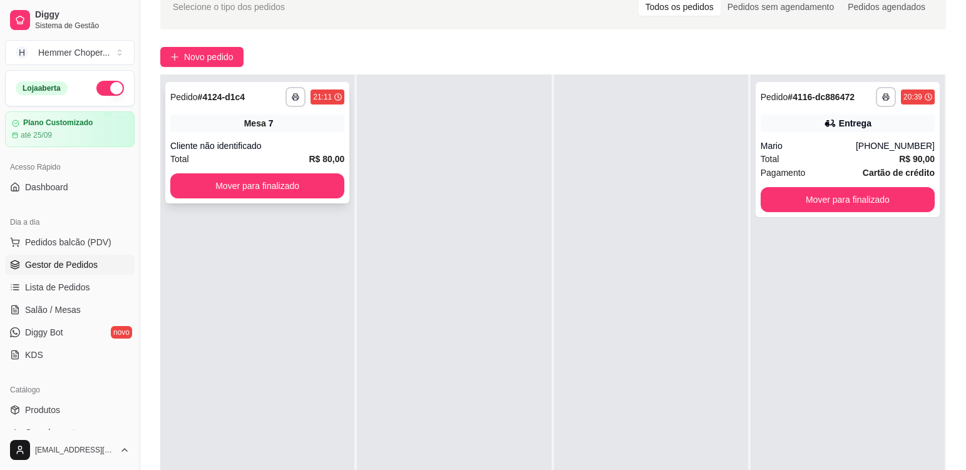
click at [298, 140] on div "**********" at bounding box center [257, 142] width 184 height 121
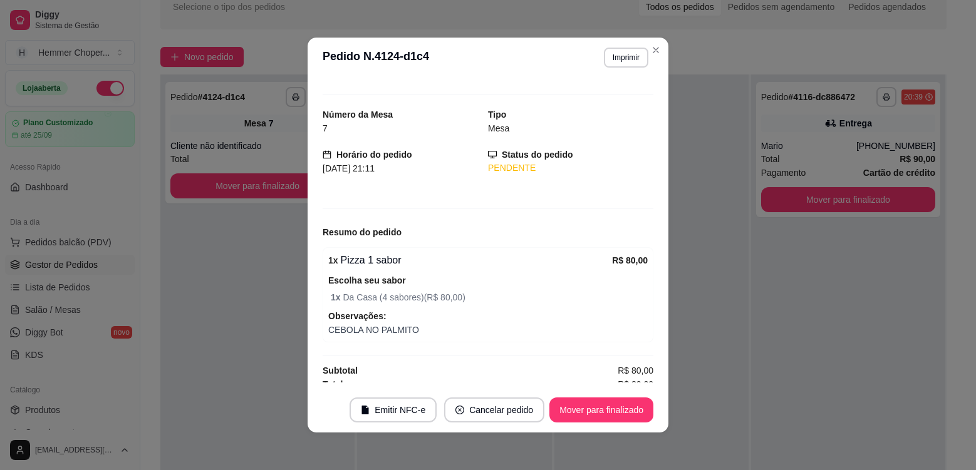
scroll to position [25, 0]
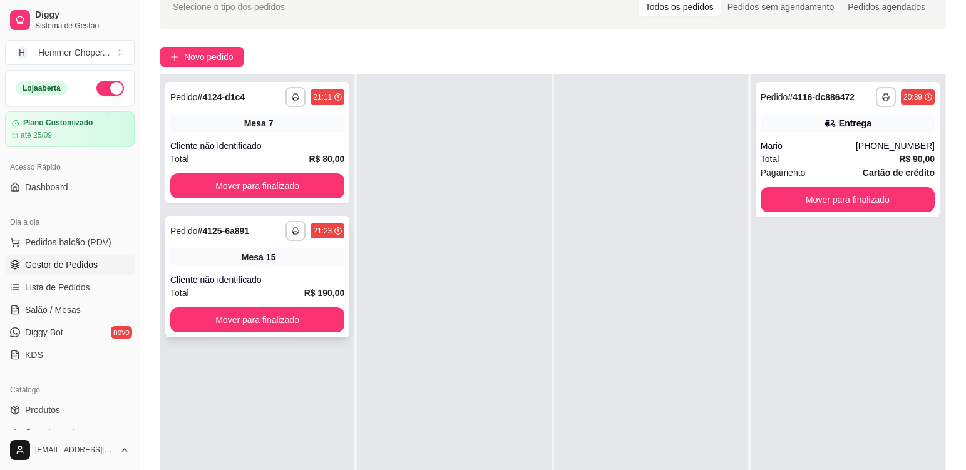
click at [288, 272] on div "**********" at bounding box center [257, 276] width 184 height 121
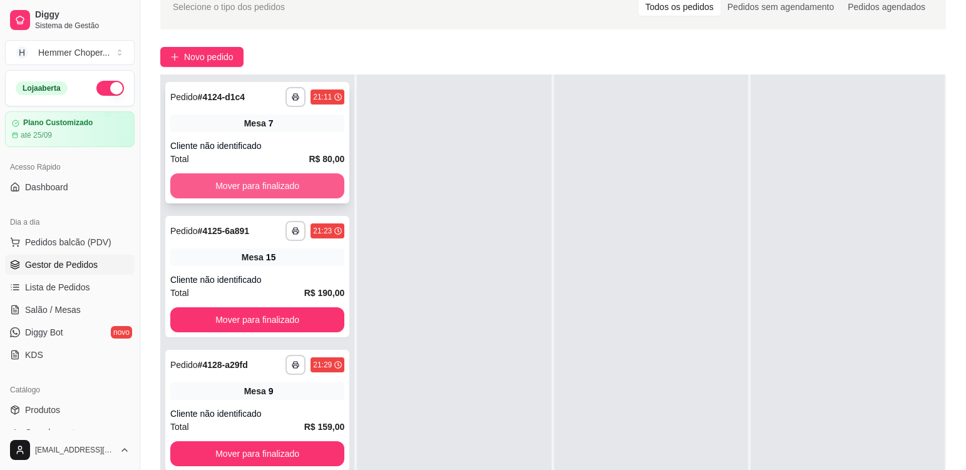
click at [309, 182] on button "Mover para finalizado" at bounding box center [257, 185] width 174 height 25
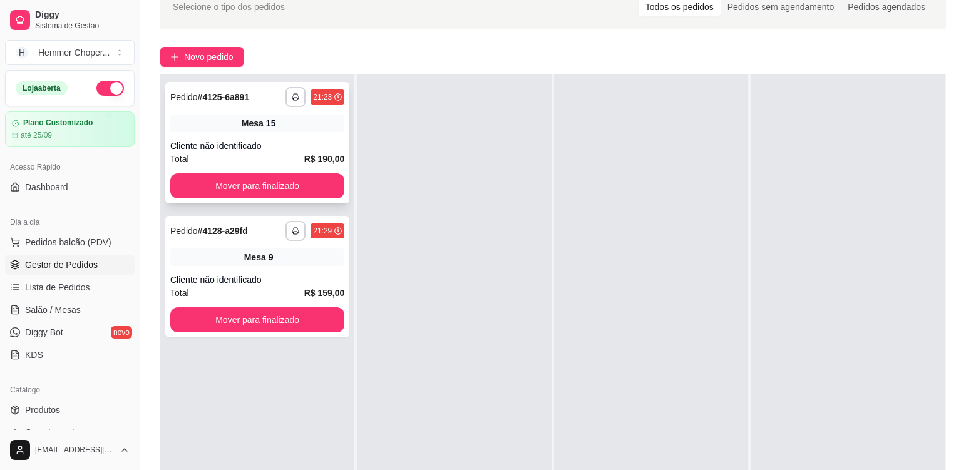
click at [308, 133] on div "**********" at bounding box center [257, 142] width 184 height 121
click at [309, 267] on div "**********" at bounding box center [257, 276] width 184 height 121
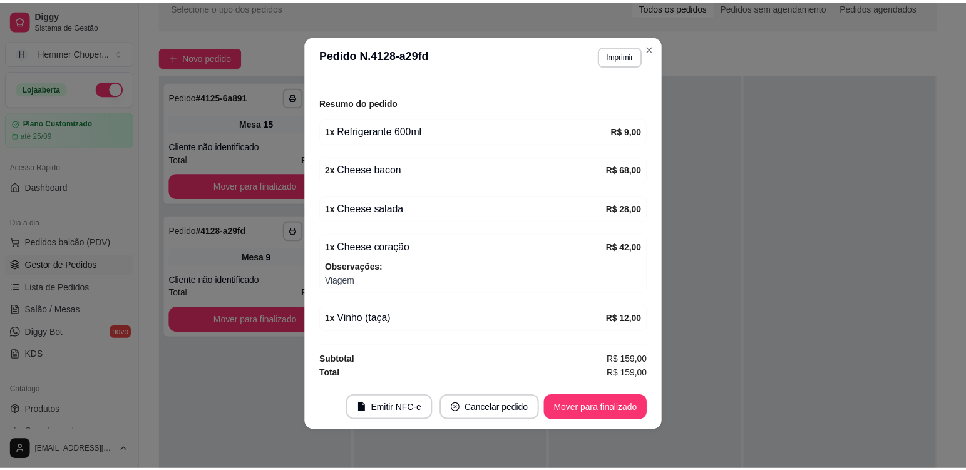
scroll to position [3, 0]
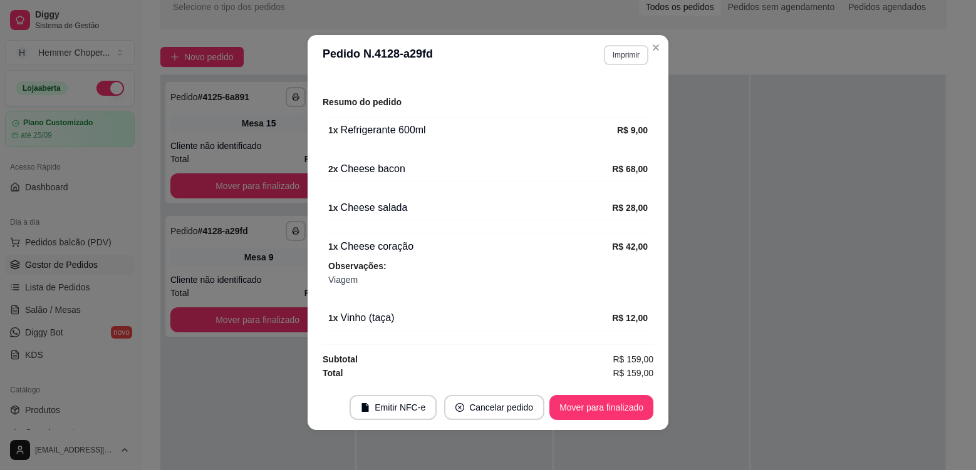
click at [620, 58] on button "Imprimir" at bounding box center [626, 55] width 44 height 20
click at [611, 101] on button "Cozinha" at bounding box center [599, 99] width 91 height 20
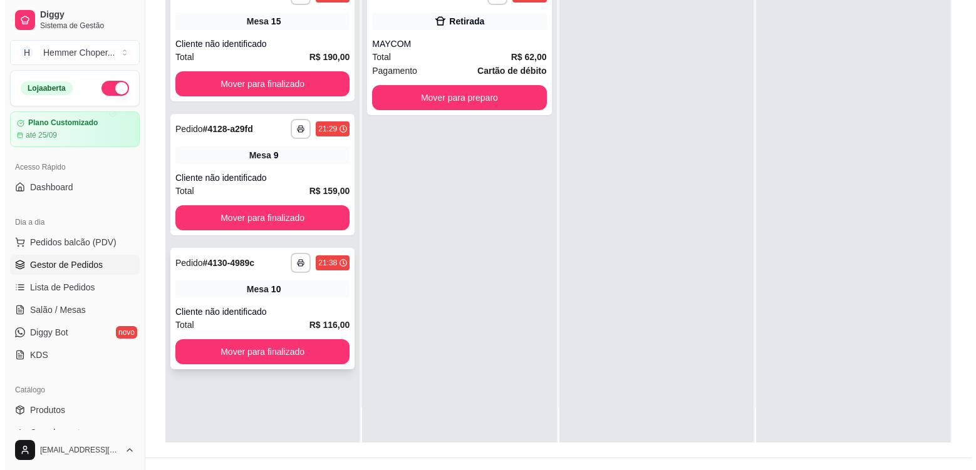
scroll to position [191, 0]
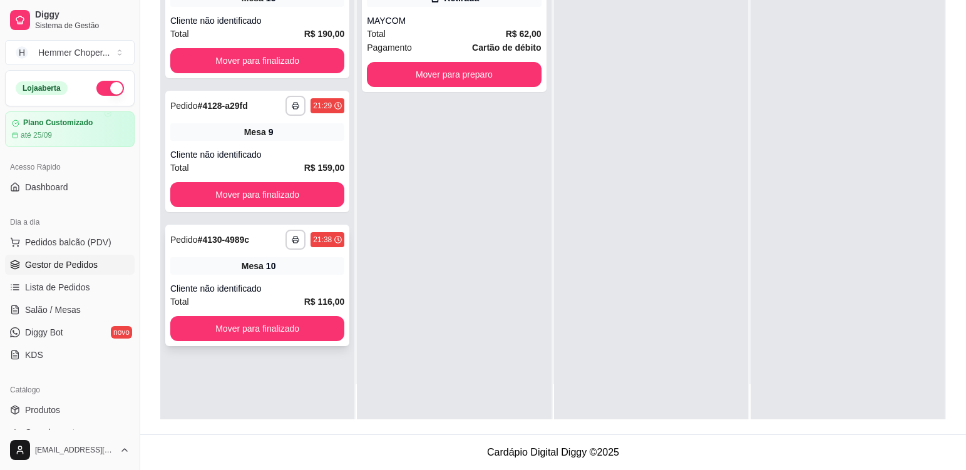
click at [303, 271] on div "Mesa 10" at bounding box center [257, 266] width 174 height 18
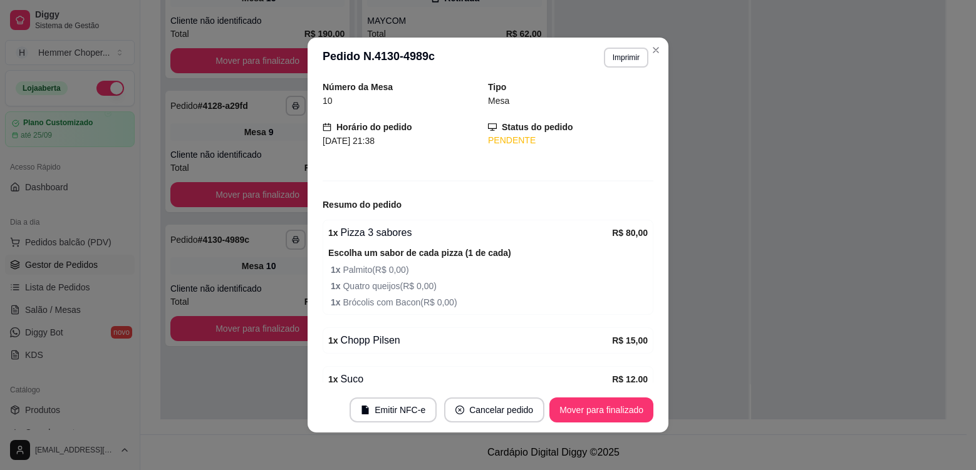
scroll to position [142, 0]
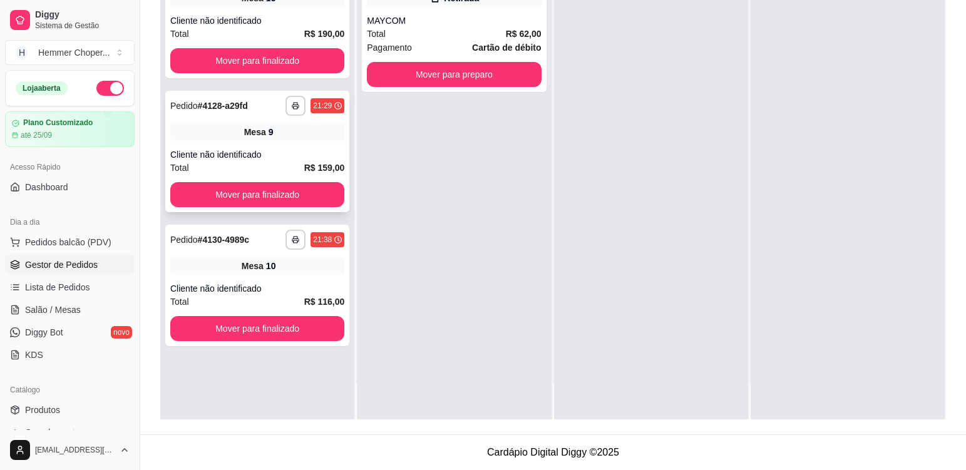
click at [278, 159] on div "Cliente não identificado" at bounding box center [257, 154] width 174 height 13
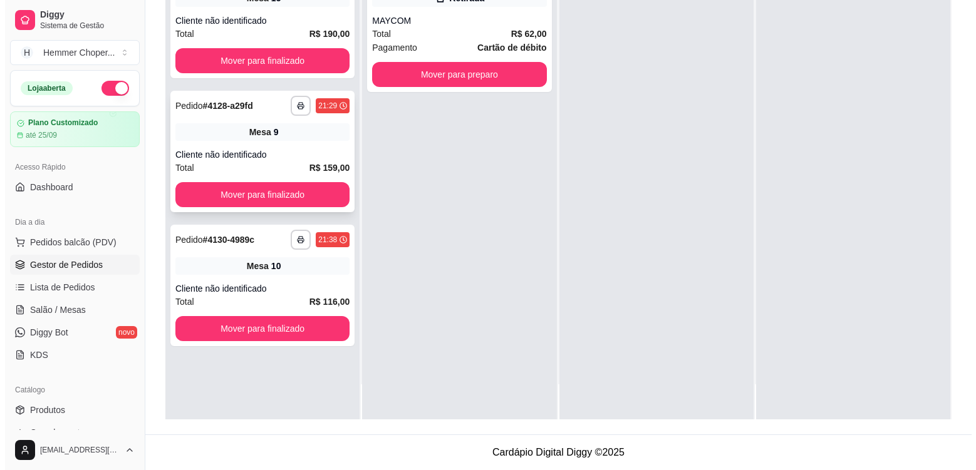
scroll to position [0, 0]
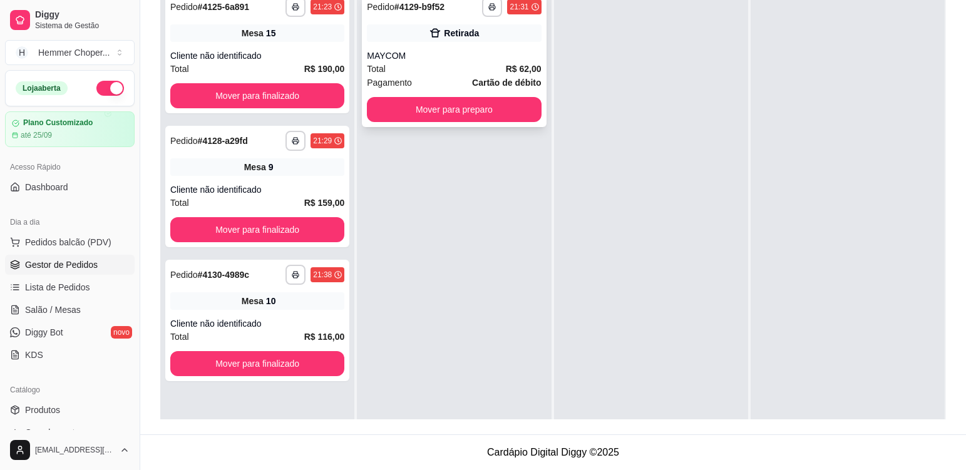
click at [450, 66] on div "Total R$ 62,00" at bounding box center [454, 69] width 174 height 14
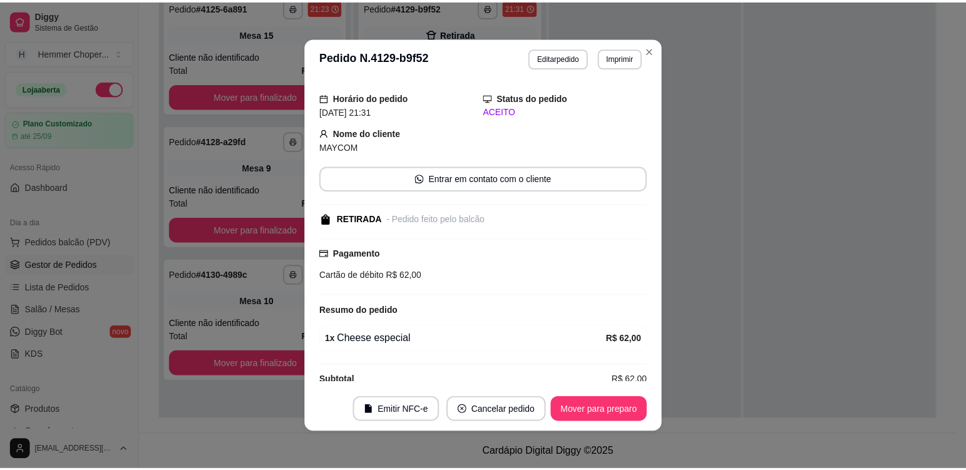
scroll to position [51, 0]
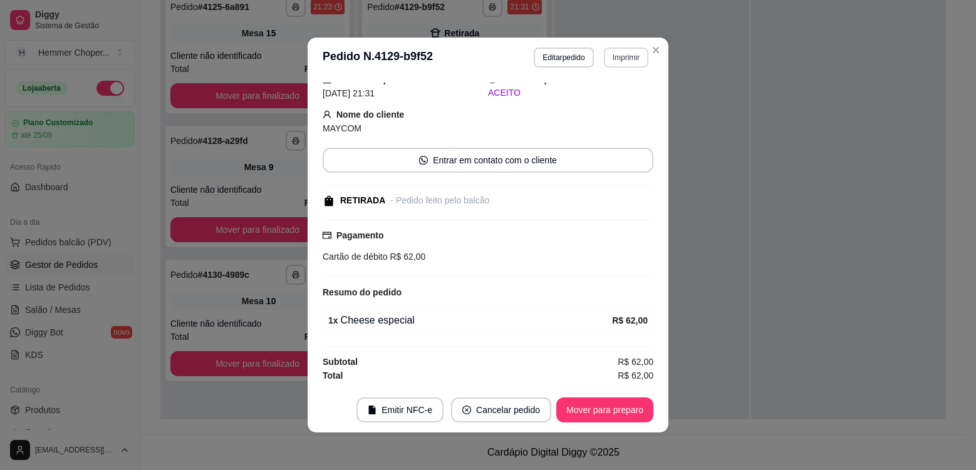
click at [626, 60] on button "Imprimir" at bounding box center [626, 58] width 44 height 20
click at [603, 104] on button "Cozinha" at bounding box center [599, 101] width 91 height 20
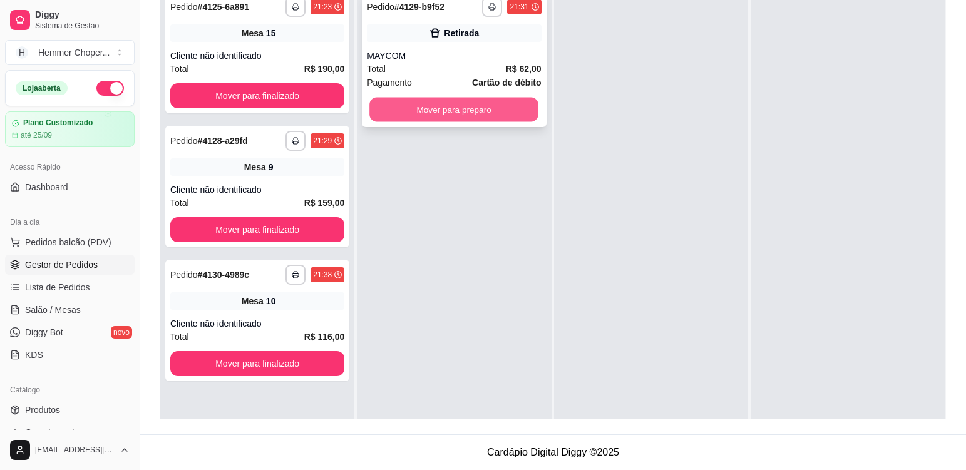
click at [496, 105] on button "Mover para preparo" at bounding box center [453, 110] width 169 height 24
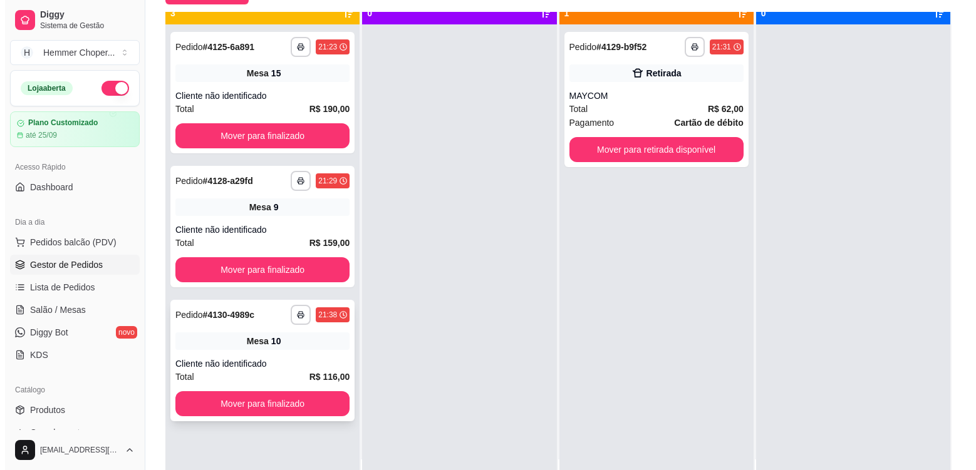
scroll to position [35, 0]
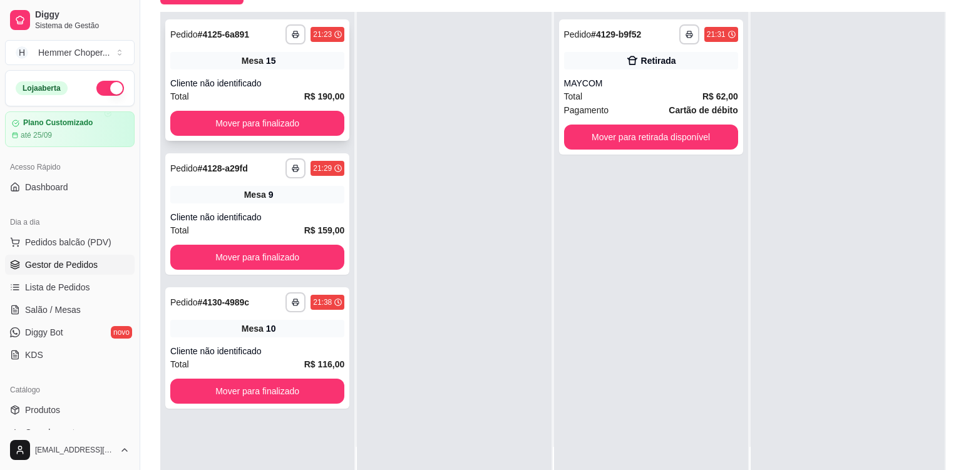
click at [328, 75] on div "**********" at bounding box center [257, 79] width 184 height 121
click at [278, 200] on div "Mesa 9" at bounding box center [257, 195] width 174 height 18
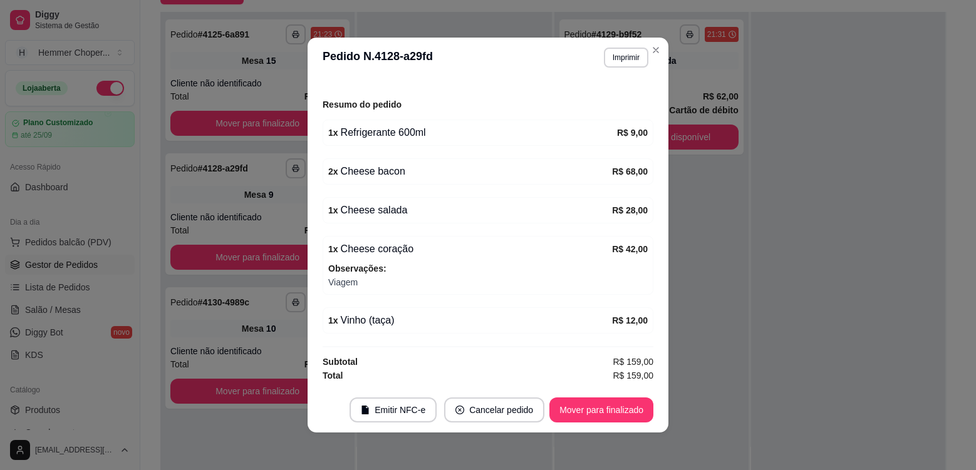
scroll to position [3, 0]
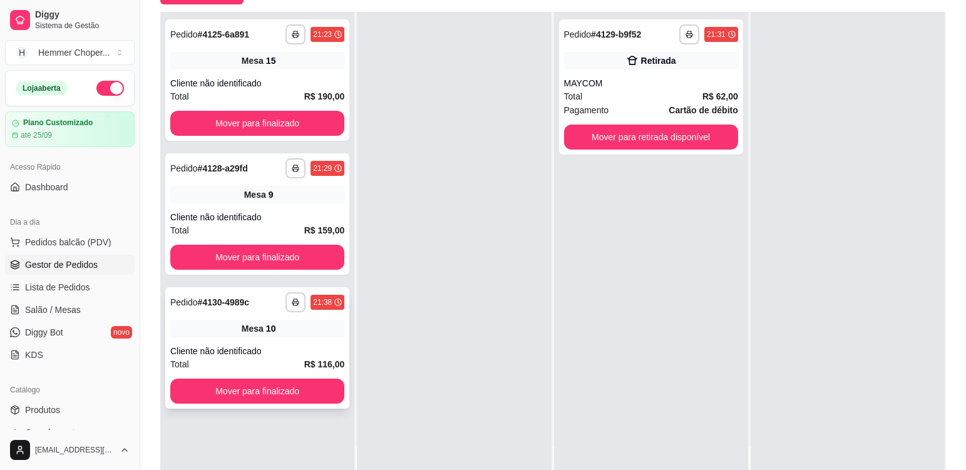
click at [319, 333] on div "Mesa 10" at bounding box center [257, 329] width 174 height 18
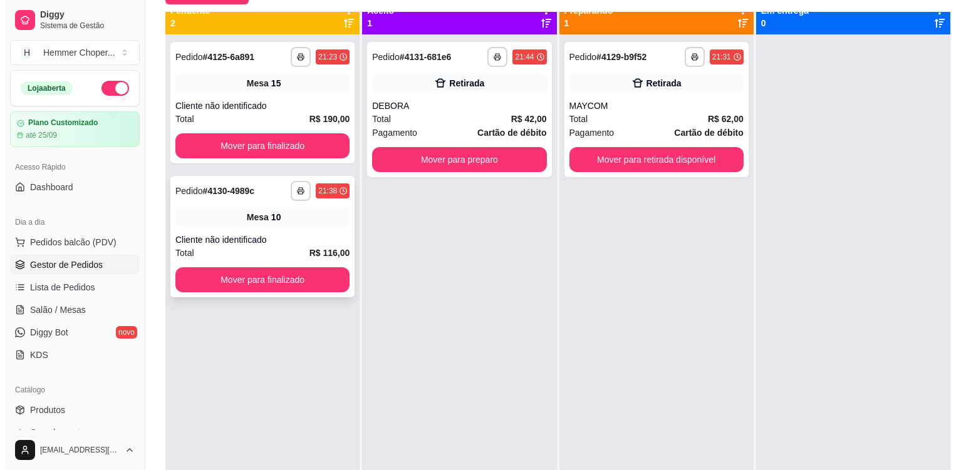
scroll to position [0, 0]
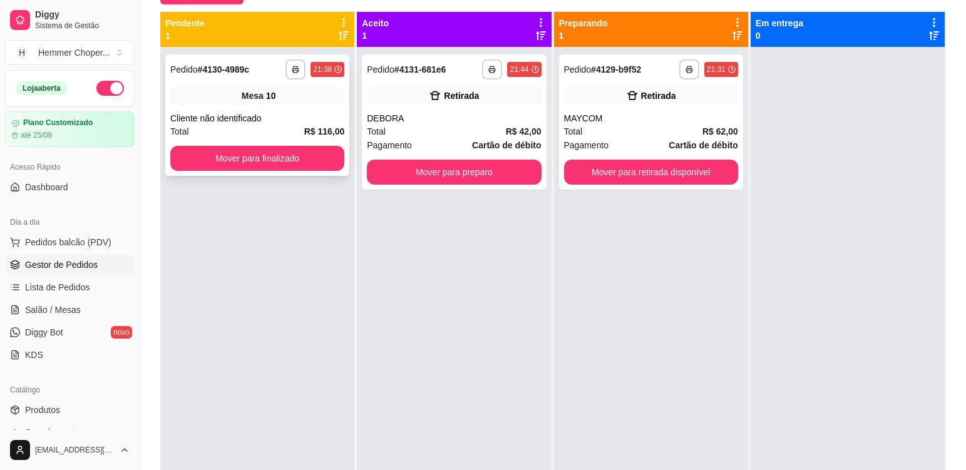
click at [294, 119] on div "Cliente não identificado" at bounding box center [257, 118] width 174 height 13
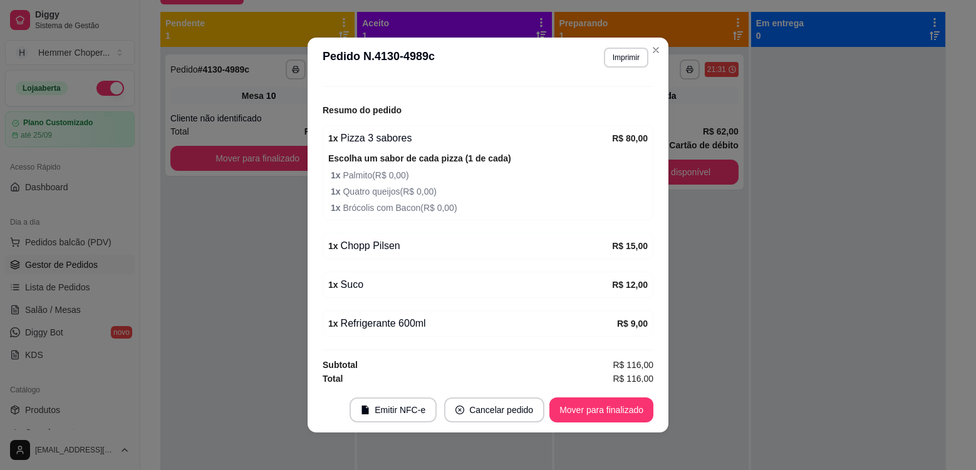
scroll to position [142, 0]
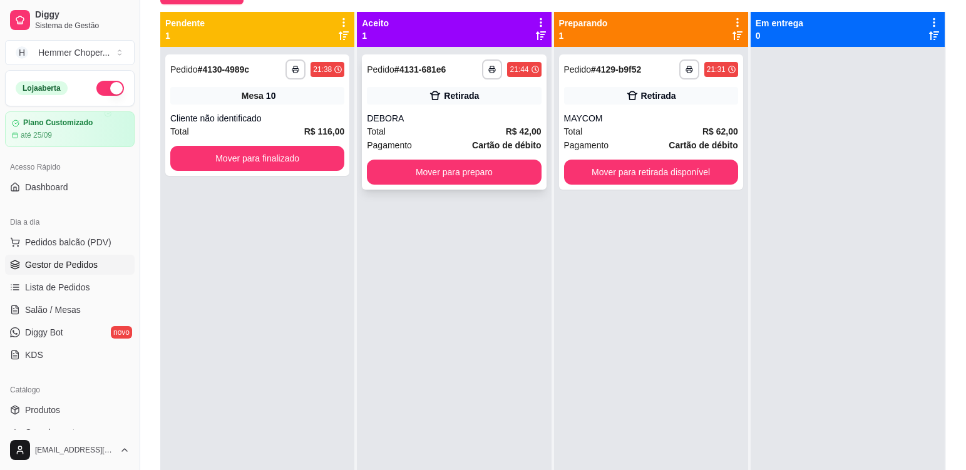
click at [455, 121] on div "DEBORA" at bounding box center [454, 118] width 174 height 13
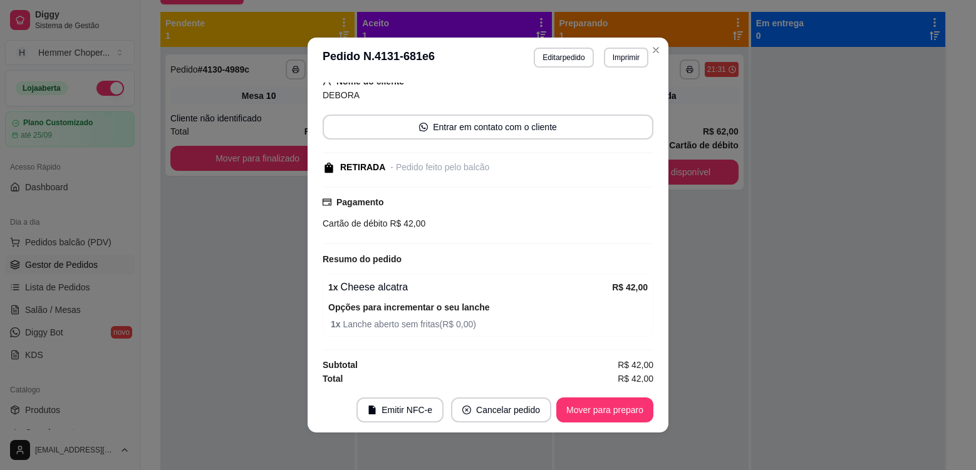
scroll to position [88, 0]
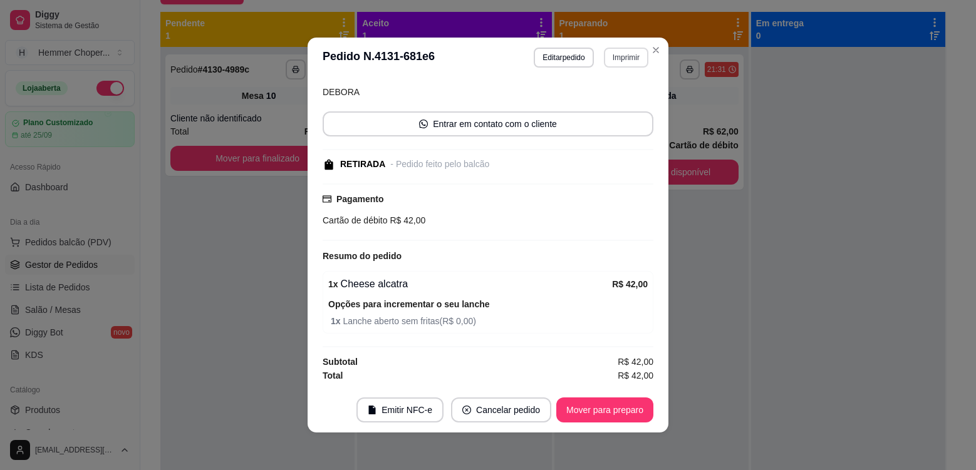
click at [622, 56] on button "Imprimir" at bounding box center [626, 58] width 44 height 20
click at [612, 105] on button "Cozinha" at bounding box center [599, 101] width 91 height 20
click at [580, 408] on button "Mover para preparo" at bounding box center [604, 410] width 97 height 25
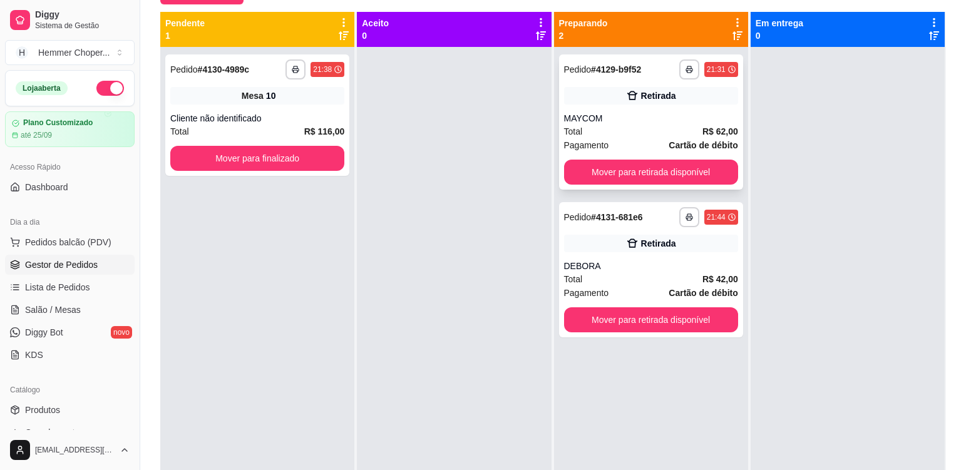
click at [626, 121] on div "MAYCOM" at bounding box center [651, 118] width 174 height 13
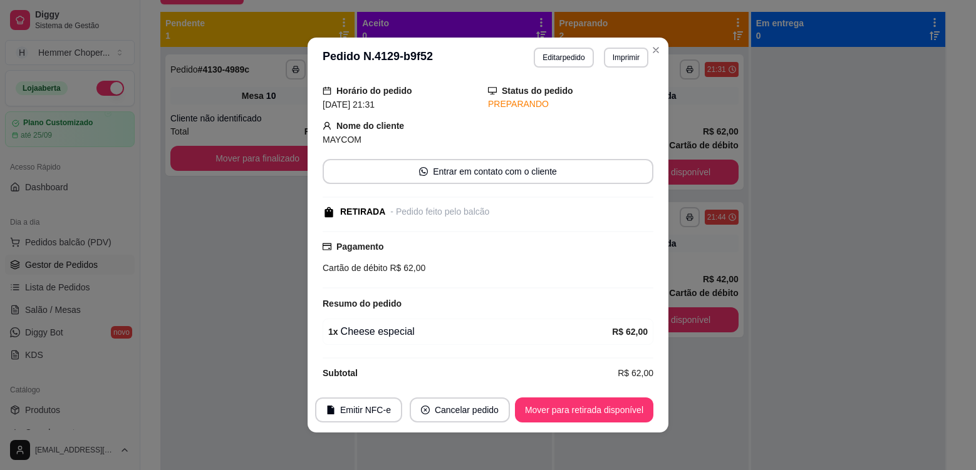
scroll to position [51, 0]
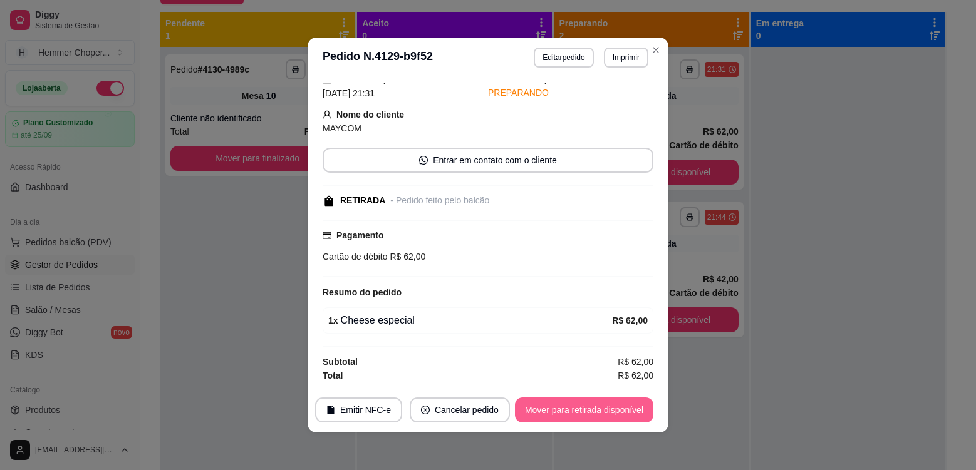
click at [582, 409] on button "Mover para retirada disponível" at bounding box center [584, 410] width 138 height 25
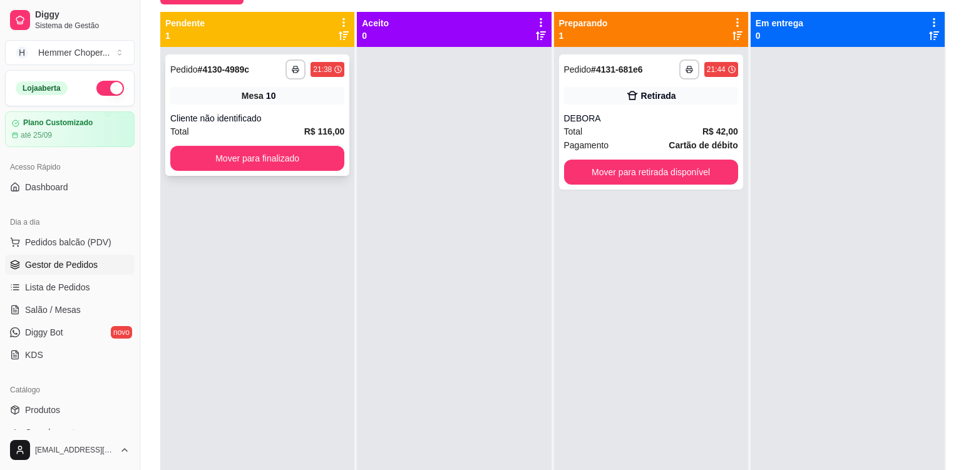
click at [284, 112] on div "**********" at bounding box center [257, 114] width 184 height 121
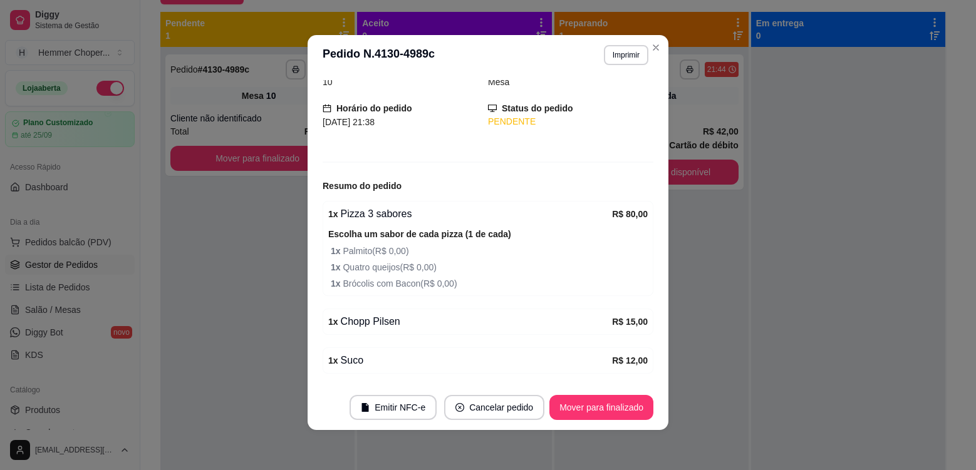
scroll to position [142, 0]
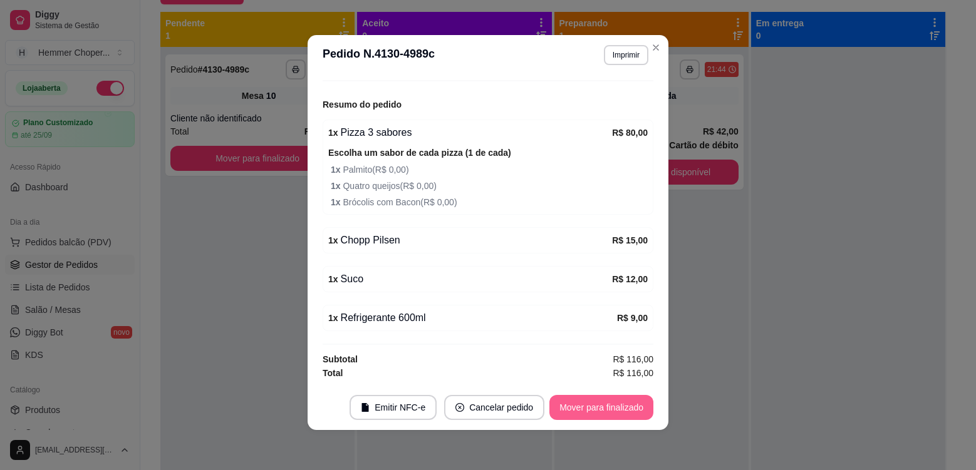
click at [585, 407] on button "Mover para finalizado" at bounding box center [601, 407] width 104 height 25
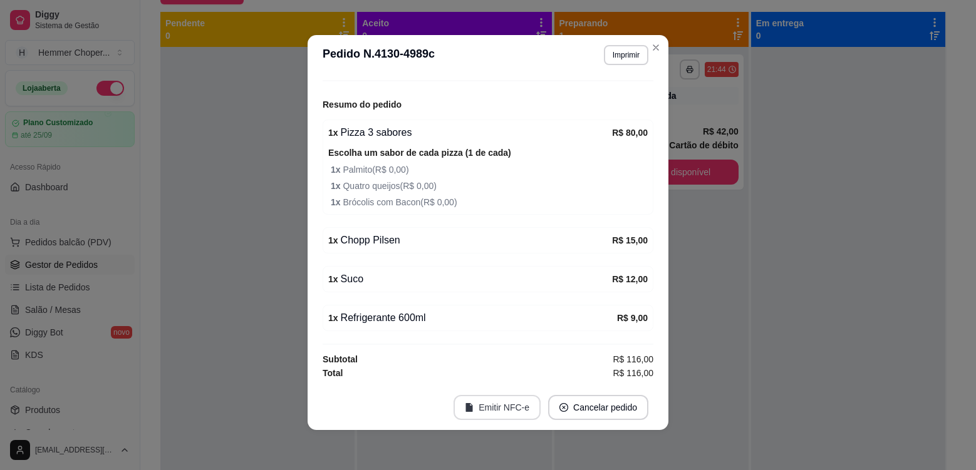
scroll to position [100, 0]
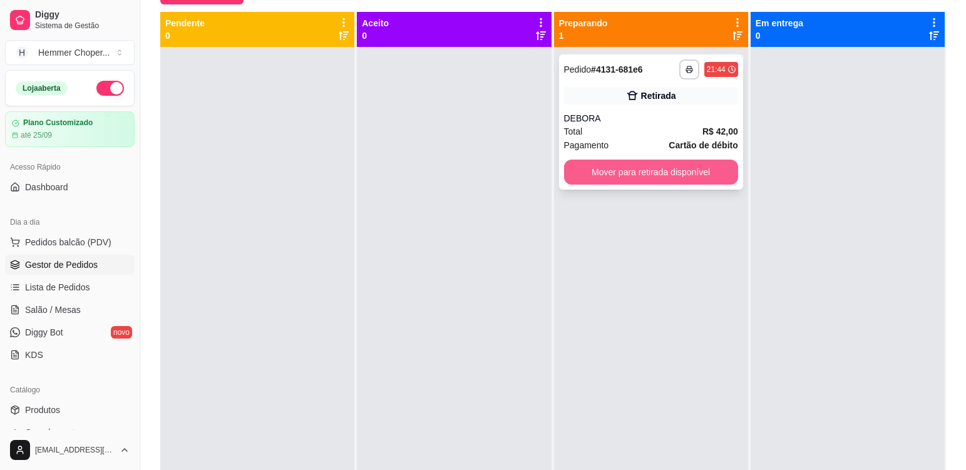
click at [644, 175] on button "Mover para retirada disponível" at bounding box center [651, 172] width 174 height 25
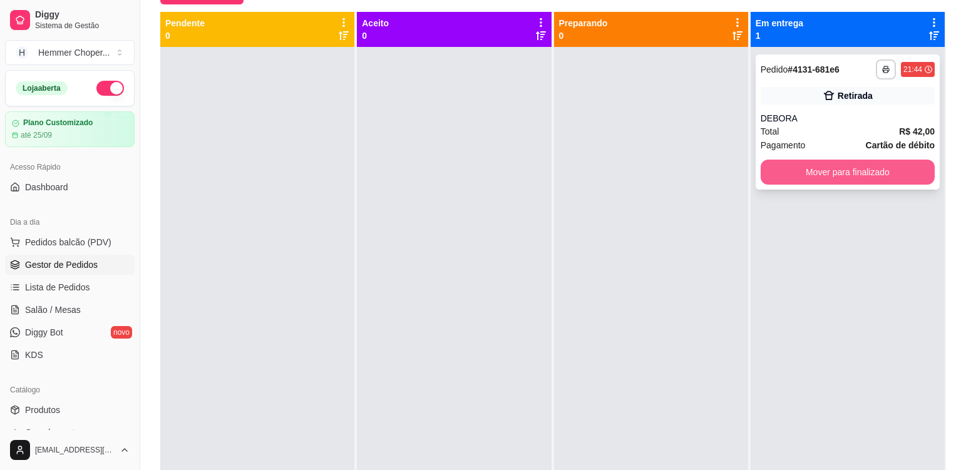
click at [862, 172] on button "Mover para finalizado" at bounding box center [848, 172] width 174 height 25
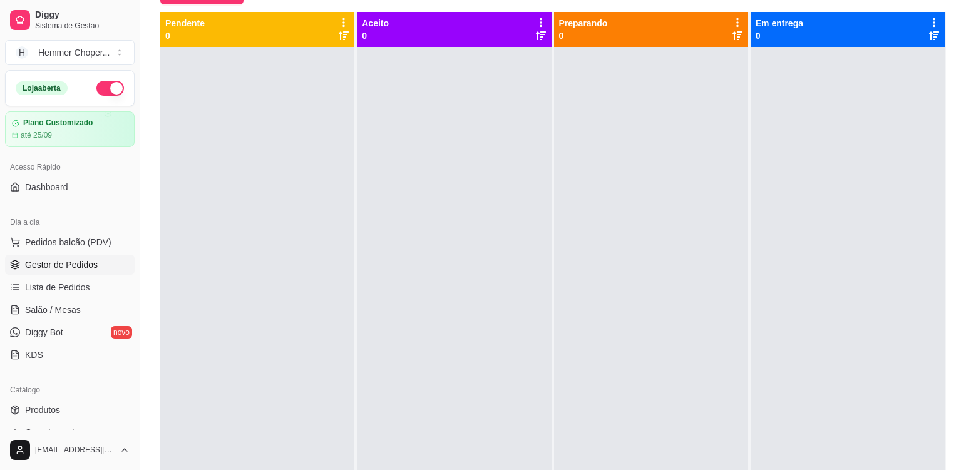
click at [699, 250] on div at bounding box center [651, 282] width 194 height 470
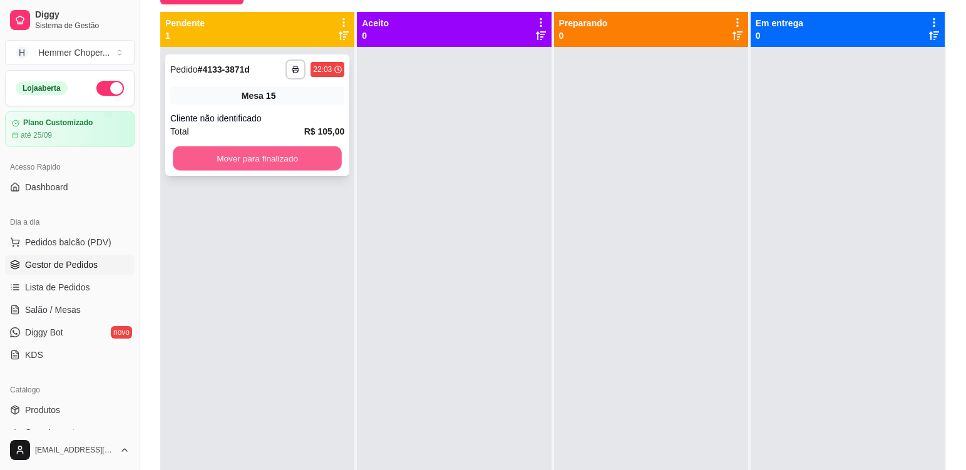
click at [271, 152] on button "Mover para finalizado" at bounding box center [257, 159] width 169 height 24
click at [296, 101] on div "Mesa 15" at bounding box center [257, 96] width 174 height 18
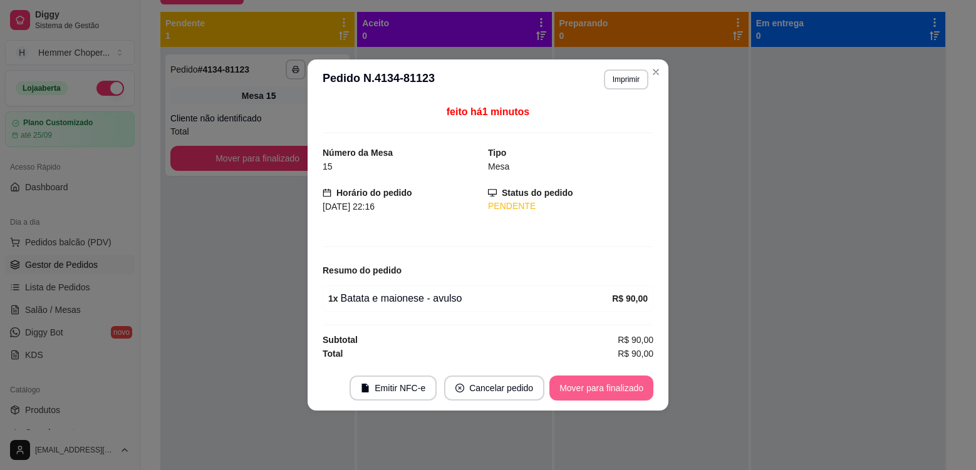
click at [582, 403] on footer "Emitir NFC-e Cancelar pedido Mover para finalizado" at bounding box center [487, 388] width 361 height 45
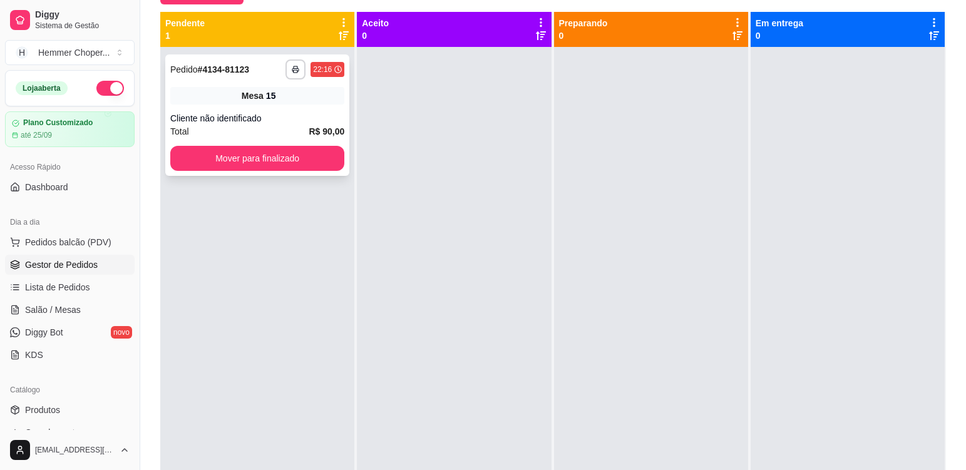
click at [306, 97] on div "Mesa 15" at bounding box center [257, 96] width 174 height 18
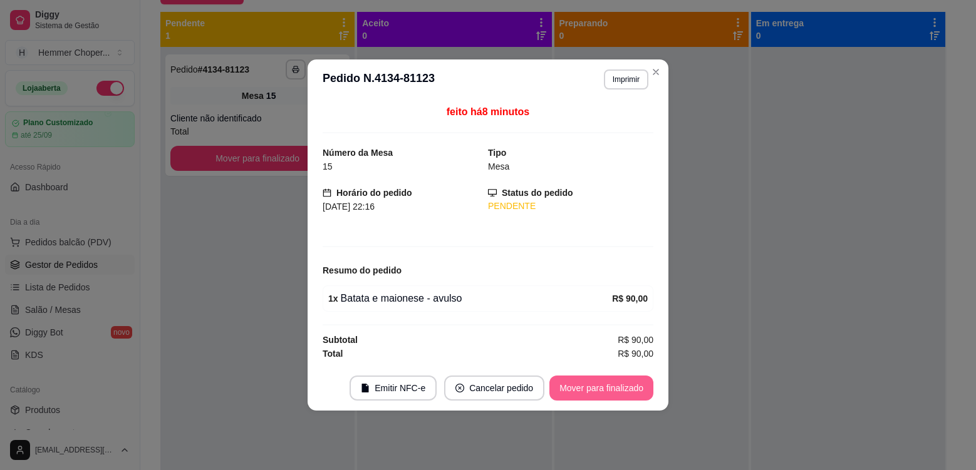
click at [586, 390] on button "Mover para finalizado" at bounding box center [601, 388] width 104 height 25
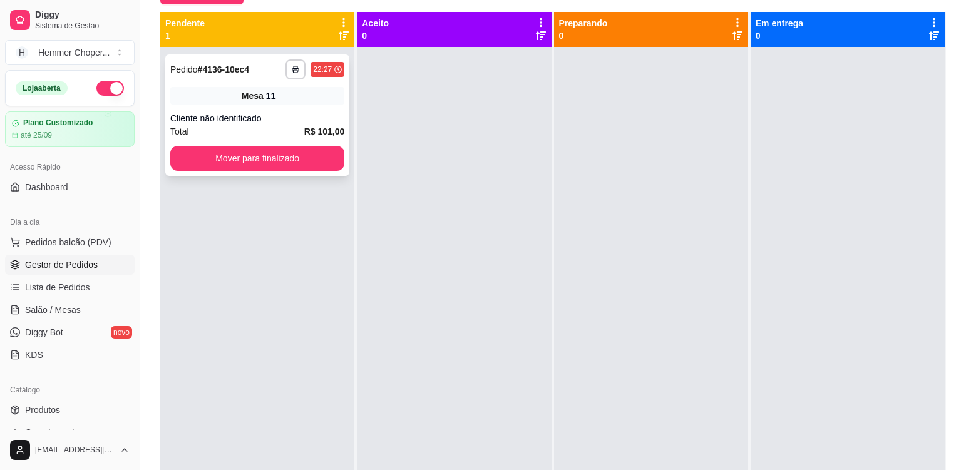
click at [296, 118] on div "Cliente não identificado" at bounding box center [257, 118] width 174 height 13
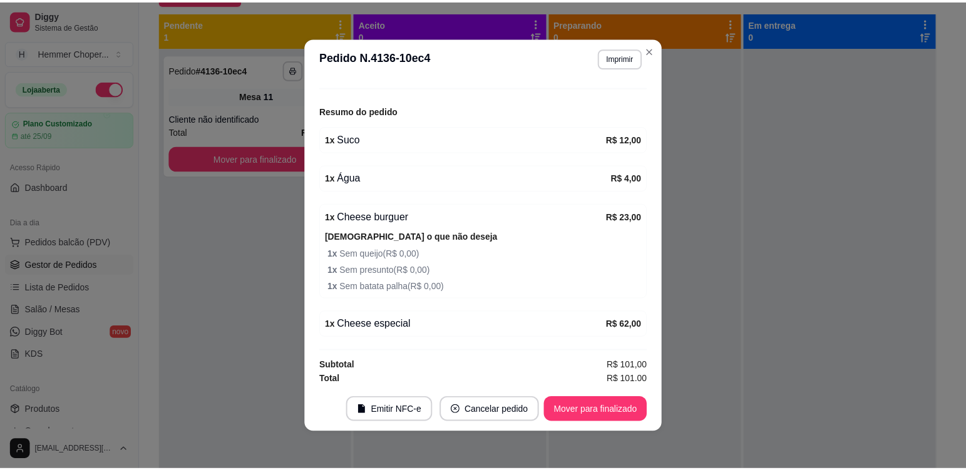
scroll to position [142, 0]
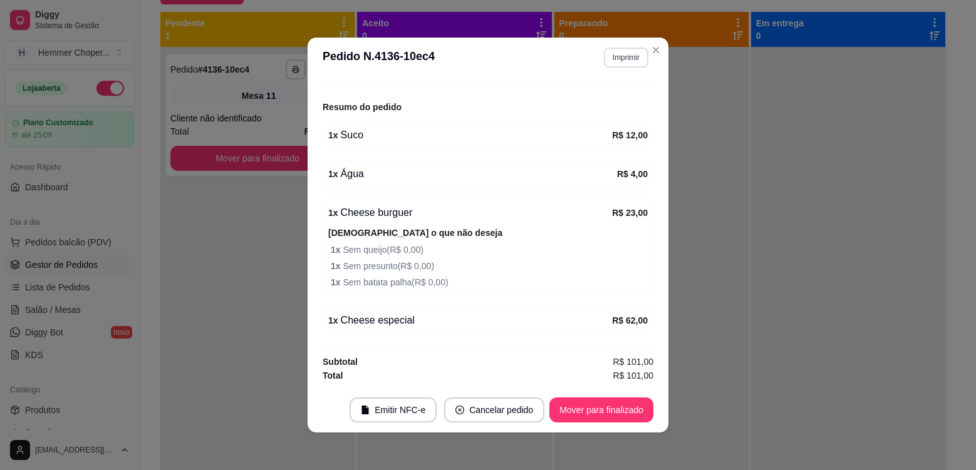
click at [623, 56] on button "Imprimir" at bounding box center [626, 58] width 44 height 20
click at [618, 99] on button "Cozinha" at bounding box center [599, 100] width 88 height 19
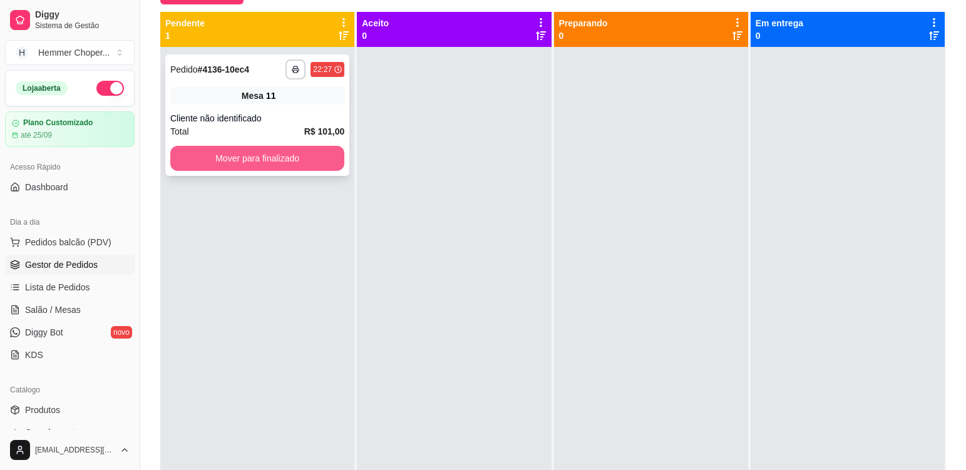
click at [237, 158] on button "Mover para finalizado" at bounding box center [257, 158] width 174 height 25
